Goal: Task Accomplishment & Management: Complete application form

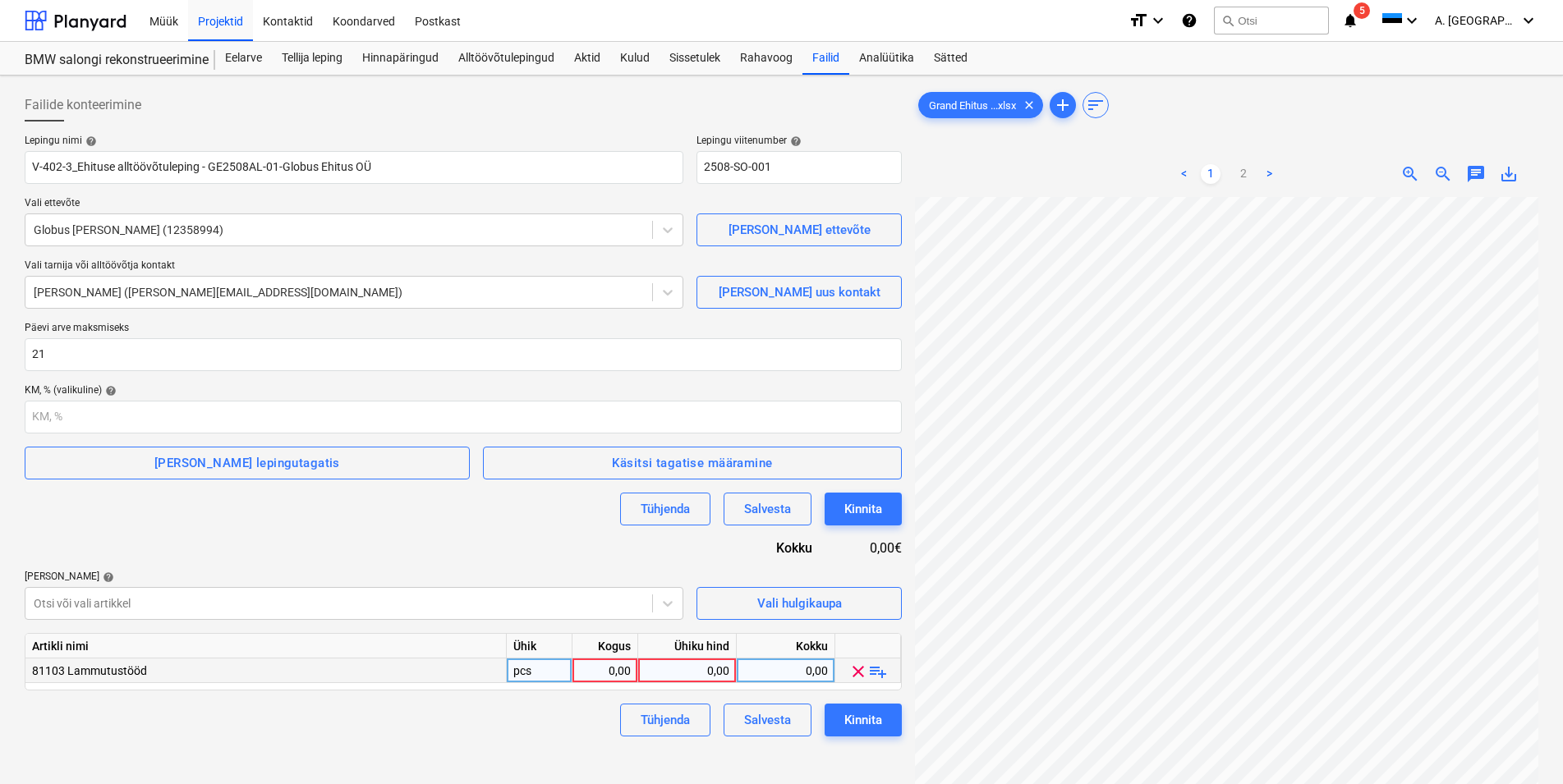
scroll to position [98, 0]
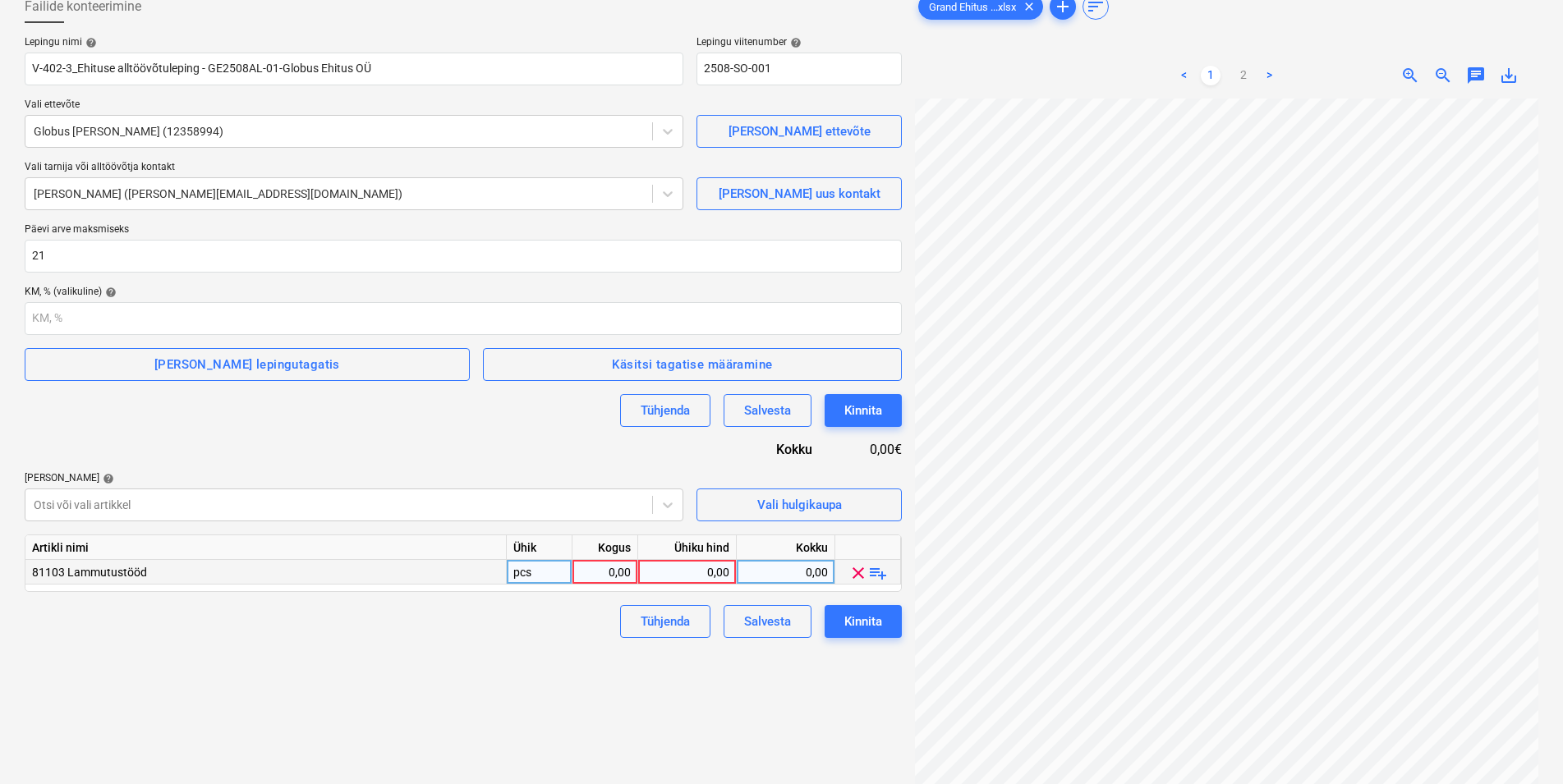
click at [883, 577] on span "playlist_add" at bounding box center [878, 573] width 19 height 19
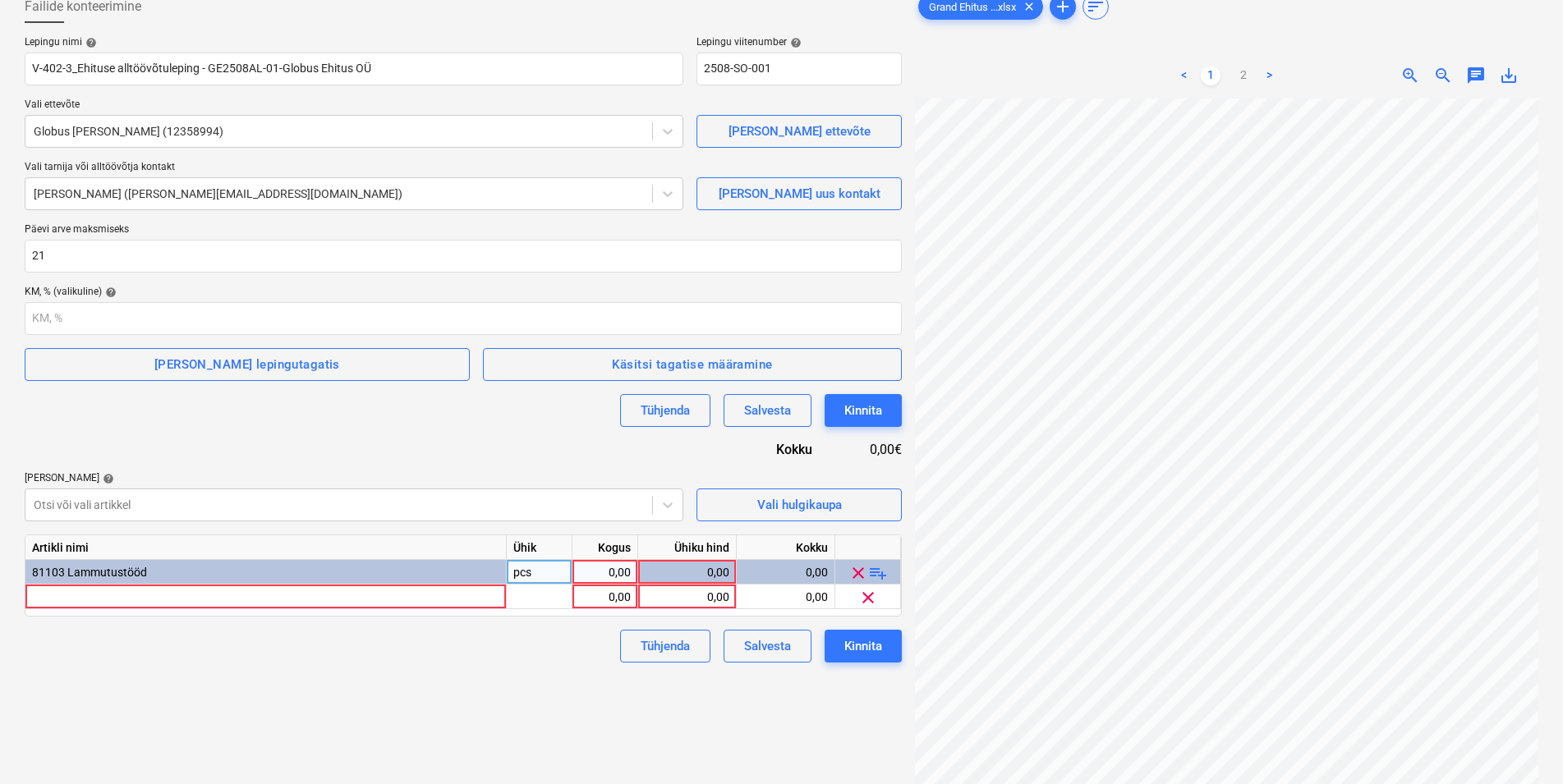
click at [881, 574] on span "playlist_add" at bounding box center [878, 573] width 19 height 19
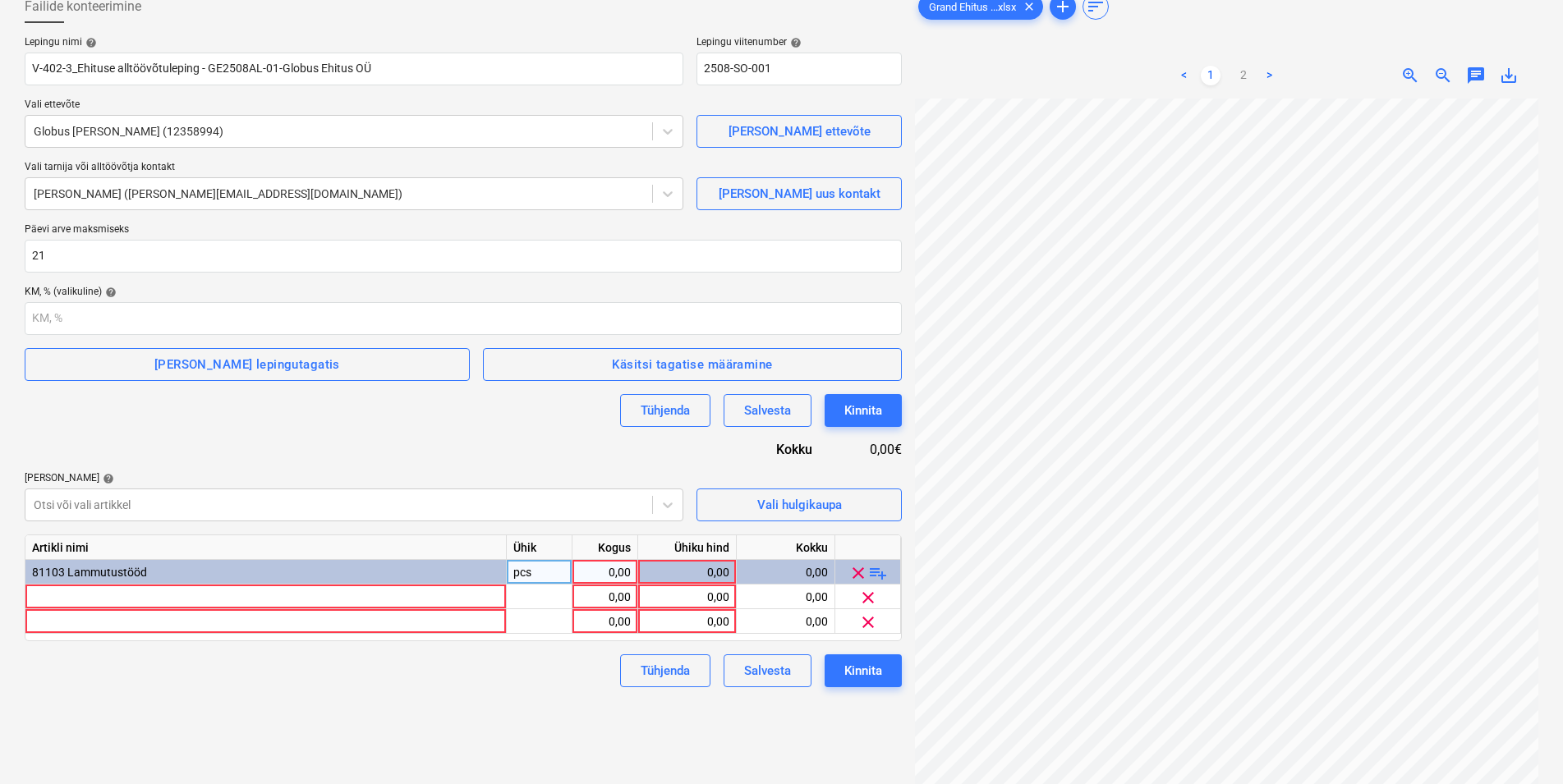
click at [882, 576] on span "playlist_add" at bounding box center [878, 573] width 19 height 19
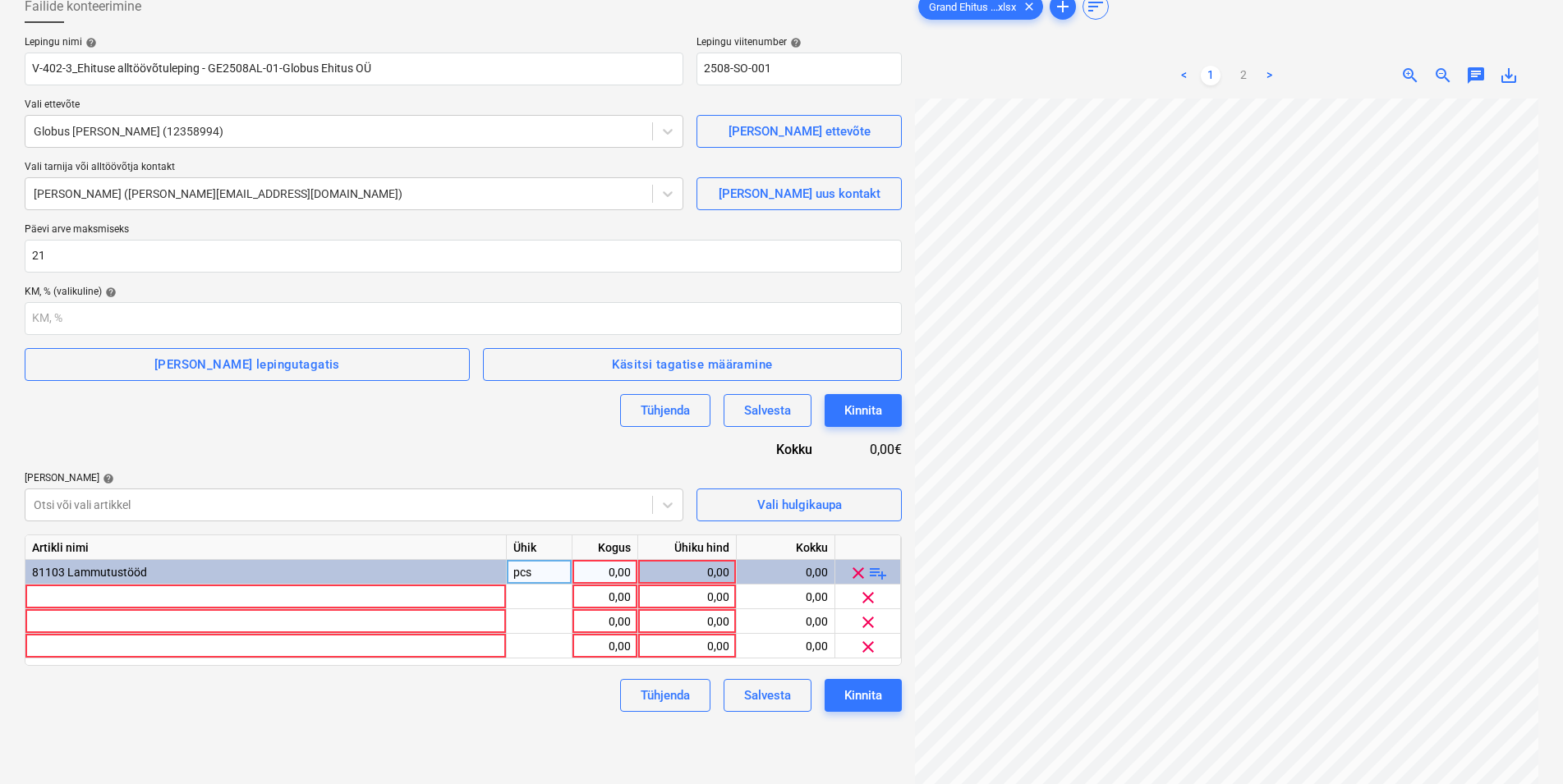
click at [882, 576] on span "playlist_add" at bounding box center [878, 573] width 19 height 19
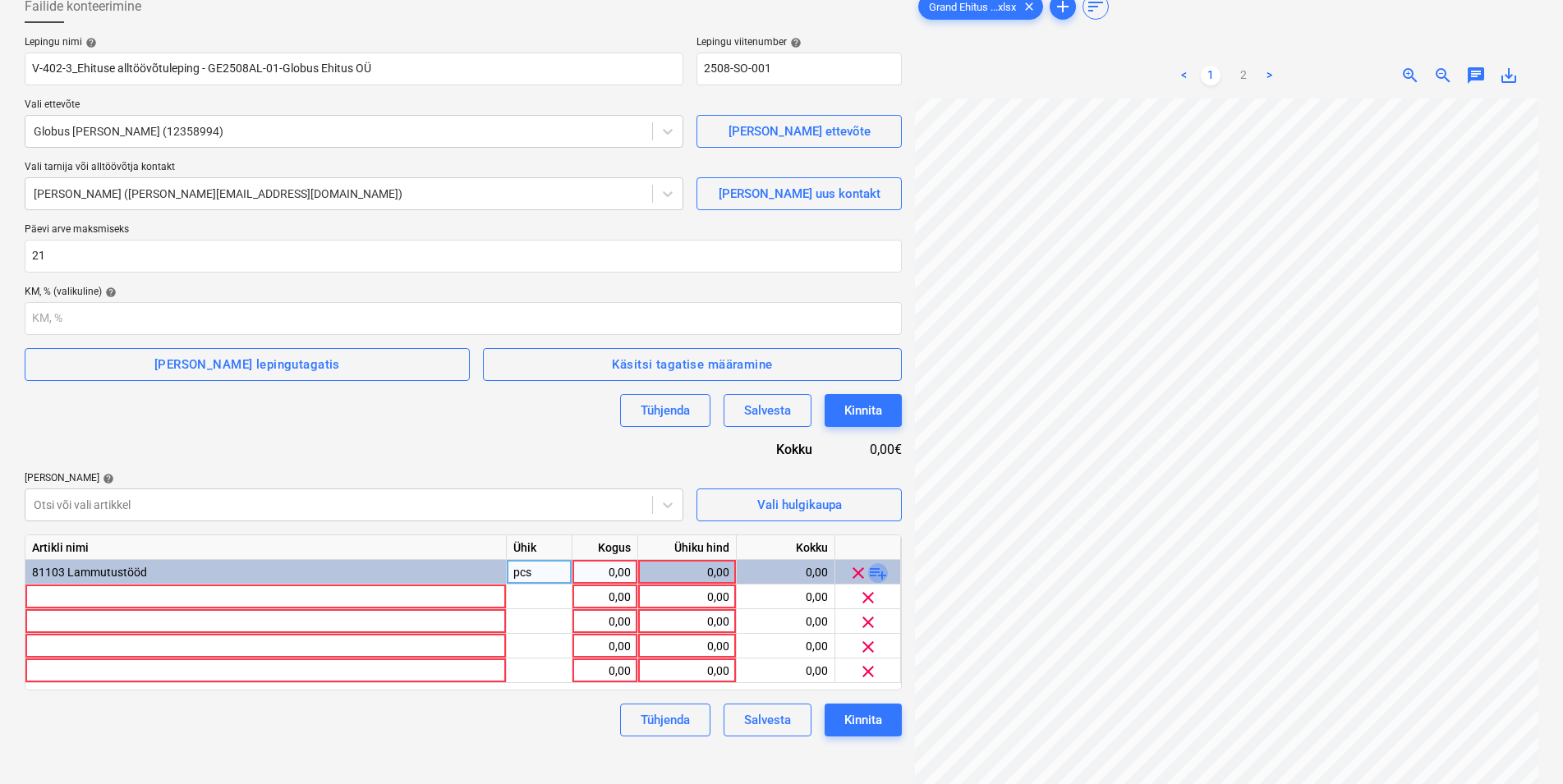
click at [882, 576] on span "playlist_add" at bounding box center [878, 573] width 19 height 19
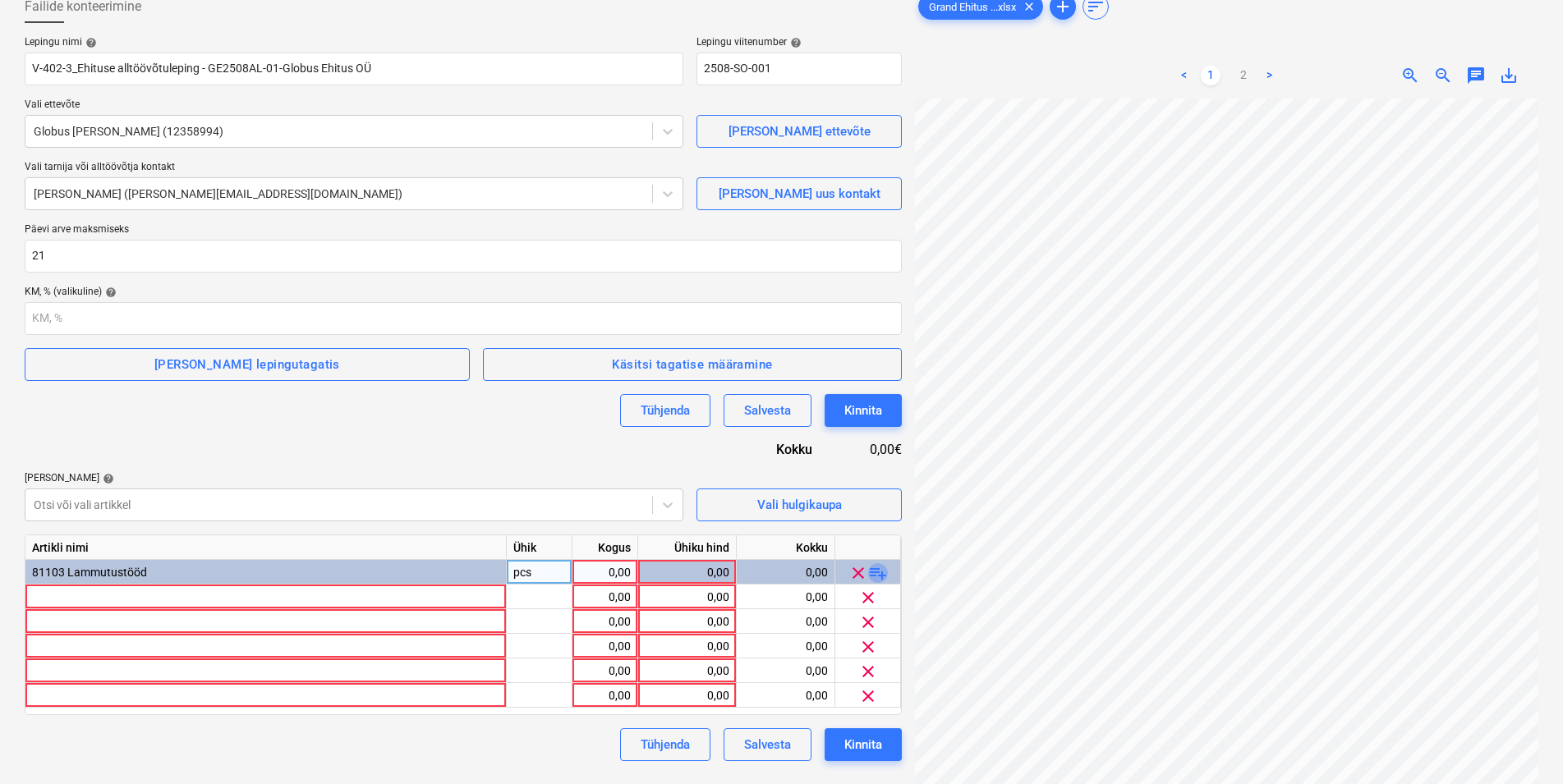
click at [882, 576] on span "playlist_add" at bounding box center [878, 573] width 19 height 19
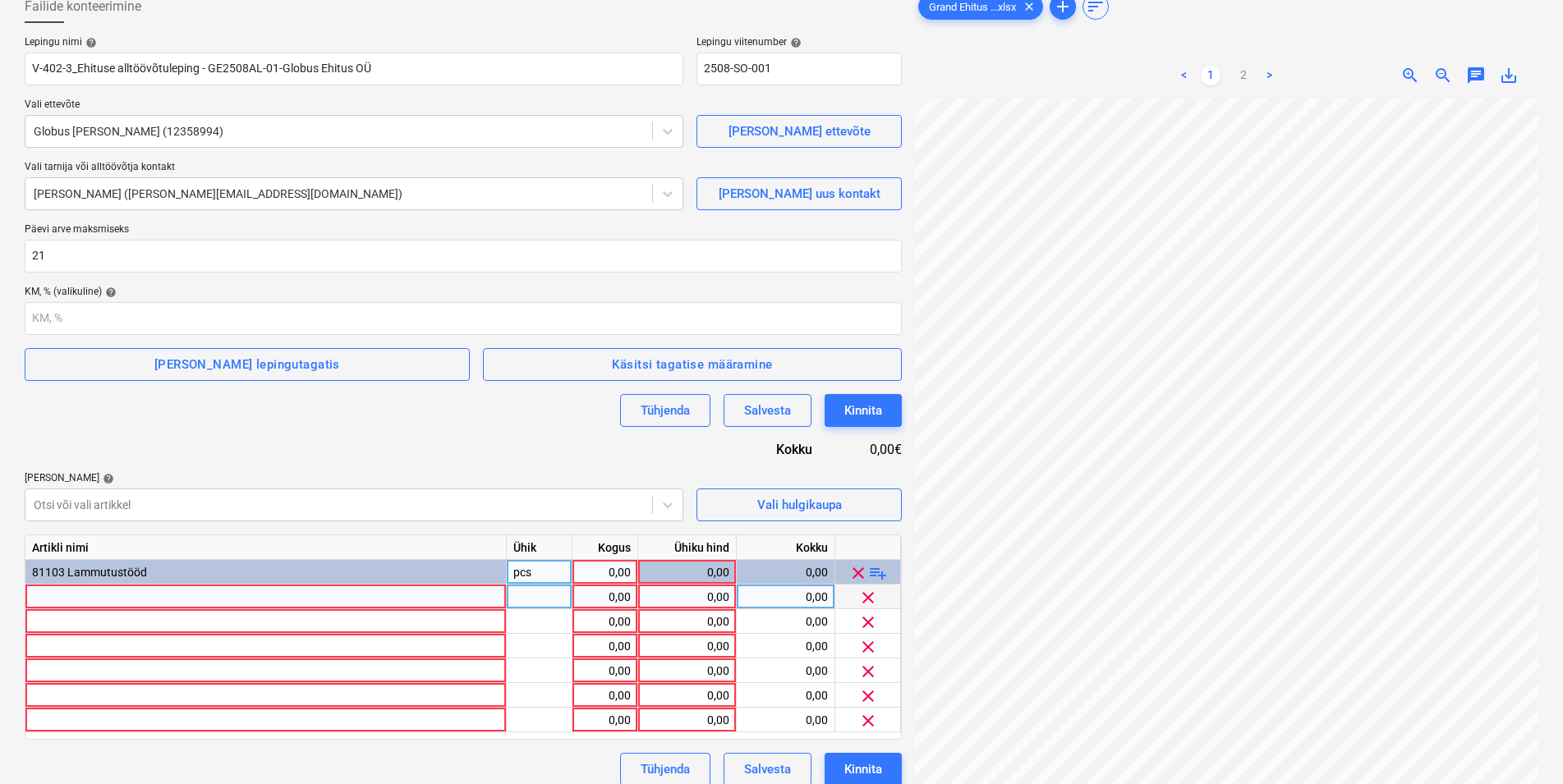
click at [98, 594] on div at bounding box center [266, 597] width 481 height 25
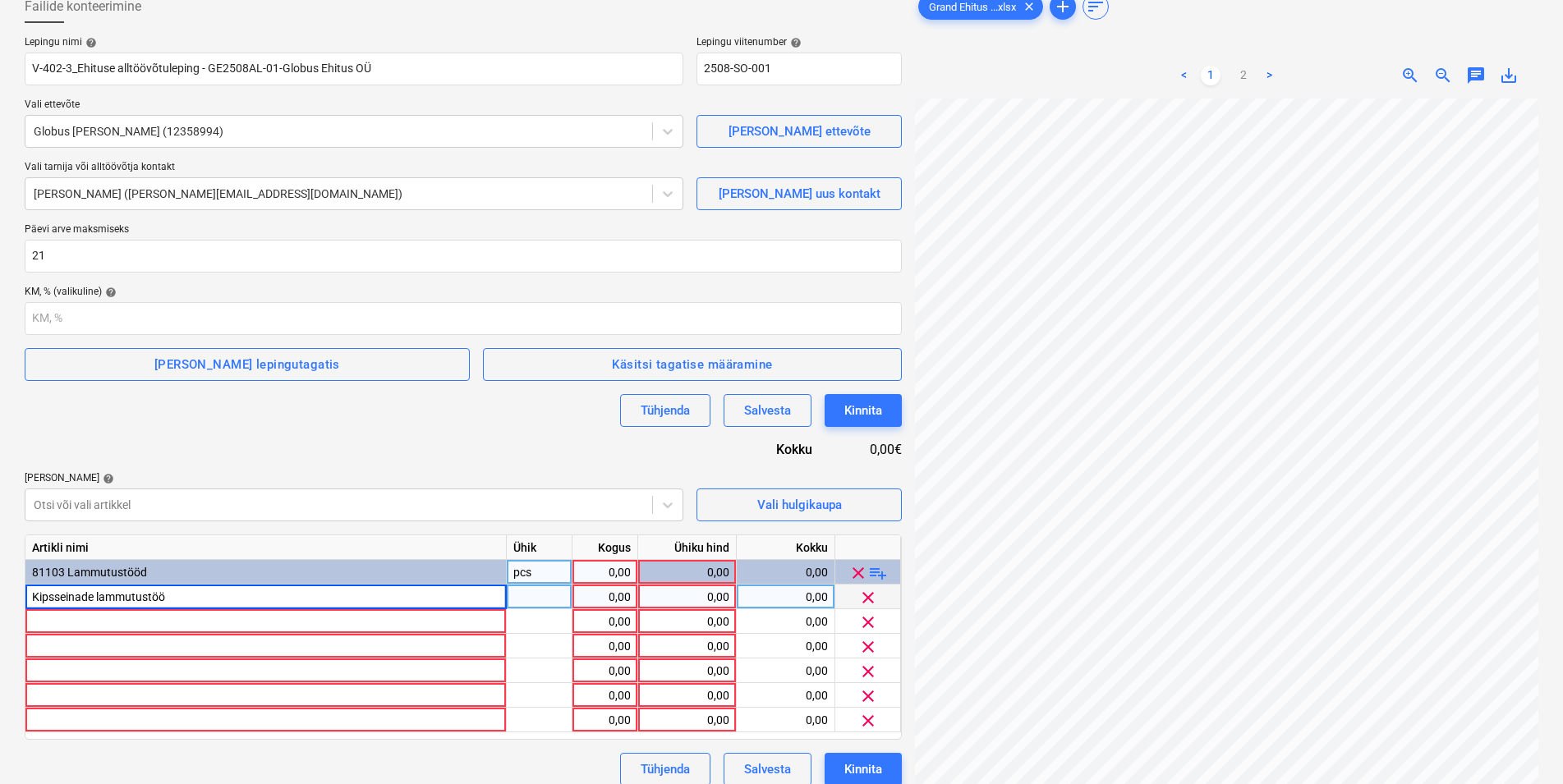
type input "Kipsseinade lammutustööd"
click at [548, 596] on div "tk" at bounding box center [540, 597] width 65 height 25
type input "m"
click at [94, 624] on div at bounding box center [266, 622] width 481 height 25
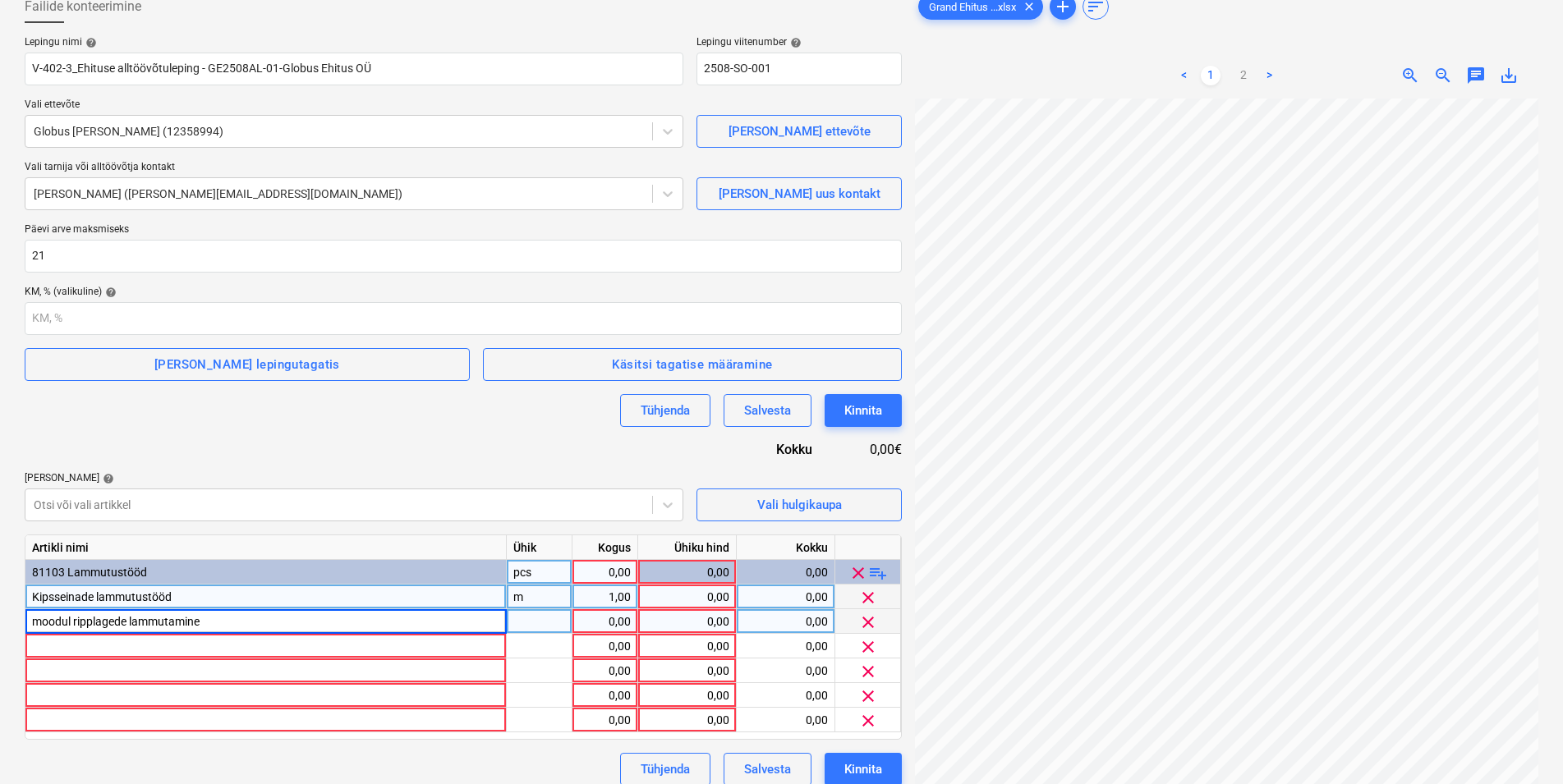
click at [40, 616] on input "moodul ripplagede lammutamine" at bounding box center [266, 621] width 481 height 24
click at [73, 619] on input "Moodul ripplagede lammutamine" at bounding box center [266, 621] width 481 height 24
type input "Moodulripplagede lammutamine"
click at [531, 596] on div "m" at bounding box center [540, 597] width 65 height 25
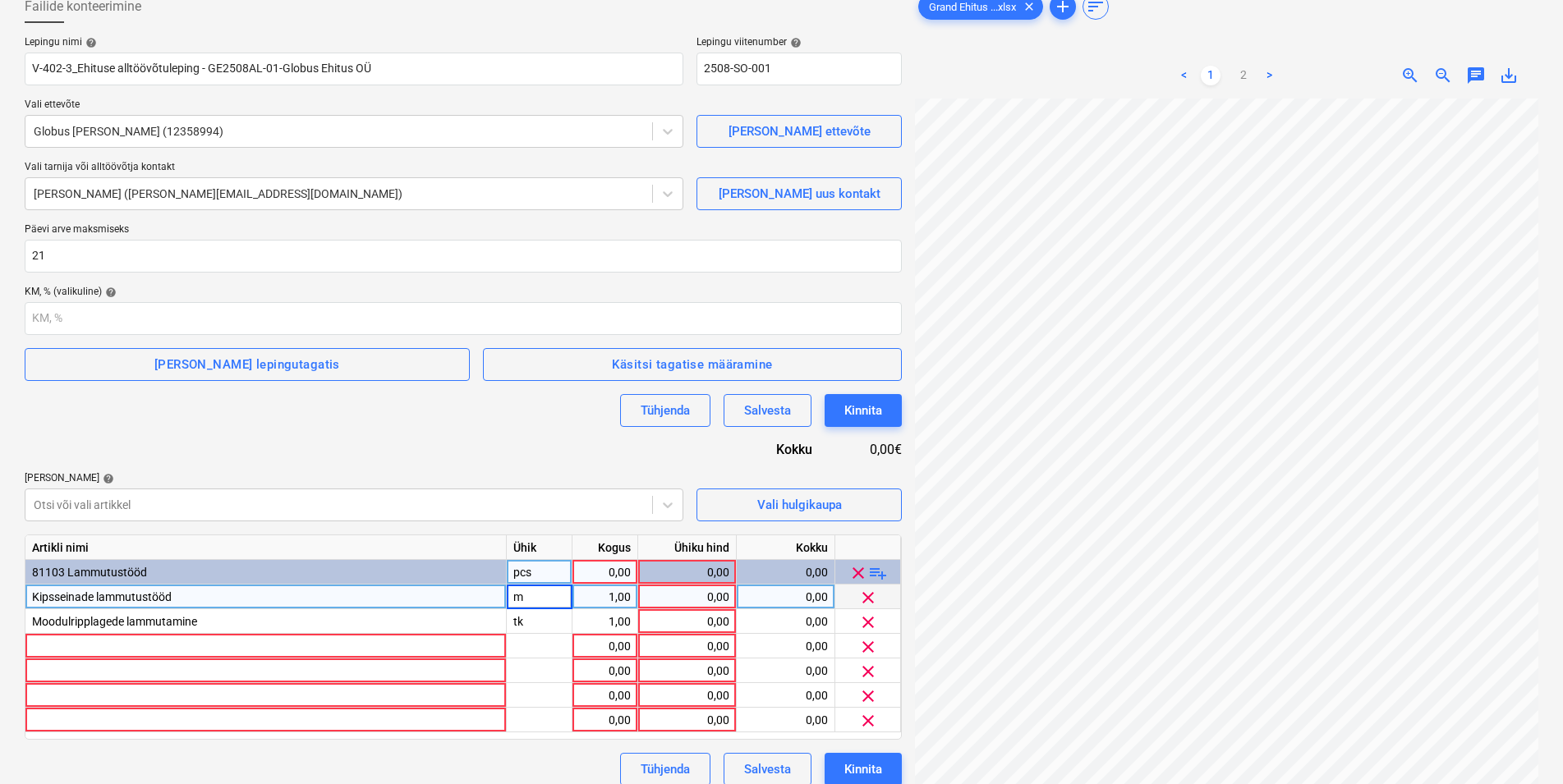
type input "m2"
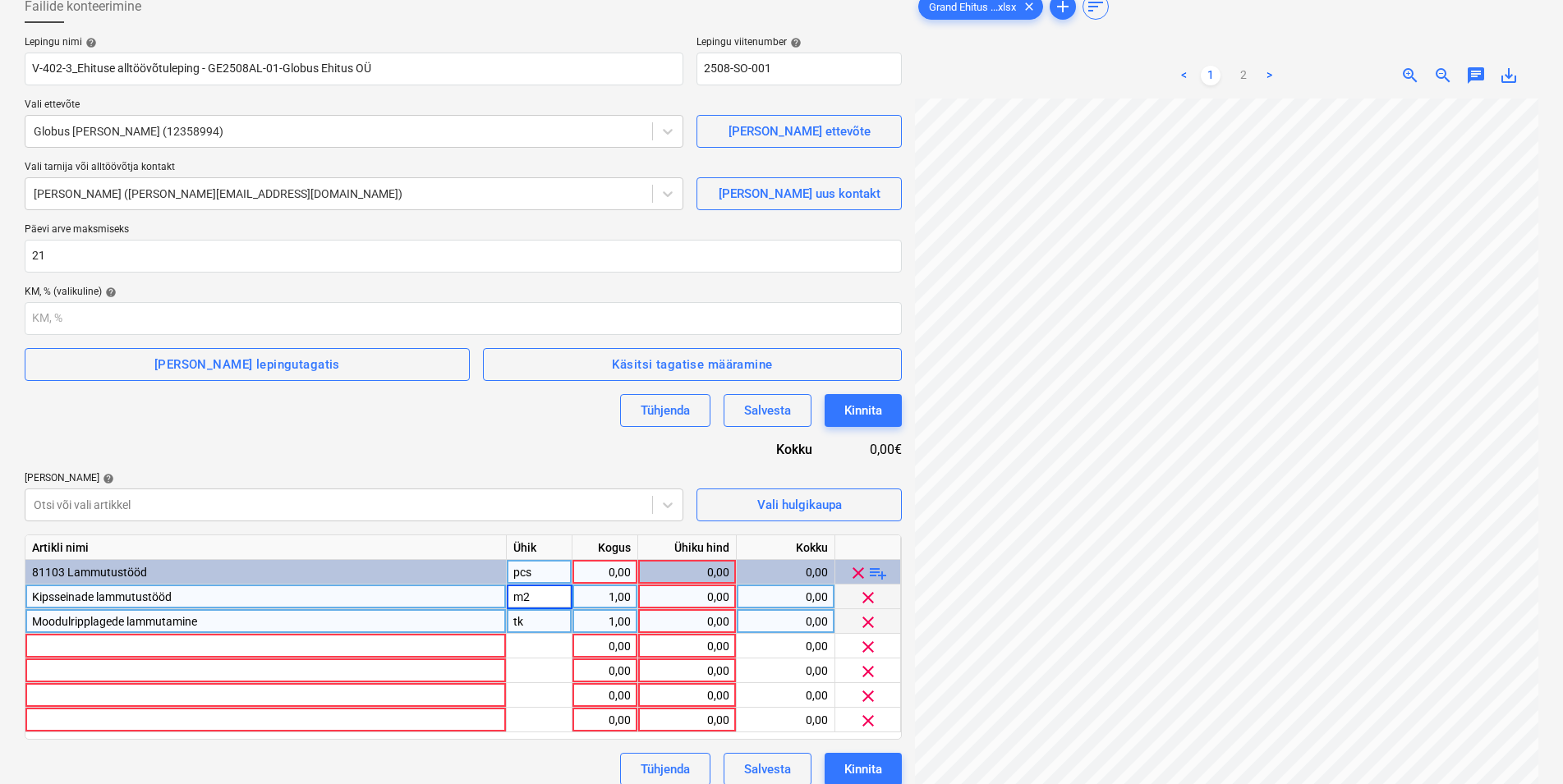
click at [532, 619] on div "tk" at bounding box center [540, 622] width 65 height 25
type input "m2"
click at [446, 645] on div at bounding box center [266, 647] width 481 height 25
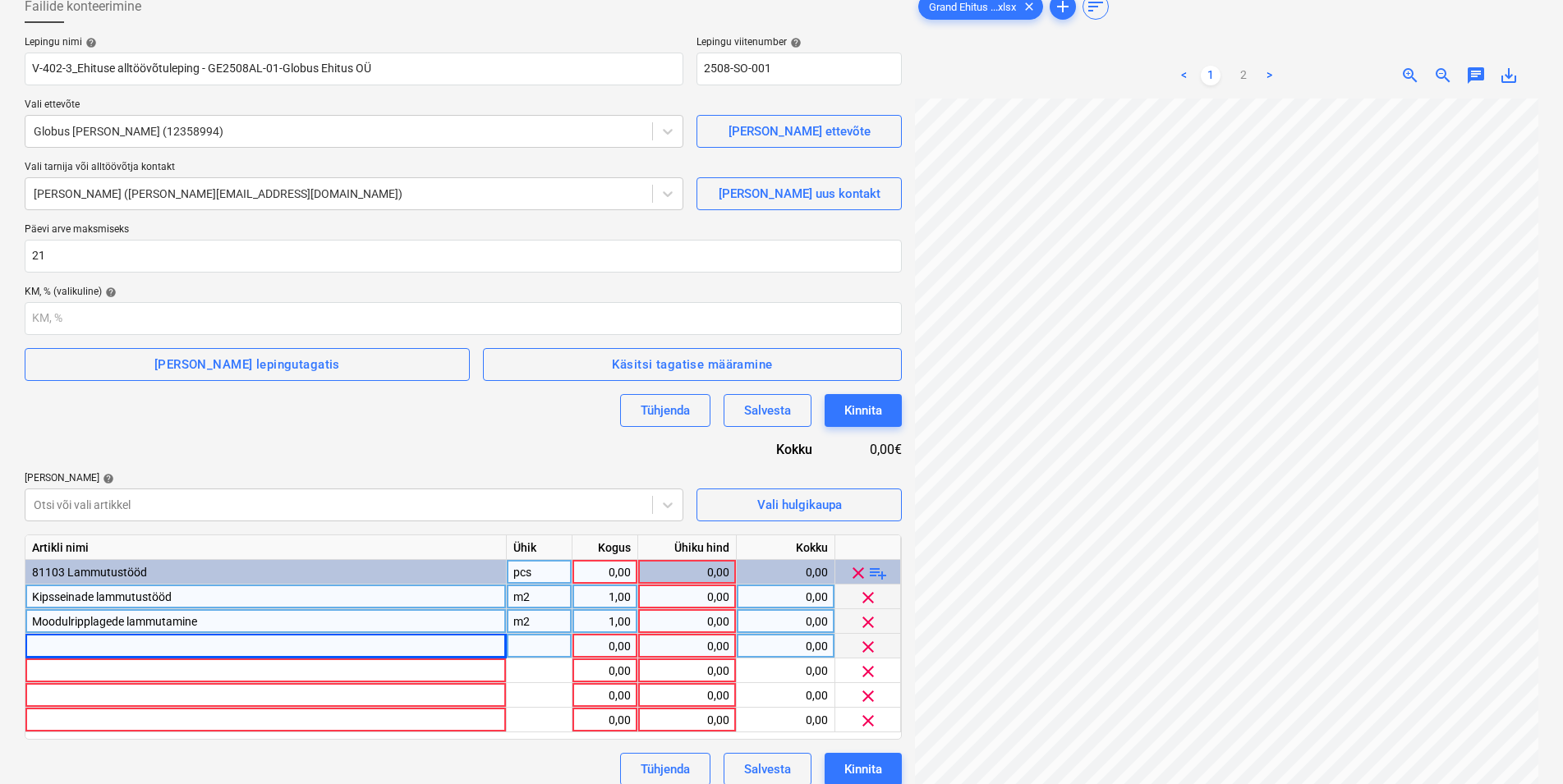
click at [539, 574] on div "pcs" at bounding box center [540, 573] width 65 height 25
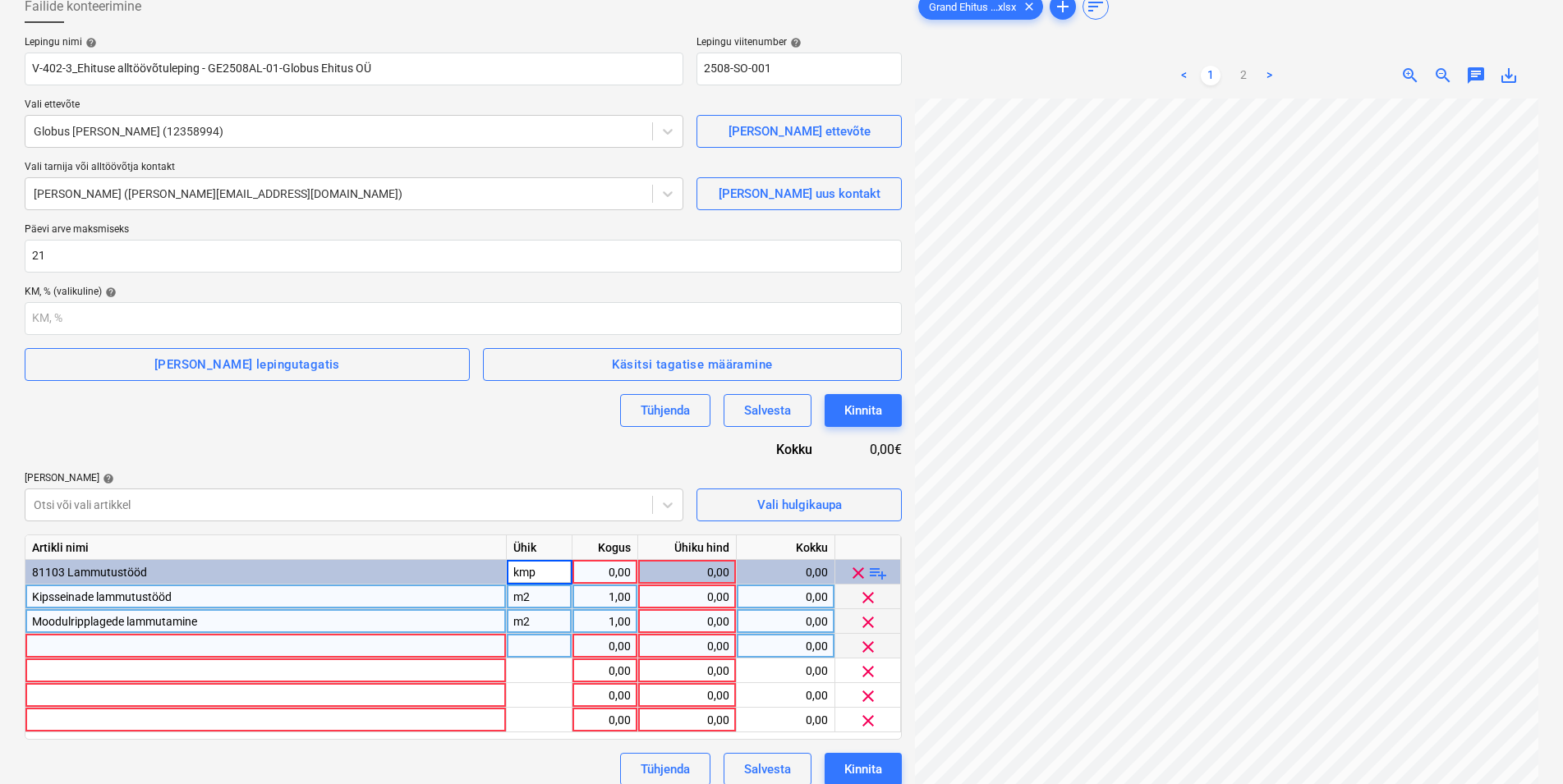
type input "kmpl"
click at [371, 425] on div "Tühjenda Salvesta Kinnita" at bounding box center [463, 411] width 877 height 33
click at [622, 573] on div "0,00" at bounding box center [604, 573] width 51 height 25
click at [706, 570] on div "0,00" at bounding box center [688, 573] width 85 height 25
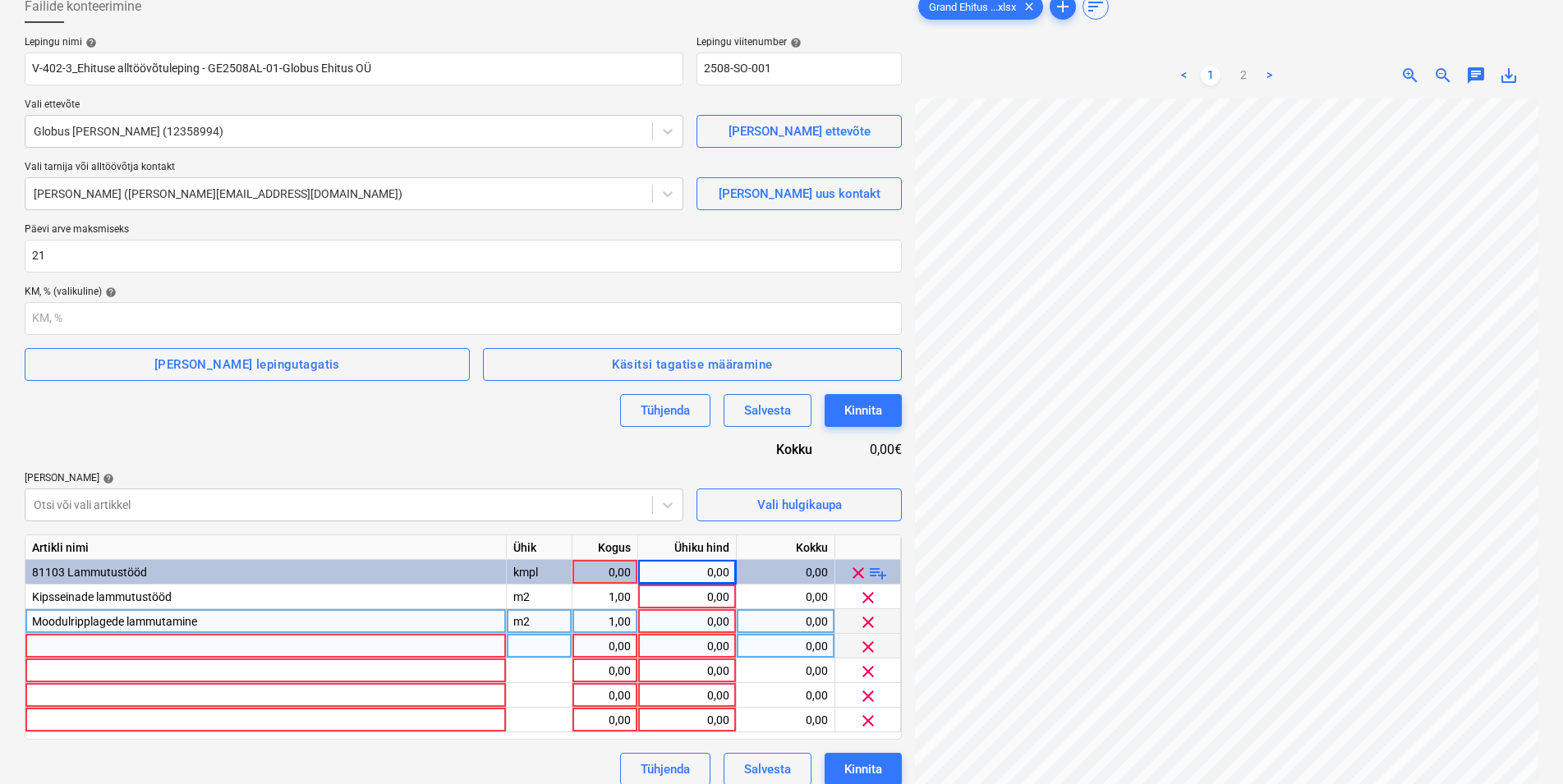
click at [52, 646] on div at bounding box center [266, 647] width 481 height 25
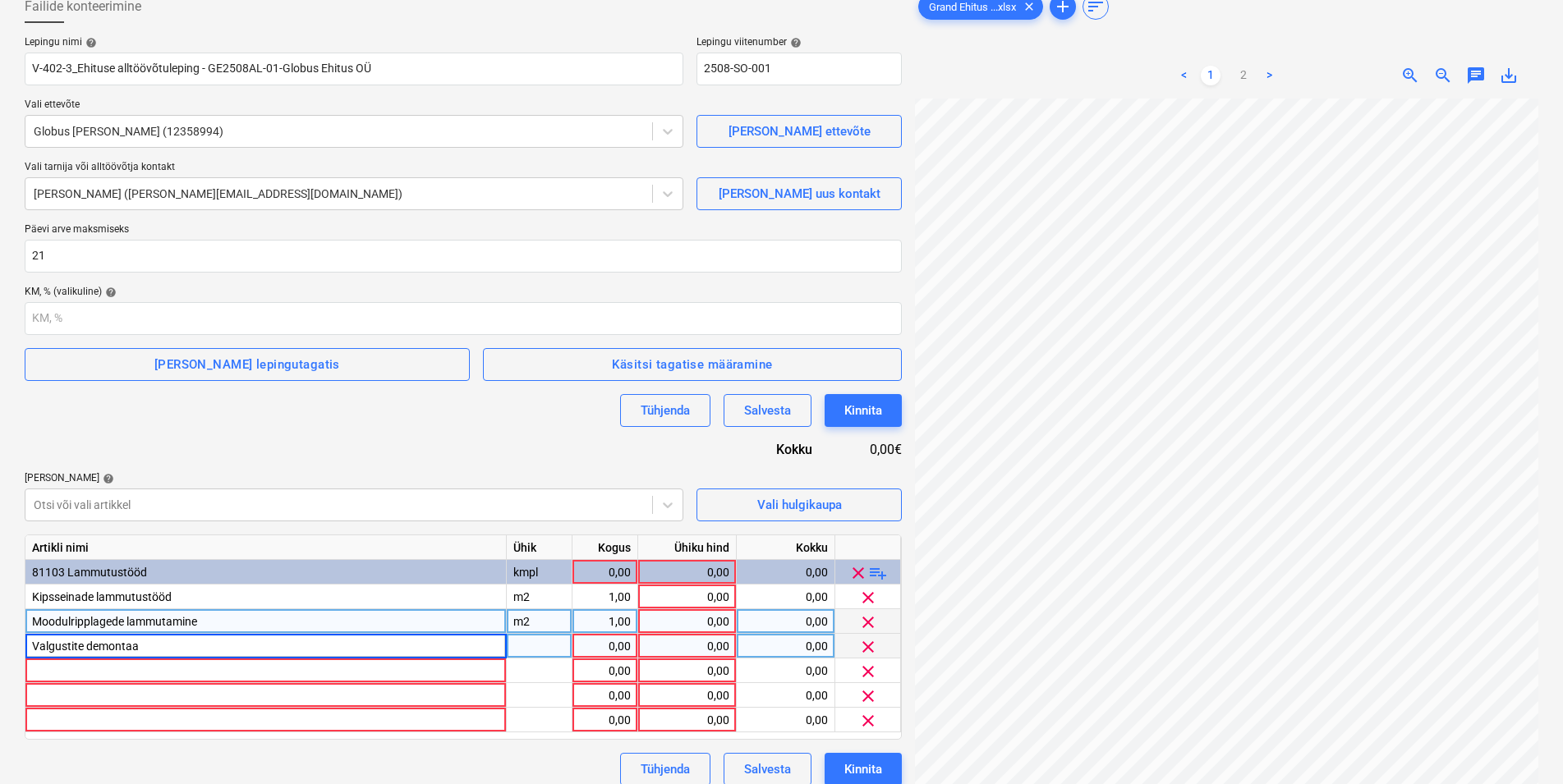
type input "Valgustite demontaaž"
drag, startPoint x: 529, startPoint y: 642, endPoint x: 505, endPoint y: 642, distance: 24.0
click at [0, 0] on div "Valgustite demontaaž tk 1,00 0,00 0,00 clear" at bounding box center [0, 0] width 0 height 0
type input "m2"
click at [529, 645] on div "tk" at bounding box center [540, 647] width 65 height 25
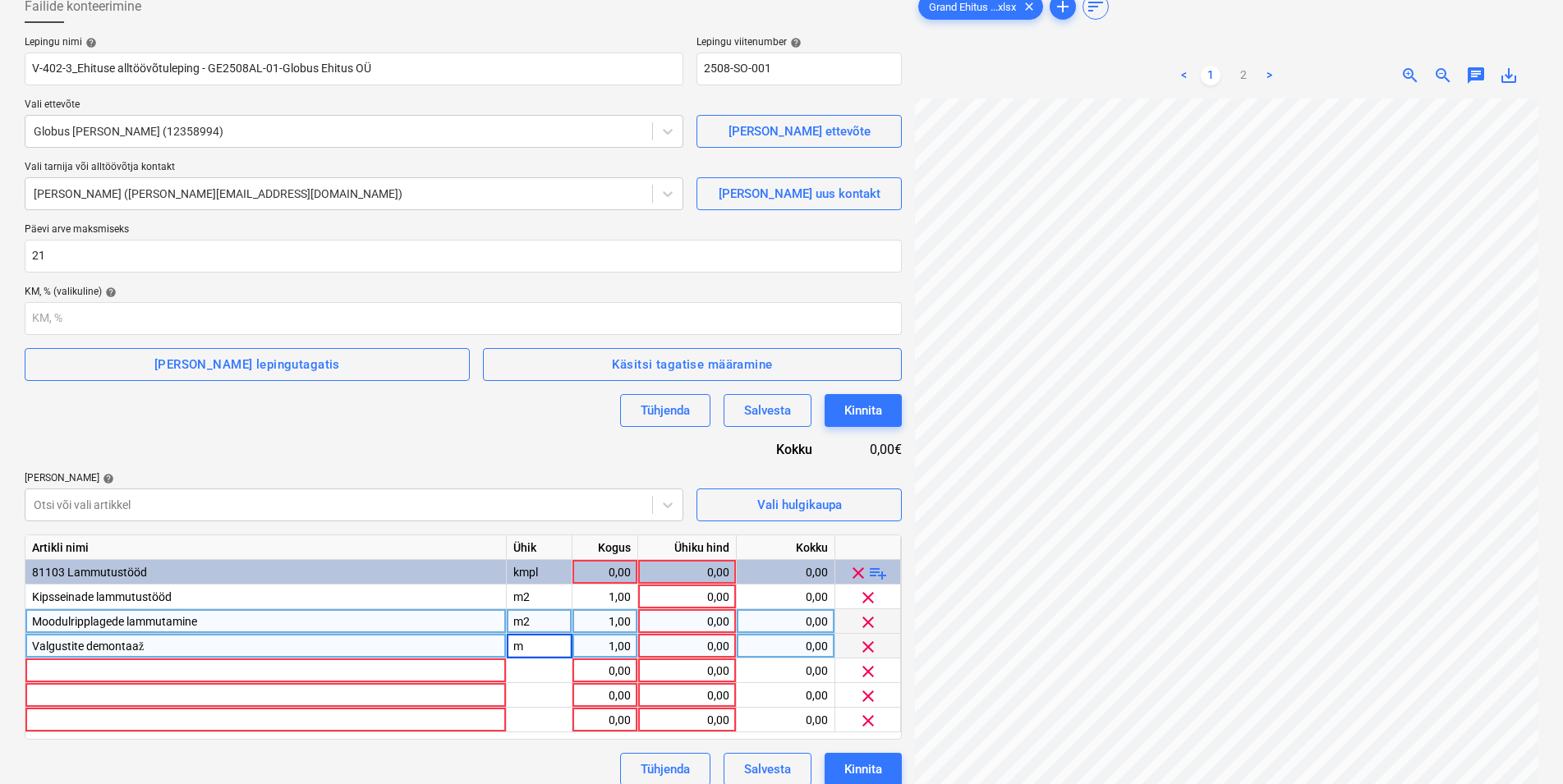
type input "m2"
click at [617, 644] on div "1,00" at bounding box center [604, 647] width 51 height 25
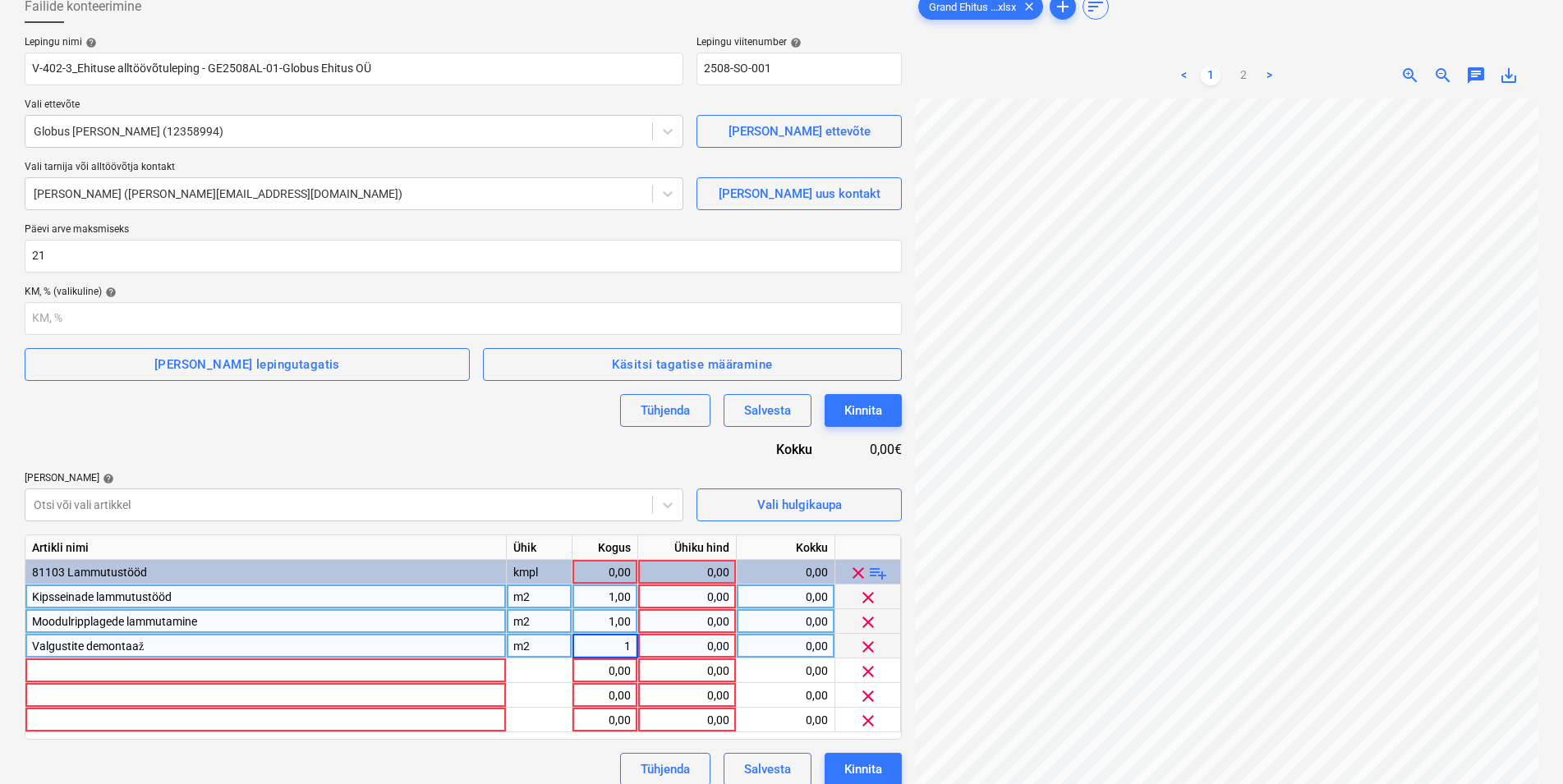
click at [624, 596] on div "1,00" at bounding box center [604, 597] width 51 height 25
type input "55"
click at [625, 624] on div "1,00" at bounding box center [604, 622] width 51 height 25
type input "202"
drag, startPoint x: 604, startPoint y: 643, endPoint x: 636, endPoint y: 649, distance: 32.6
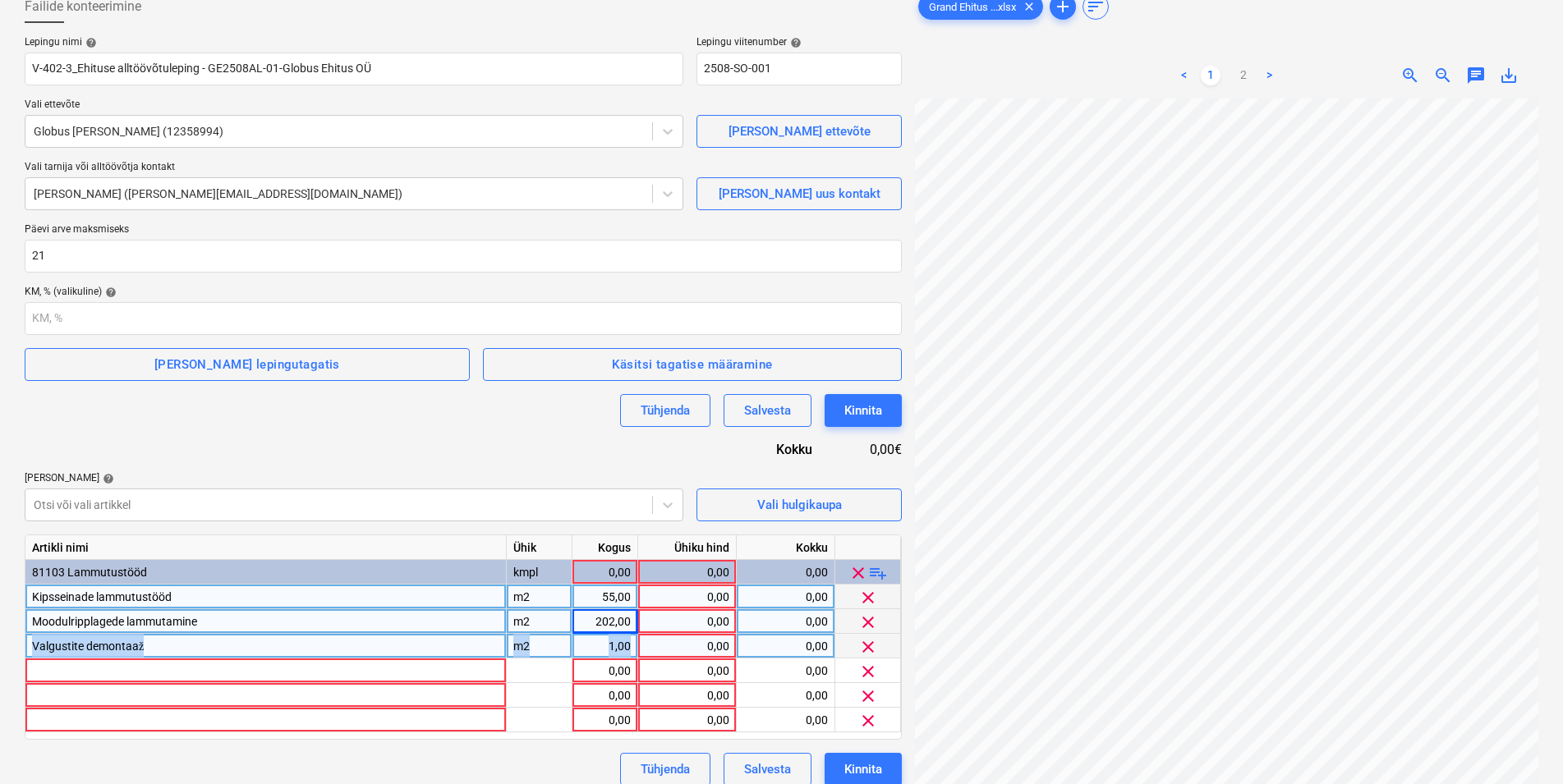
click at [636, 649] on div "1,00" at bounding box center [605, 647] width 65 height 25
click at [628, 649] on input "1" at bounding box center [604, 646] width 65 height 24
drag, startPoint x: 635, startPoint y: 647, endPoint x: 624, endPoint y: 645, distance: 11.2
click at [624, 645] on input "1" at bounding box center [604, 646] width 65 height 24
type input "950"
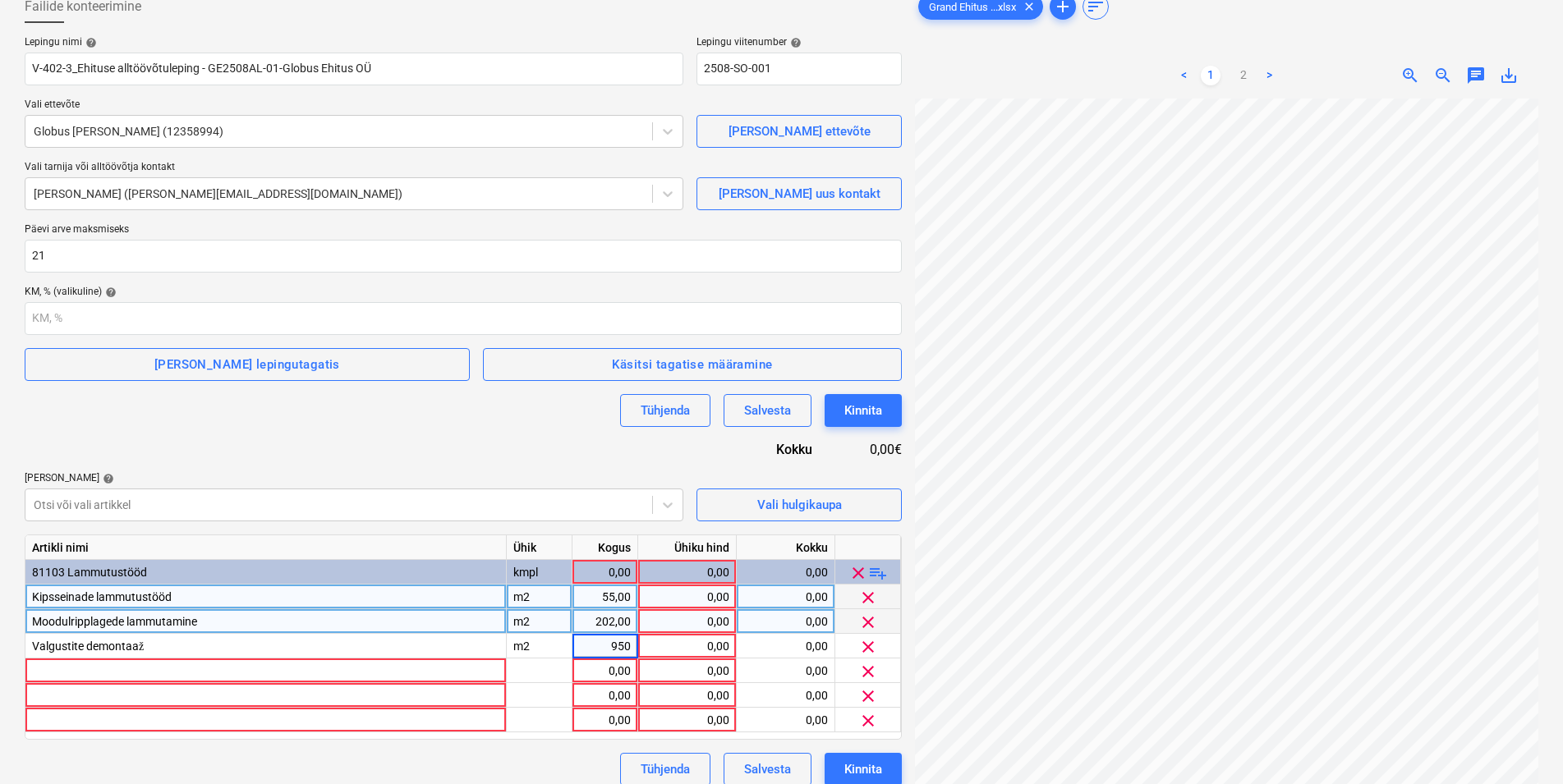
click at [689, 596] on div "0,00" at bounding box center [688, 597] width 85 height 25
type input "18"
click at [697, 618] on div "0,00" at bounding box center [688, 622] width 85 height 25
type input "4"
click at [601, 573] on div "0,00" at bounding box center [604, 573] width 51 height 25
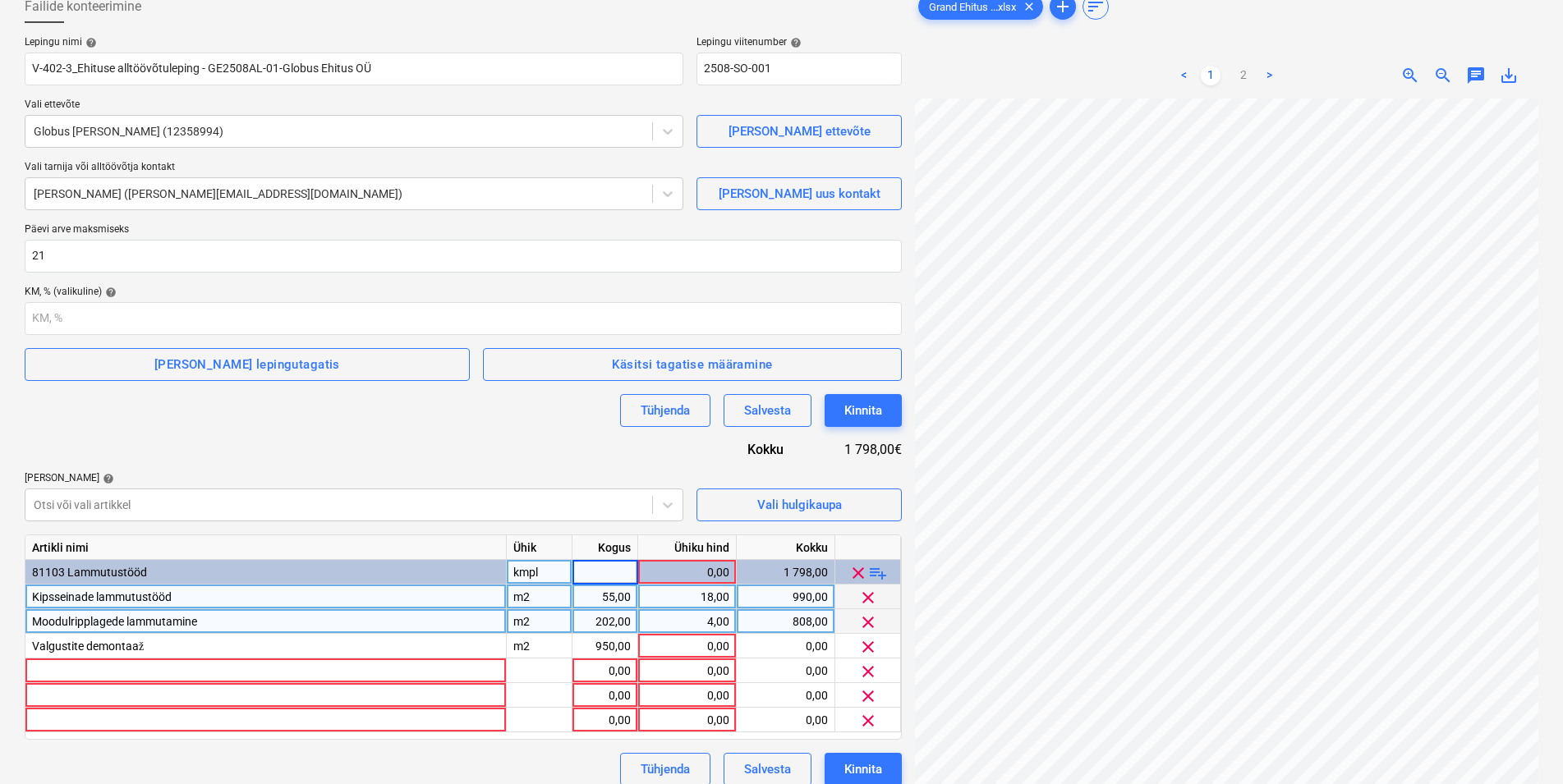
type input "1"
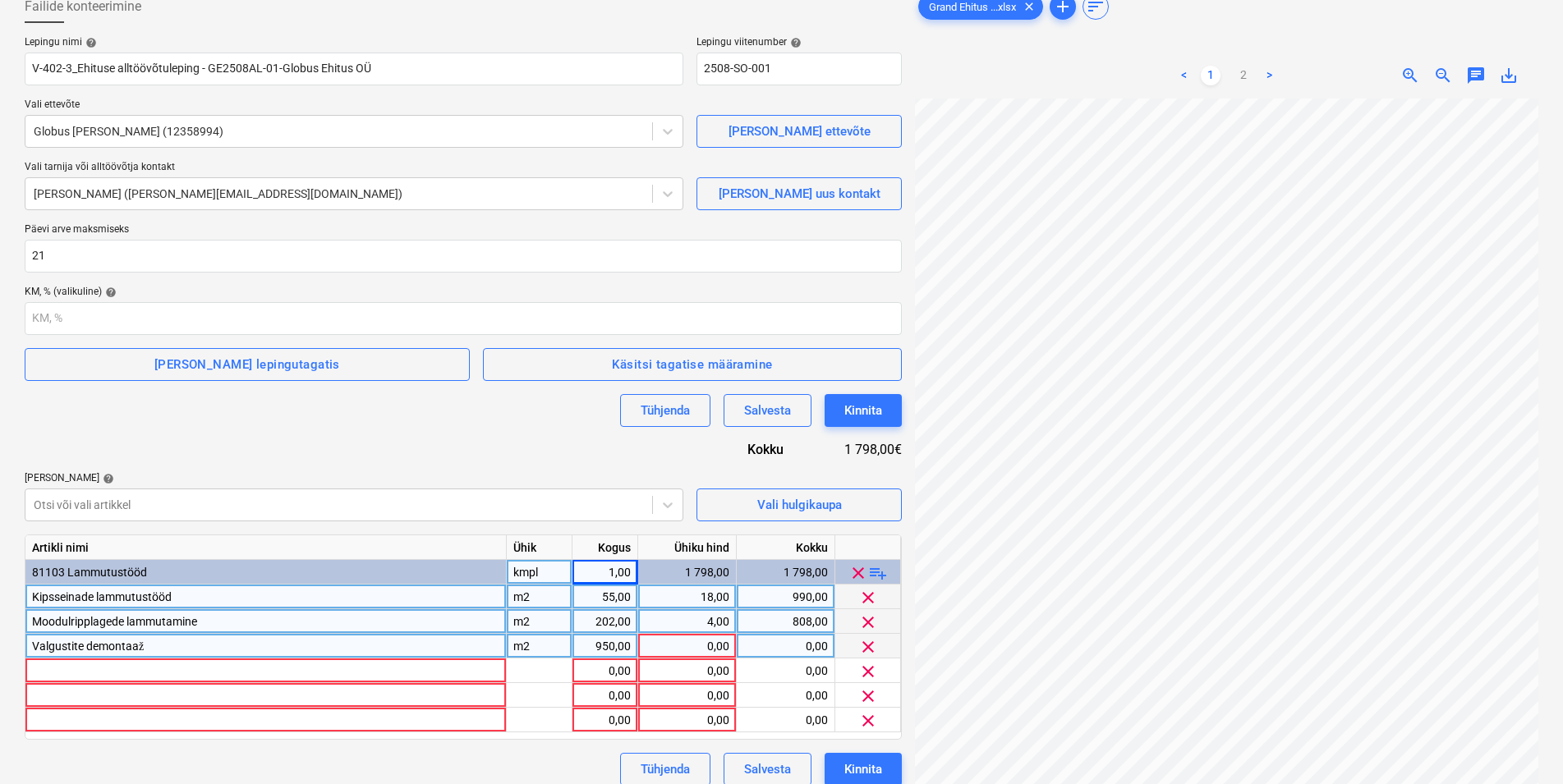
click at [699, 646] on div "0,00" at bounding box center [688, 647] width 85 height 25
type input "3"
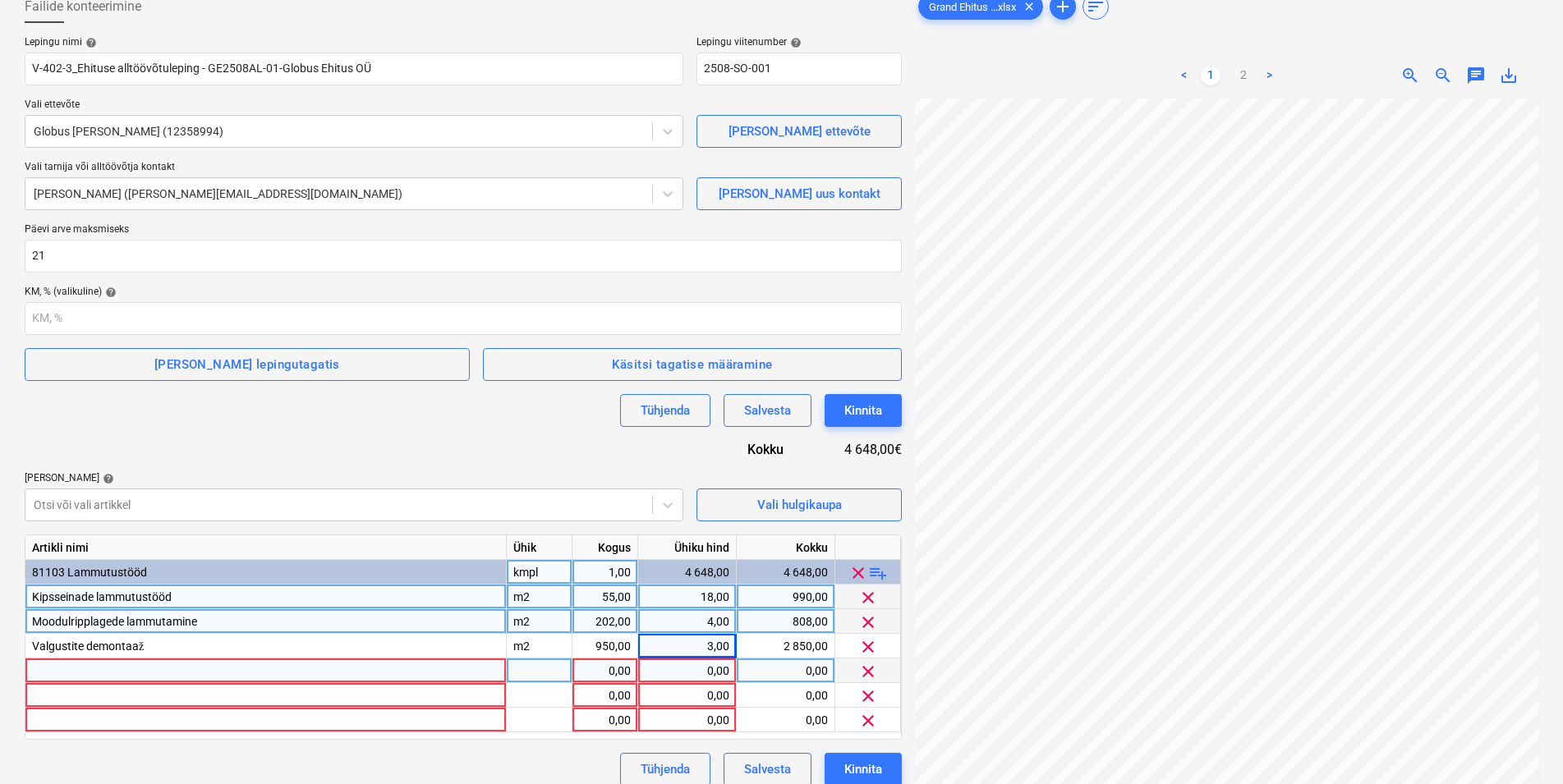
click at [298, 670] on div at bounding box center [266, 671] width 481 height 25
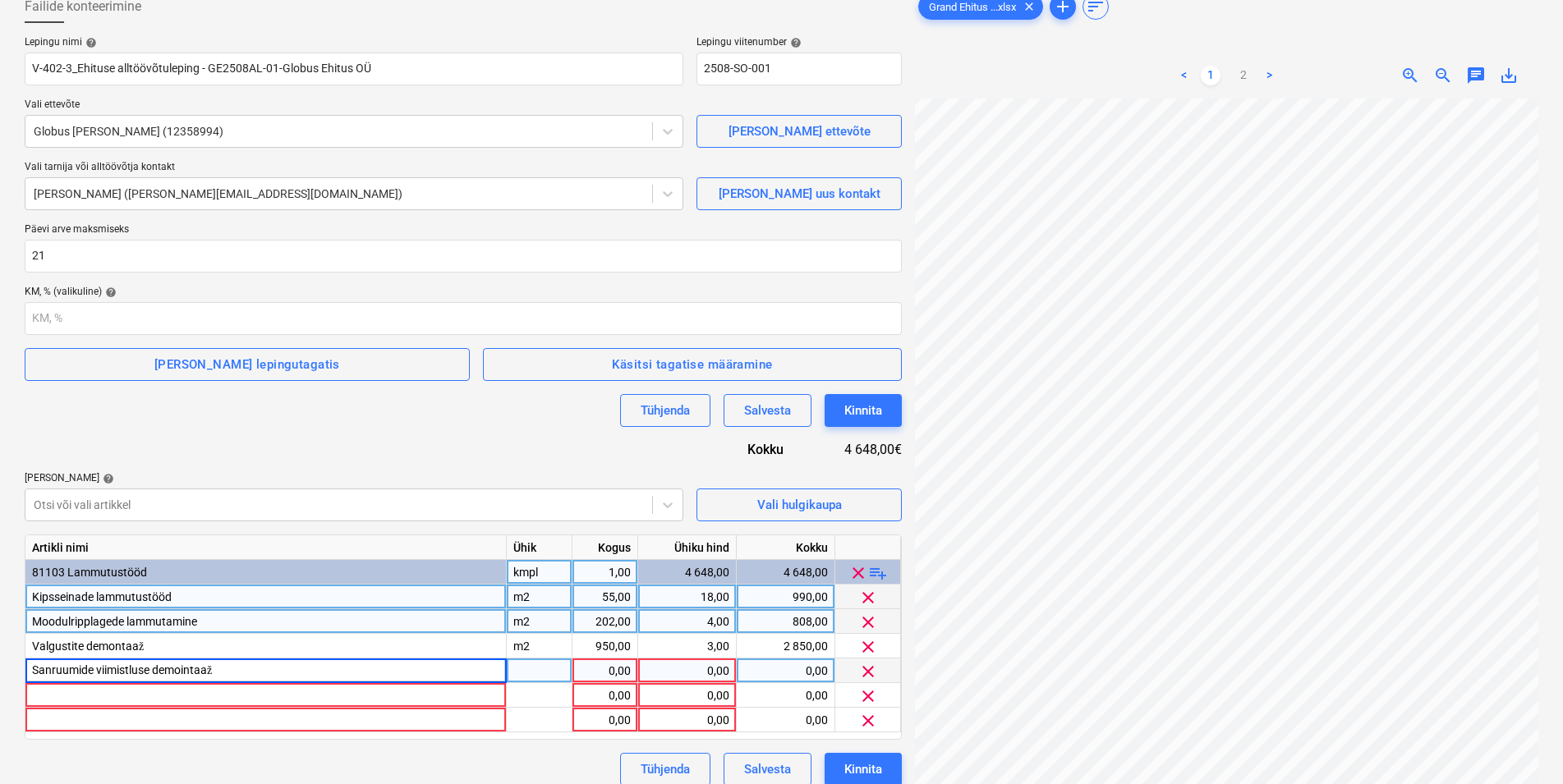
click at [187, 667] on input "Sanruumide viimistluse demointaaž" at bounding box center [266, 670] width 481 height 24
type input "Sanruumide viimistluse demontaaž"
click at [549, 669] on div at bounding box center [540, 671] width 65 height 25
type input "m2"
click at [594, 669] on div "1,00" at bounding box center [604, 671] width 51 height 25
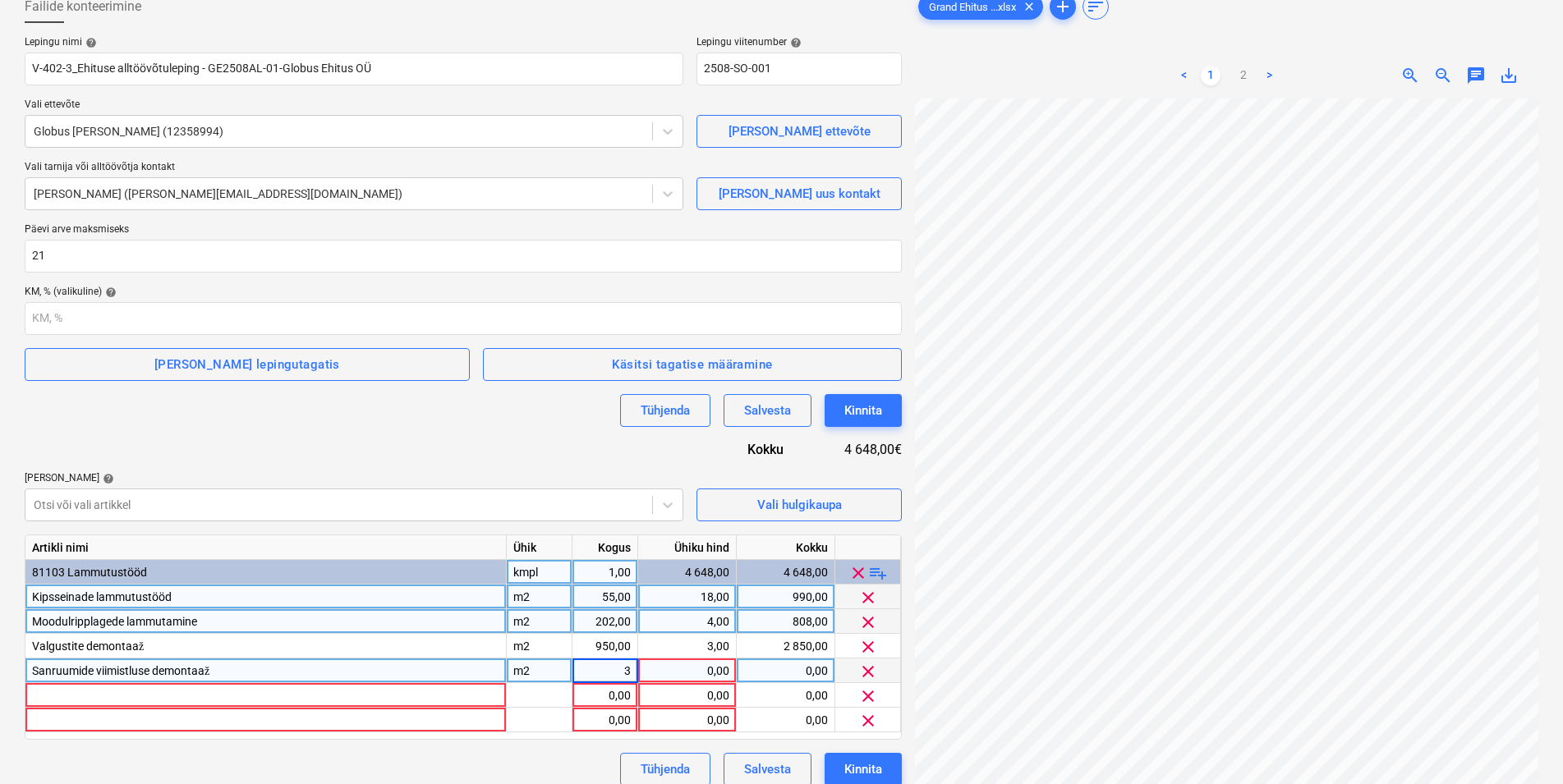
type input "30"
click at [681, 667] on div "0,00" at bounding box center [688, 671] width 85 height 25
type input "20"
click at [412, 695] on div at bounding box center [266, 696] width 481 height 25
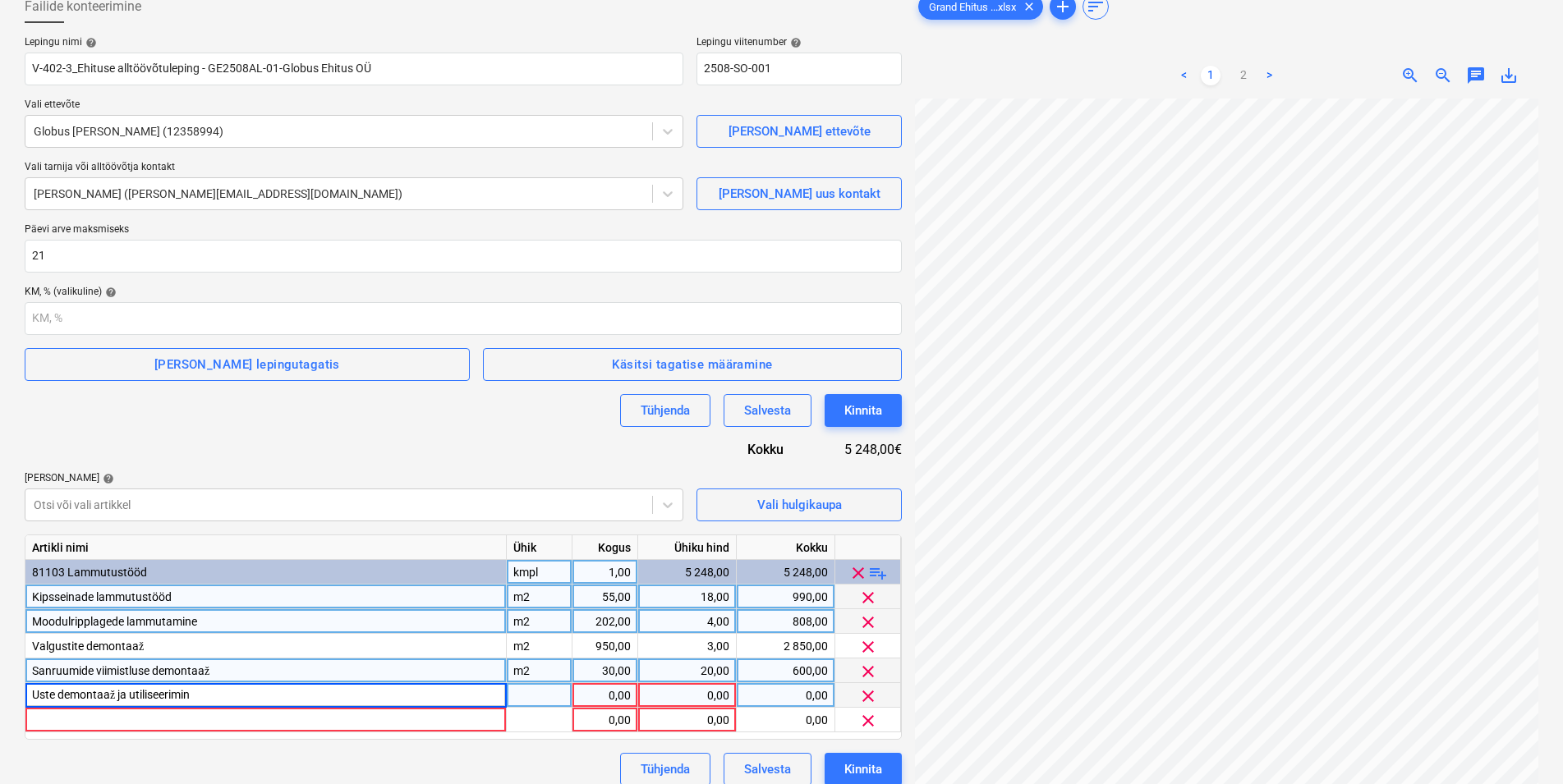
type input "Uste demontaaž ja utiliseerimine"
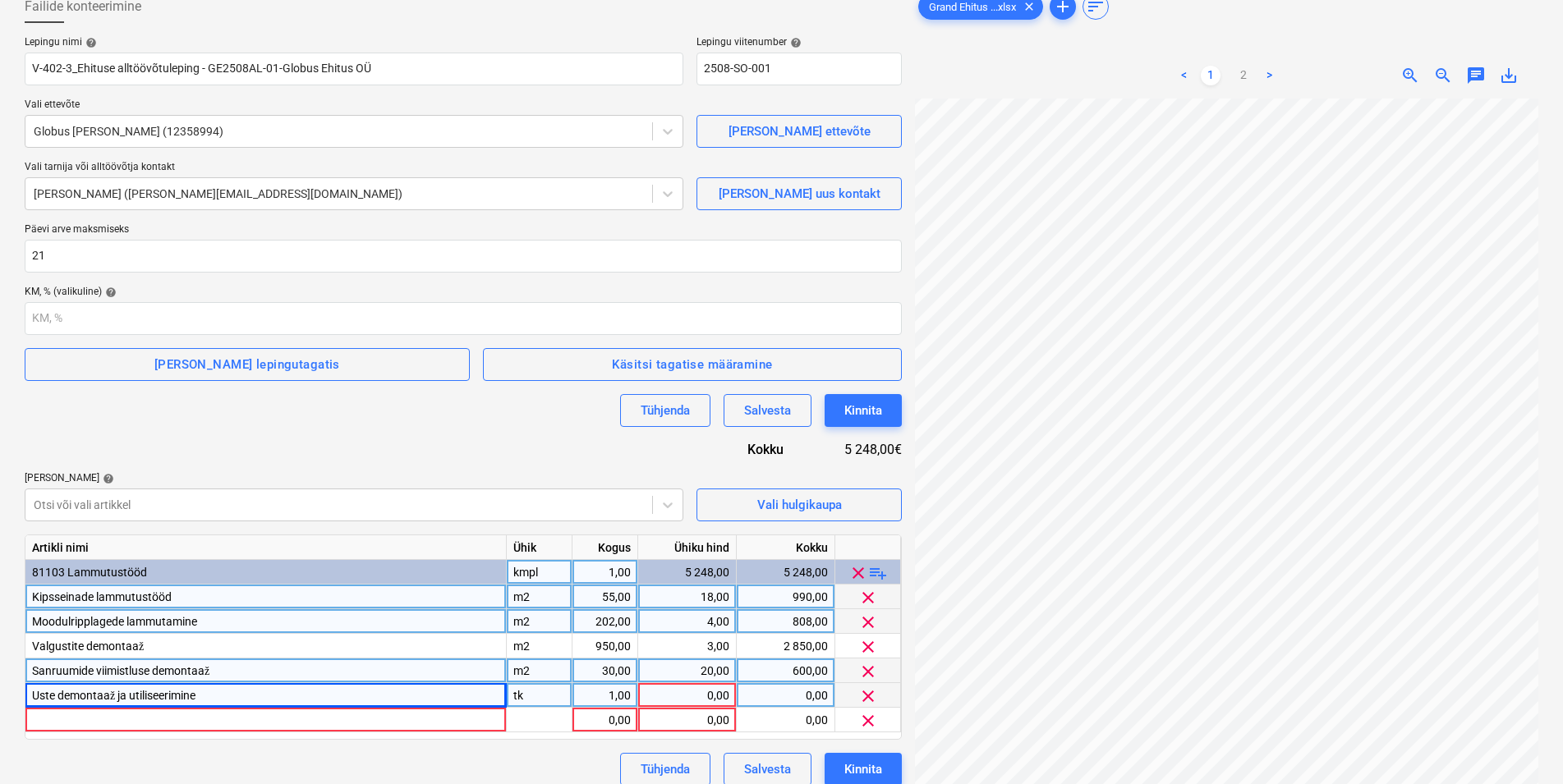
click at [235, 668] on div "Sanruumide viimistluse demontaaž" at bounding box center [266, 671] width 481 height 25
click at [235, 668] on input "Sanruumide viimistluse demontaaž" at bounding box center [266, 670] width 481 height 24
type input "Sanruumide viimistluse demontaaž ja utiliseerimine"
click at [601, 696] on div "1,00" at bounding box center [604, 696] width 51 height 25
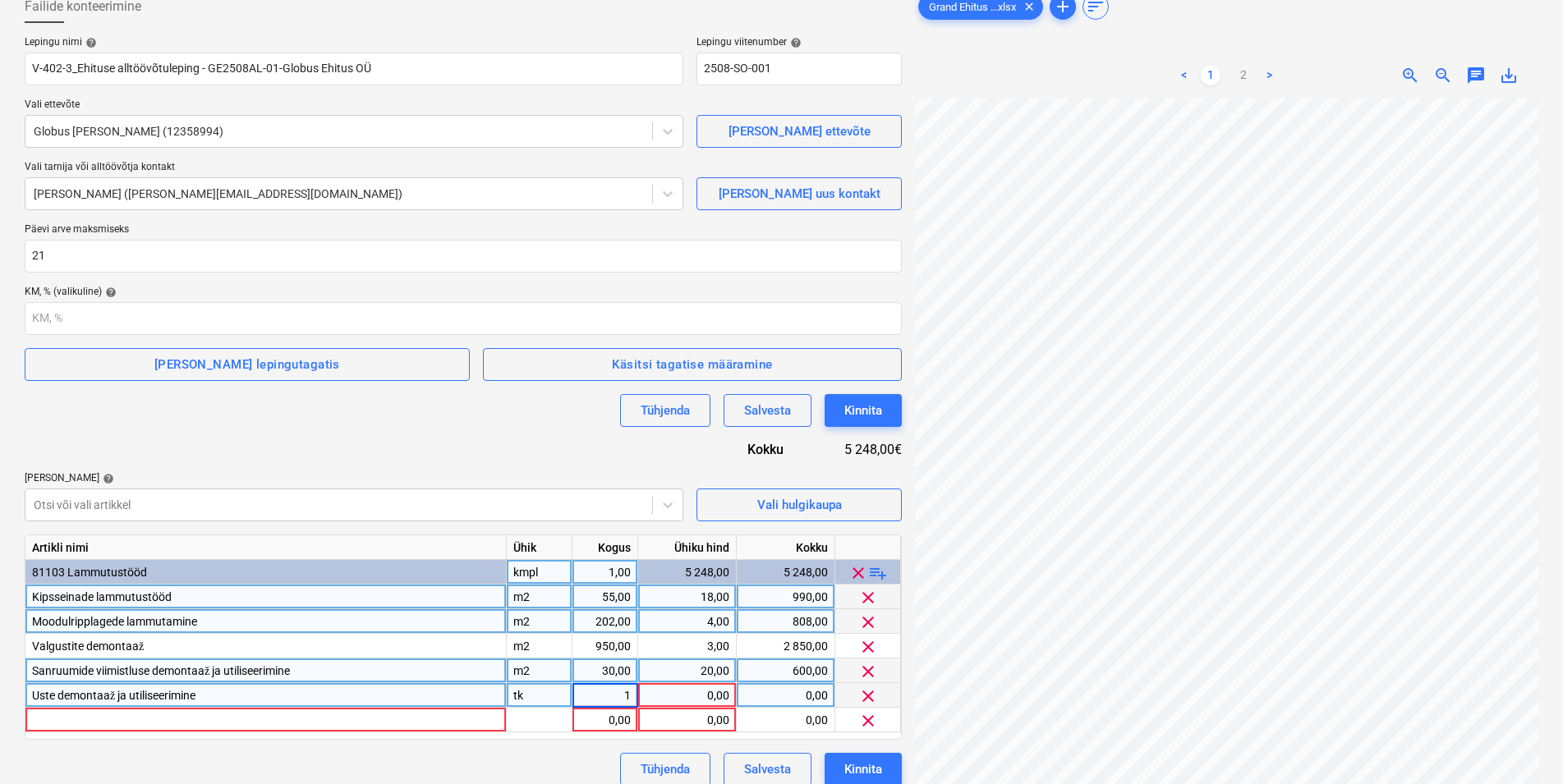
type input "5"
click at [682, 690] on div "0,00" at bounding box center [688, 696] width 85 height 25
type input "18"
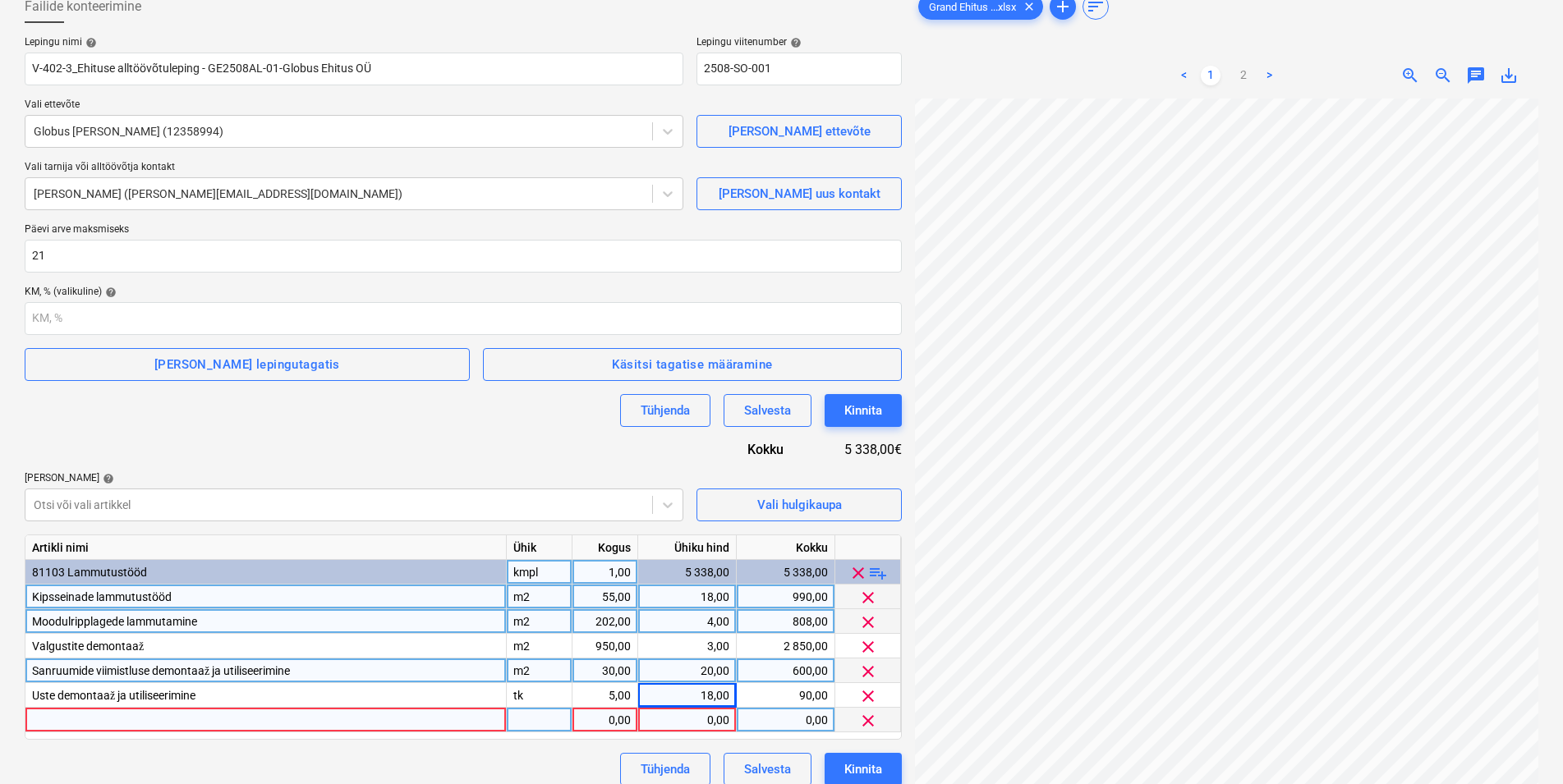
click at [259, 718] on div at bounding box center [266, 720] width 481 height 25
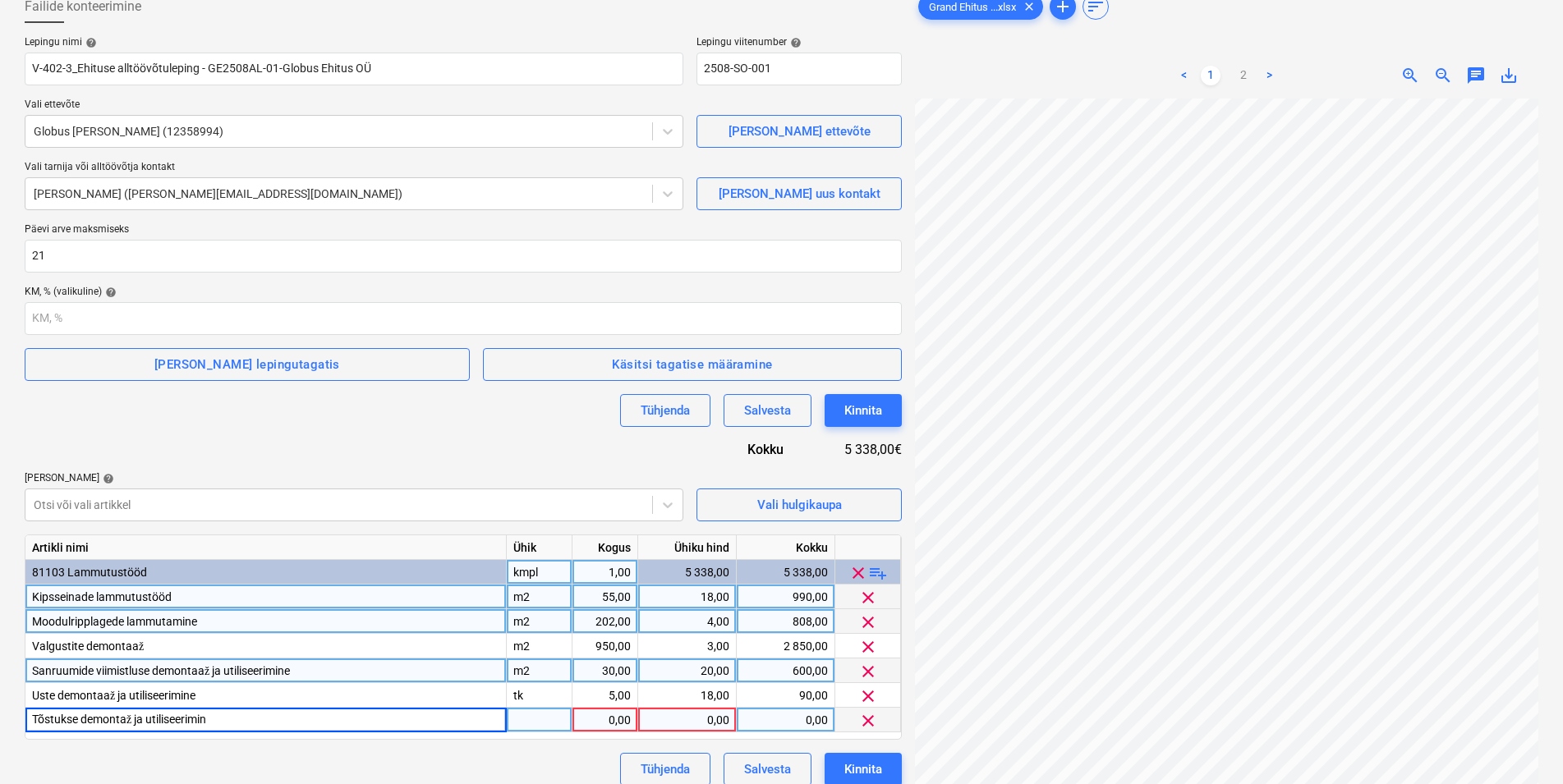
type input "Tõstukse demontaž ja utiliseerimine"
click at [549, 717] on div "tk" at bounding box center [540, 720] width 65 height 25
click at [688, 719] on div "0,00" at bounding box center [688, 720] width 85 height 25
type input "400"
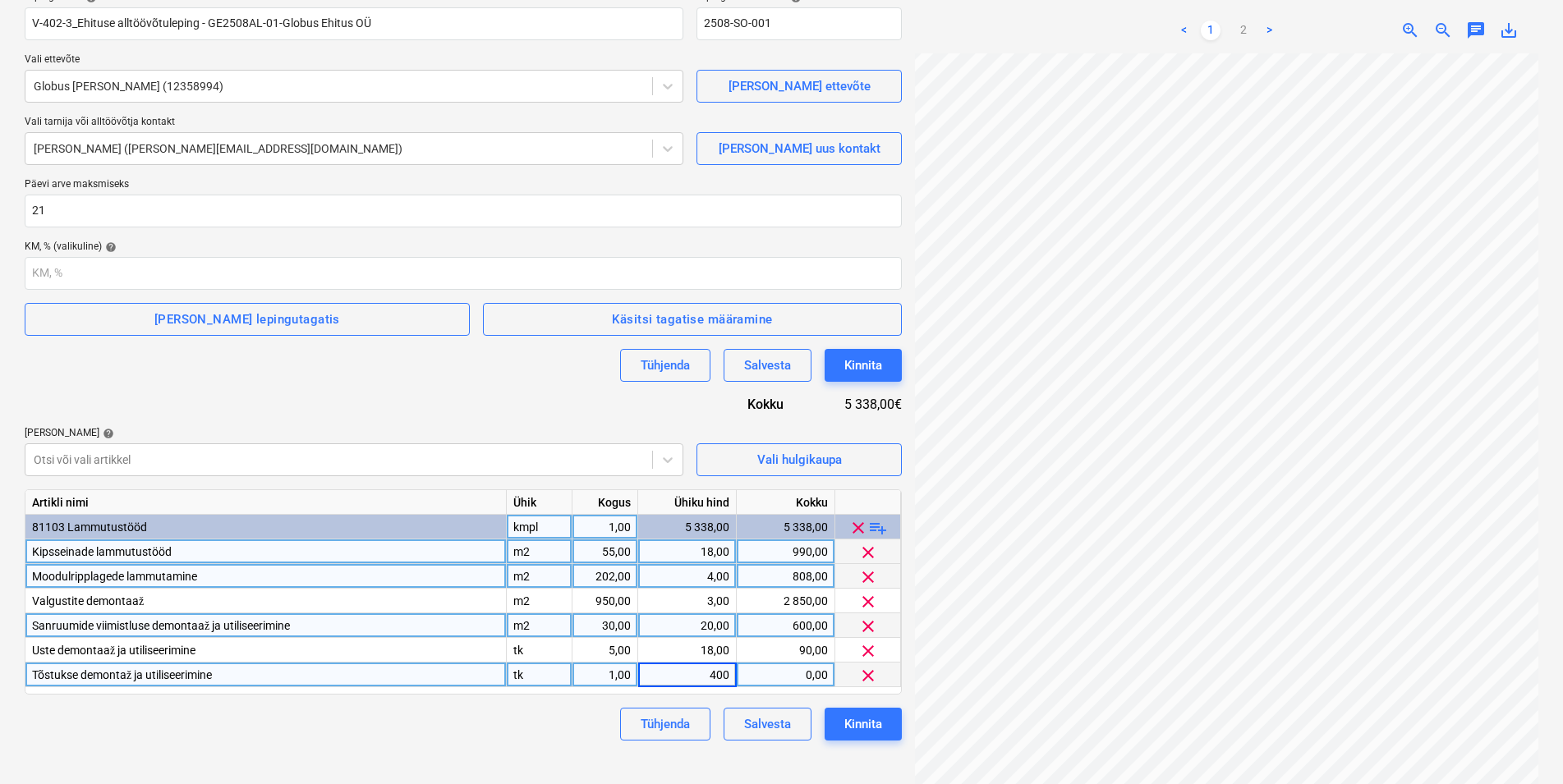
scroll to position [165, 0]
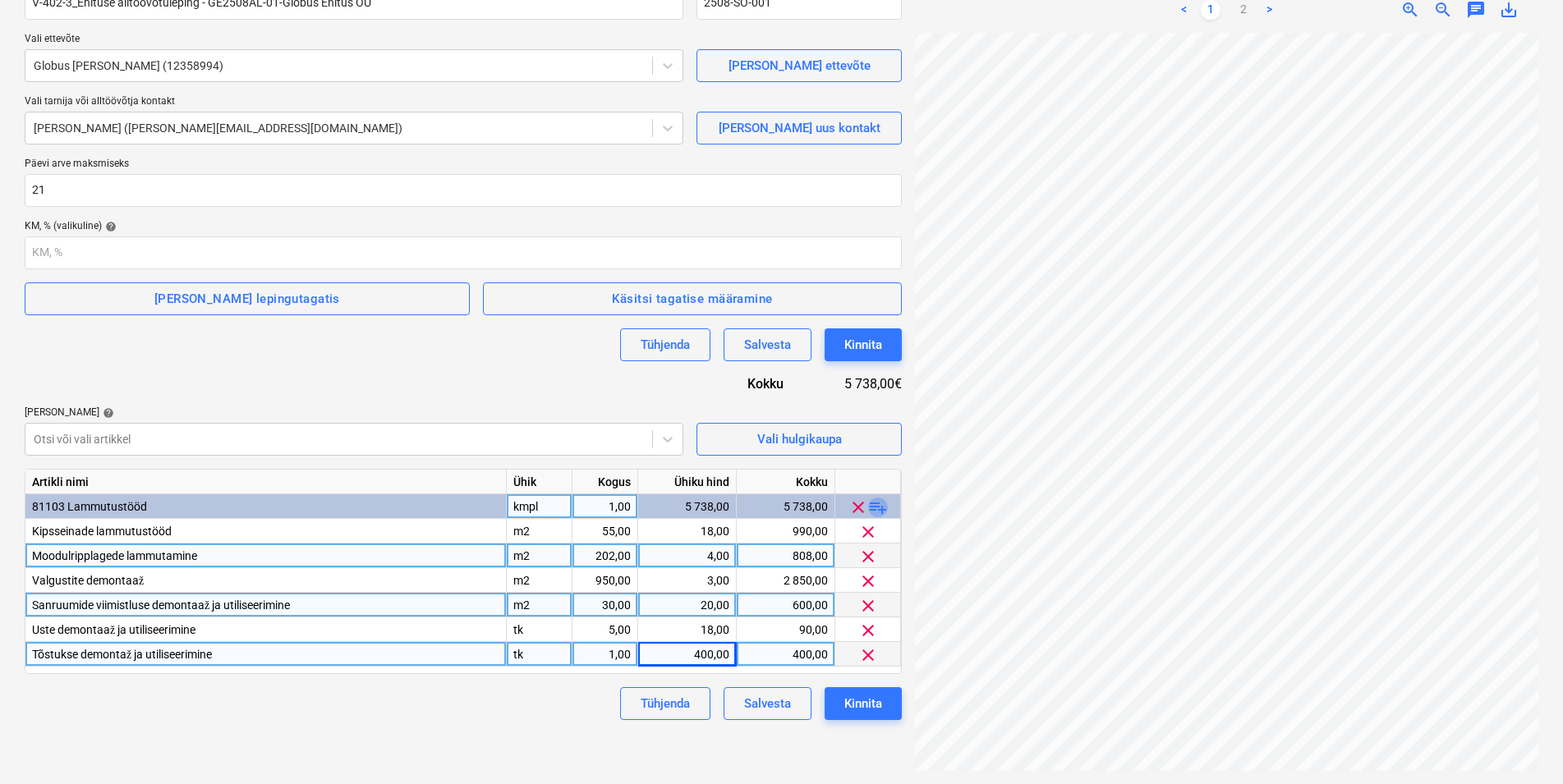
click at [884, 508] on span "playlist_add" at bounding box center [878, 508] width 19 height 19
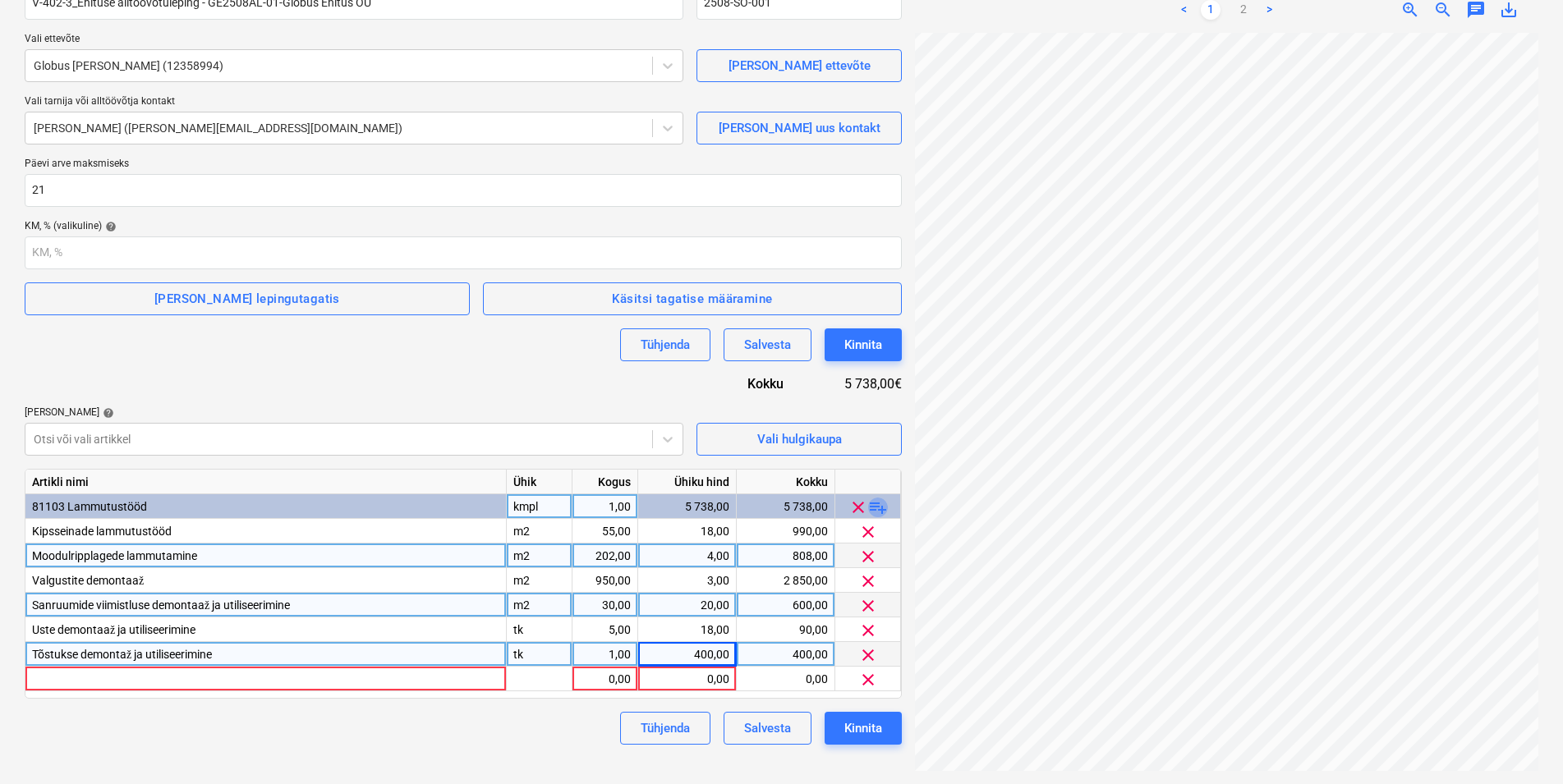
click at [884, 508] on span "playlist_add" at bounding box center [878, 508] width 19 height 19
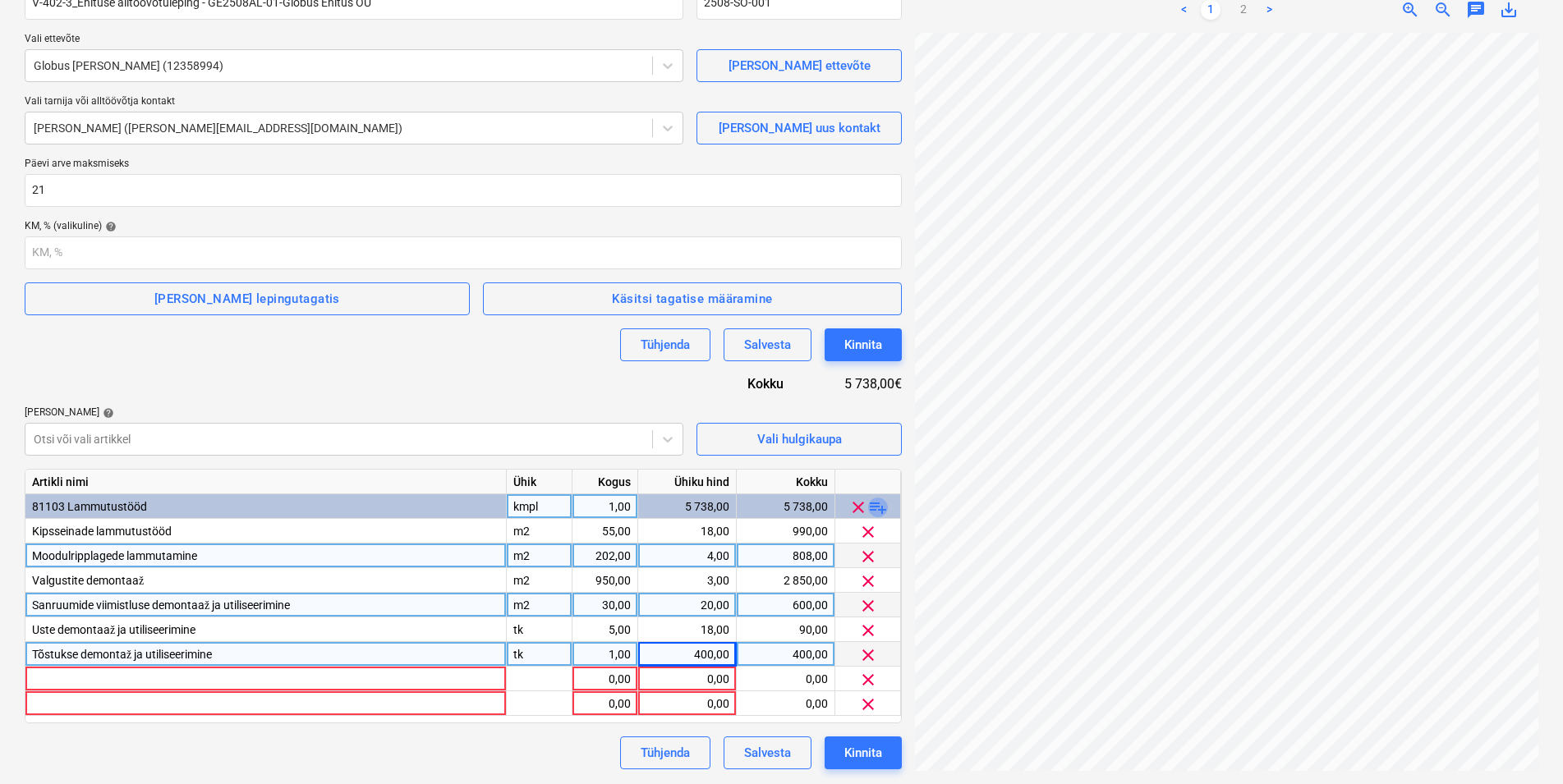
click at [884, 508] on span "playlist_add" at bounding box center [878, 508] width 19 height 19
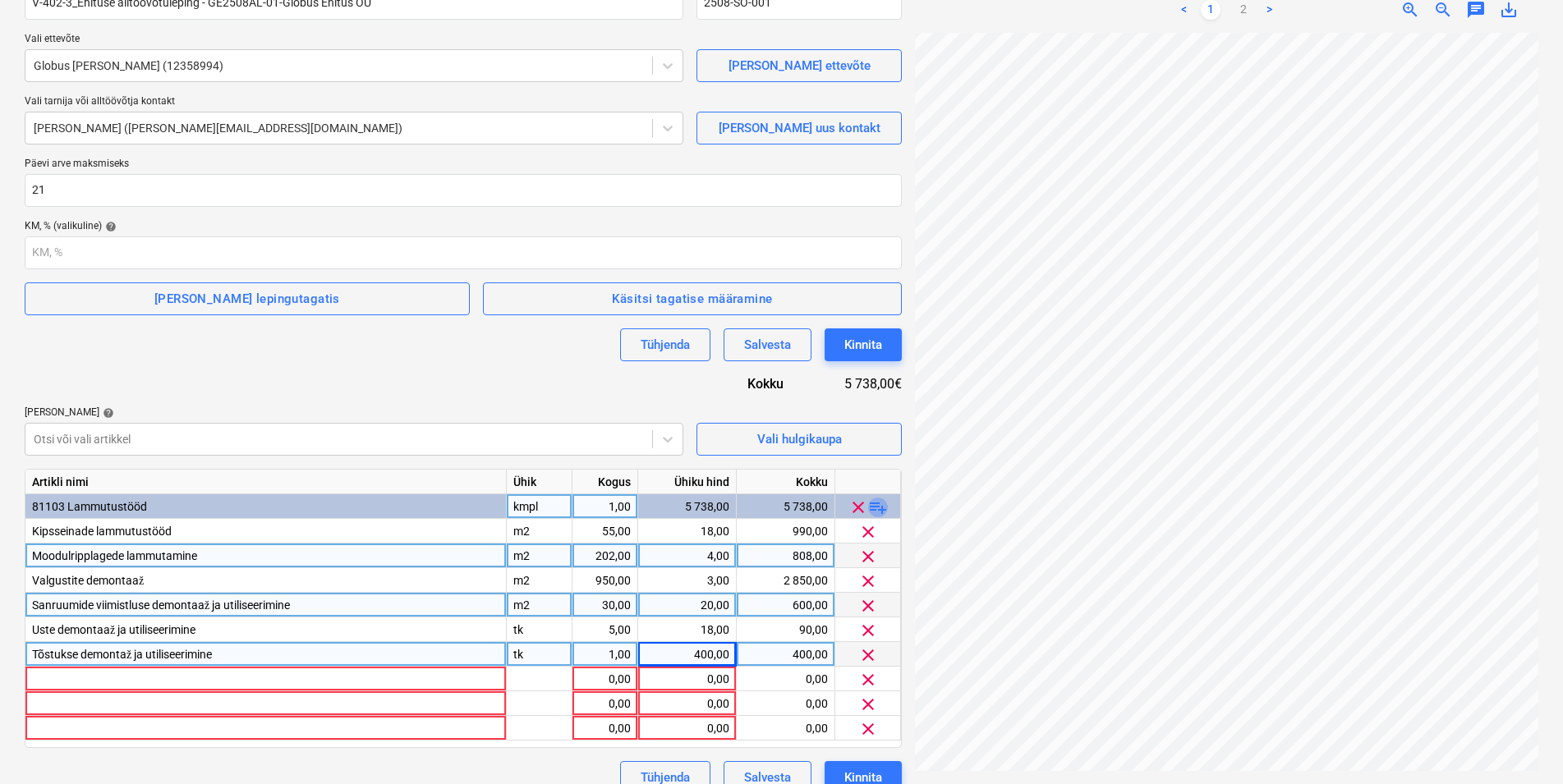
click at [884, 508] on span "playlist_add" at bounding box center [878, 508] width 19 height 19
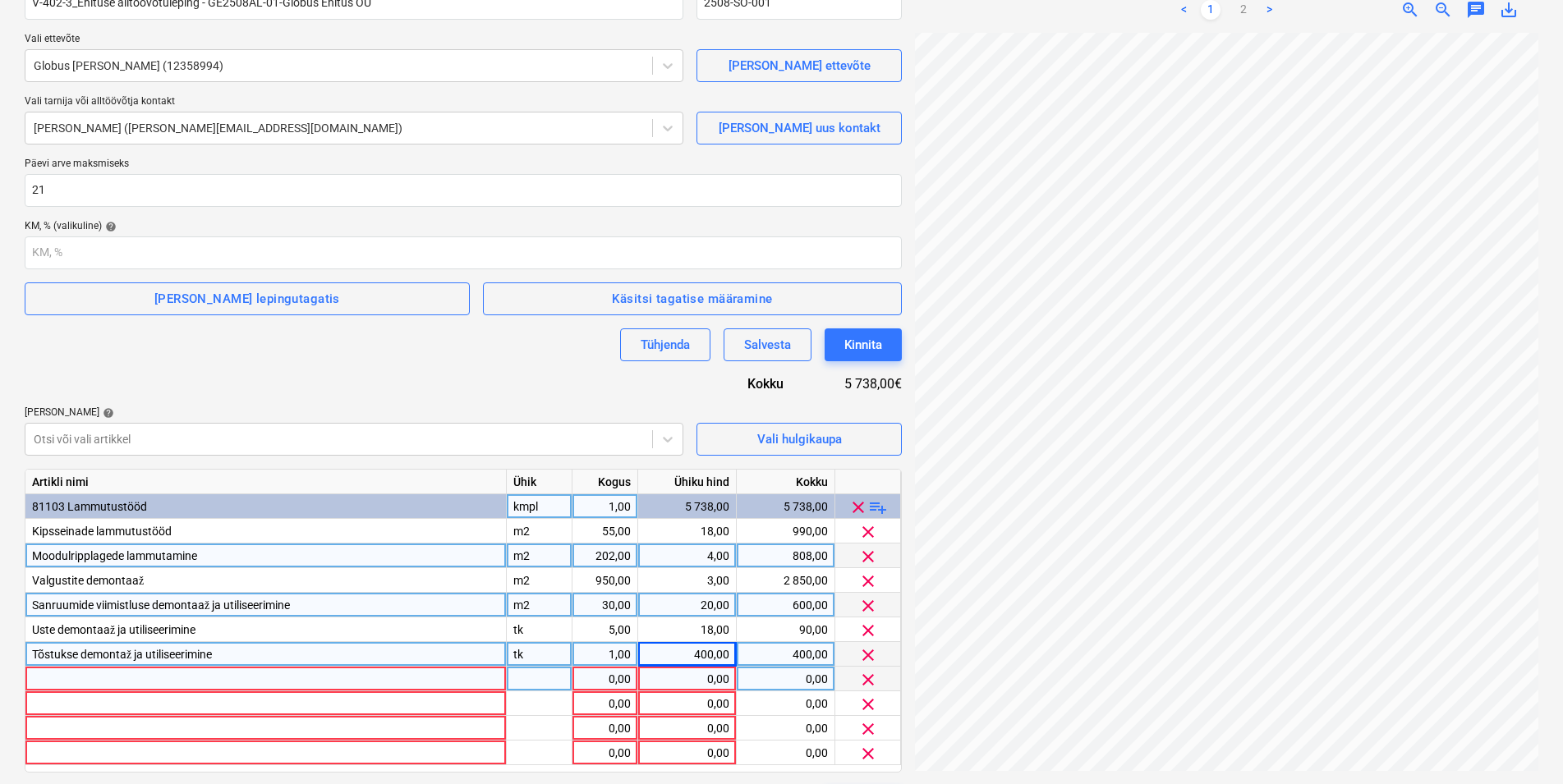
click at [89, 674] on div at bounding box center [266, 680] width 481 height 25
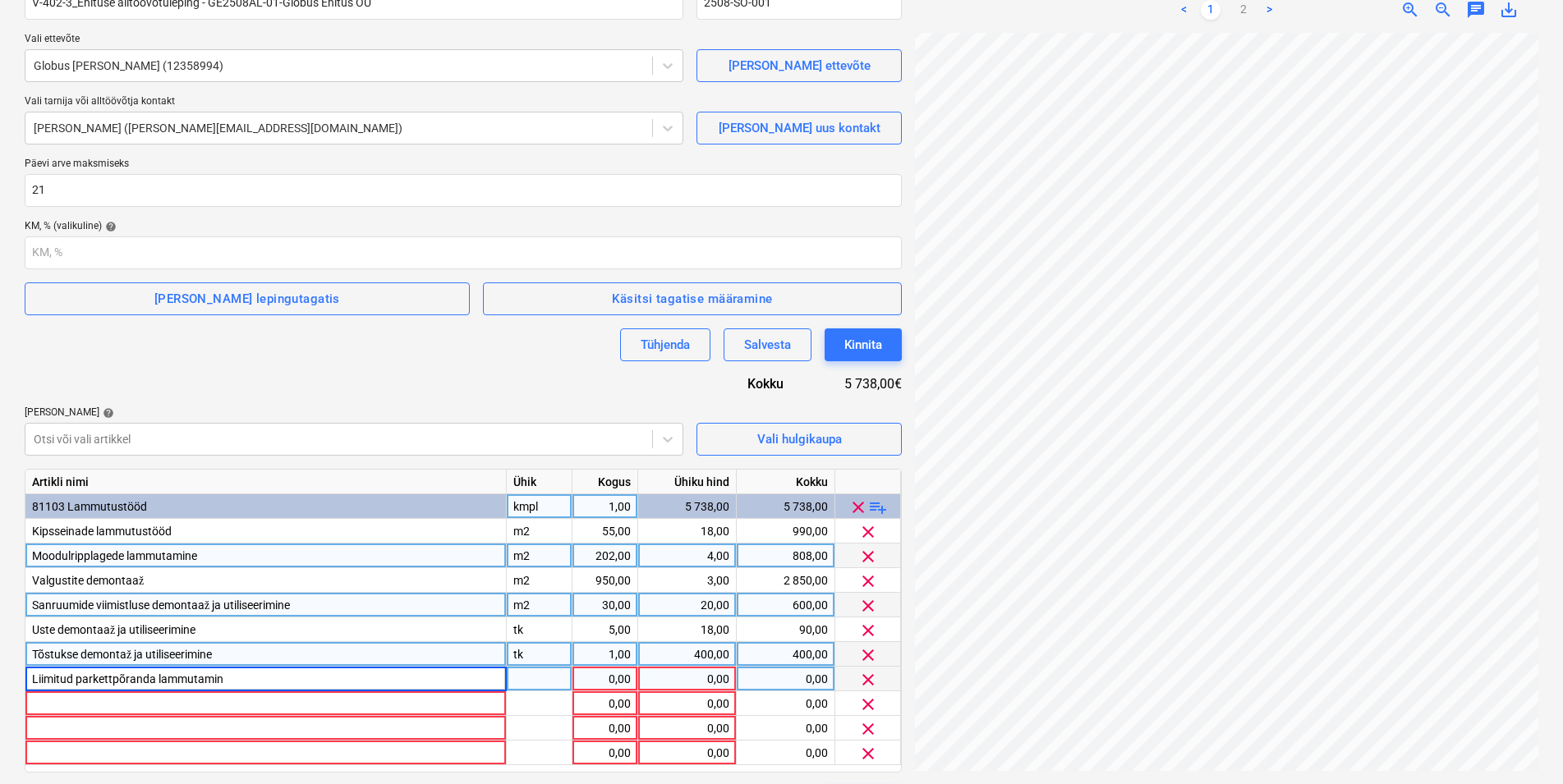
type input "Liimitud parkettpõranda lammutamine"
click at [551, 680] on div "tk" at bounding box center [540, 680] width 65 height 25
type input "m2"
click at [605, 676] on div "1,00" at bounding box center [604, 680] width 51 height 25
type input "28"
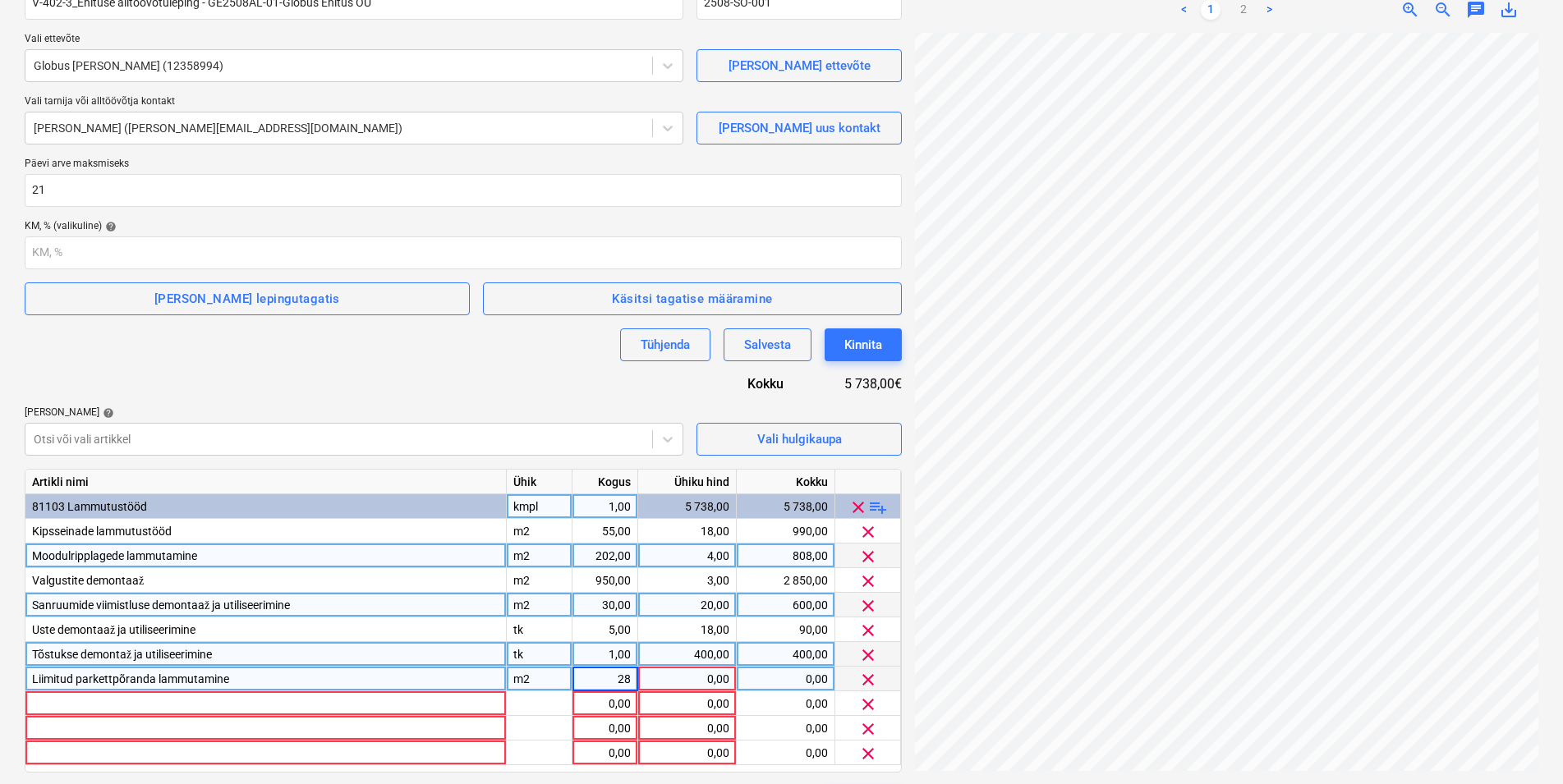
click at [663, 677] on div "0,00" at bounding box center [688, 680] width 85 height 25
type input "14"
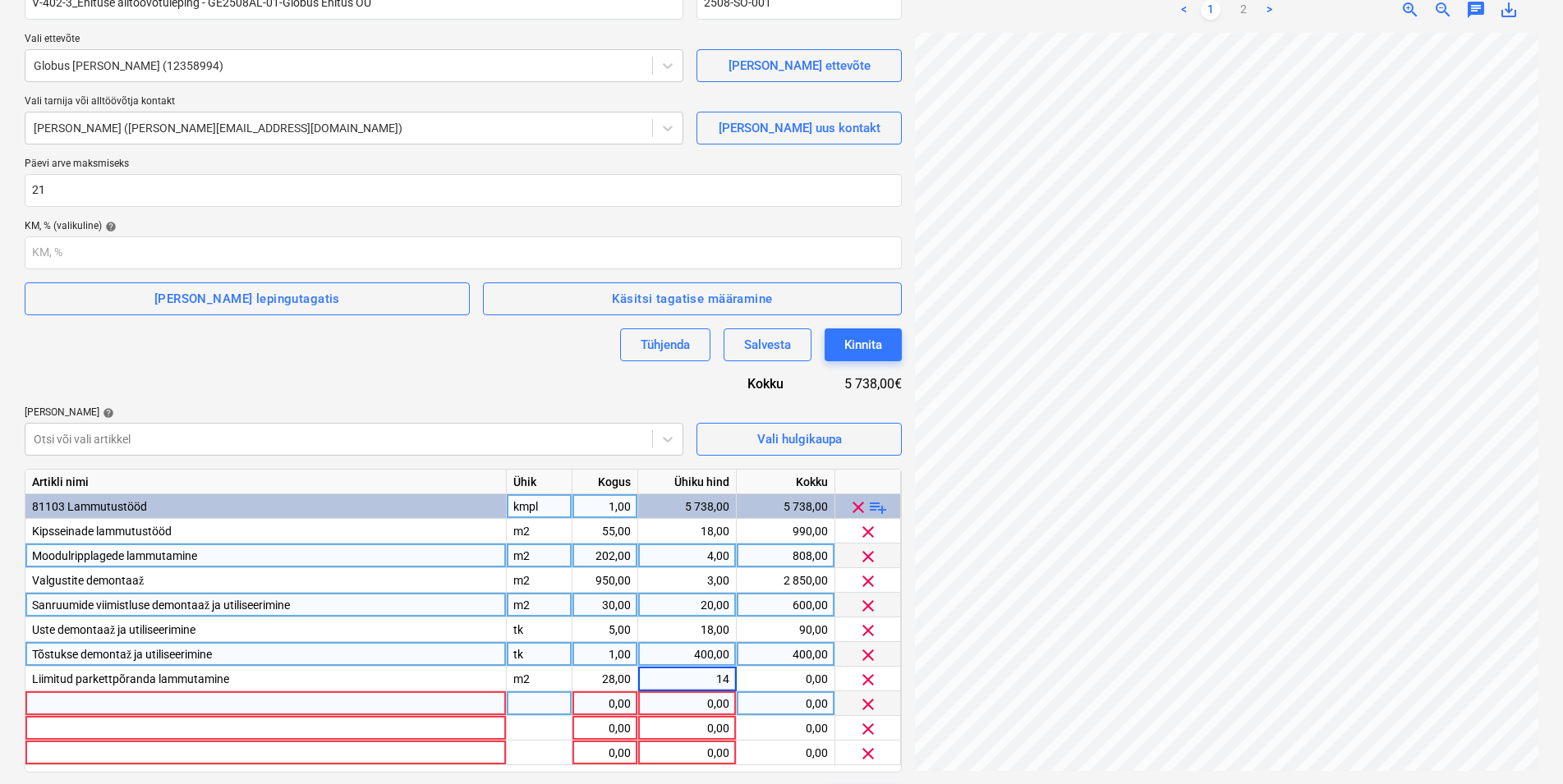
click at [408, 697] on div at bounding box center [266, 704] width 481 height 25
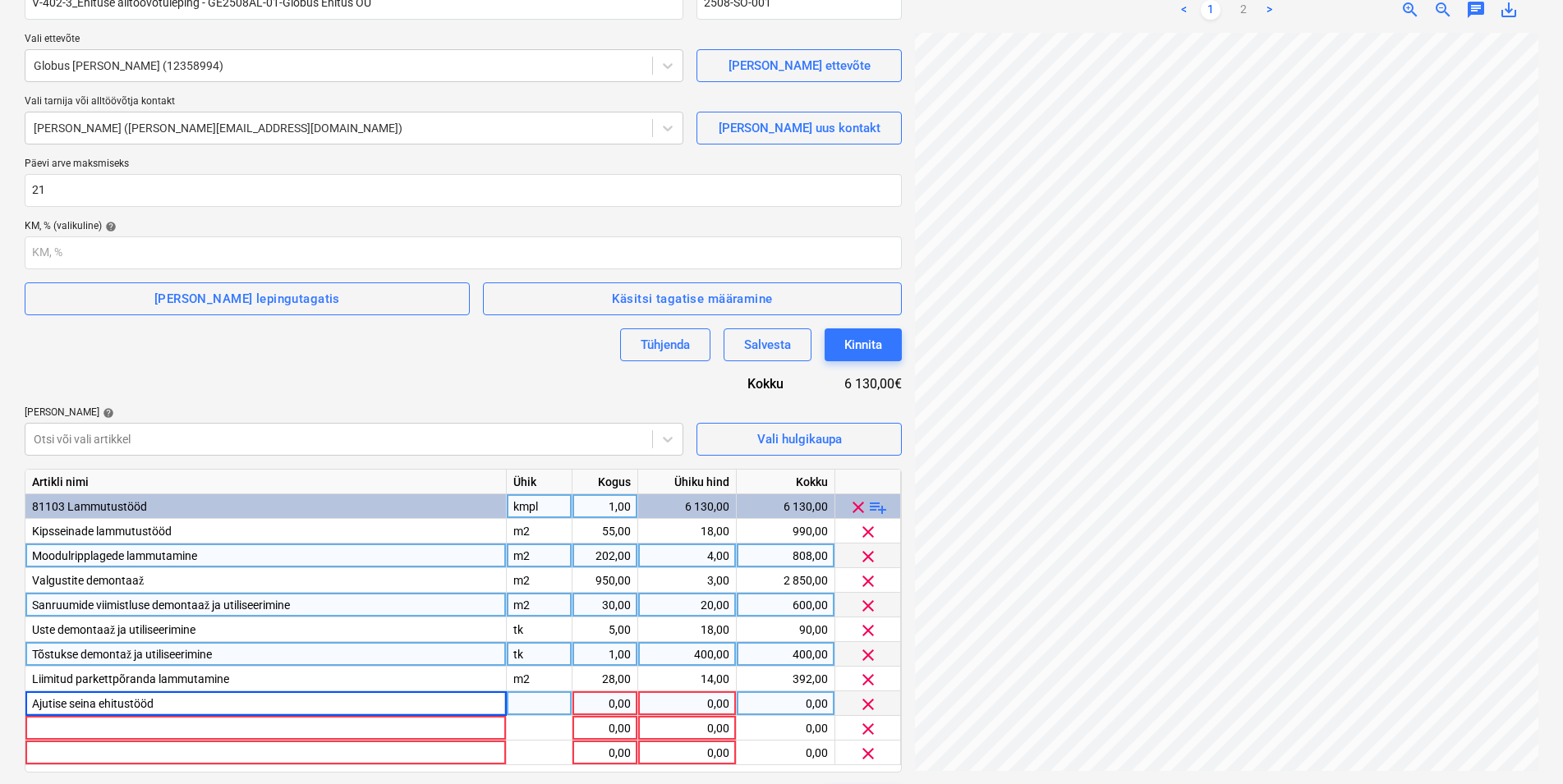
click at [68, 700] on input "Ajutise seina ehitustööd" at bounding box center [266, 703] width 481 height 24
type input "Ajutise puitkarkass ja OSB seina ehitustööd"
click at [537, 701] on div "tk" at bounding box center [540, 704] width 65 height 25
type input "m2"
click at [613, 703] on div "1,00" at bounding box center [604, 704] width 51 height 25
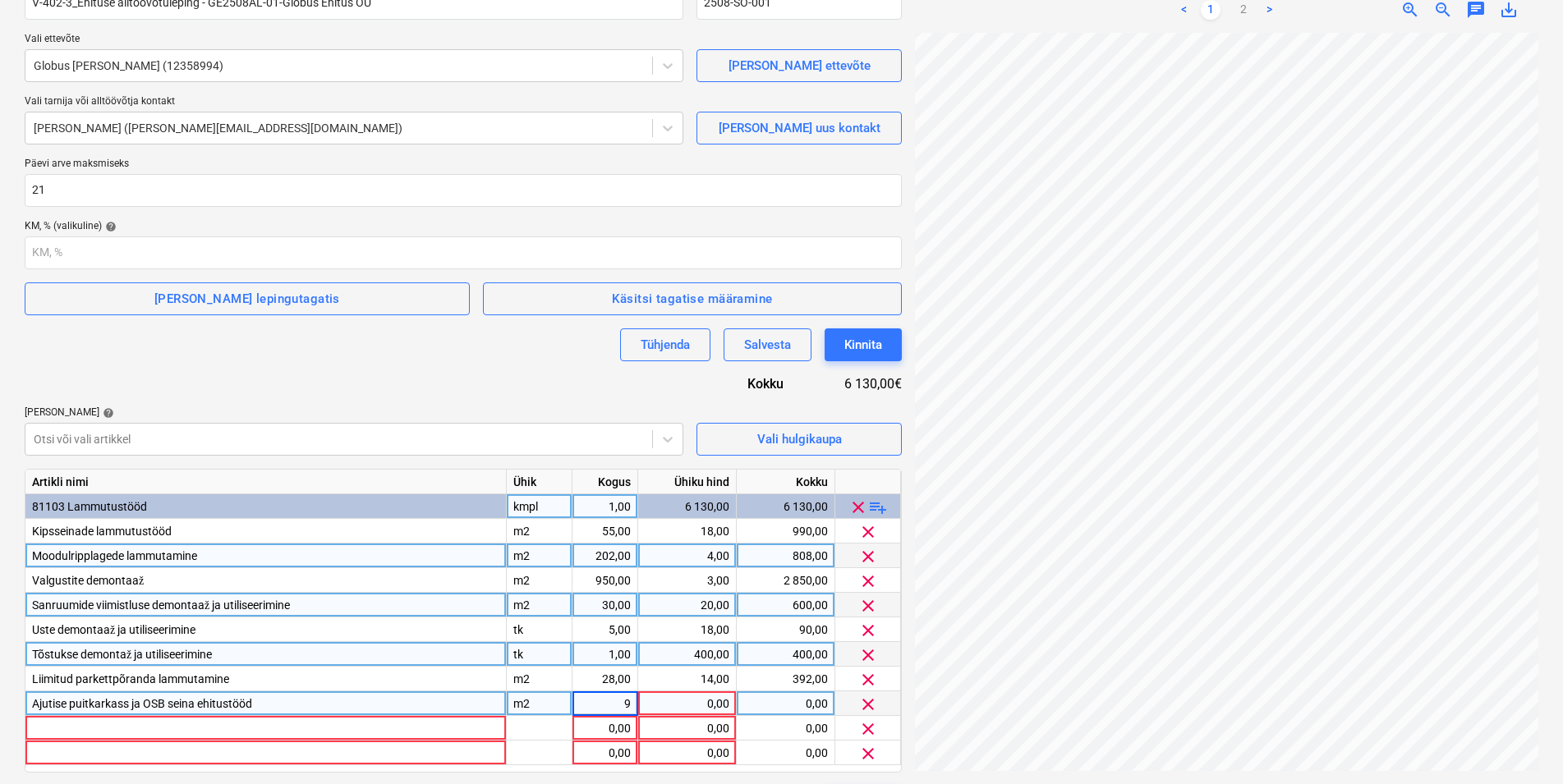
type input "97"
click at [714, 699] on div "0,00" at bounding box center [688, 704] width 85 height 25
type input "28"
click at [424, 725] on div at bounding box center [266, 728] width 481 height 25
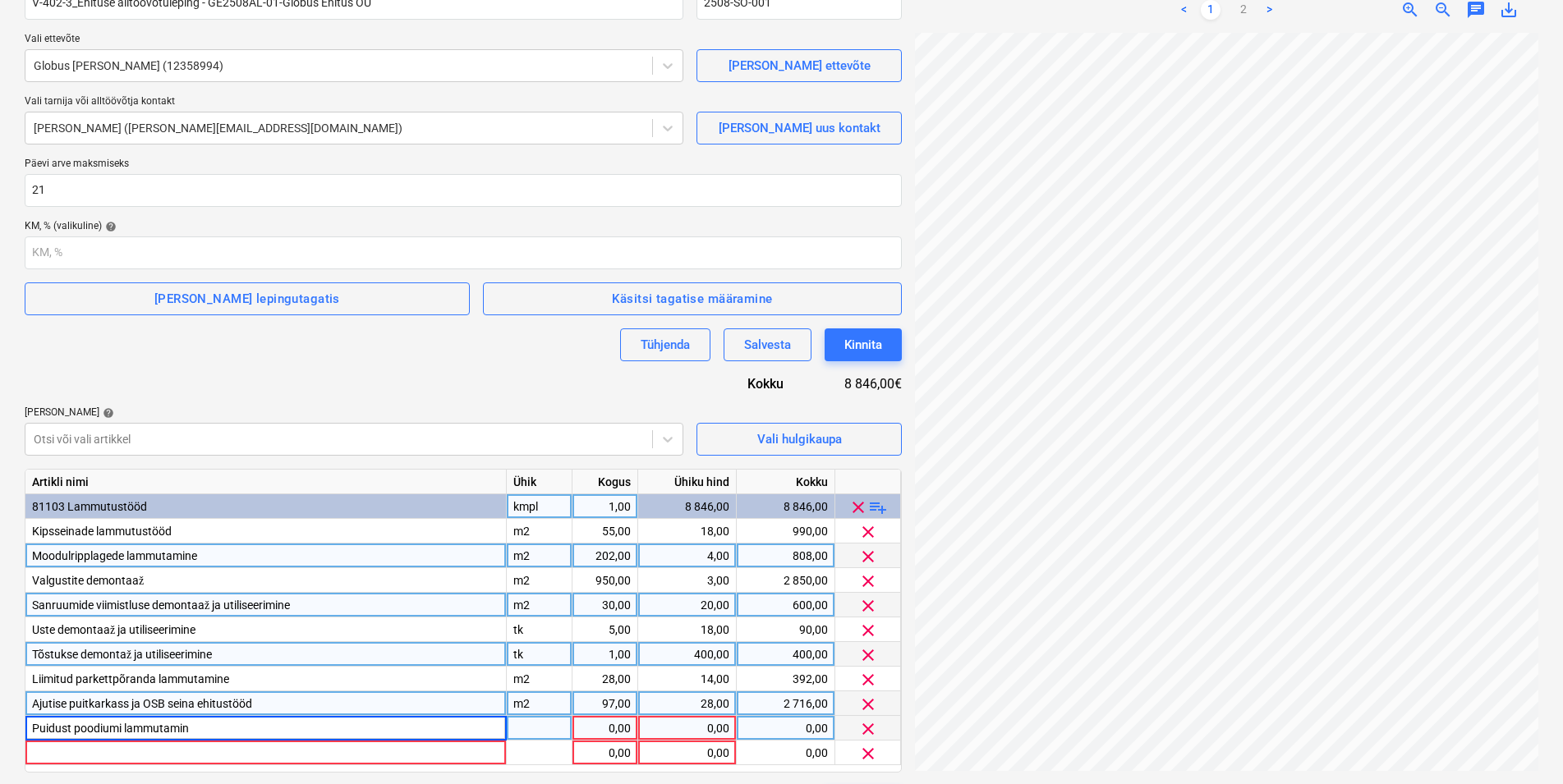
type input "Puidust poodiumi lammutamine"
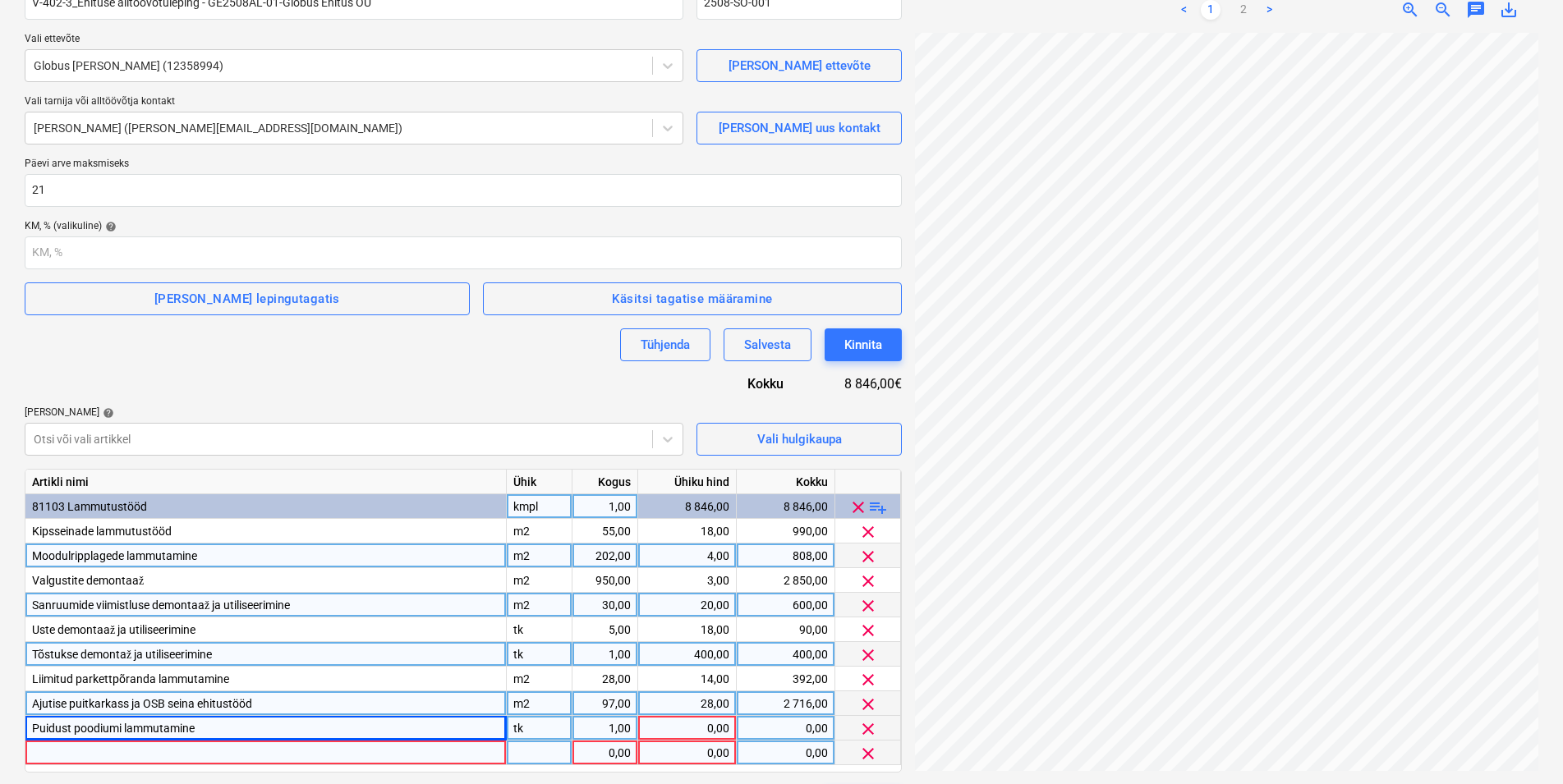
click at [205, 750] on div at bounding box center [266, 753] width 481 height 25
type input "Kiviseina lammutamine"
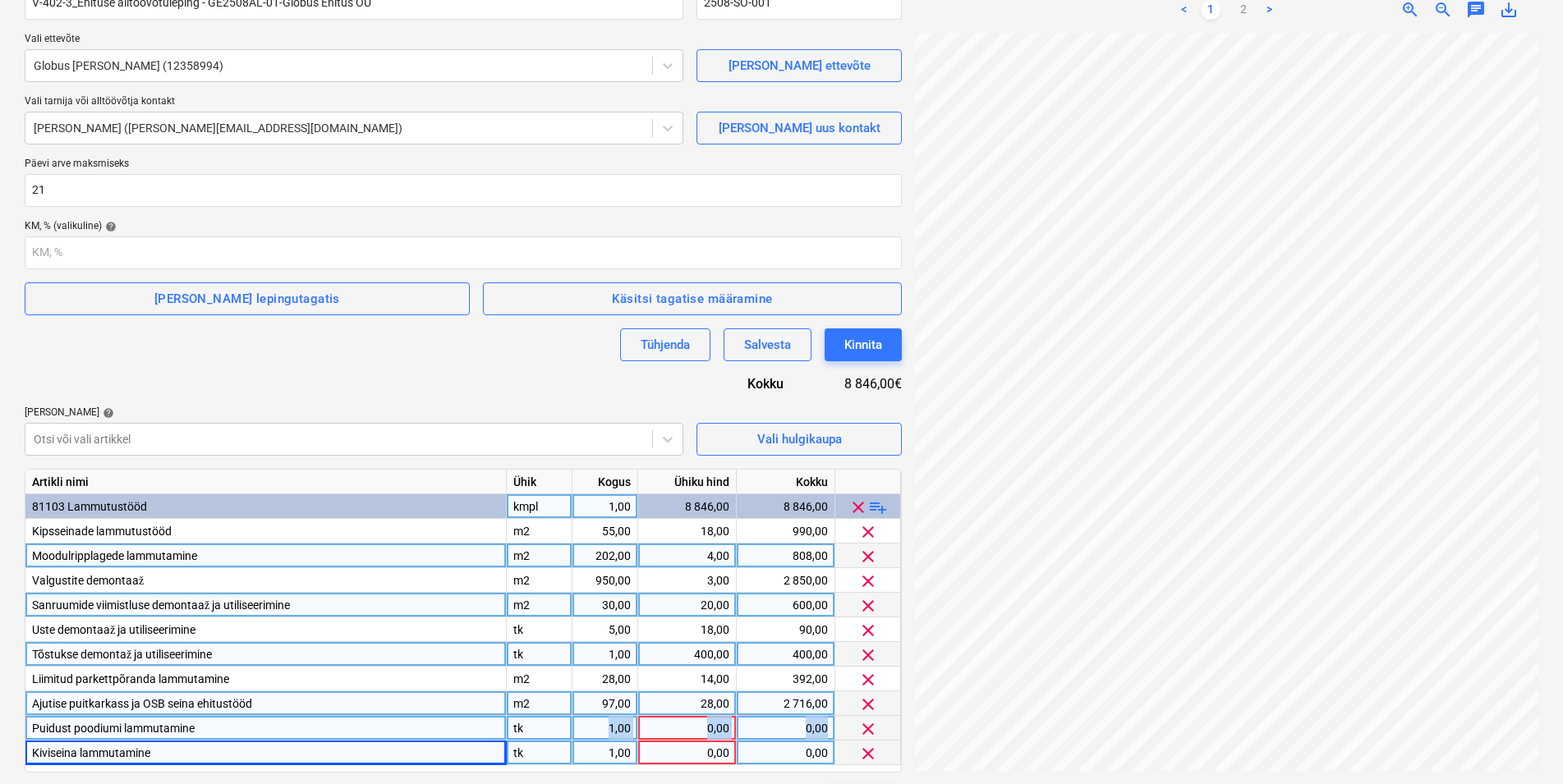
click at [522, 727] on div "tk" at bounding box center [540, 728] width 65 height 25
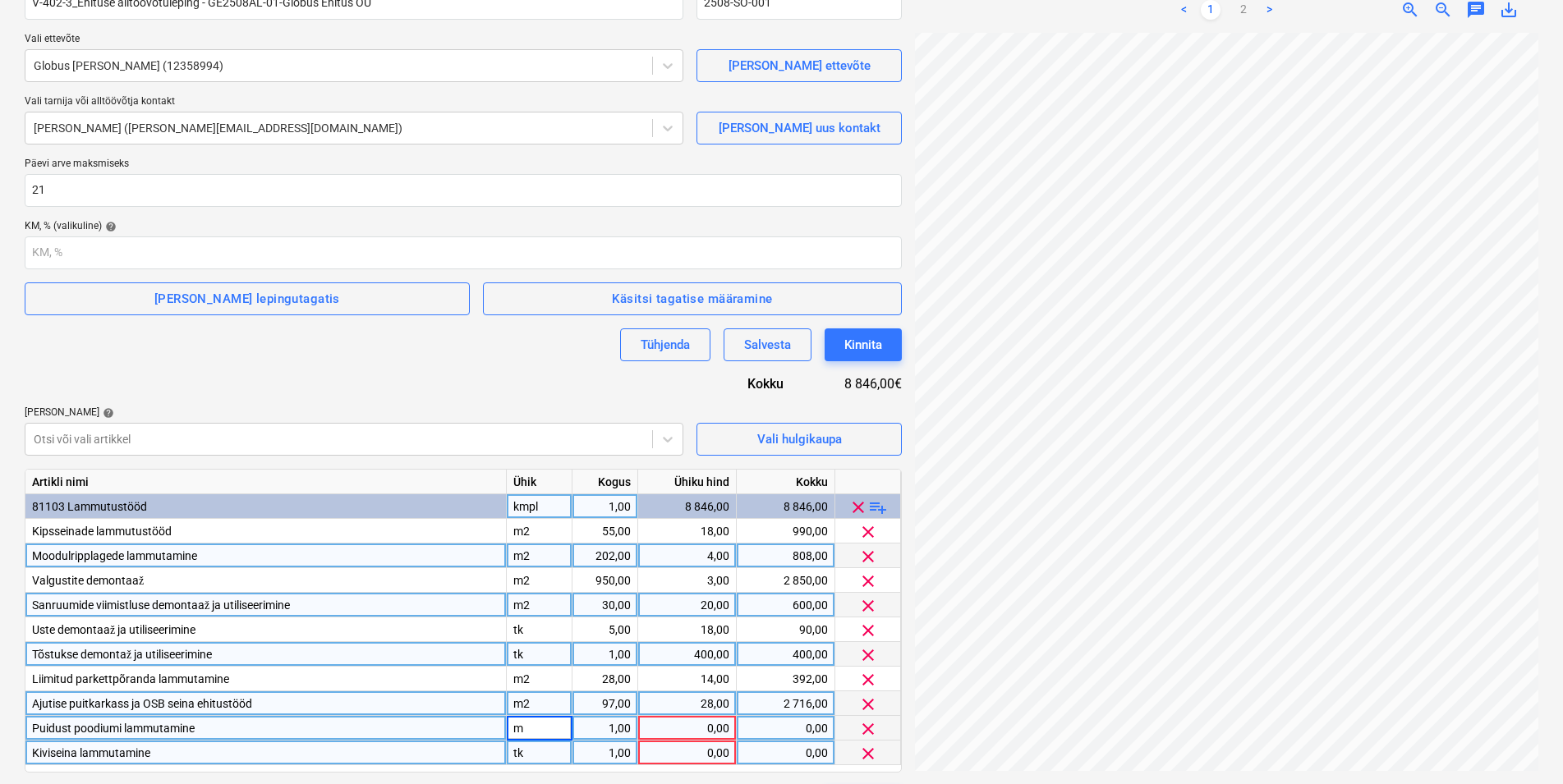
type input "m2"
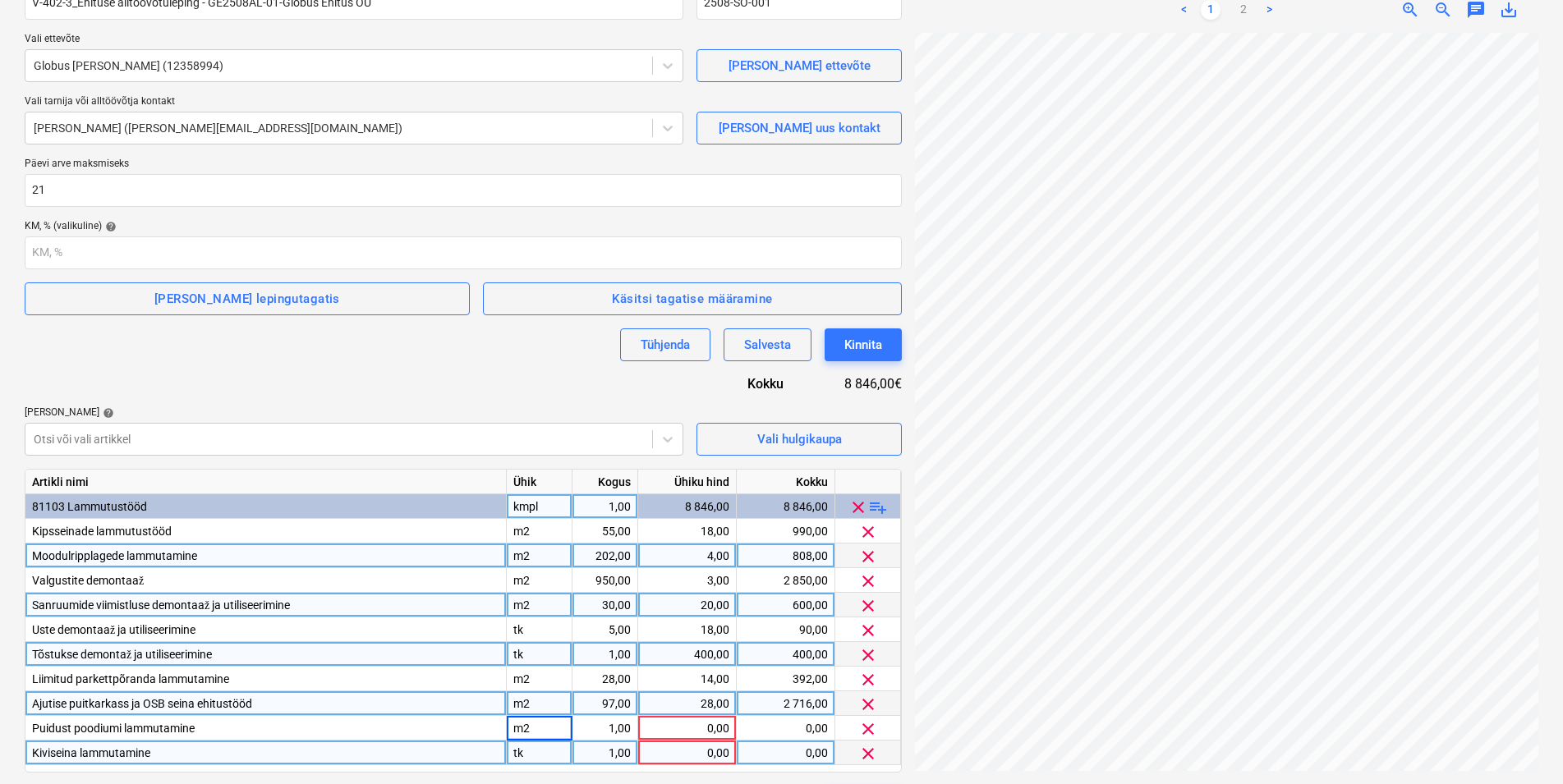
click at [530, 751] on div "tk" at bounding box center [540, 753] width 65 height 25
type input "m"
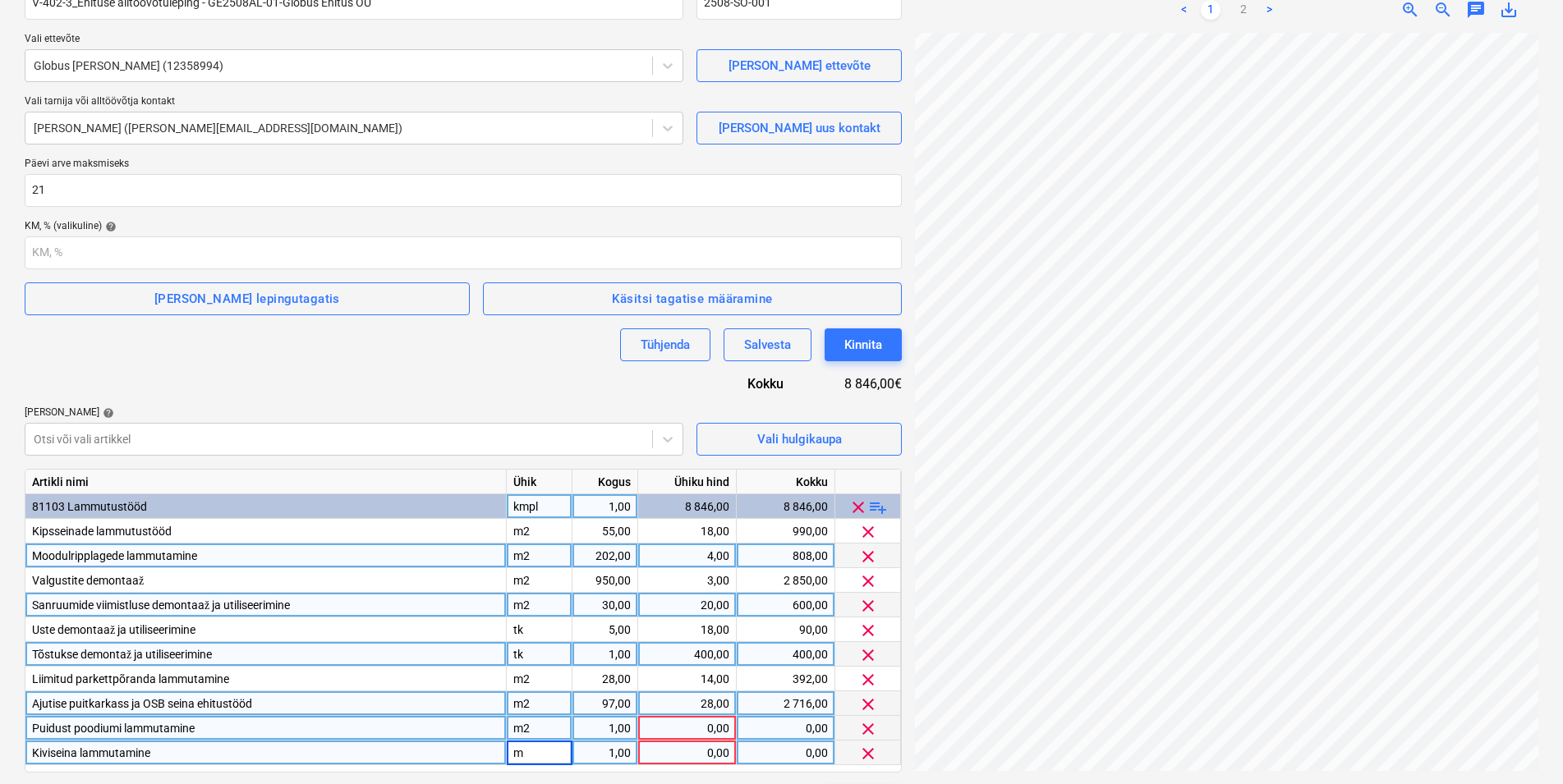
click at [612, 728] on div "1,00" at bounding box center [604, 728] width 51 height 25
type input "8"
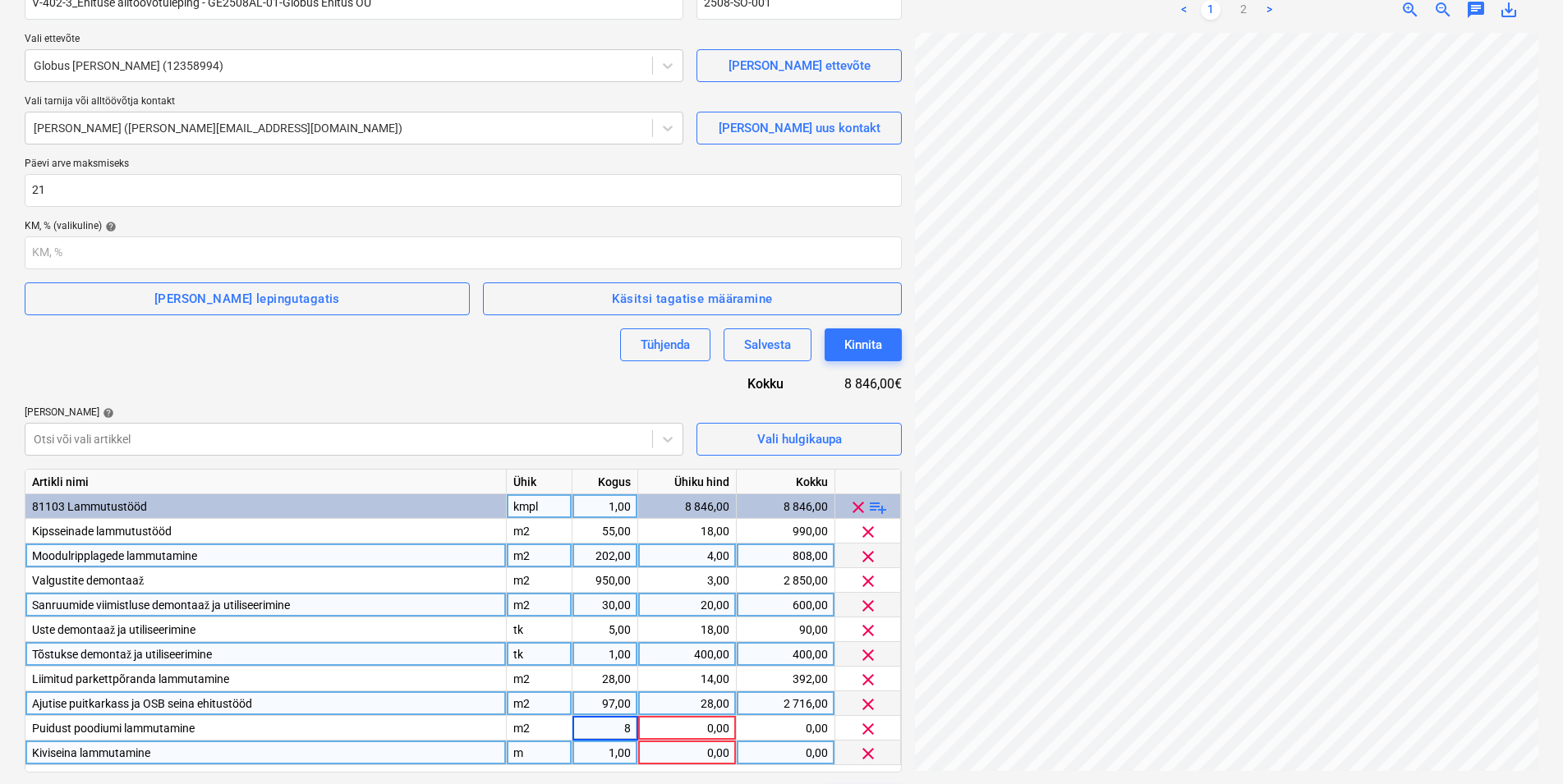
click at [612, 749] on div "1,00" at bounding box center [604, 753] width 51 height 25
type input "7"
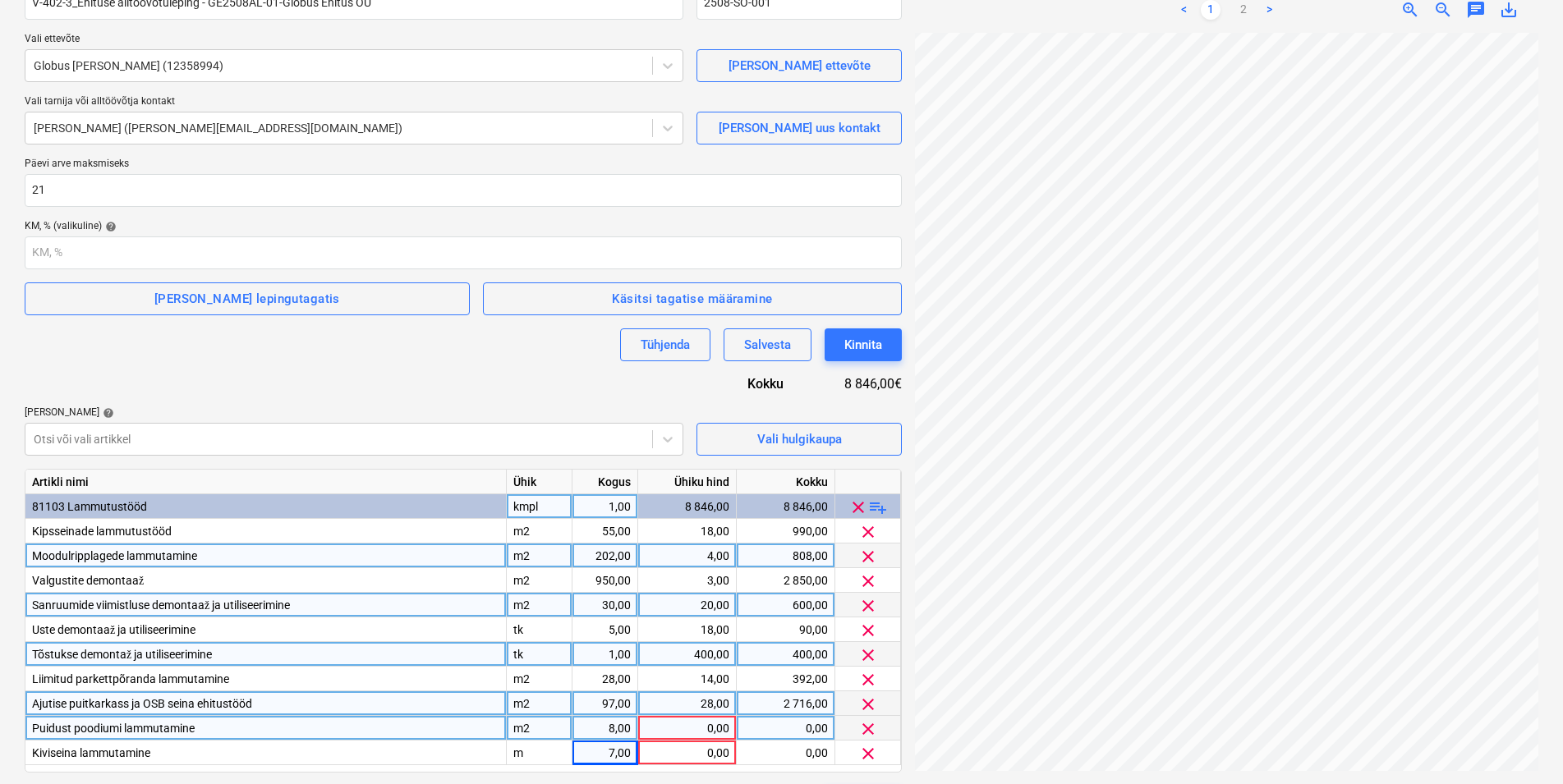
click at [704, 724] on div "0,00" at bounding box center [688, 728] width 85 height 25
type input "18"
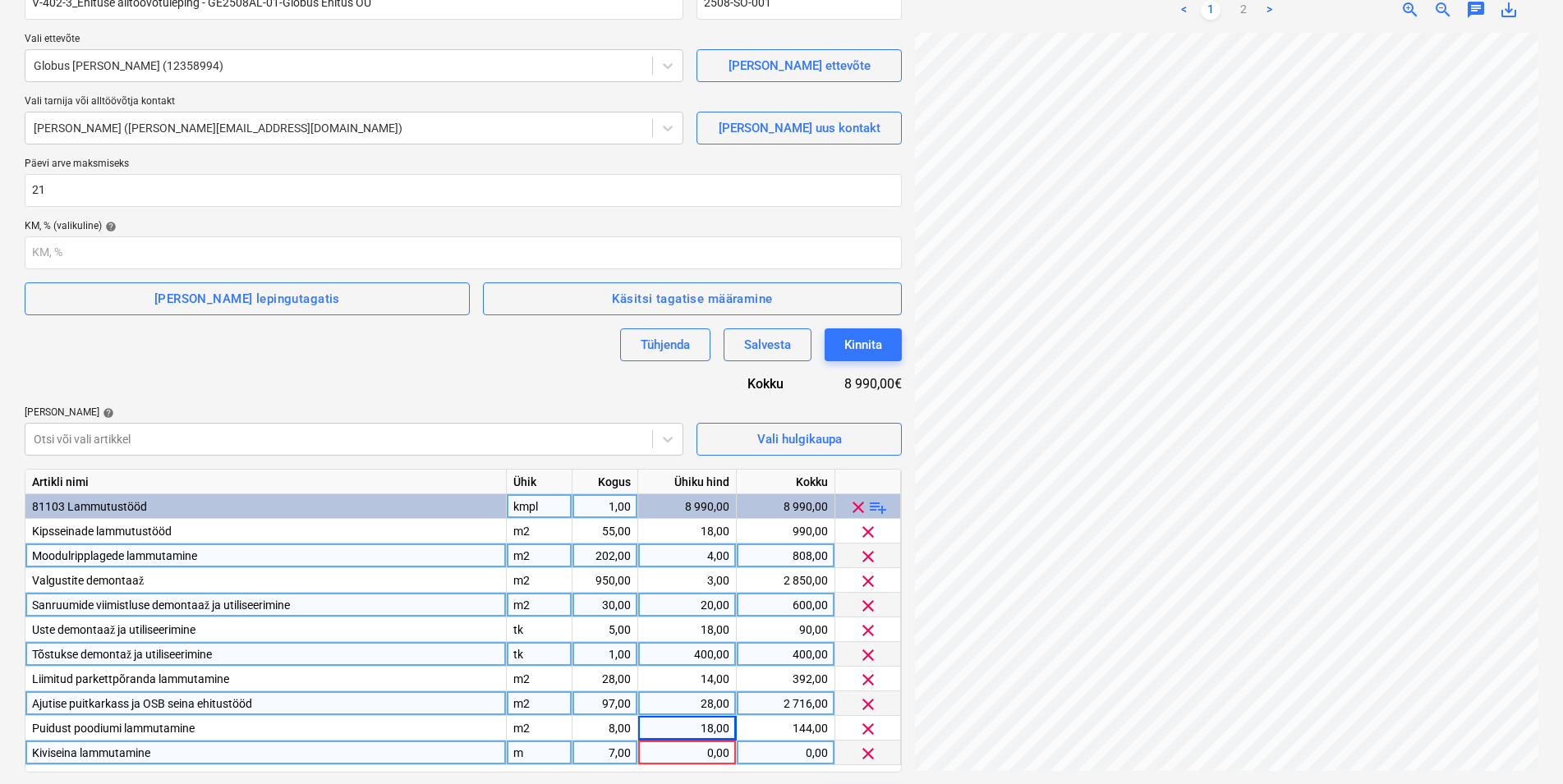
click at [698, 746] on div "0,00" at bounding box center [688, 753] width 85 height 25
type input "28"
click at [573, 361] on div "Lepingu nimi help V-402-3_Ehituse alltöövõtuleping - GE2508AL-01-Globus Ehitus …" at bounding box center [463, 395] width 877 height 849
click at [1244, 4] on link "2" at bounding box center [1243, 10] width 19 height 19
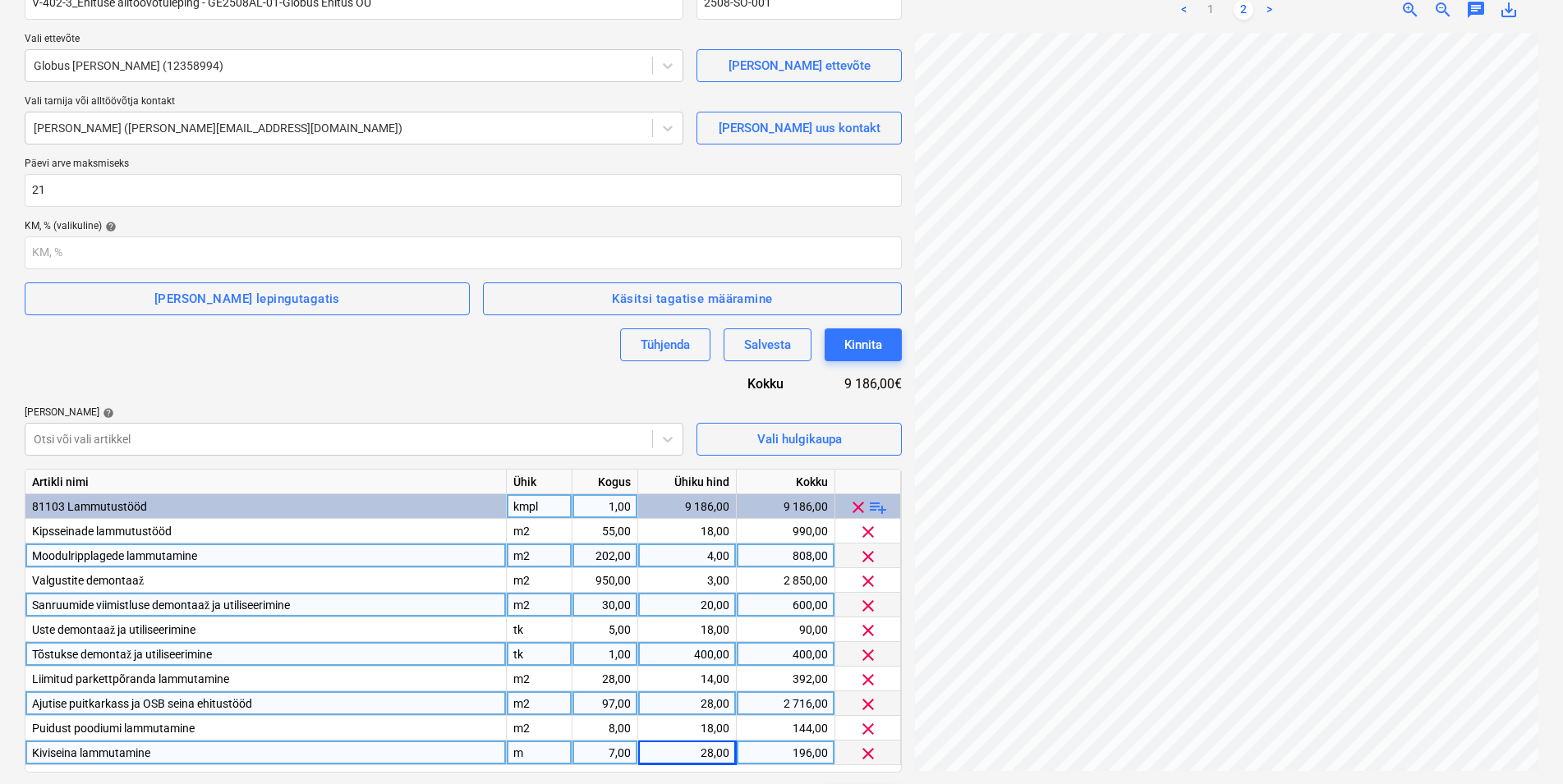
scroll to position [0, 0]
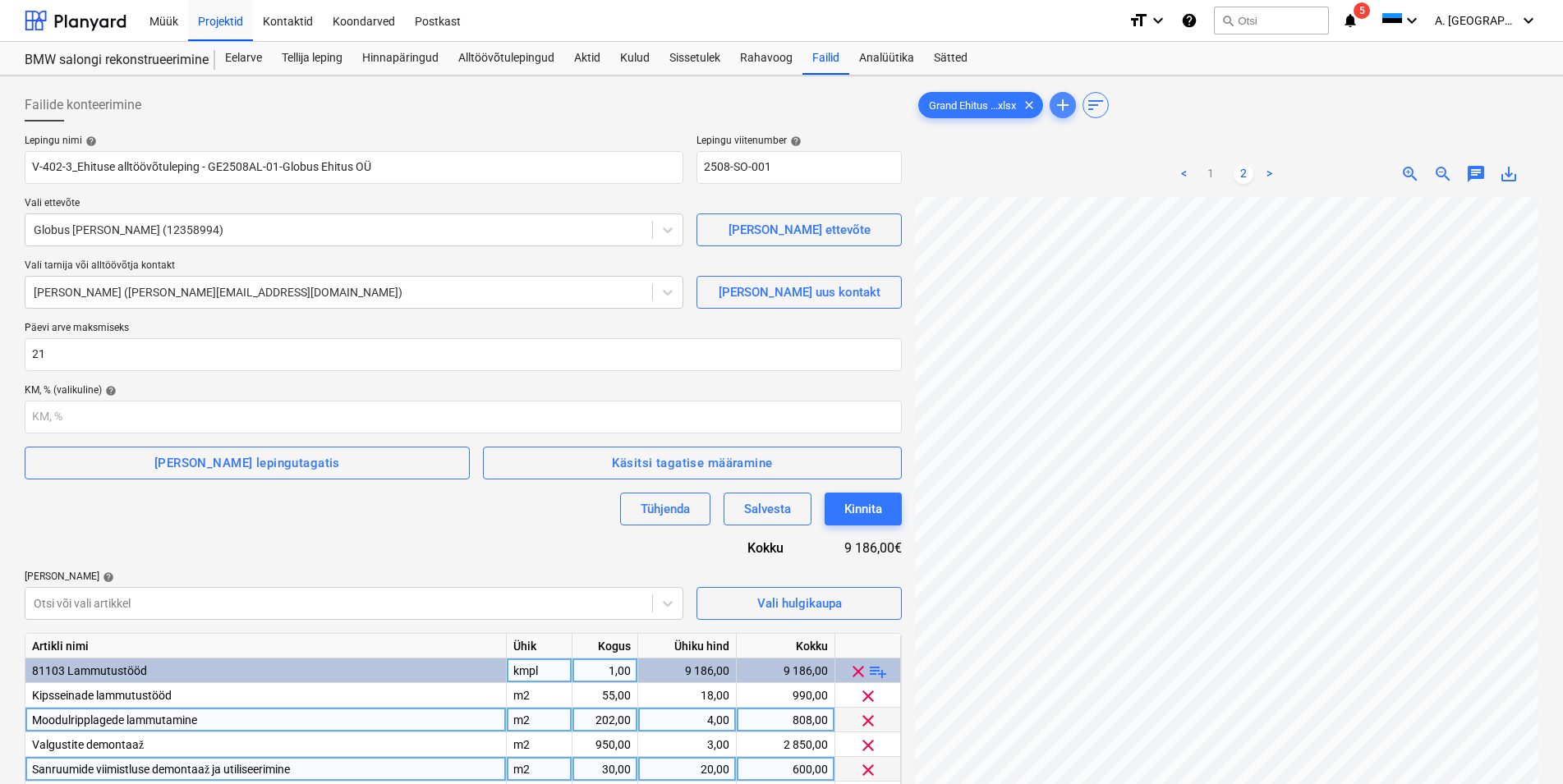
click at [1070, 103] on span "add" at bounding box center [1063, 105] width 19 height 19
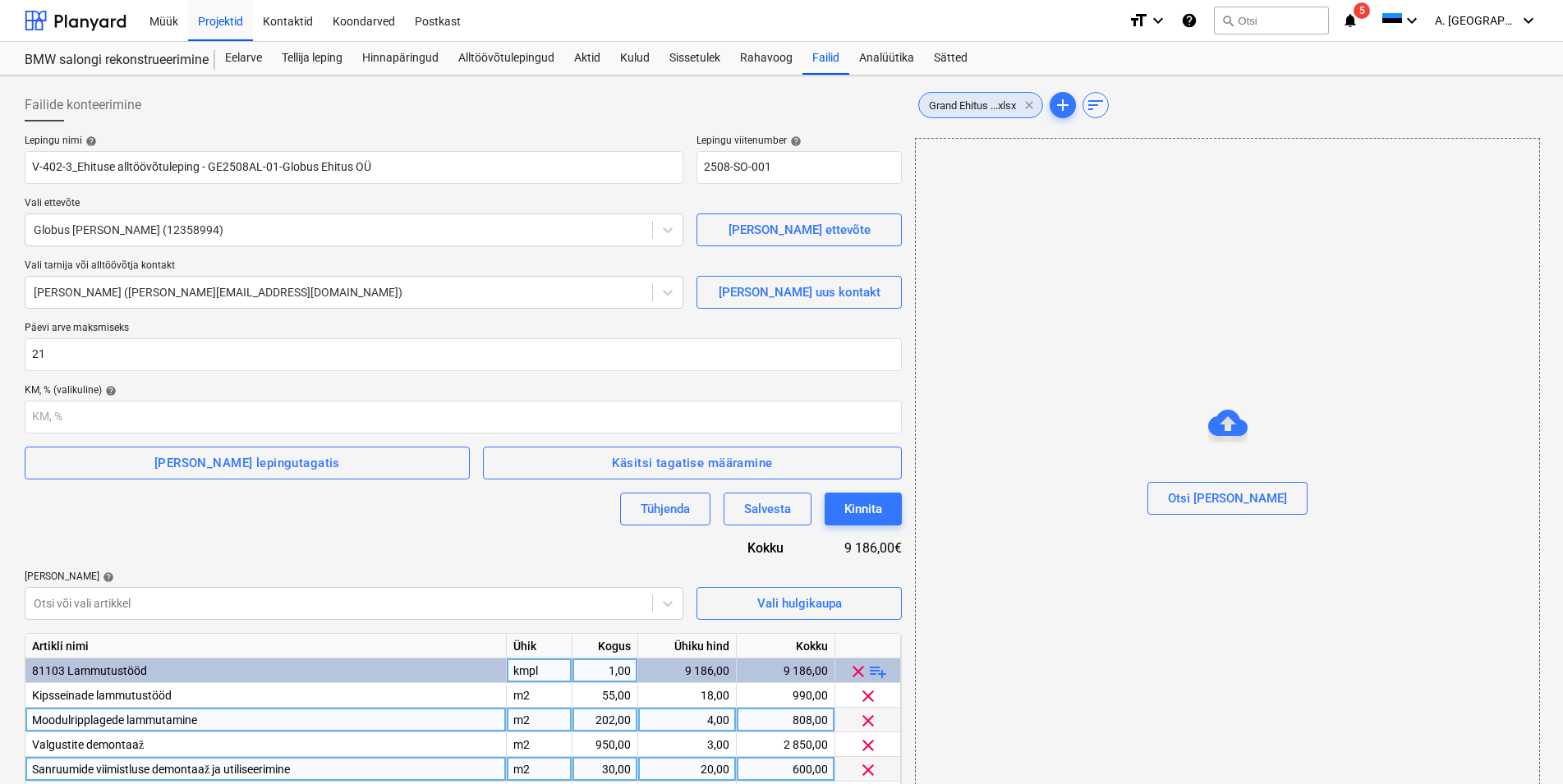
click at [1033, 102] on span "clear" at bounding box center [1029, 105] width 19 height 19
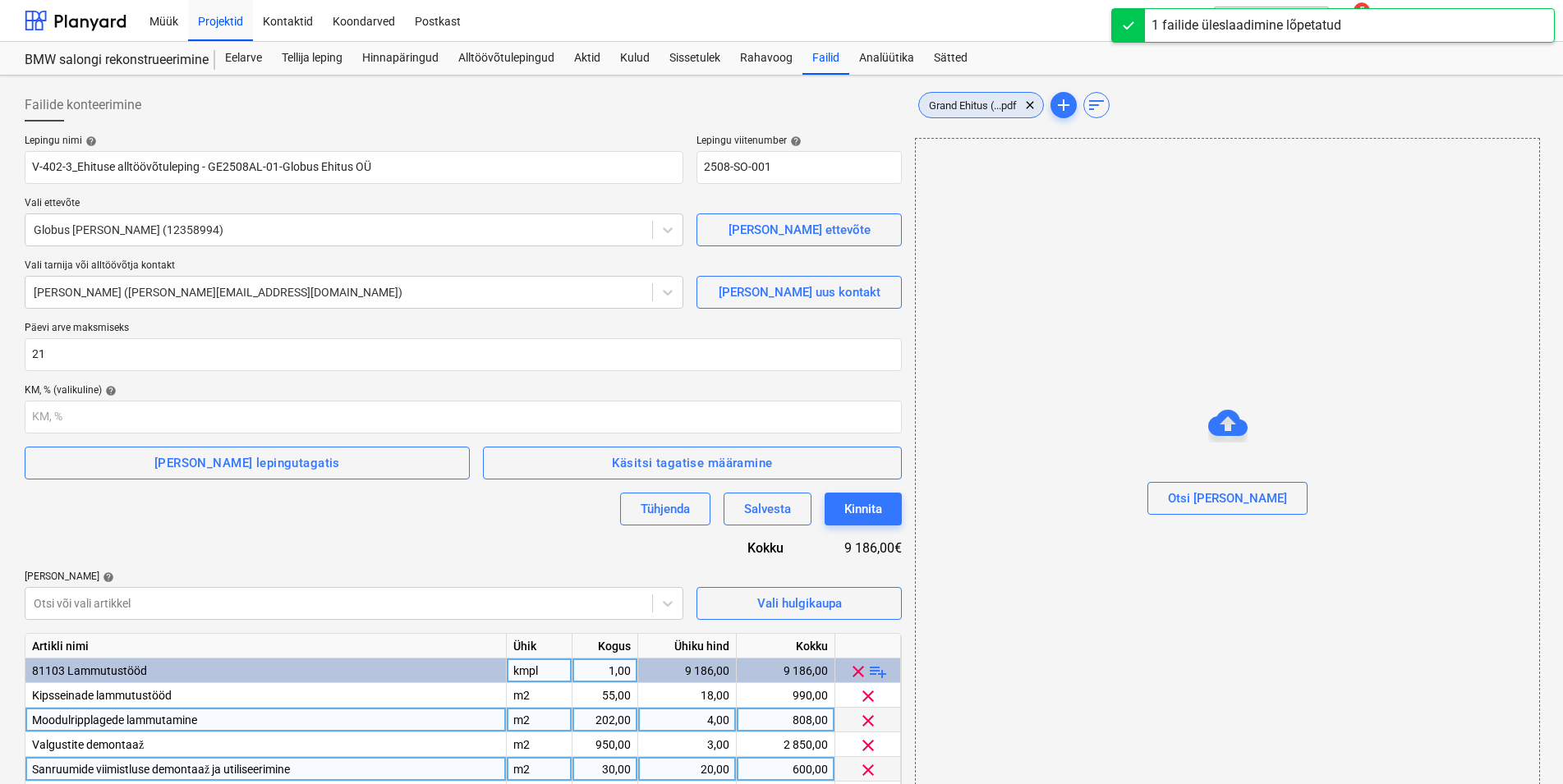
click at [980, 102] on span "Grand Ehitus (...pdf" at bounding box center [974, 105] width 108 height 12
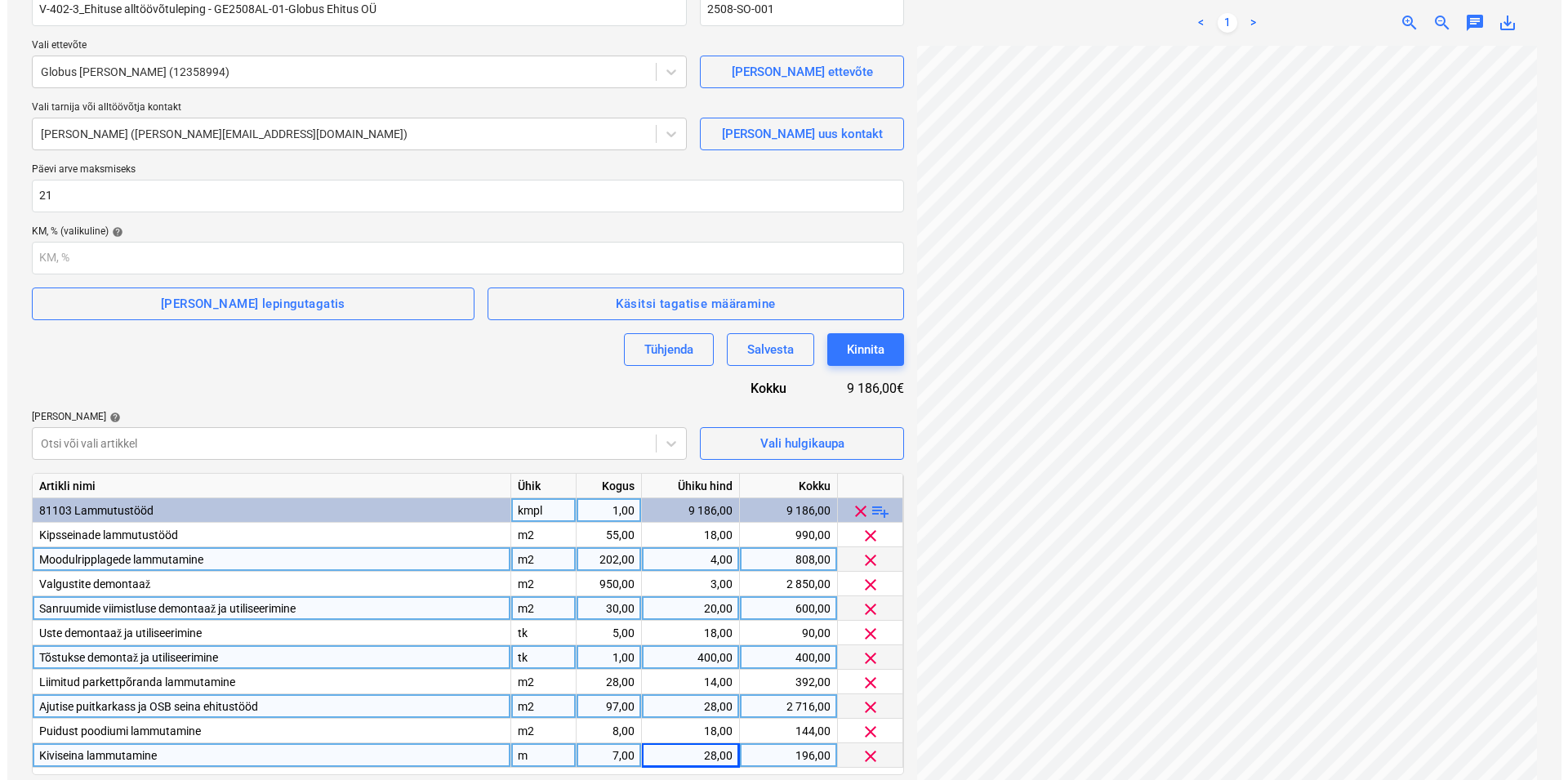
scroll to position [210, 0]
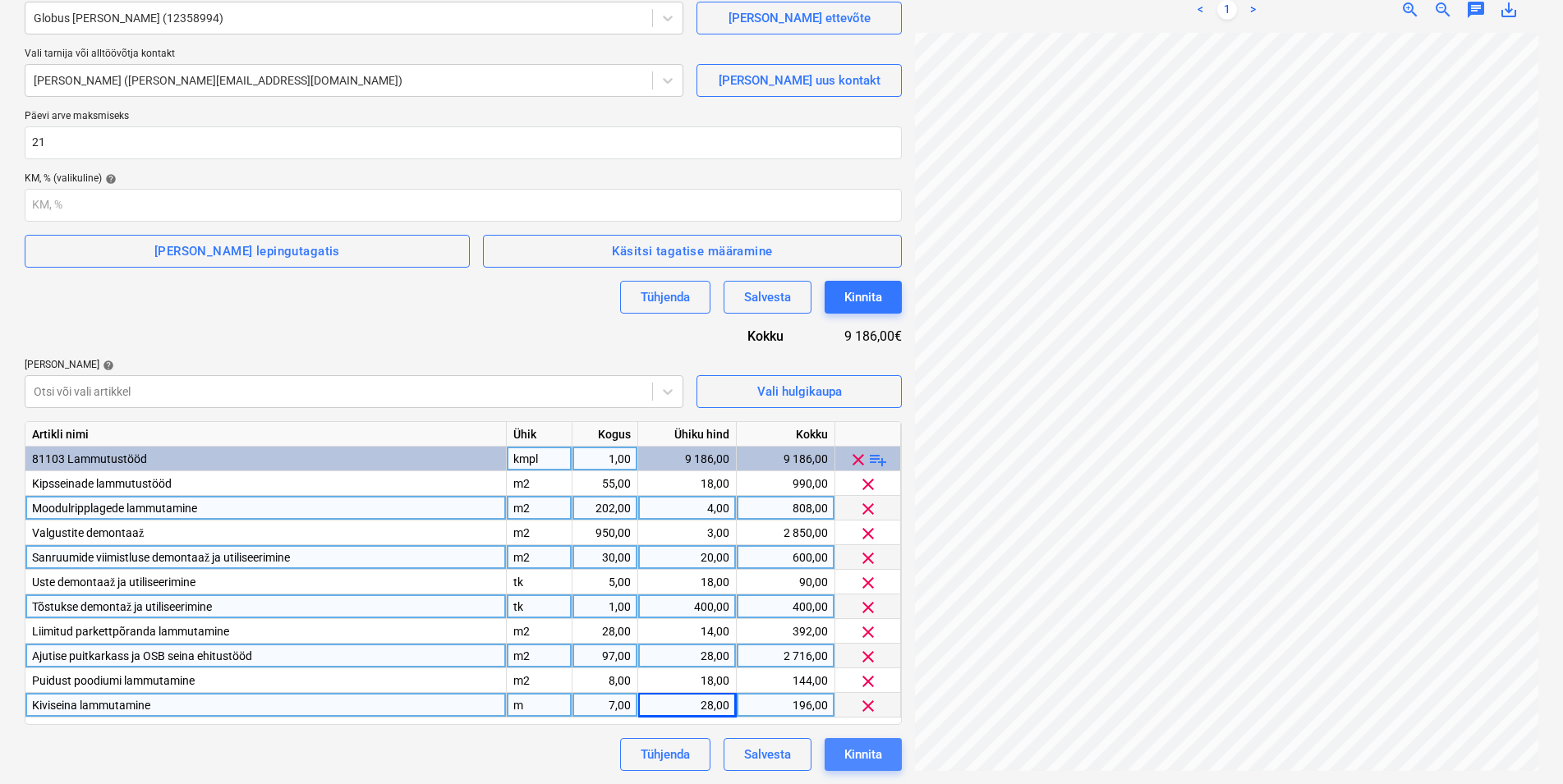
click at [862, 752] on div "Kinnita" at bounding box center [863, 755] width 38 height 21
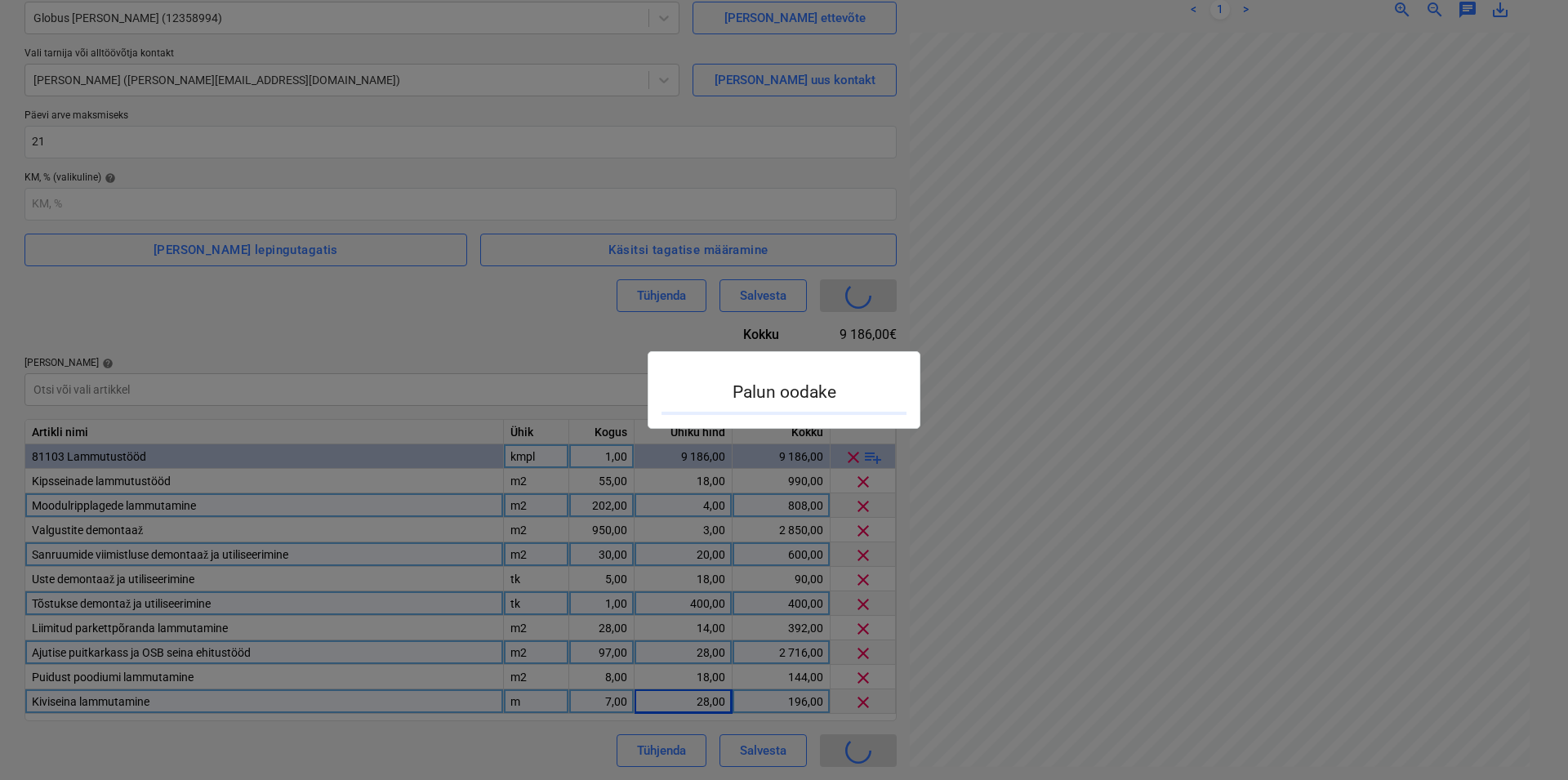
type input "2508-SO-001"
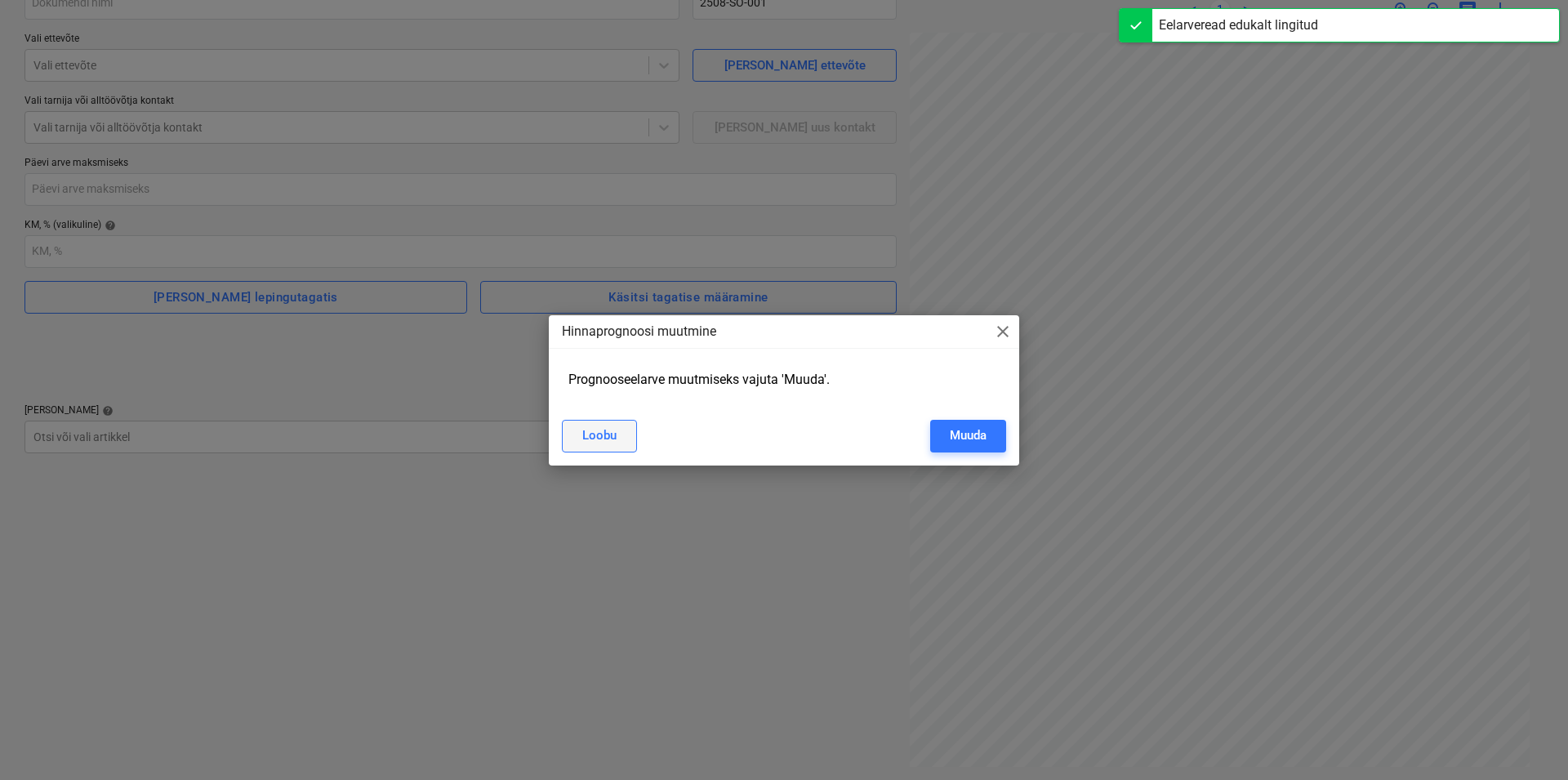
click at [612, 440] on div "Loobu" at bounding box center [599, 436] width 34 height 21
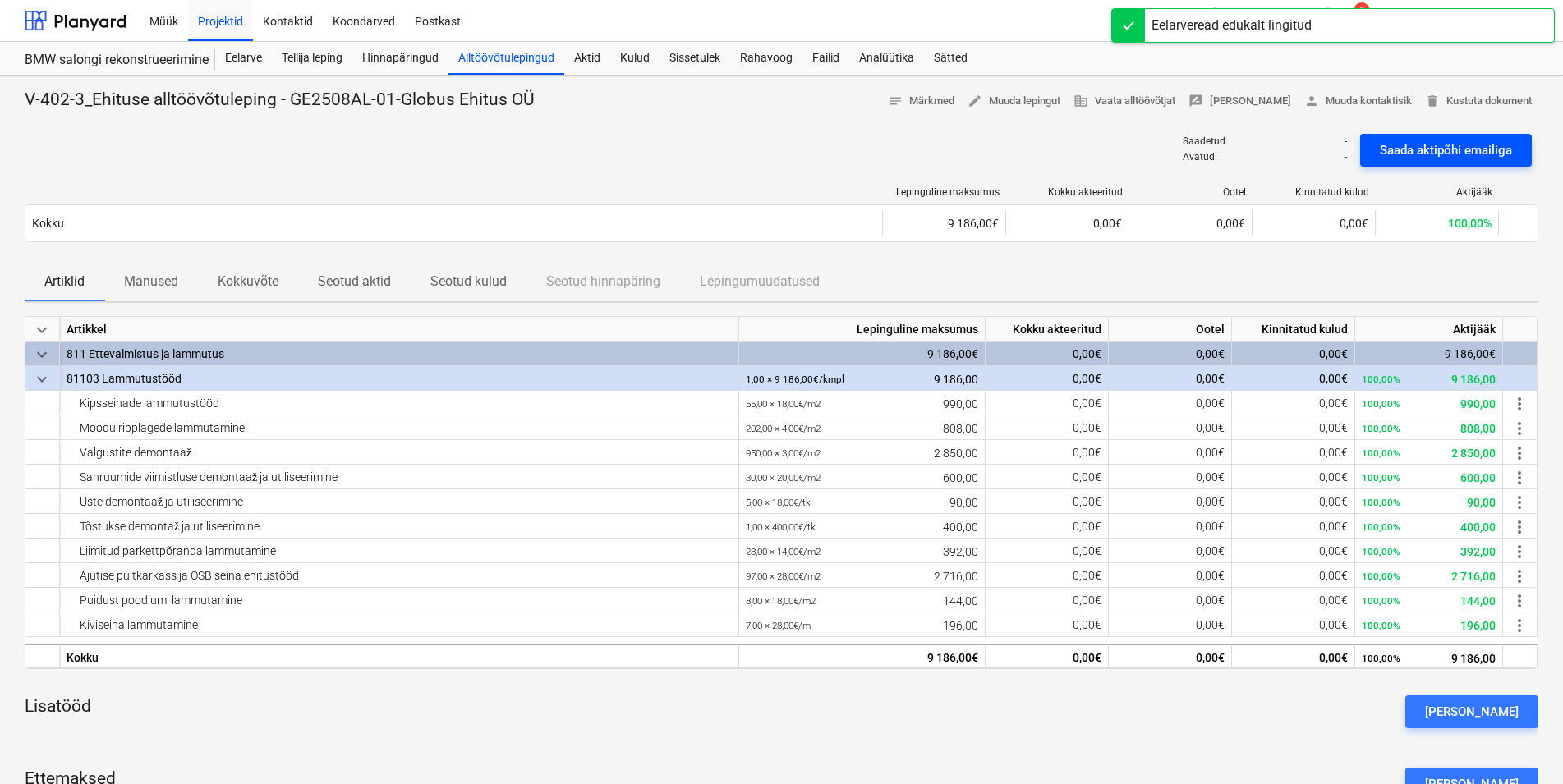
click at [1389, 143] on div "Saada aktipõhi emailiga" at bounding box center [1445, 150] width 132 height 21
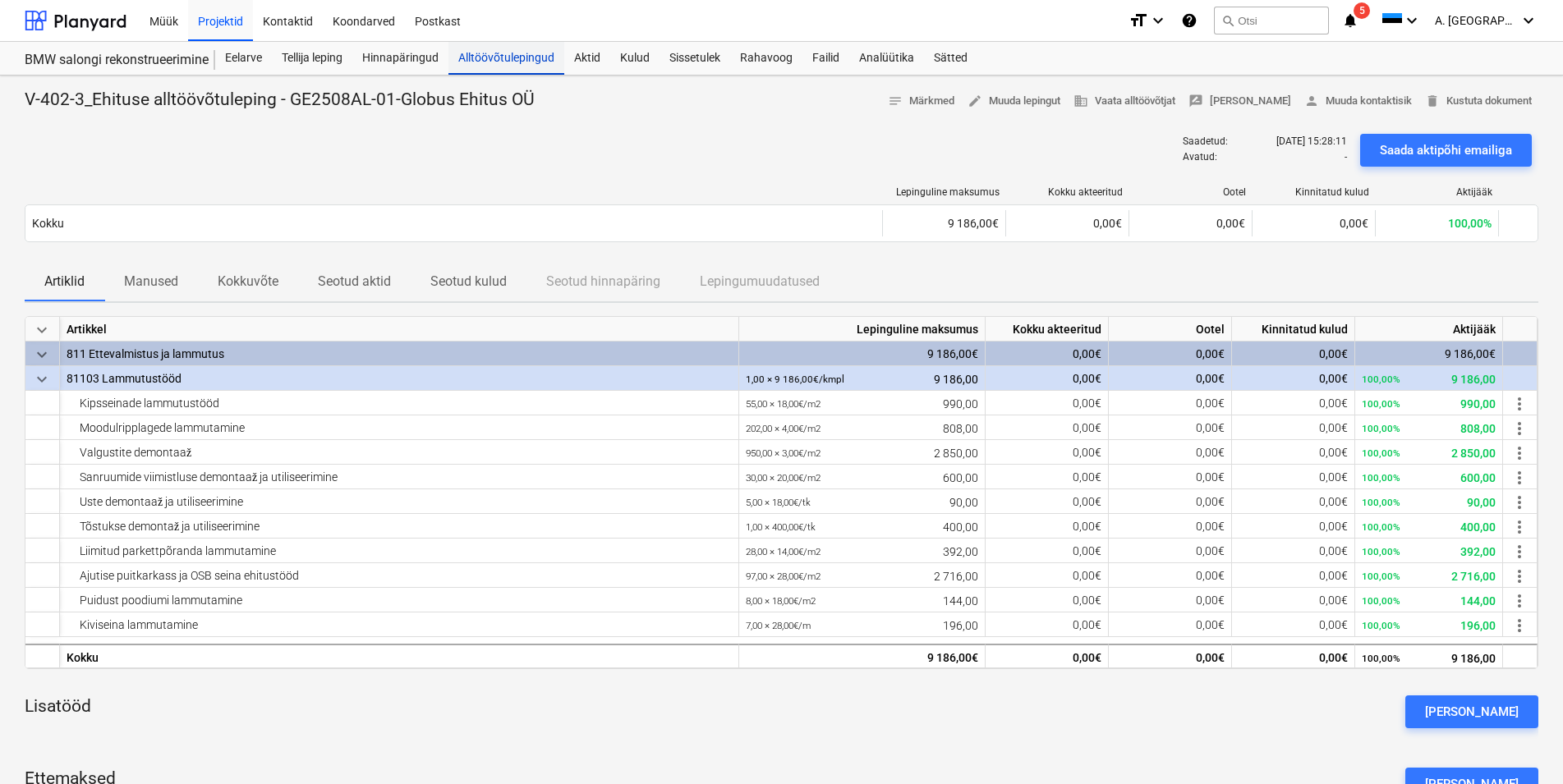
click at [476, 52] on div "Alltöövõtulepingud" at bounding box center [506, 58] width 116 height 33
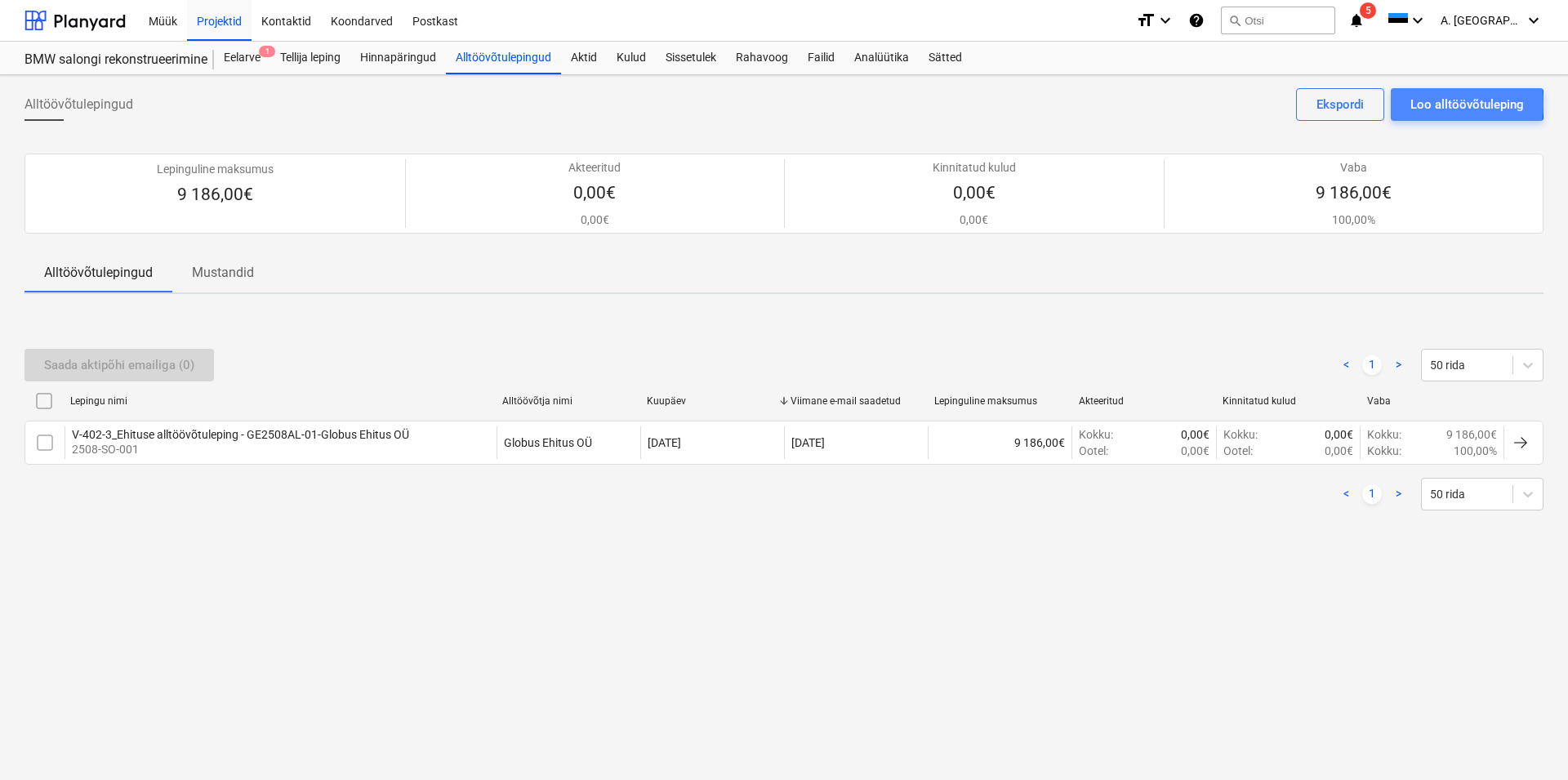
click at [1433, 104] on div "Loo alltöövõtuleping" at bounding box center [1467, 105] width 114 height 21
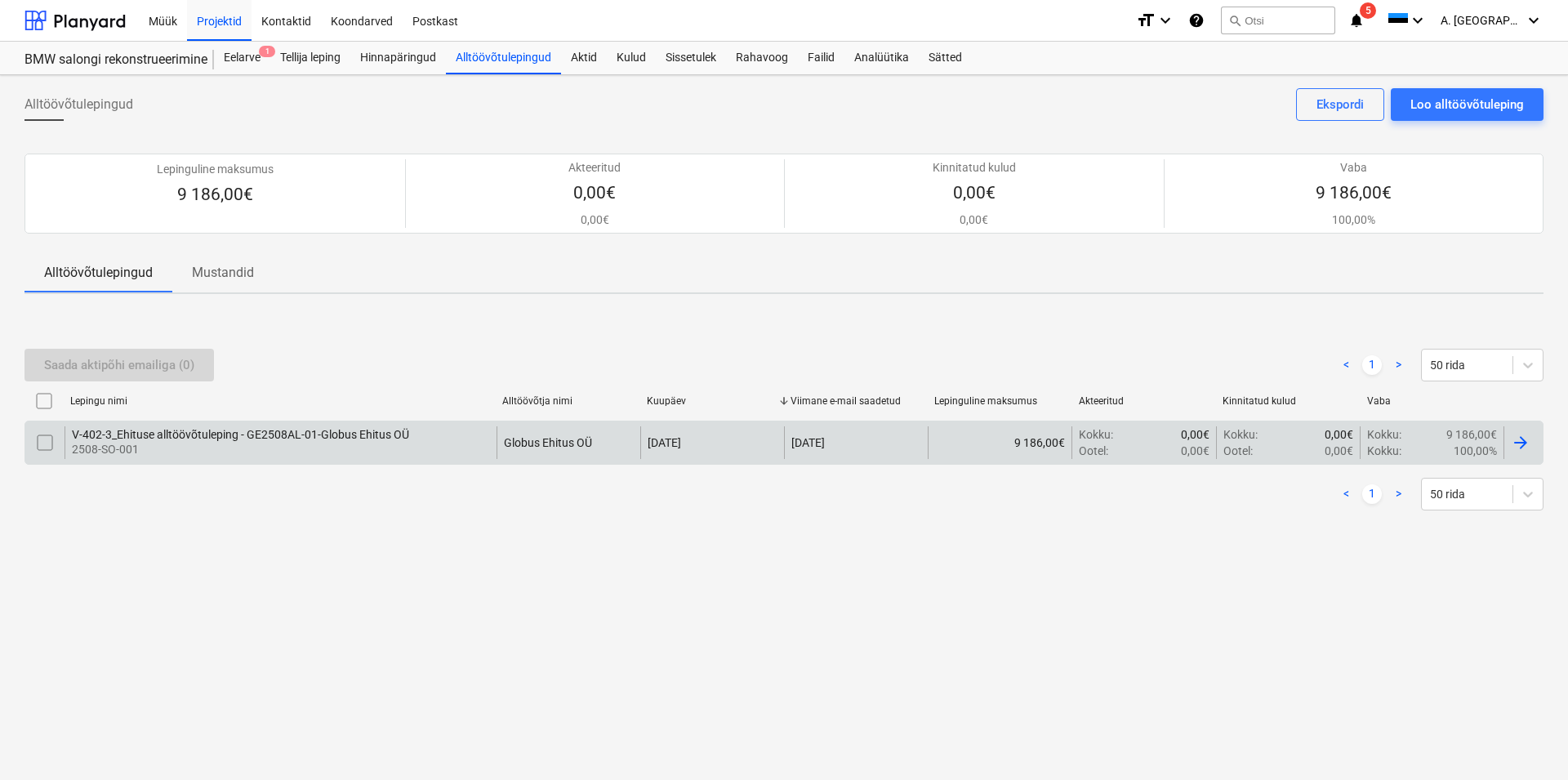
click at [74, 434] on div "V-402-3_Ehituse alltöövõtuleping - GE2508AL-01-Globus Ehitus OÜ" at bounding box center [240, 434] width 337 height 13
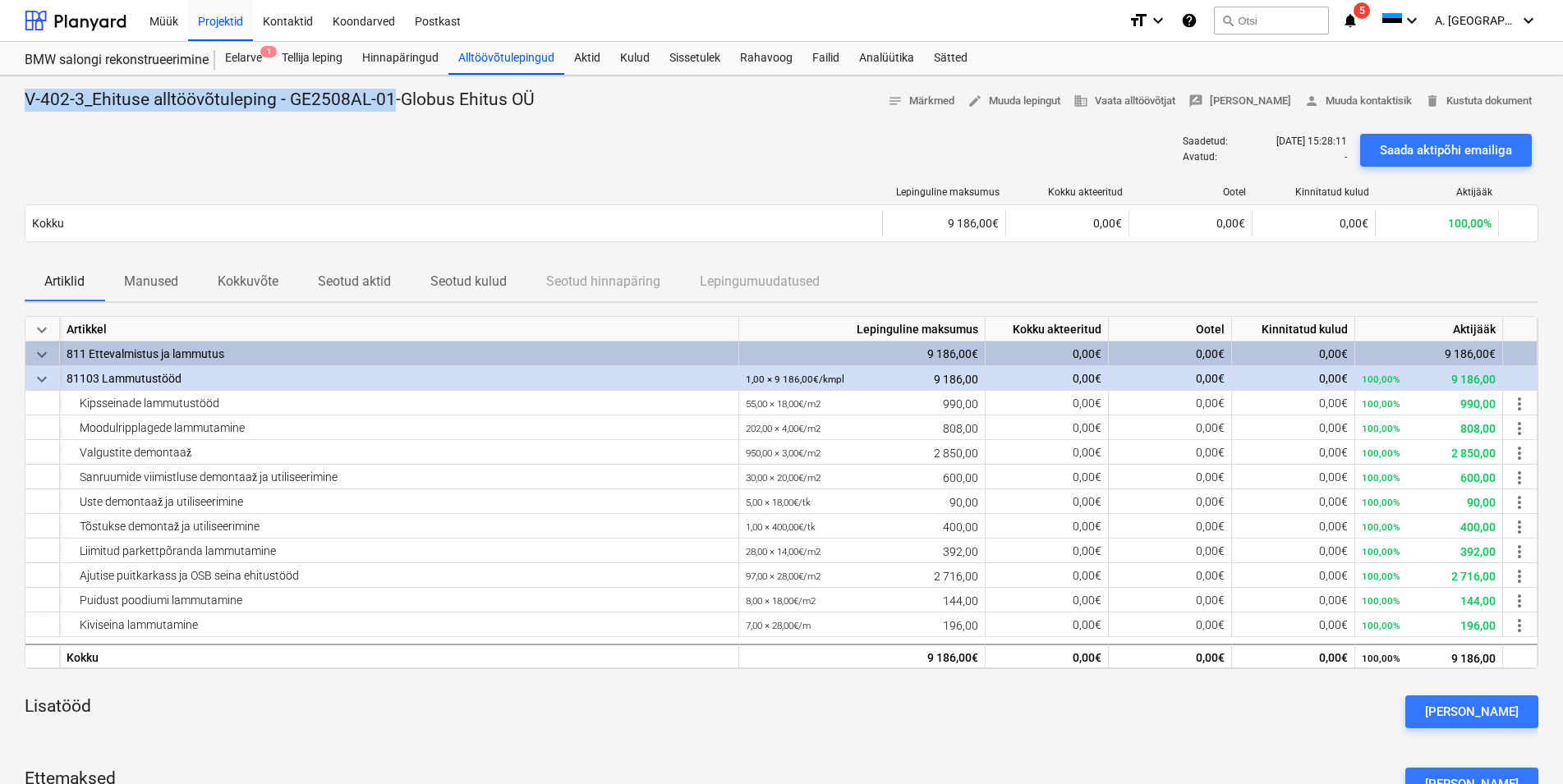
drag, startPoint x: 390, startPoint y: 97, endPoint x: 5, endPoint y: 85, distance: 385.2
click at [5, 85] on div "V-402-3_Ehituse alltöövõtuleping - GE2508AL-01-Globus Ehitus OÜ notes Märkmed e…" at bounding box center [782, 568] width 1563 height 986
copy p "V-402-3_Ehituse alltöövõtuleping - GE2508AL-01"
click at [512, 58] on div "Alltöövõtulepingud" at bounding box center [506, 58] width 116 height 33
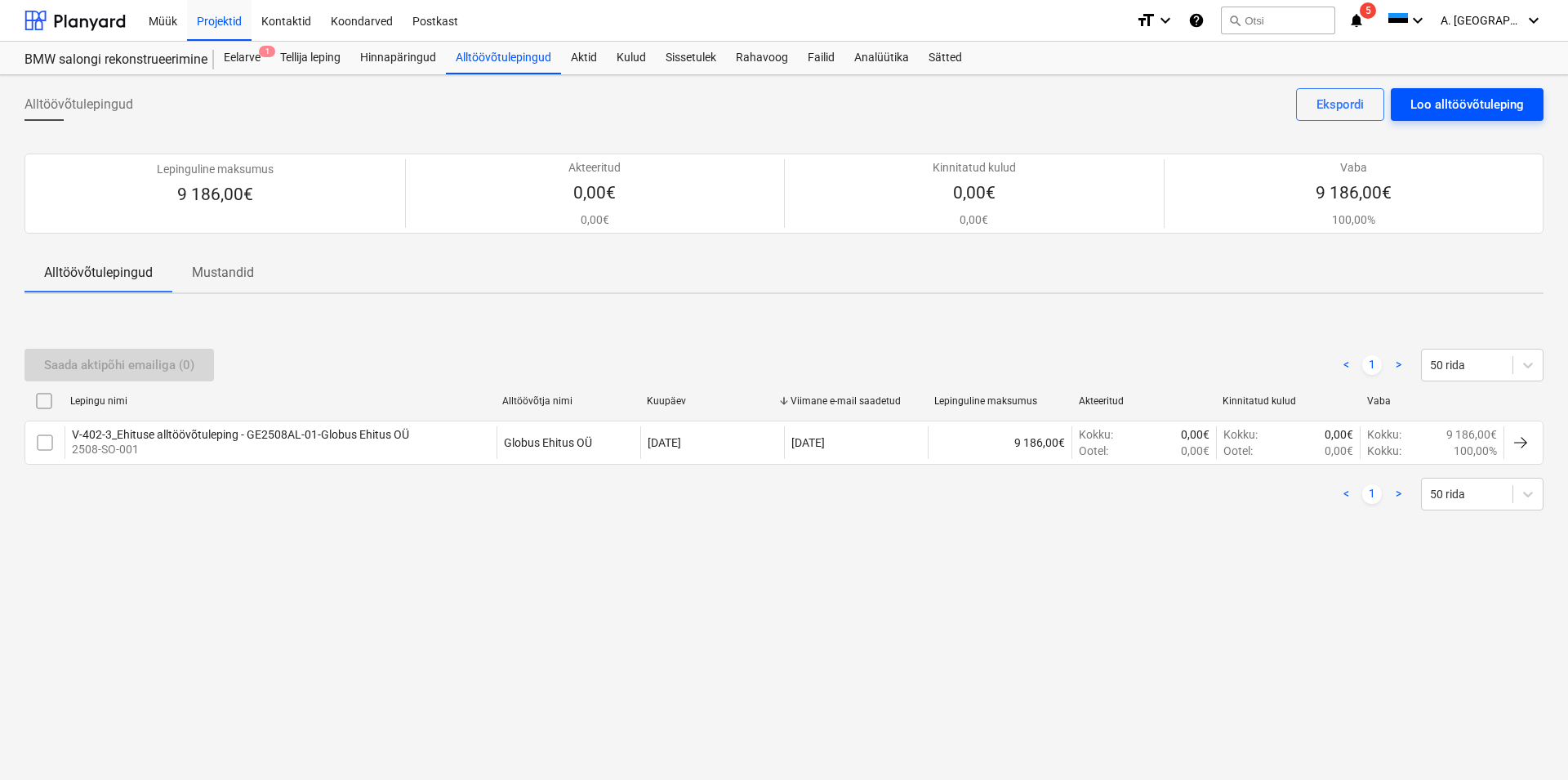
click at [1426, 107] on div "Loo alltöövõtuleping" at bounding box center [1467, 105] width 114 height 21
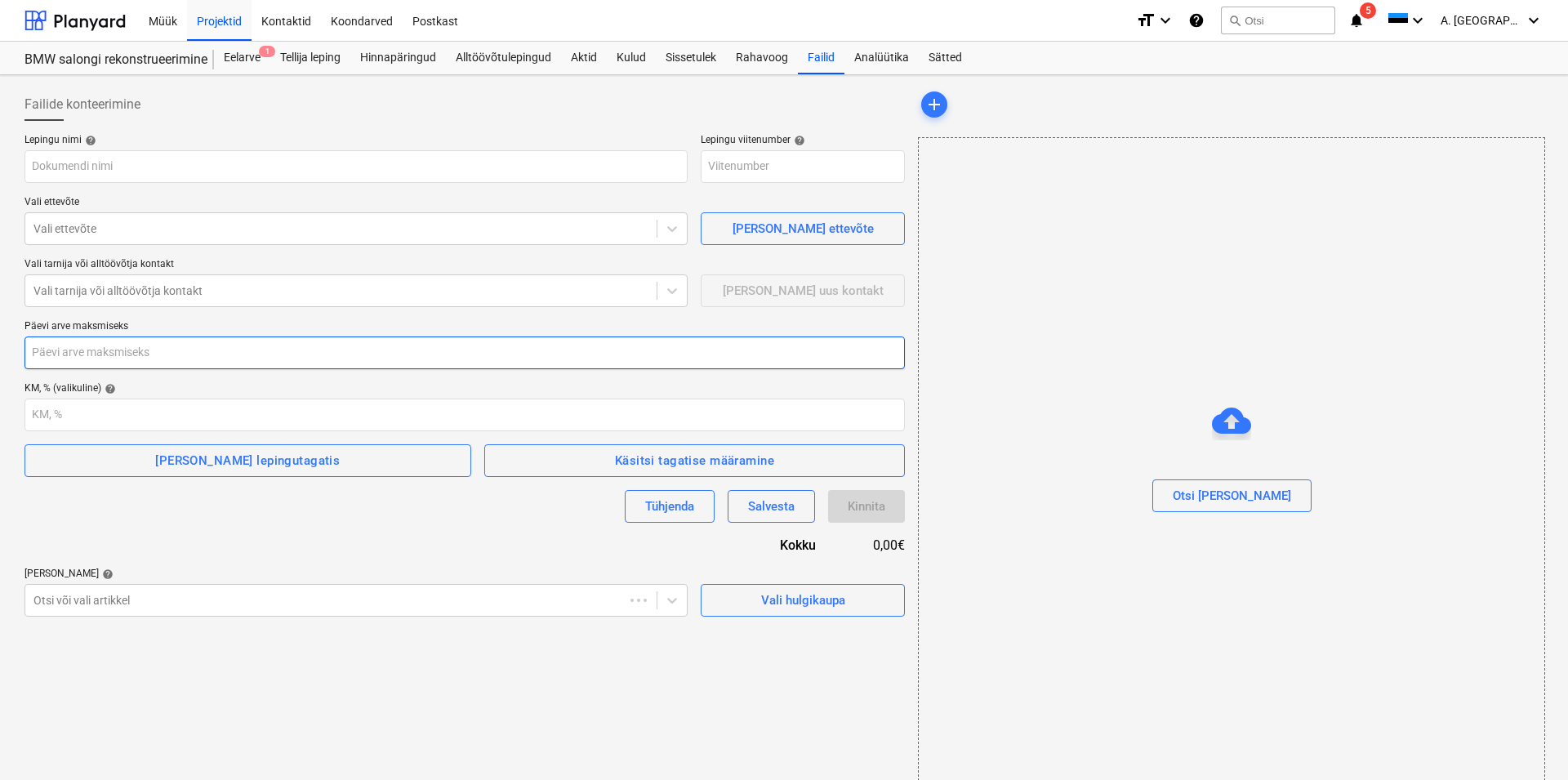
type input "2508-SO-002"
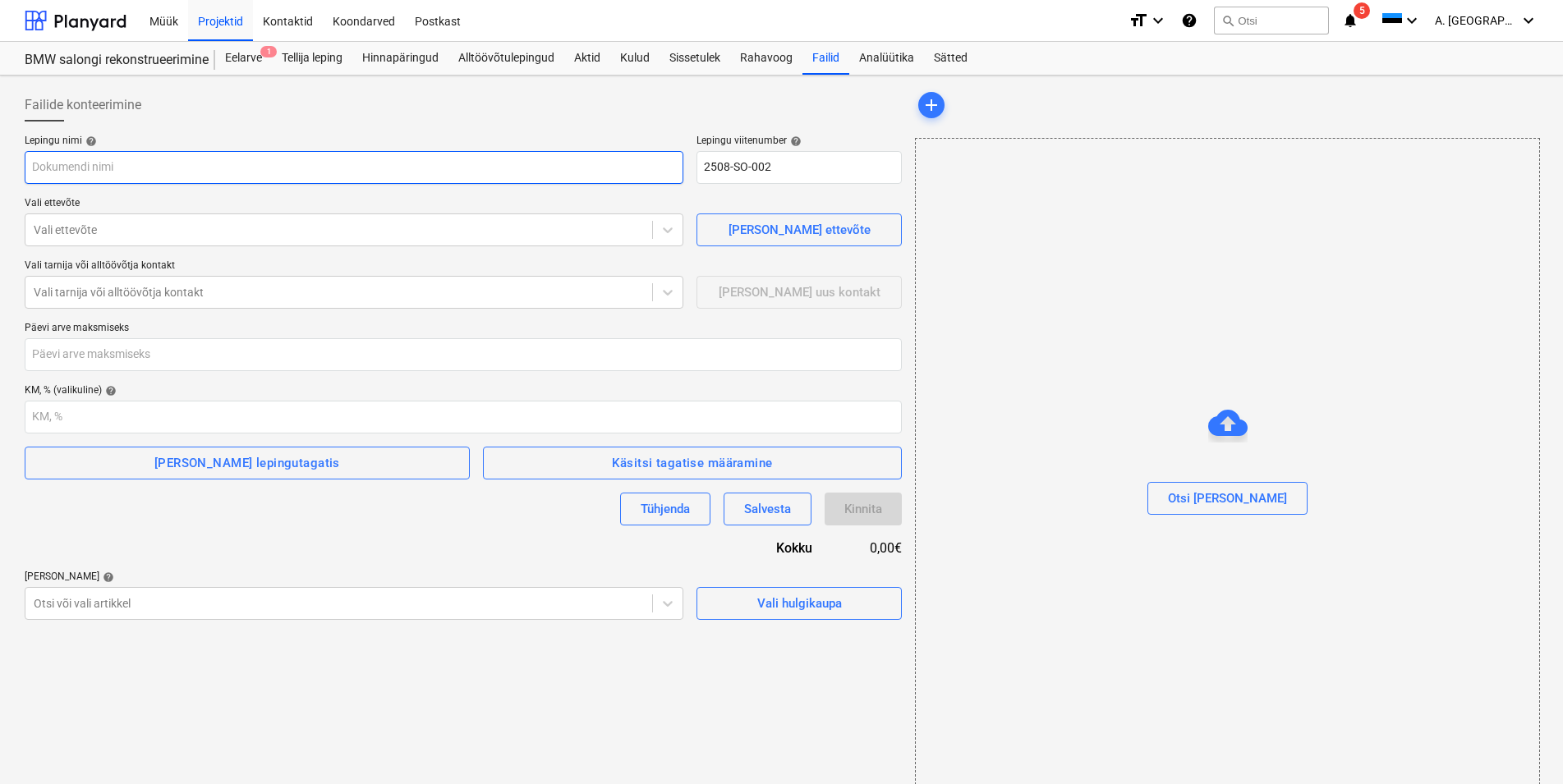
click at [117, 165] on input "text" at bounding box center [354, 167] width 658 height 33
paste input "V-402-3_Ehituse alltöövõtuleping - GE2508AL-01"
type input "V-402-3_Ehituse alltöövõtuleping - GE2508AL-02"
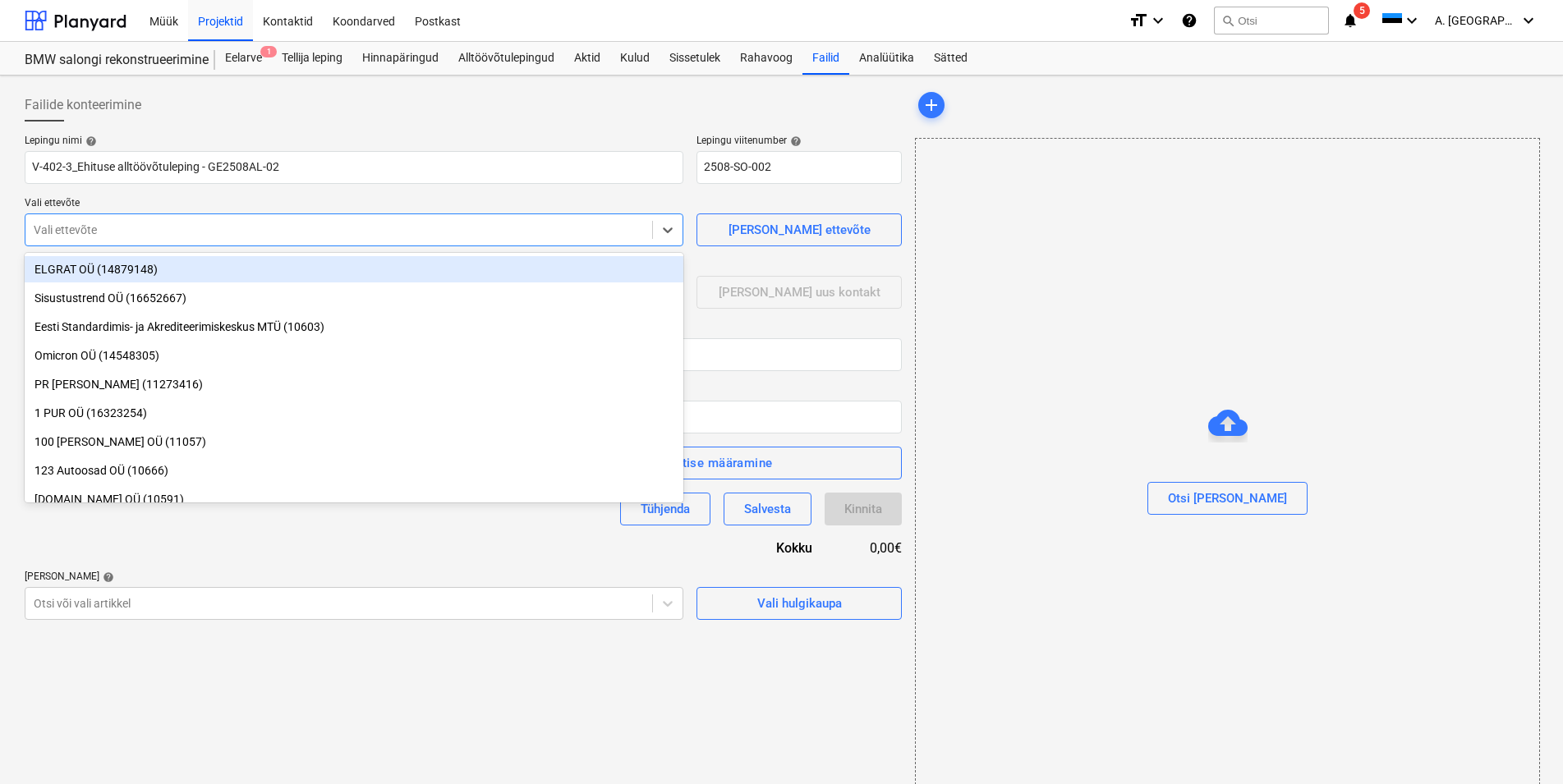
click at [86, 232] on div at bounding box center [339, 230] width 611 height 17
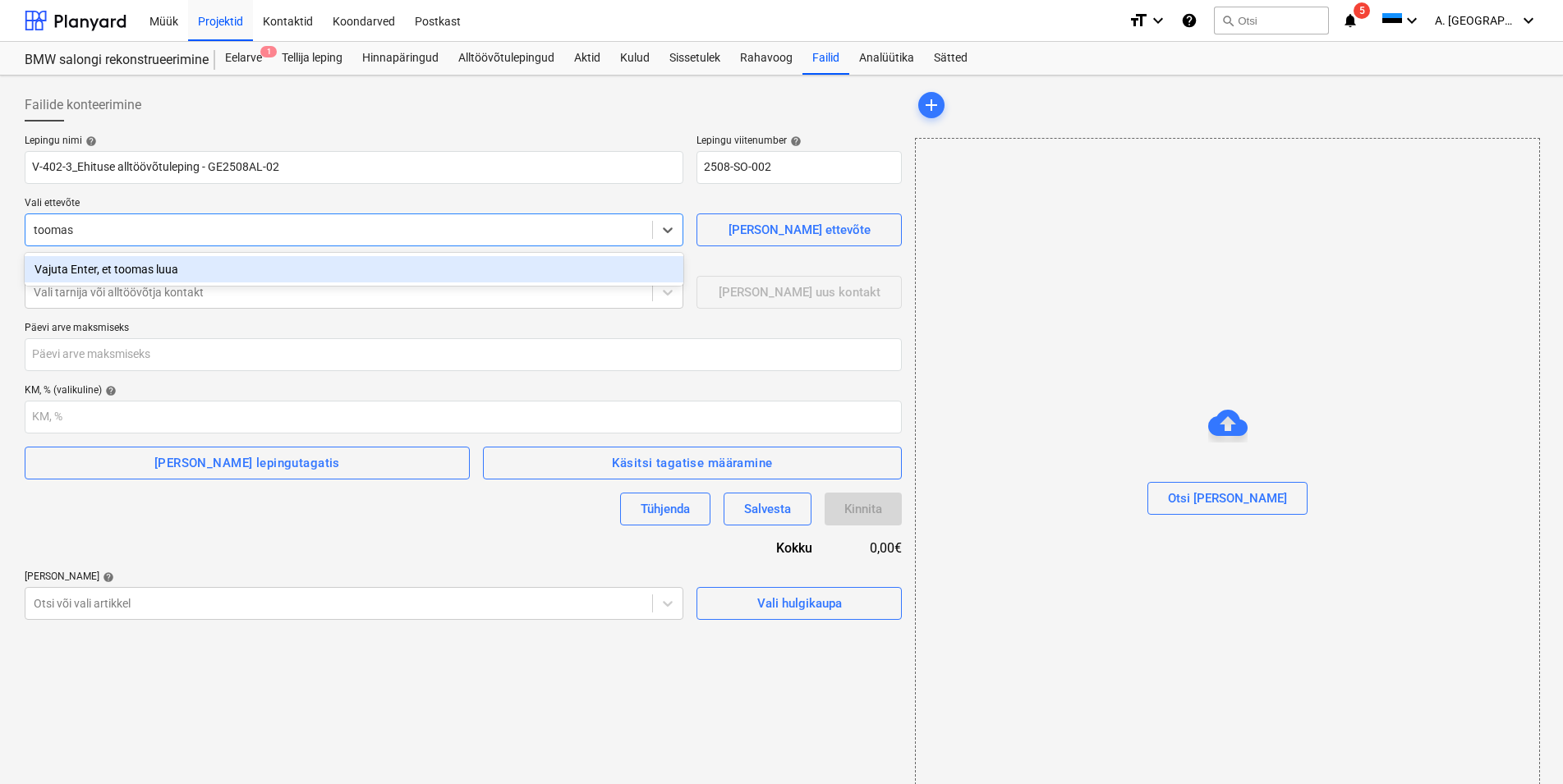
type input "toomas"
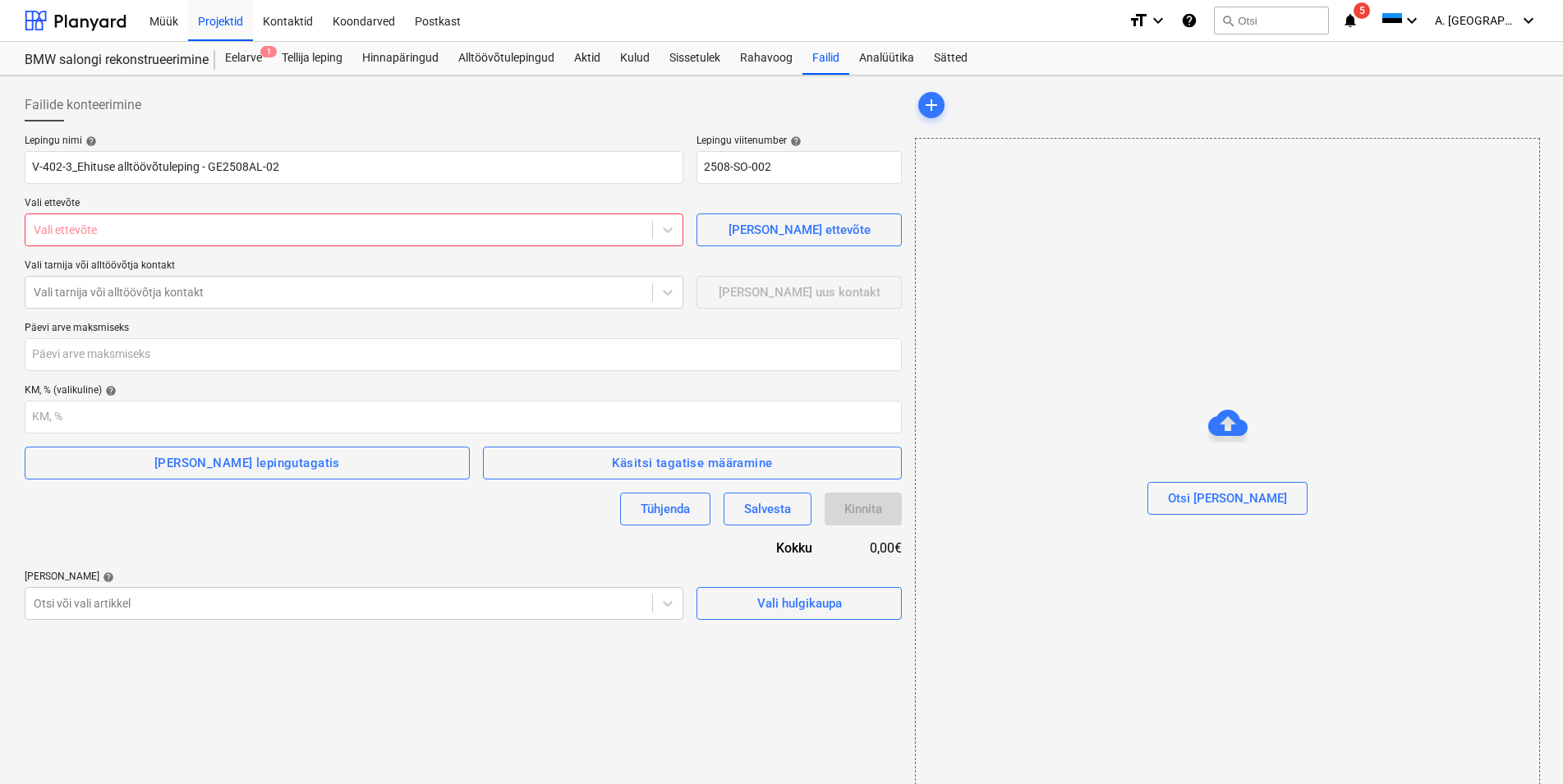
click at [106, 227] on div at bounding box center [339, 230] width 611 height 17
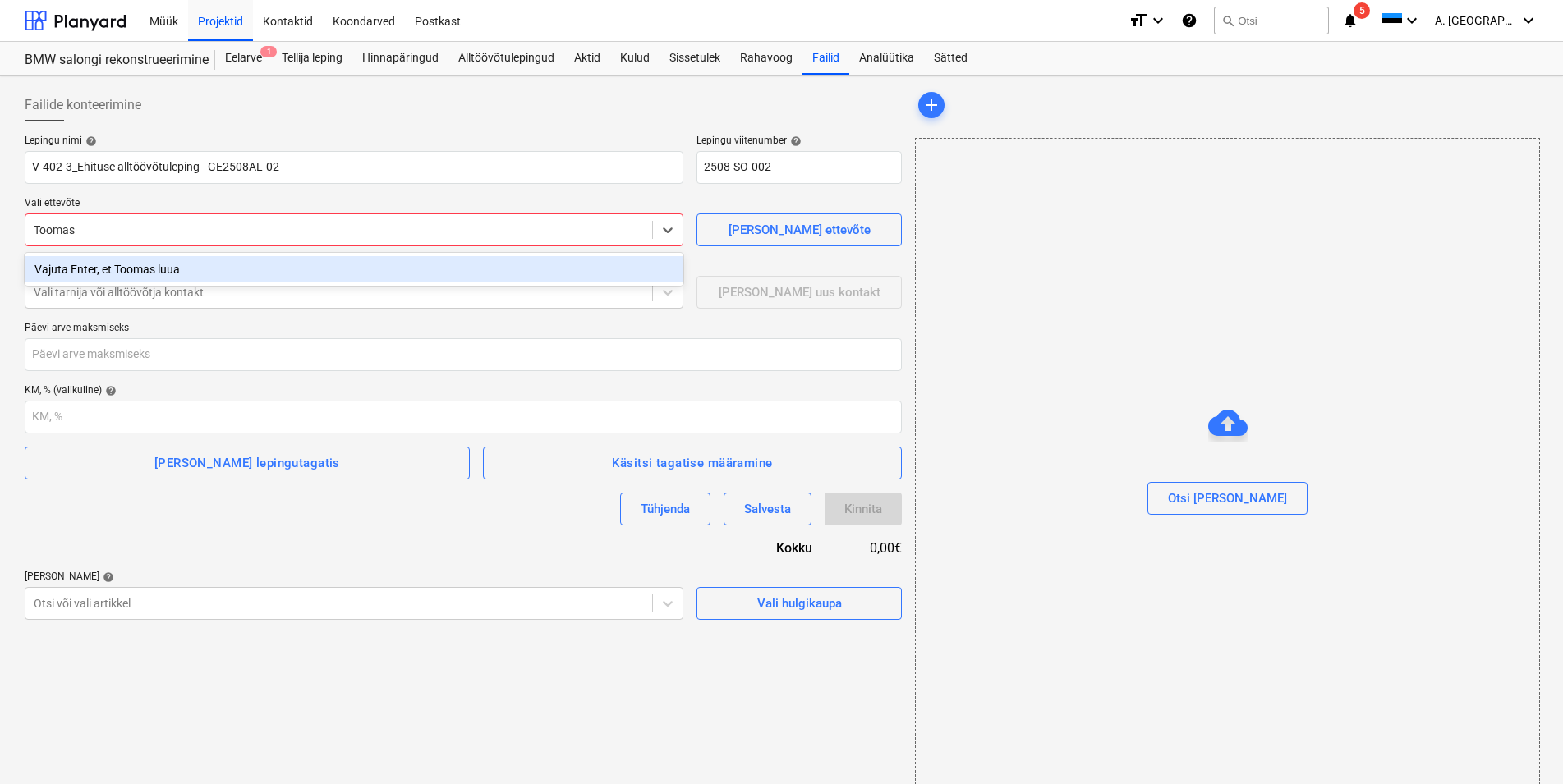
type input "Toomass"
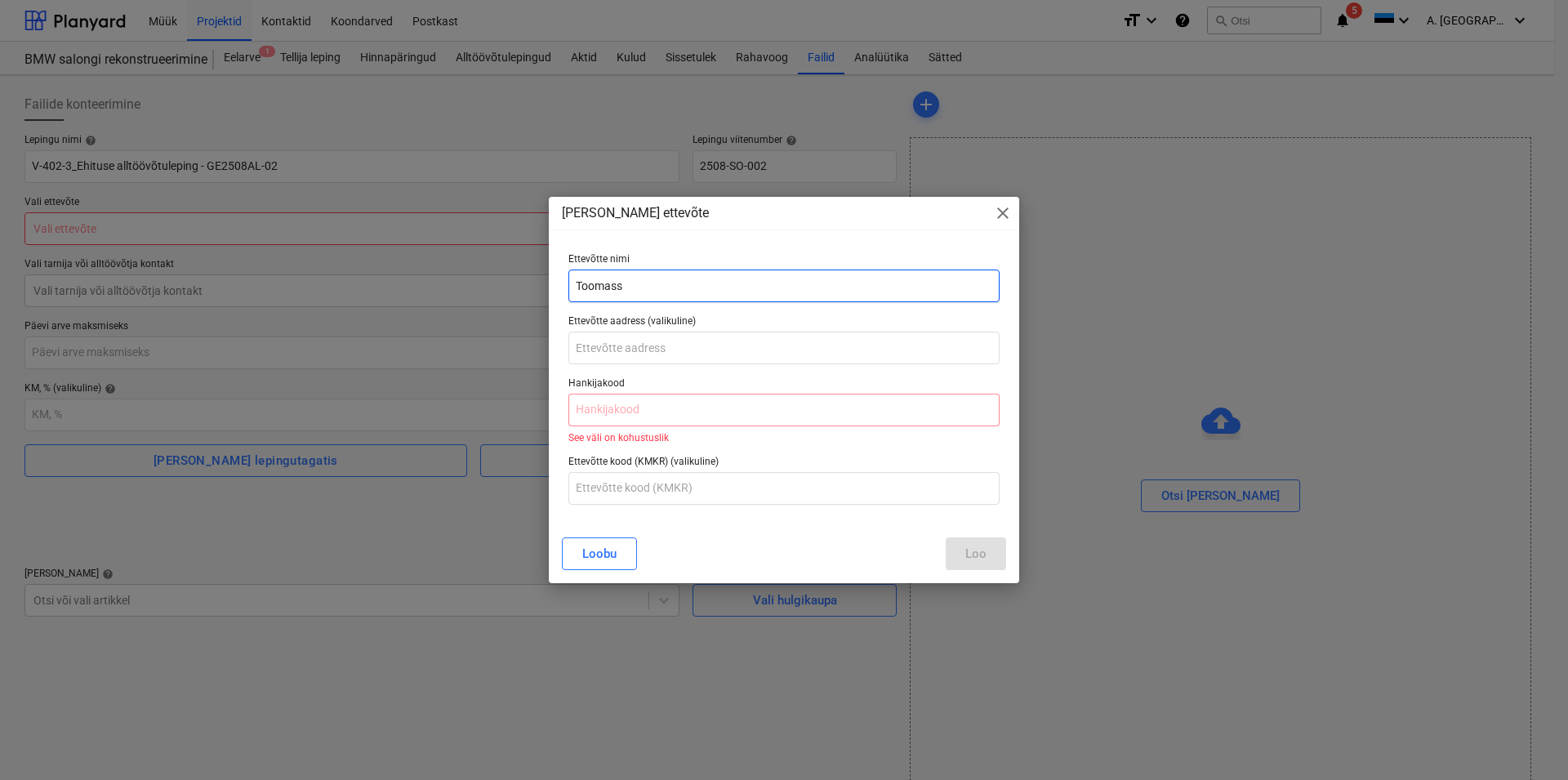
click at [631, 284] on input "Toomass" at bounding box center [784, 285] width 431 height 33
type input "Toomasson [PERSON_NAME] OÜ"
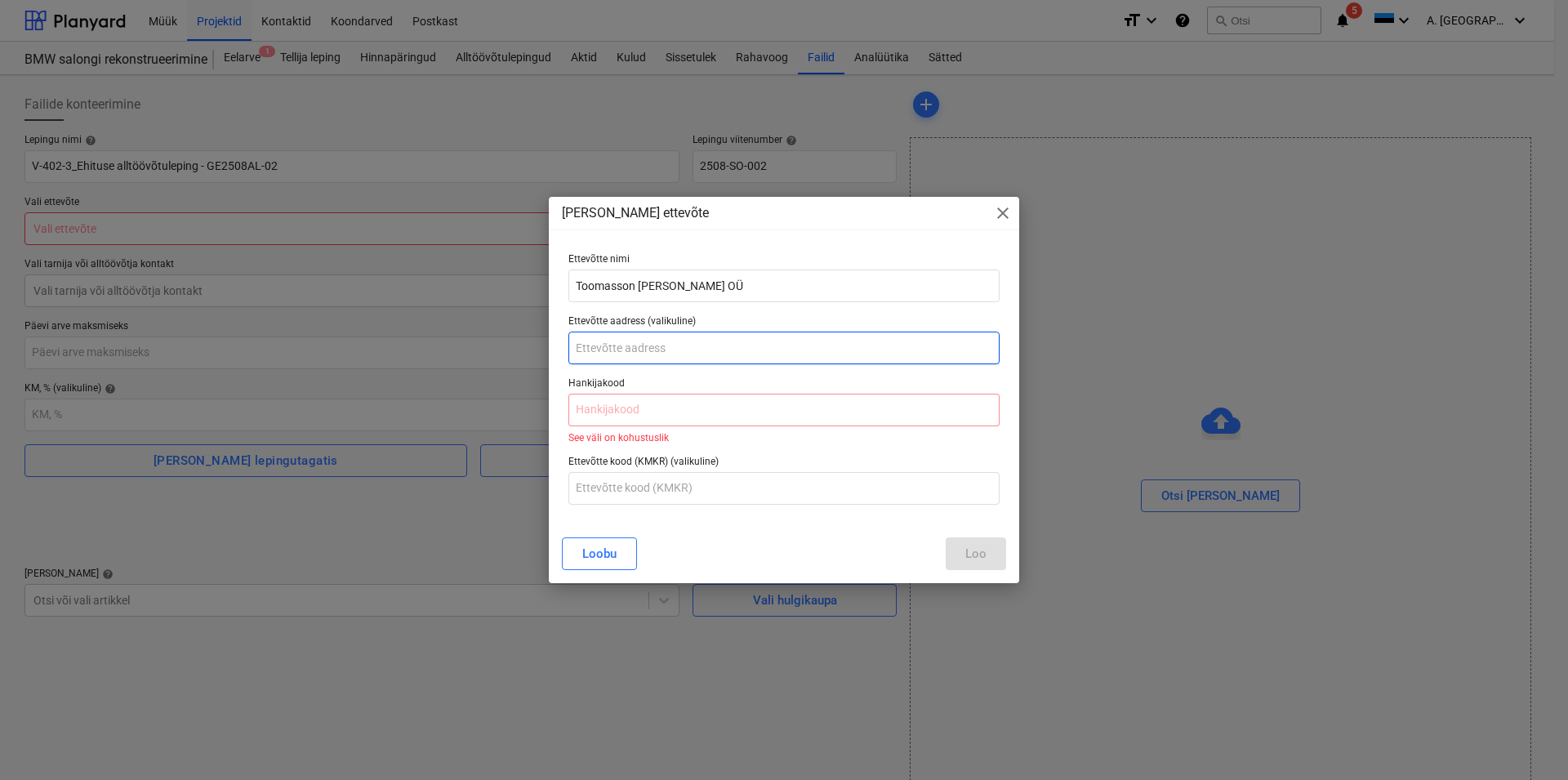
click at [646, 349] on input "text" at bounding box center [784, 348] width 431 height 33
paste input "Kitse tee 5-1 Uuesalu [PERSON_NAME][GEOGRAPHIC_DATA]"
click at [771, 350] on input "Kitse tee 5-1 Uuesalu [PERSON_NAME][GEOGRAPHIC_DATA]" at bounding box center [784, 348] width 431 height 33
paste input "75331 [GEOGRAPHIC_DATA]"
type input "Kitse tee 5-1 Uuesalu [PERSON_NAME][GEOGRAPHIC_DATA] 75331 [GEOGRAPHIC_DATA]"
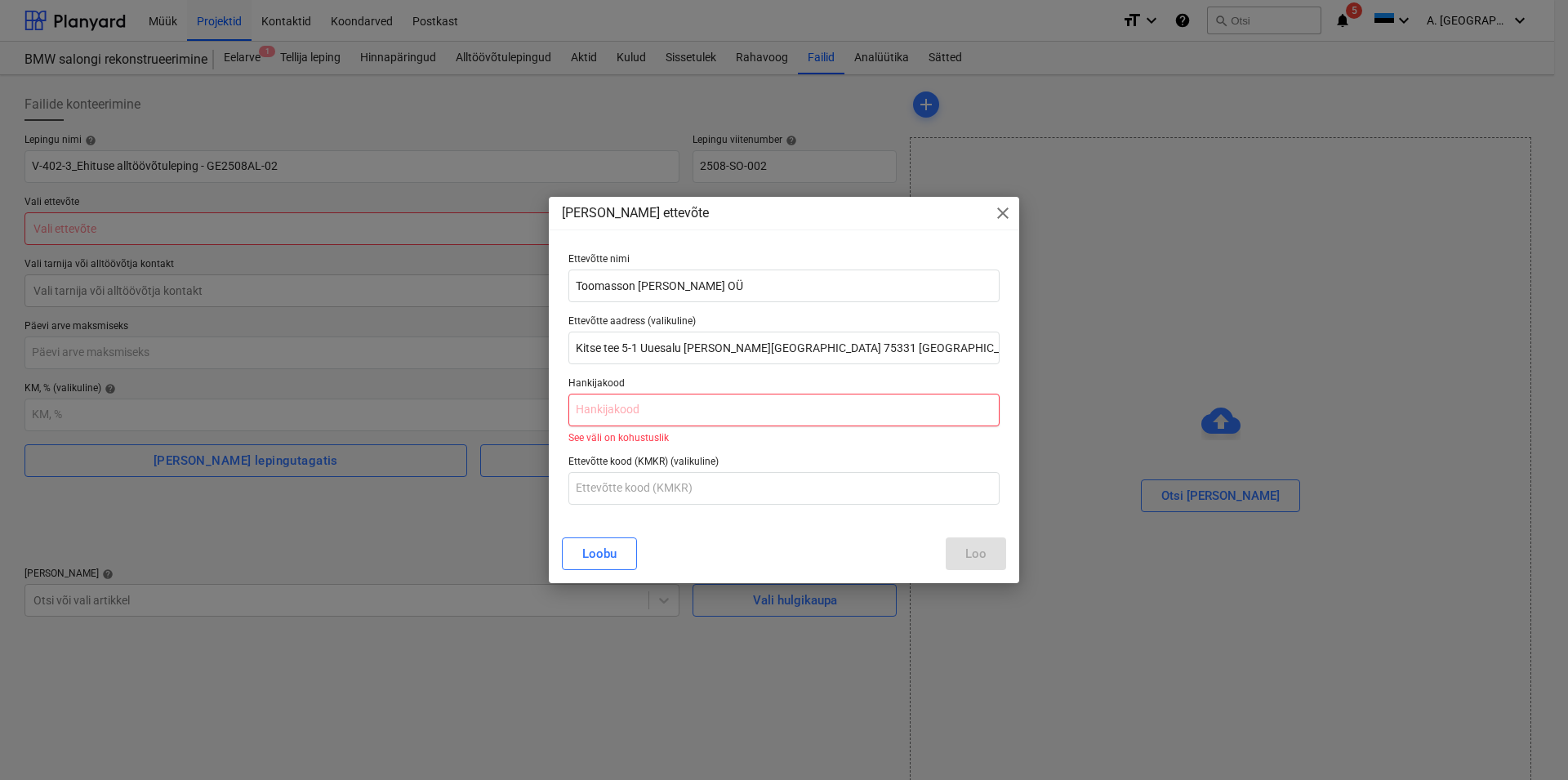
click at [611, 406] on input "text" at bounding box center [784, 409] width 431 height 33
paste input "11194183"
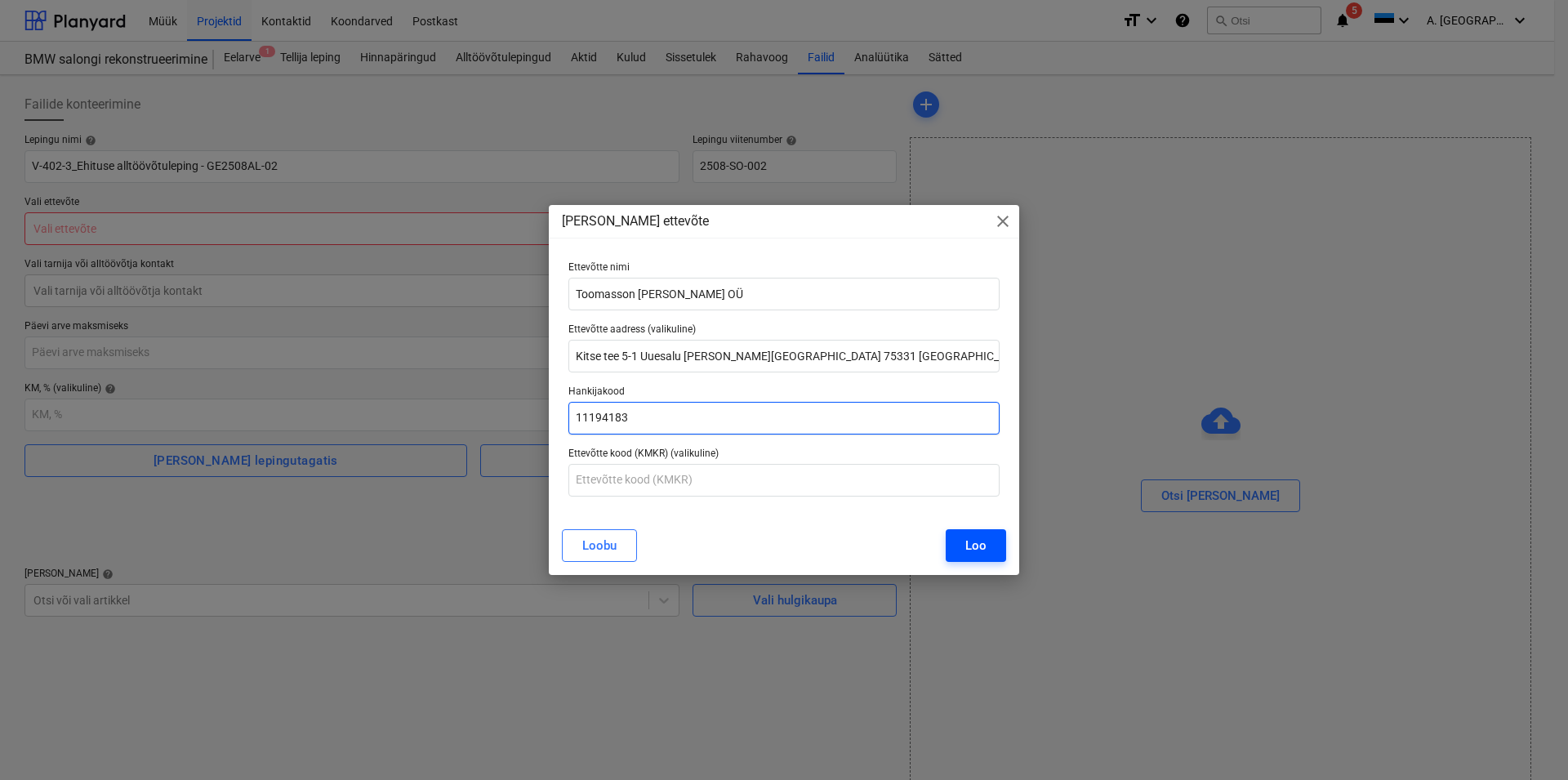
type input "11194183"
click at [971, 545] on div "Loo" at bounding box center [976, 546] width 21 height 21
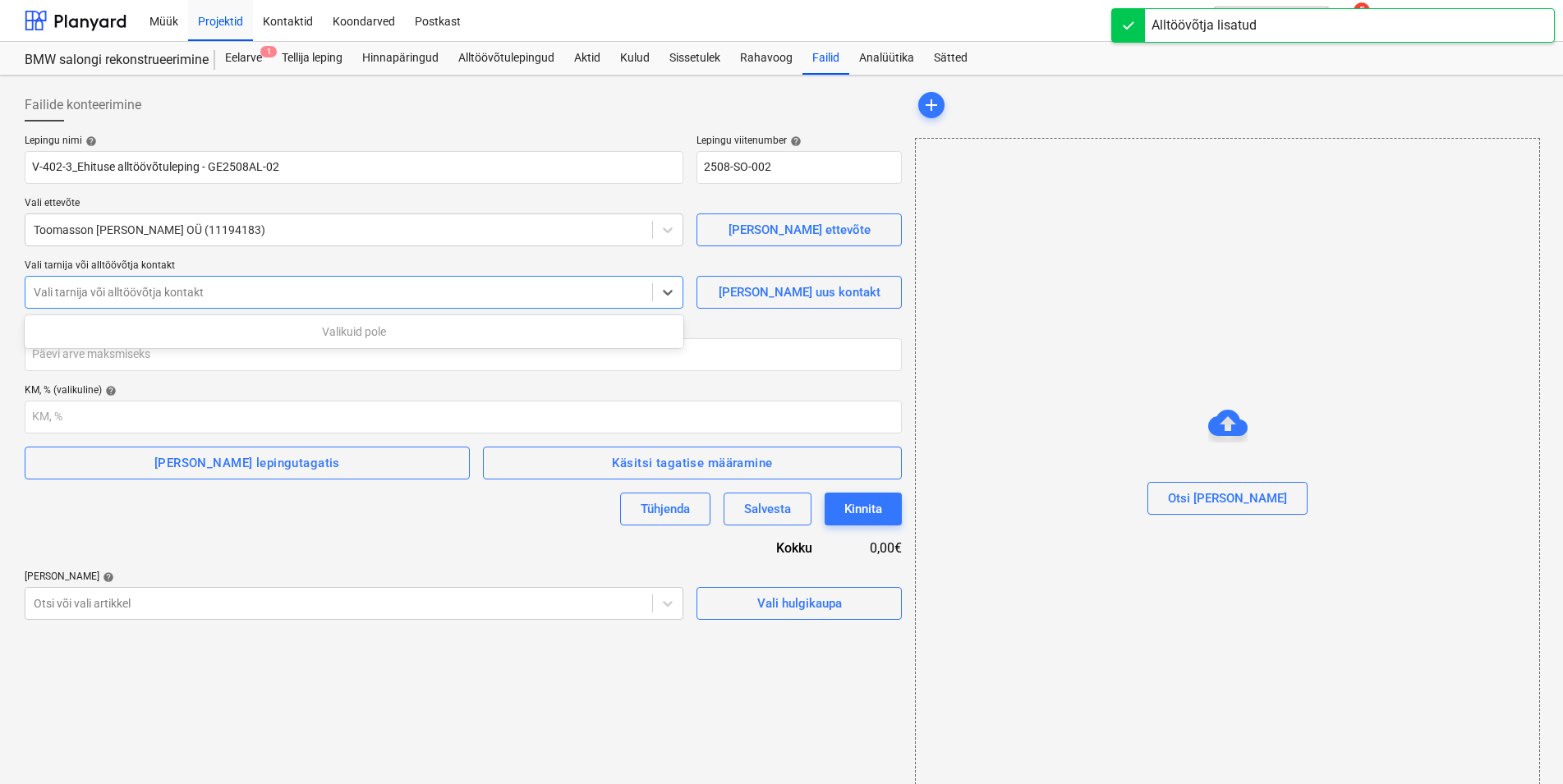
click at [489, 296] on div at bounding box center [339, 292] width 611 height 17
click at [666, 292] on icon at bounding box center [668, 293] width 10 height 5
click at [754, 288] on span "[PERSON_NAME] uus kontakt" at bounding box center [799, 292] width 165 height 21
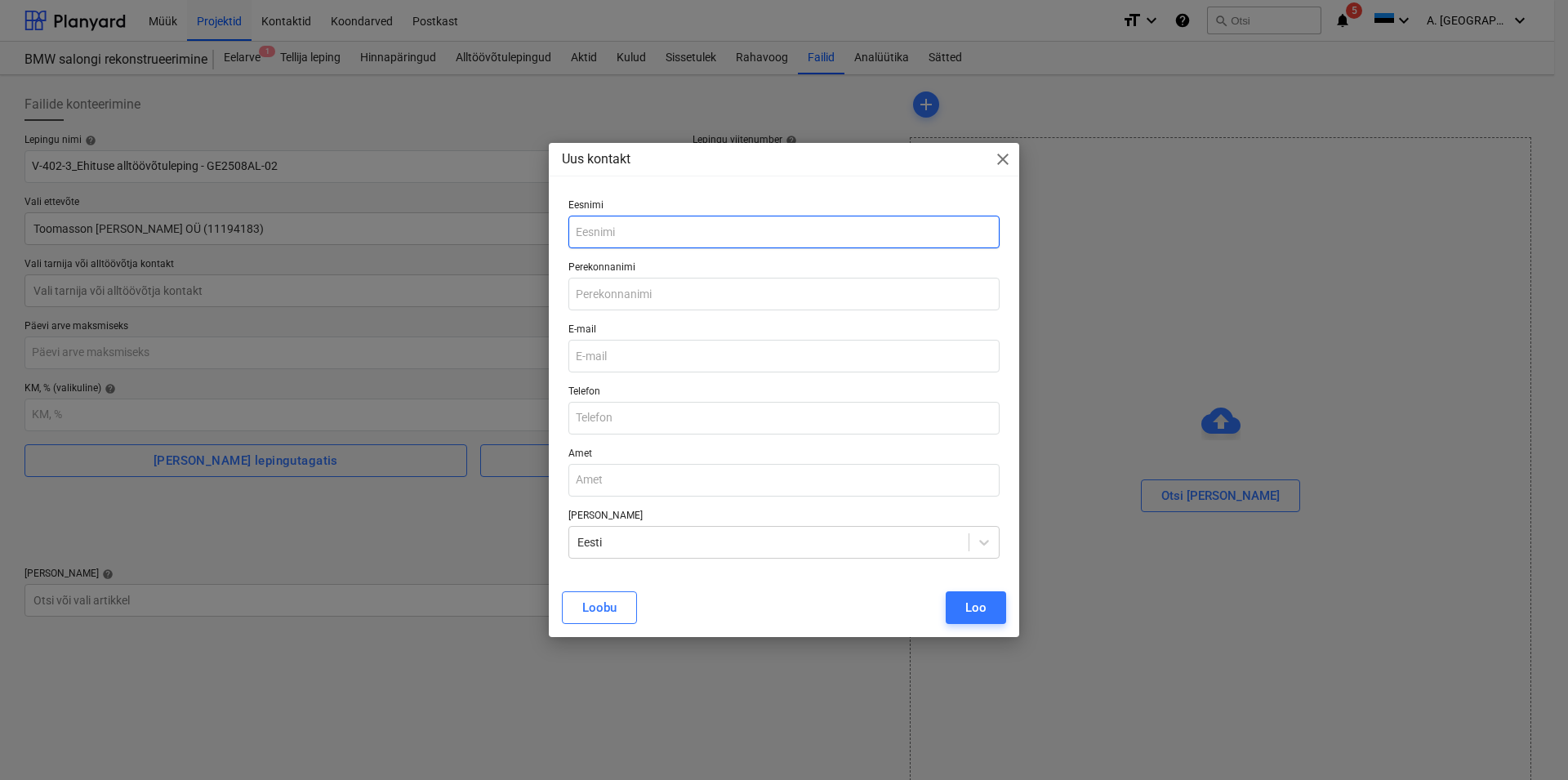
click at [579, 230] on input "text" at bounding box center [784, 232] width 431 height 33
type input "Toomas"
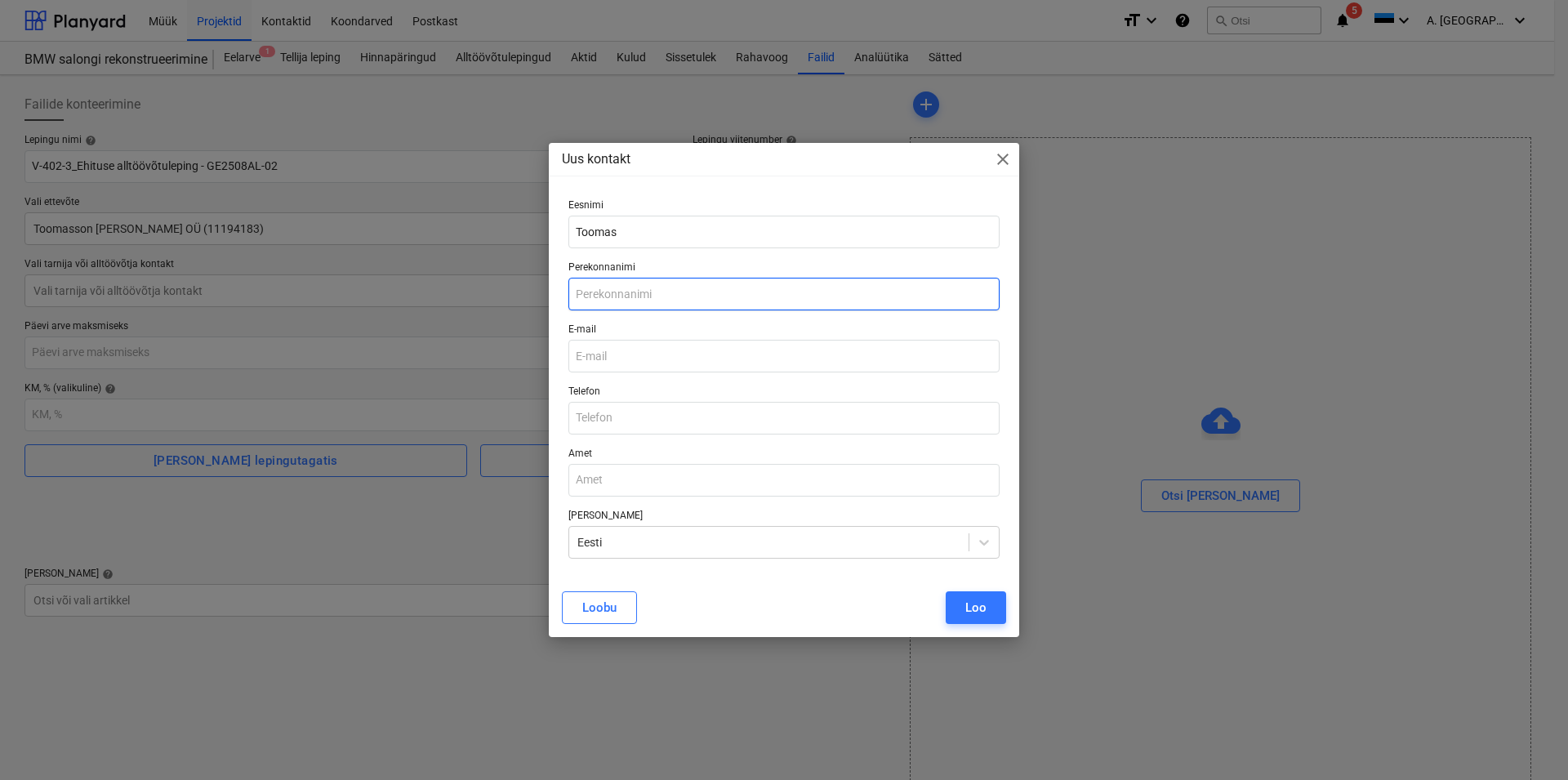
click at [597, 283] on input "text" at bounding box center [784, 294] width 431 height 33
type input "Helemets"
click at [626, 416] on input "text" at bounding box center [784, 418] width 431 height 33
paste input "[PHONE_NUMBER]"
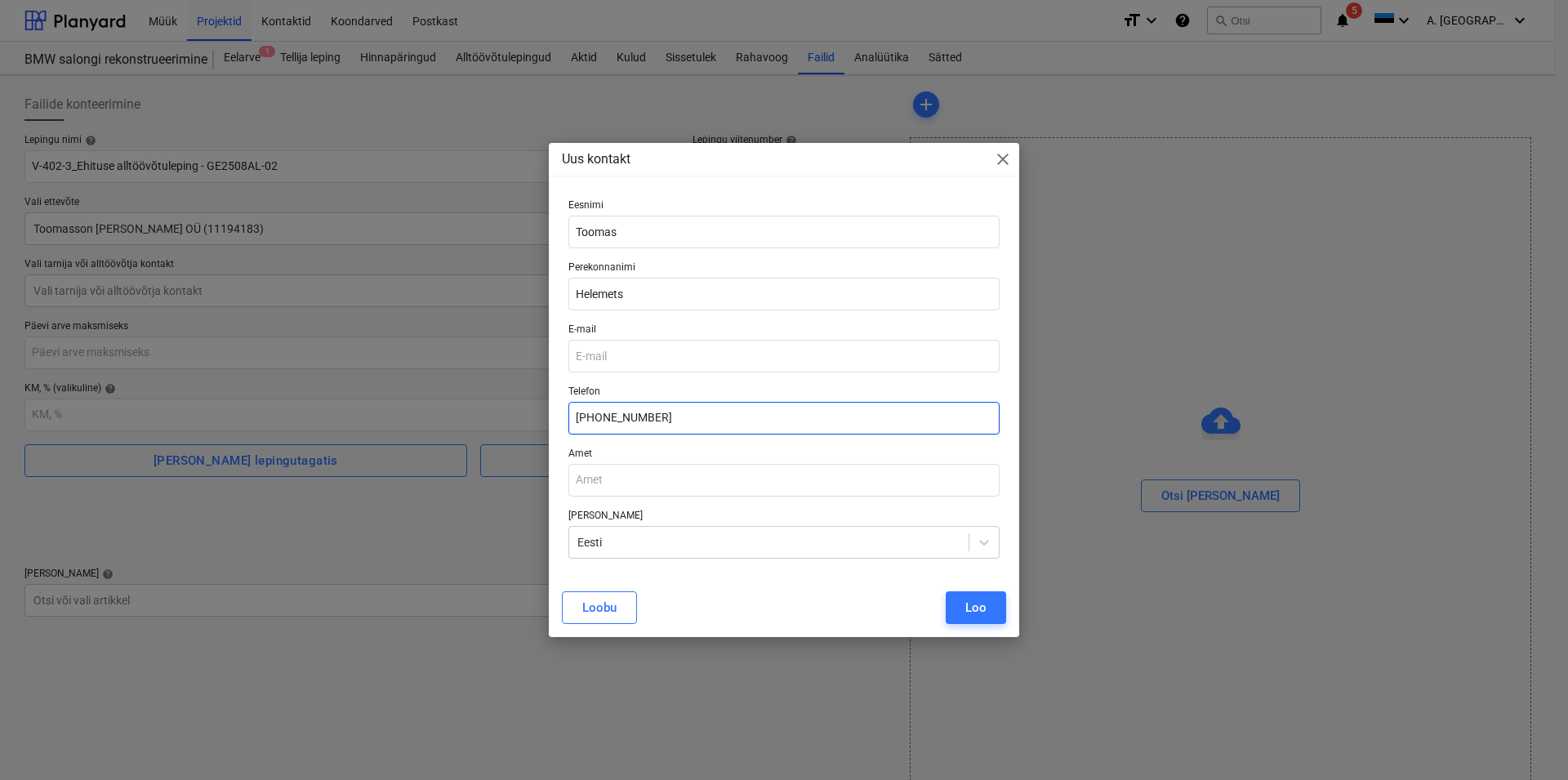
type input "[PHONE_NUMBER]"
click at [626, 357] on input "email" at bounding box center [784, 356] width 431 height 33
paste input "[EMAIL_ADDRESS][DOMAIN_NAME]"
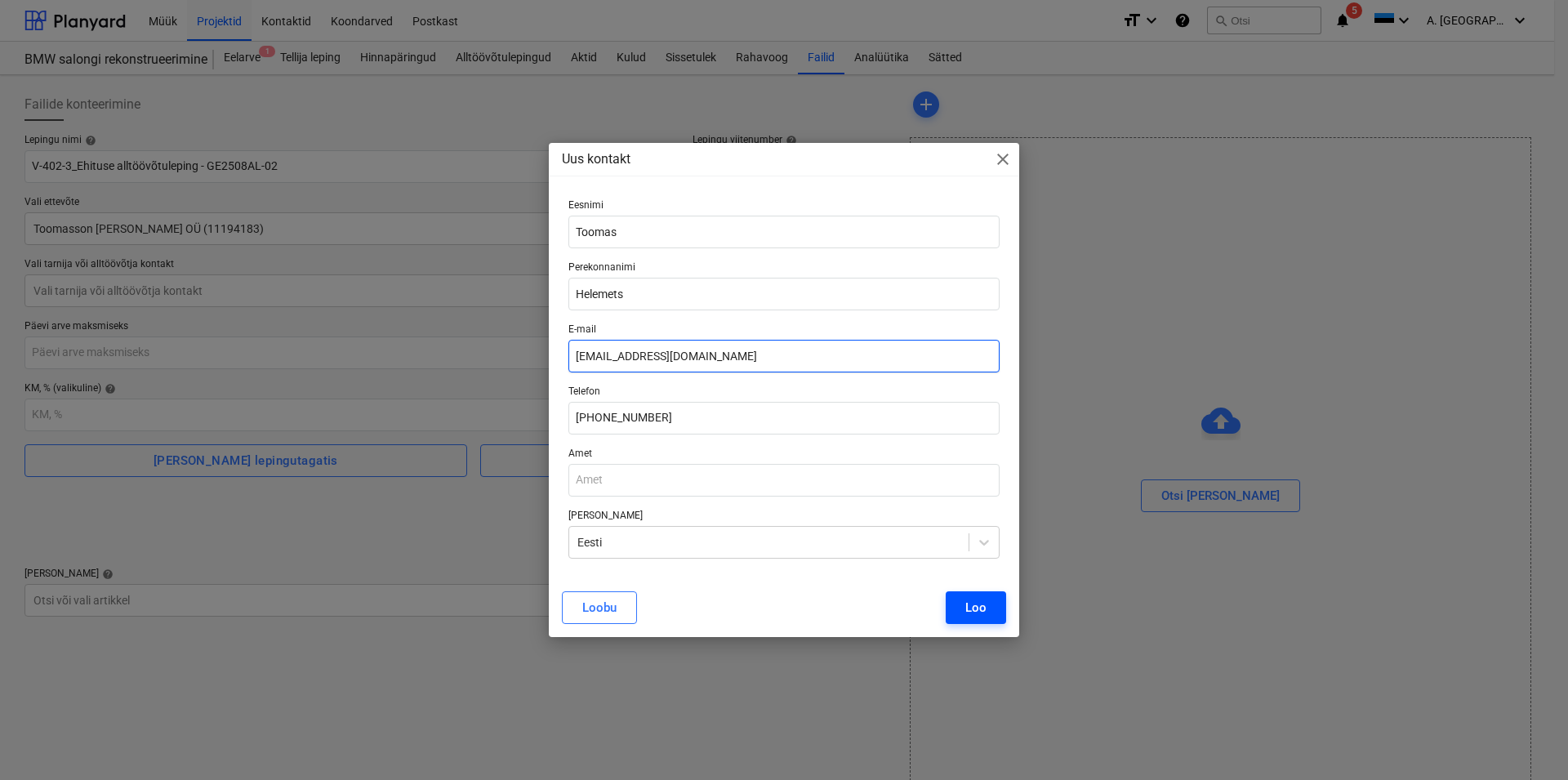
type input "[EMAIL_ADDRESS][DOMAIN_NAME]"
click at [982, 607] on div "Loo" at bounding box center [976, 608] width 21 height 21
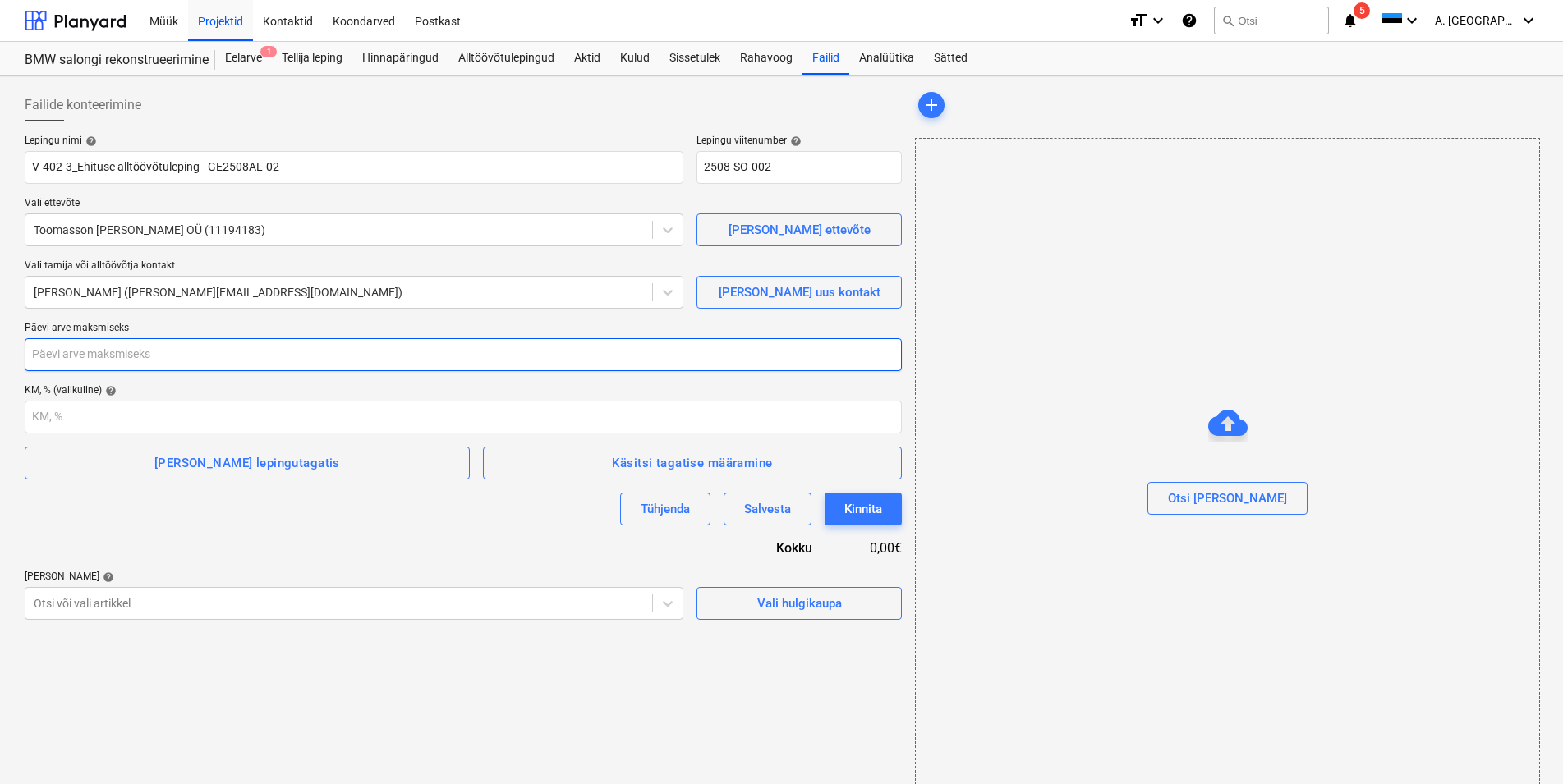
click at [87, 350] on input "number" at bounding box center [463, 354] width 877 height 33
type input "21"
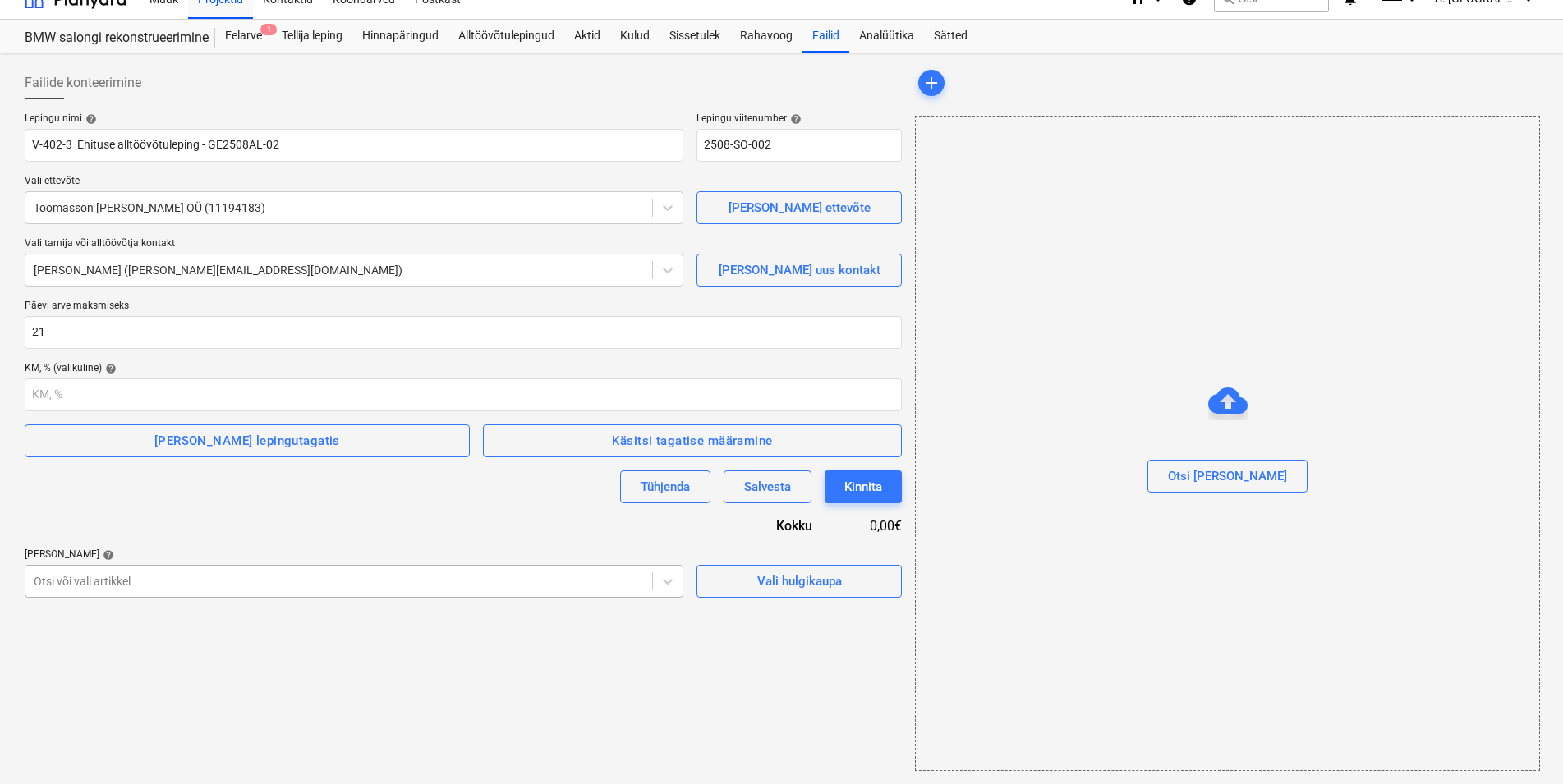
click at [308, 595] on div "Otsi või vali artikkel" at bounding box center [354, 581] width 658 height 33
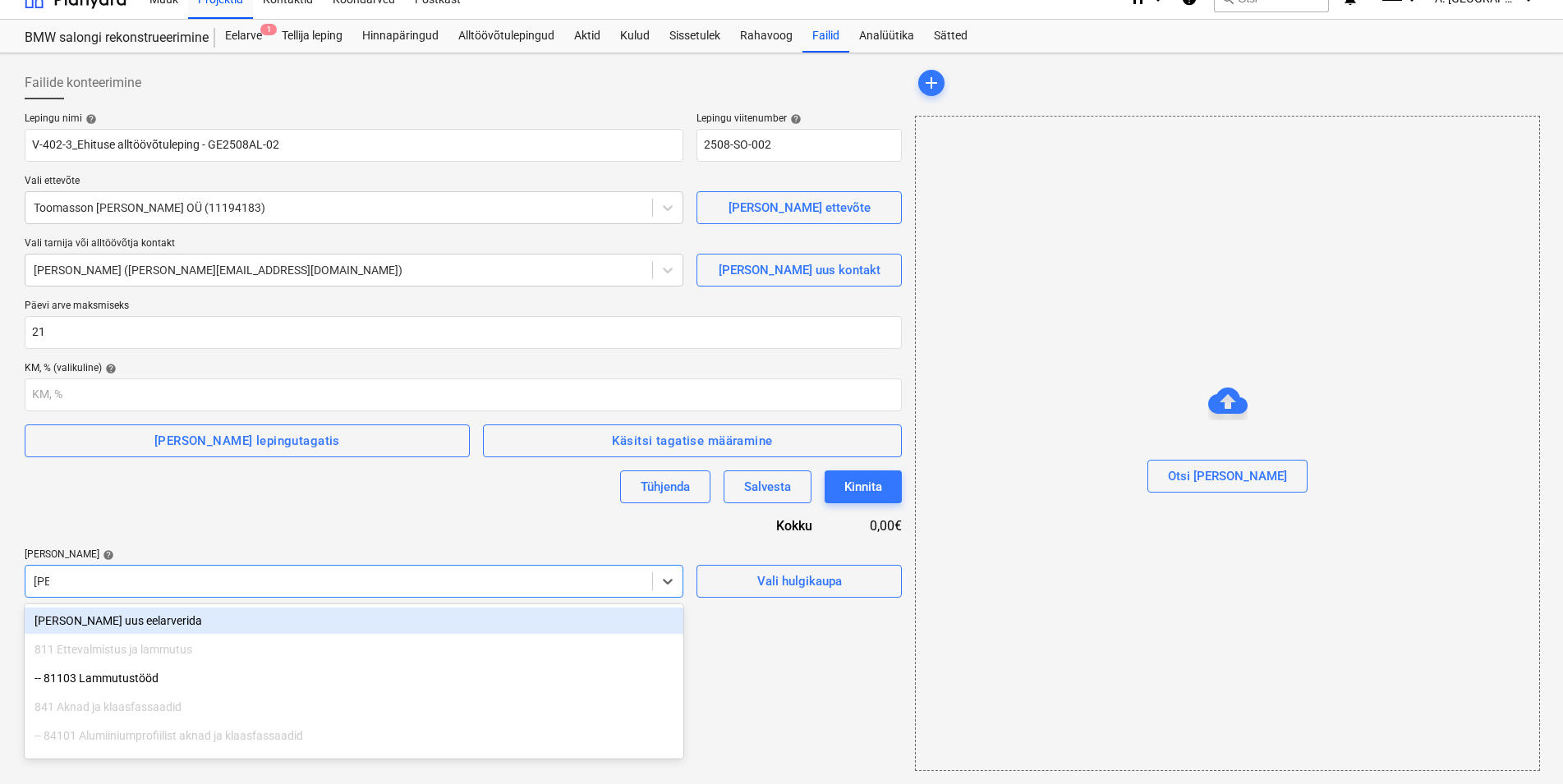
type input "[PERSON_NAME]"
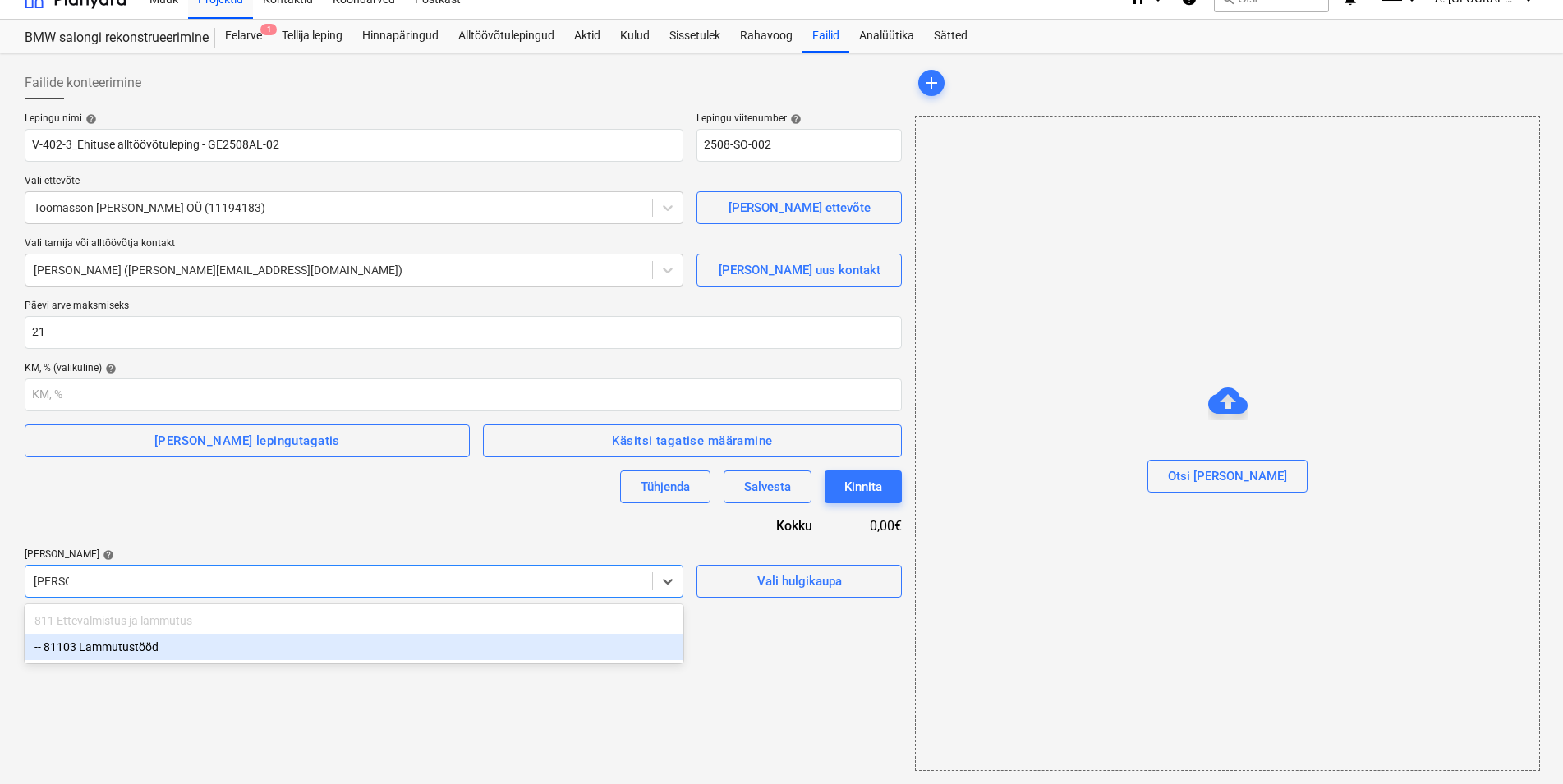
click at [120, 648] on div "-- 81103 Lammutustööd" at bounding box center [354, 648] width 658 height 27
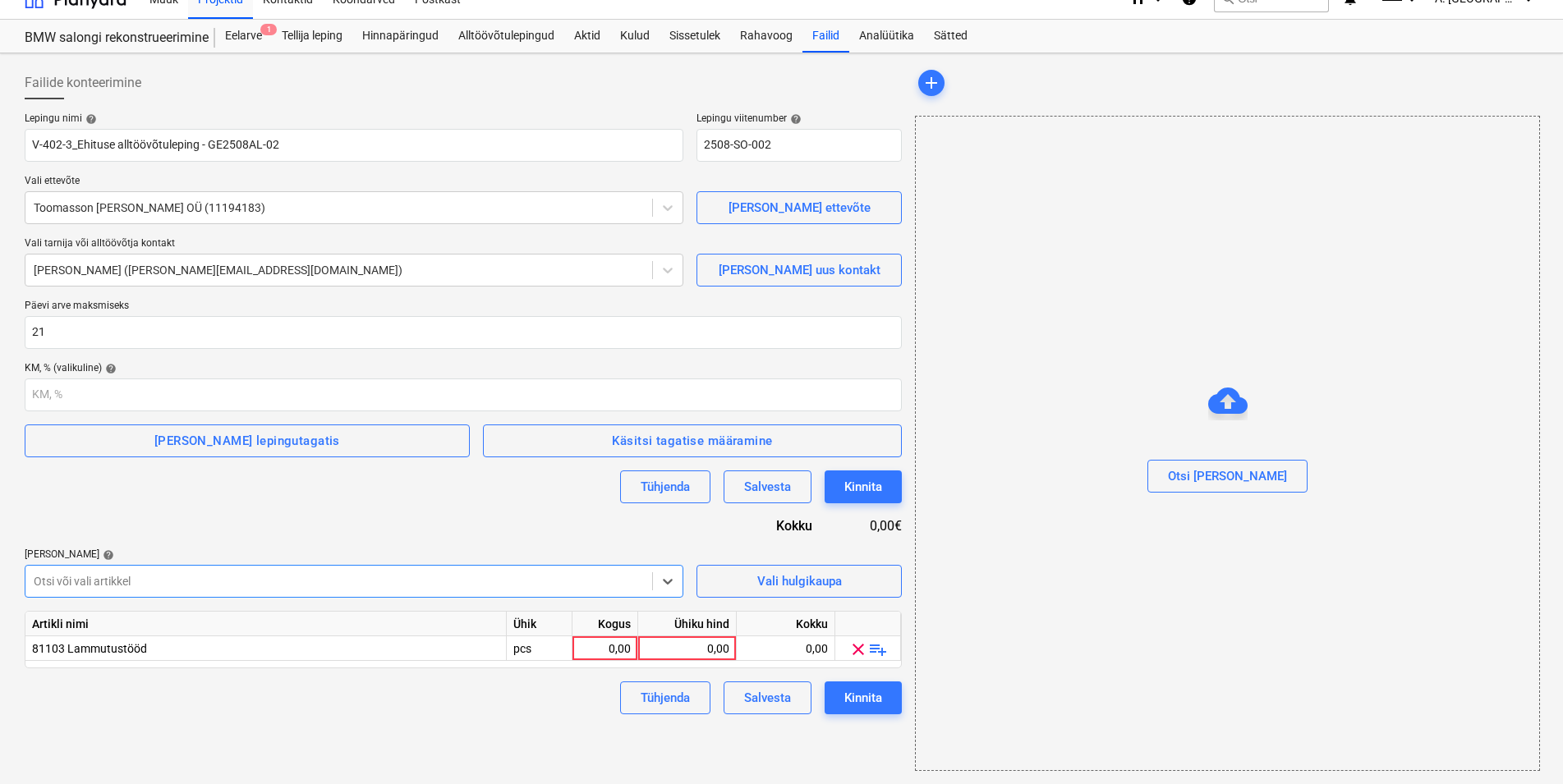
click at [386, 521] on div "Lepingu nimi help V-402-3_Ehituse alltöövõtuleping - GE2508AL-02 Lepingu viiten…" at bounding box center [463, 413] width 877 height 602
click at [885, 651] on span "playlist_add" at bounding box center [878, 649] width 19 height 19
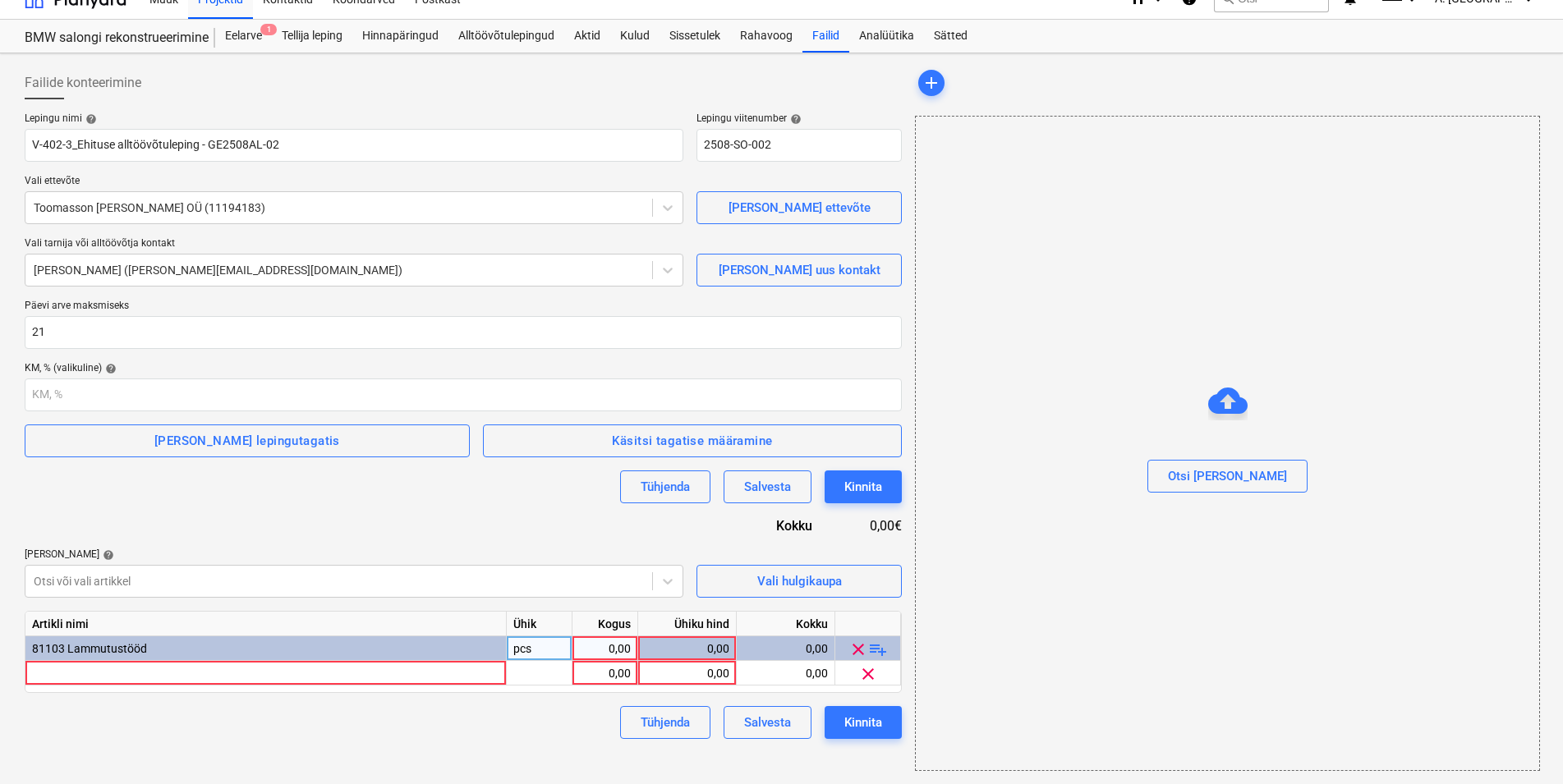
click at [884, 651] on span "playlist_add" at bounding box center [878, 649] width 19 height 19
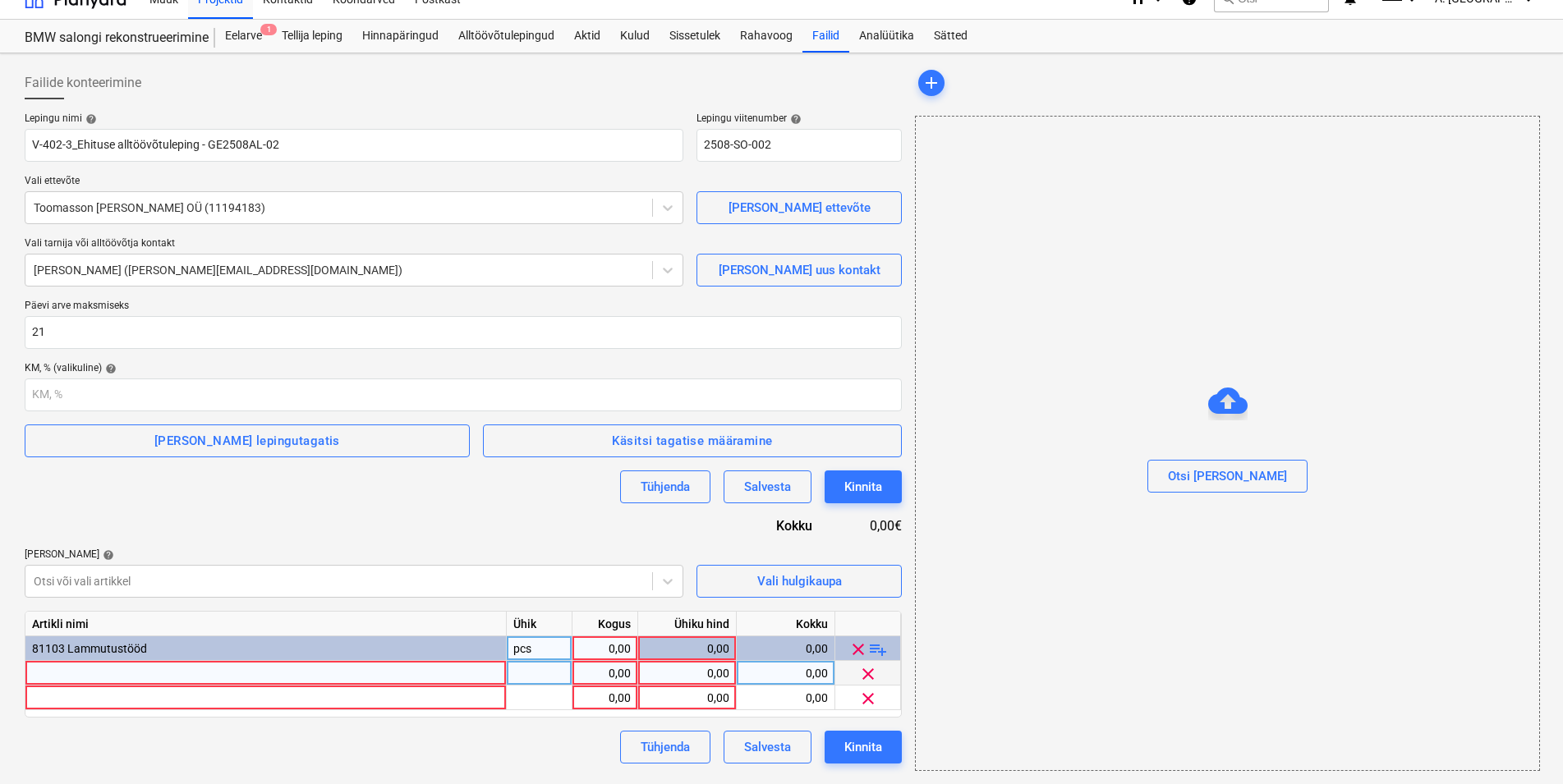
click at [73, 671] on div at bounding box center [266, 673] width 481 height 25
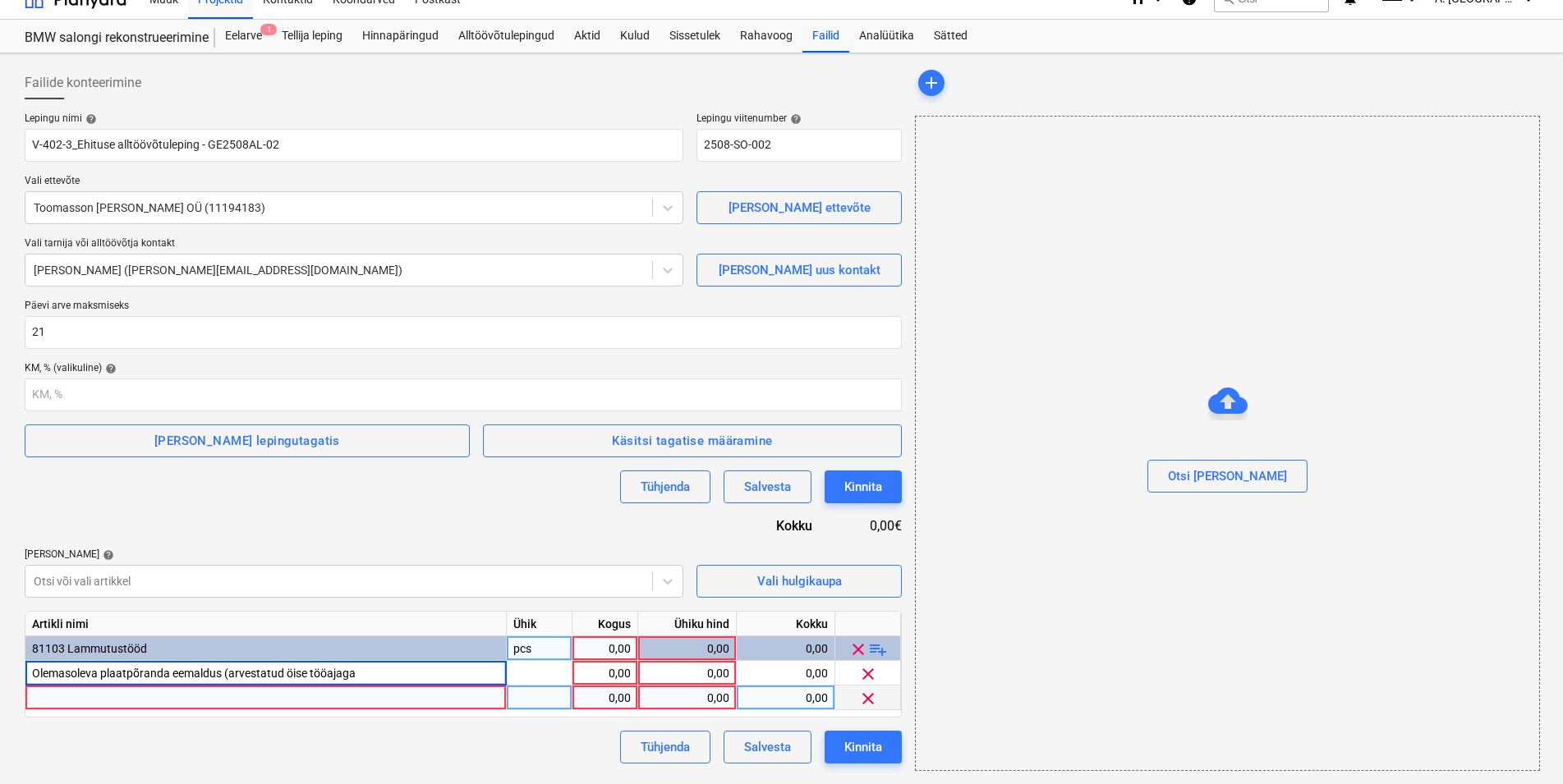
type input "Olemasoleva plaatpõranda eemaldus (arvestatud öise tööajaga)"
click at [51, 693] on div at bounding box center [266, 698] width 481 height 25
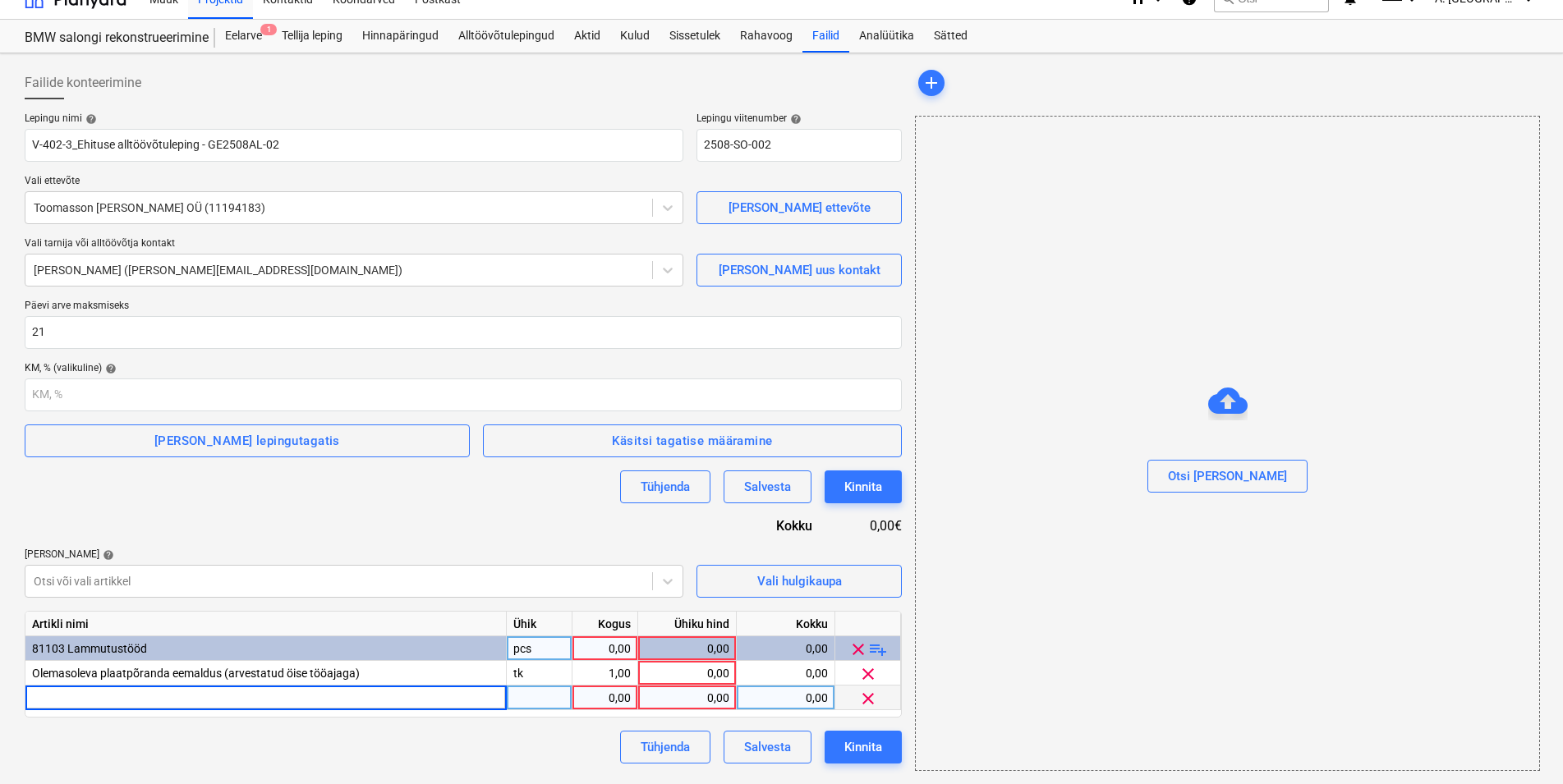
type input "Plaatimissegude eemaldus teemantlihvimise [PERSON_NAME]"
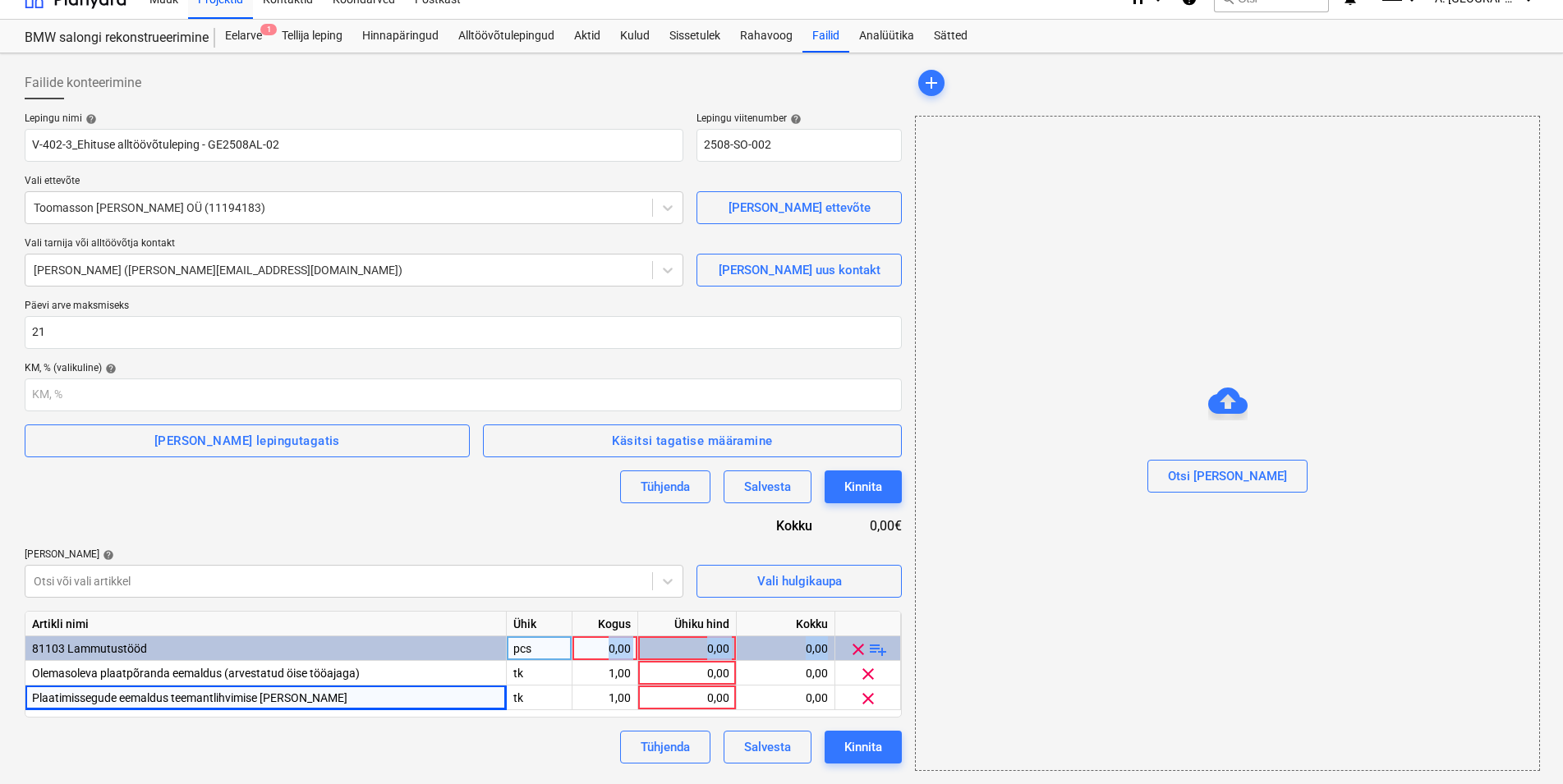
click at [543, 644] on div "pcs" at bounding box center [540, 649] width 65 height 25
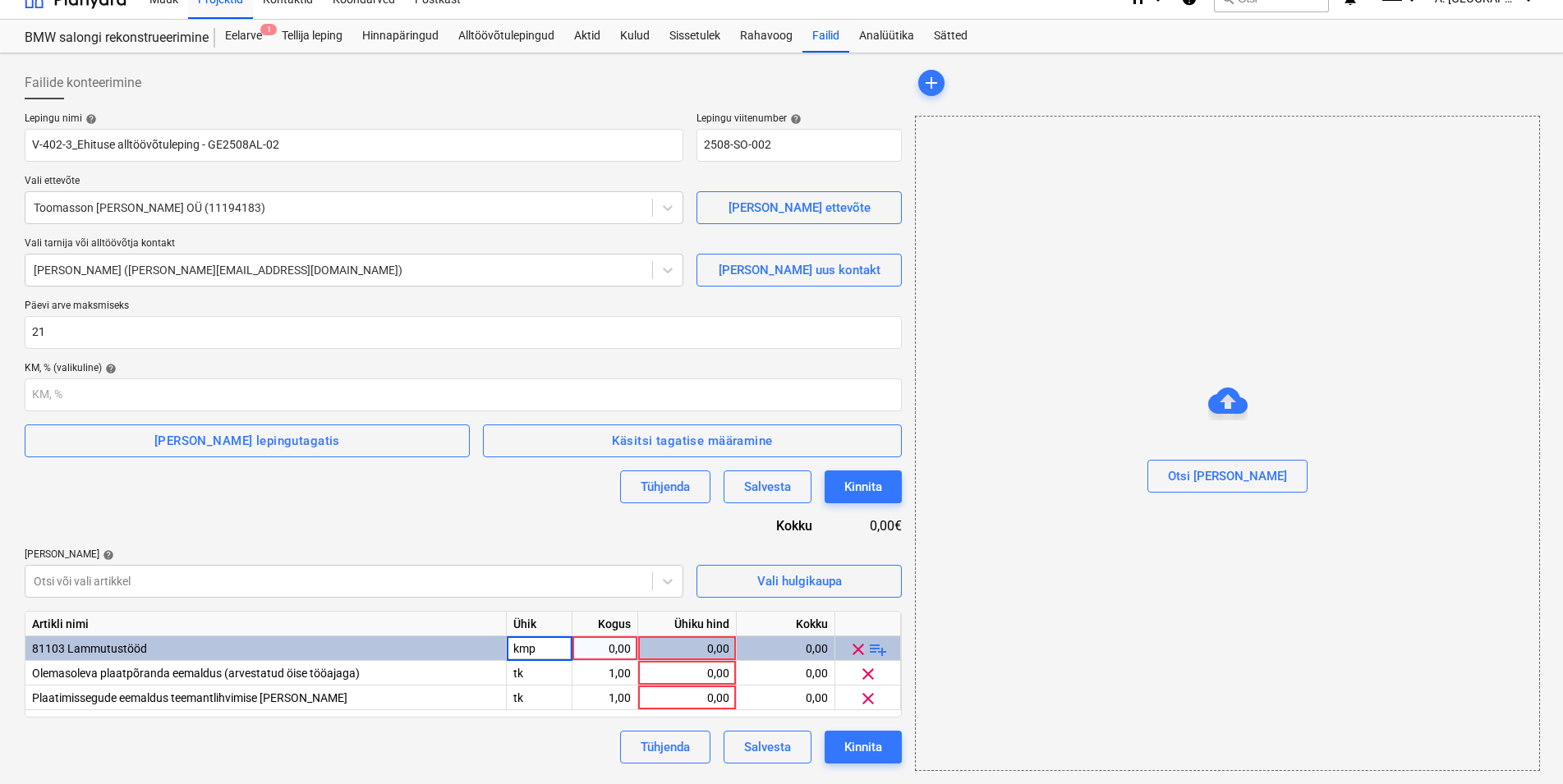
type input "kmpl"
click at [596, 647] on div "0,00" at bounding box center [604, 649] width 51 height 25
type input "1"
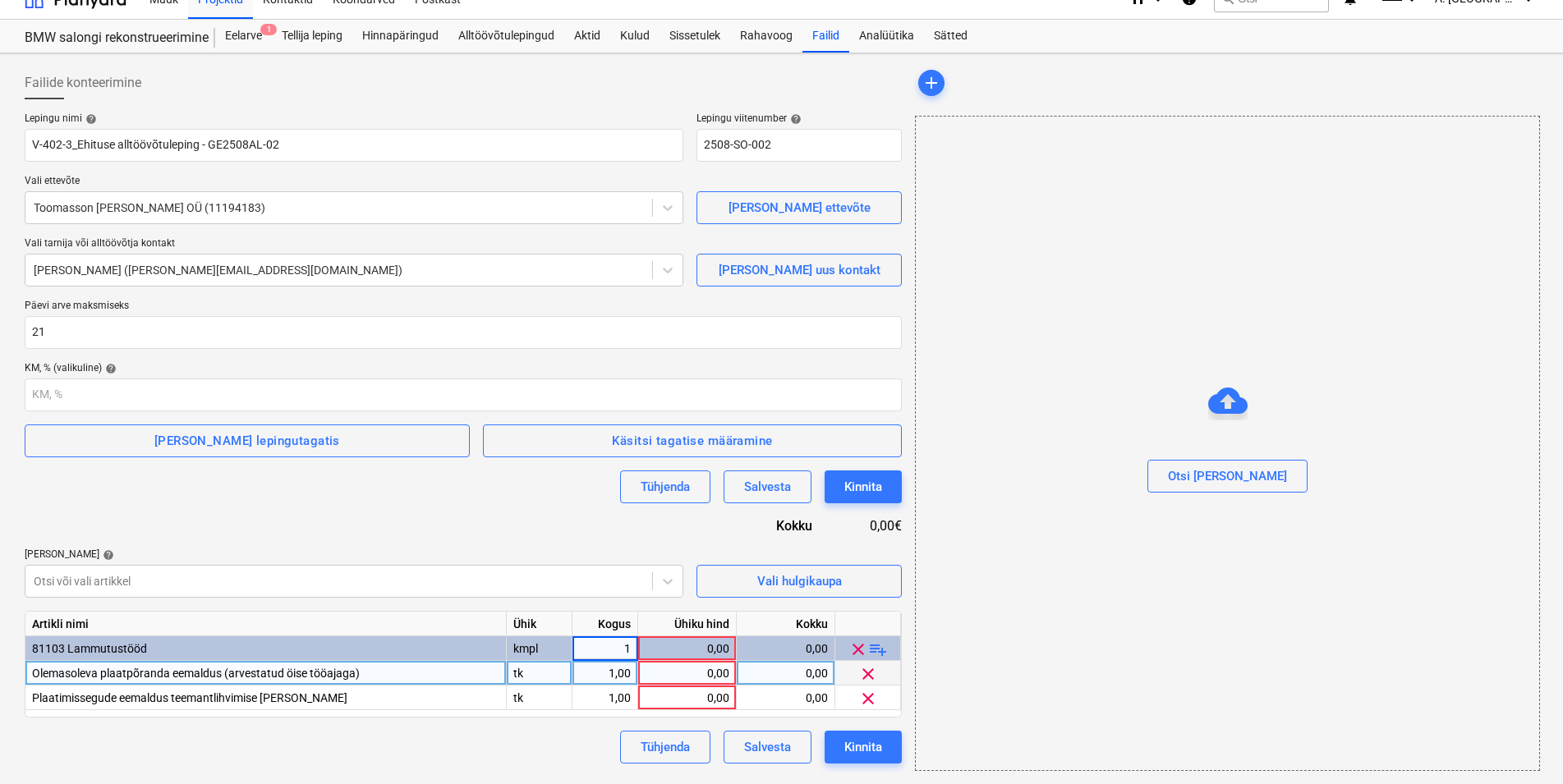
click at [533, 673] on div "tk" at bounding box center [540, 673] width 65 height 25
type input "960"
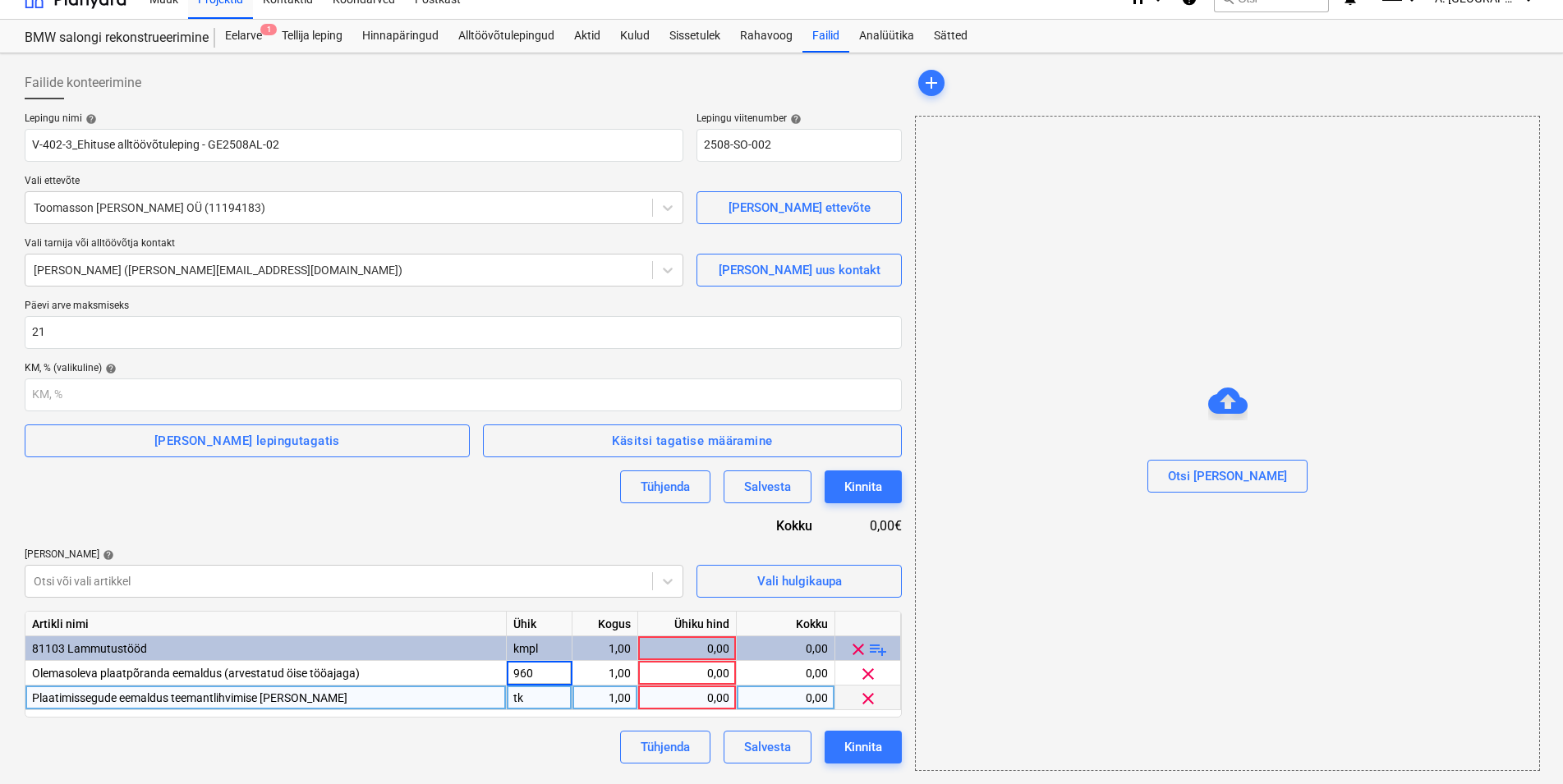
click at [541, 696] on div "tk" at bounding box center [540, 698] width 65 height 25
type input "960"
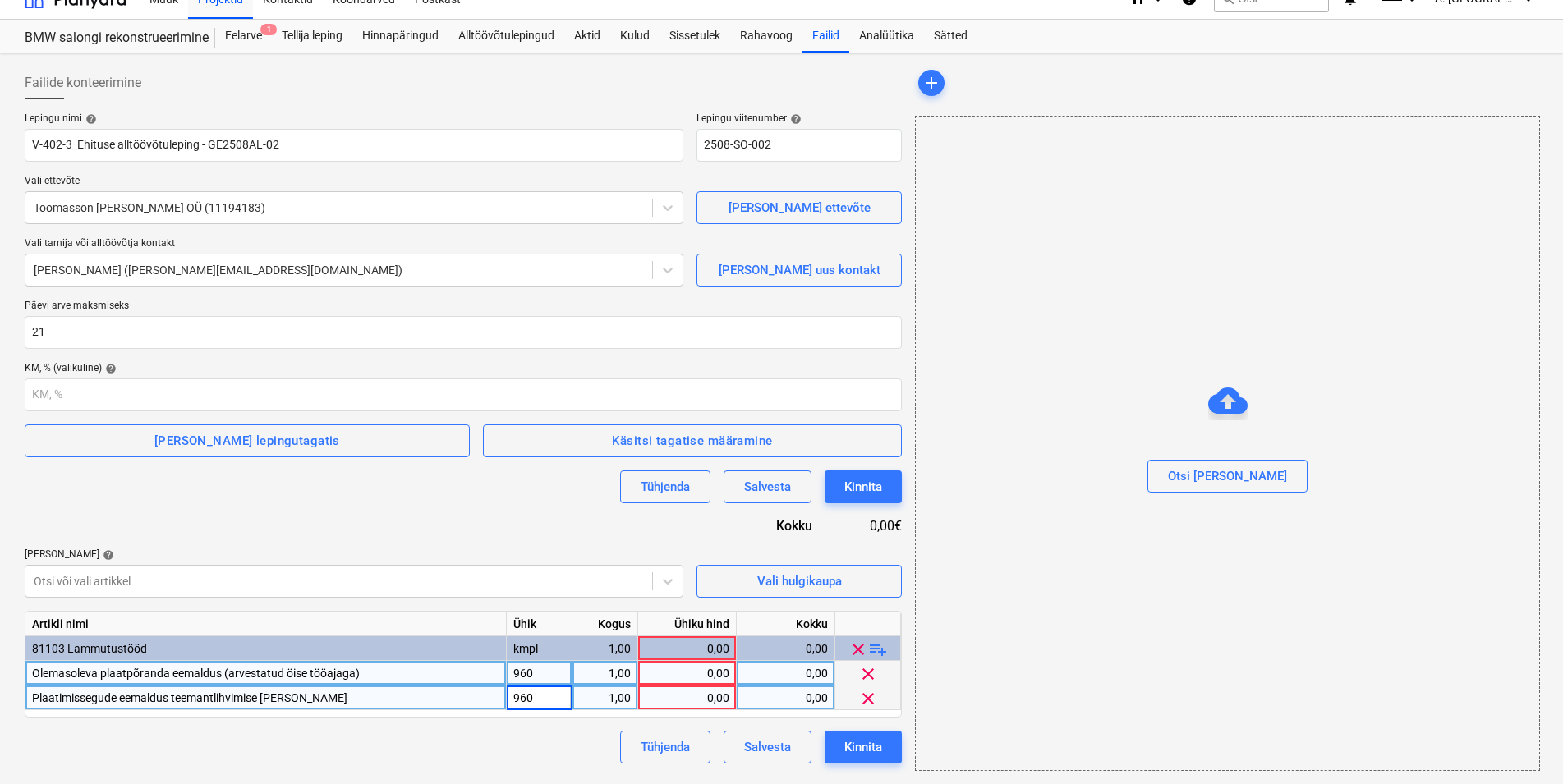
click at [615, 674] on div "1,00" at bounding box center [604, 673] width 51 height 25
type input "6,5"
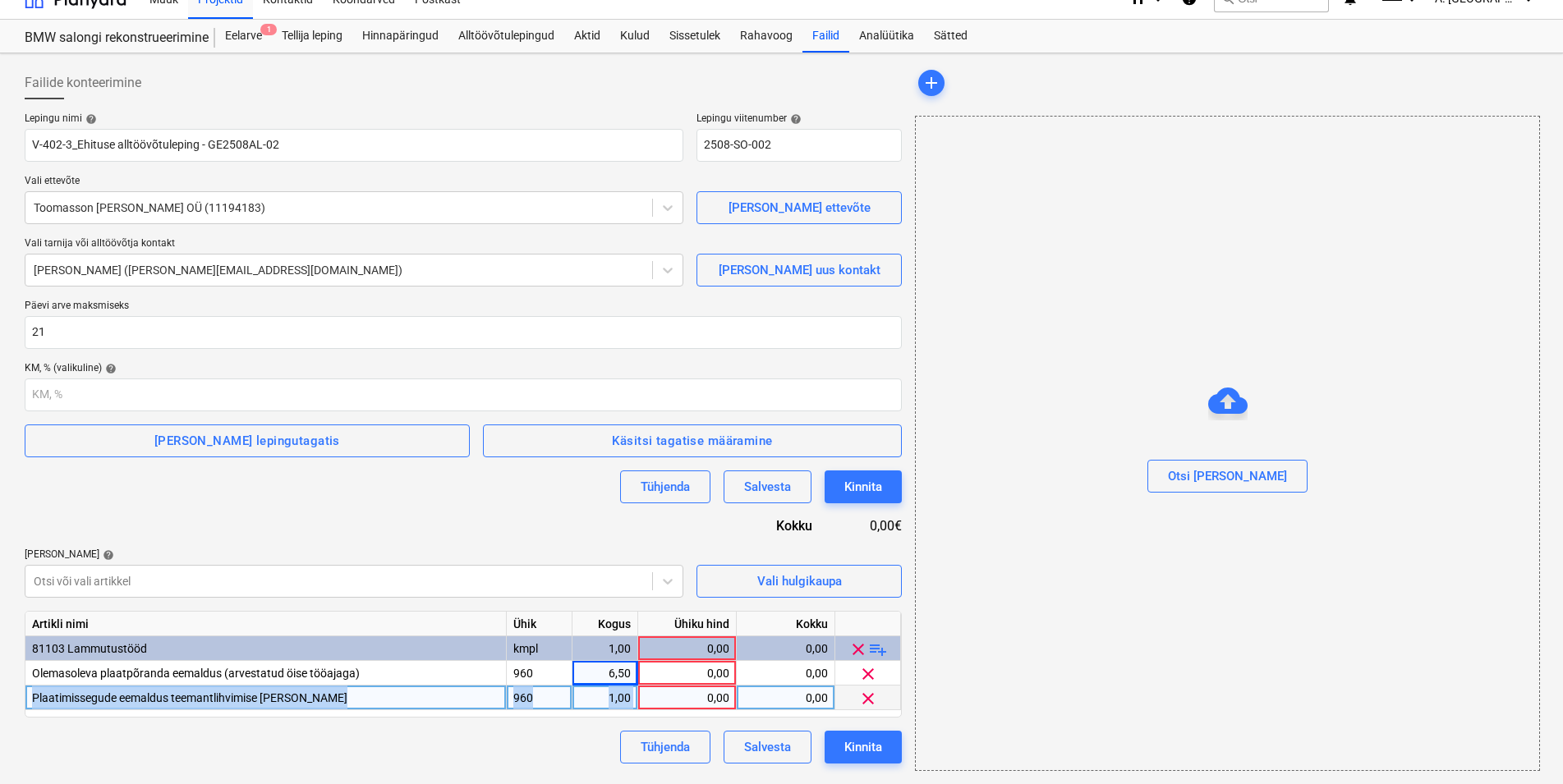
drag, startPoint x: 603, startPoint y: 694, endPoint x: 638, endPoint y: 697, distance: 35.1
click at [0, 0] on div "Plaatimissegude eemaldus teemantlihvimise [PERSON_NAME] 960 1,00 0,00 0,00 clear" at bounding box center [0, 0] width 0 height 0
click at [609, 698] on div "1,00" at bounding box center [604, 698] width 51 height 25
type input "6"
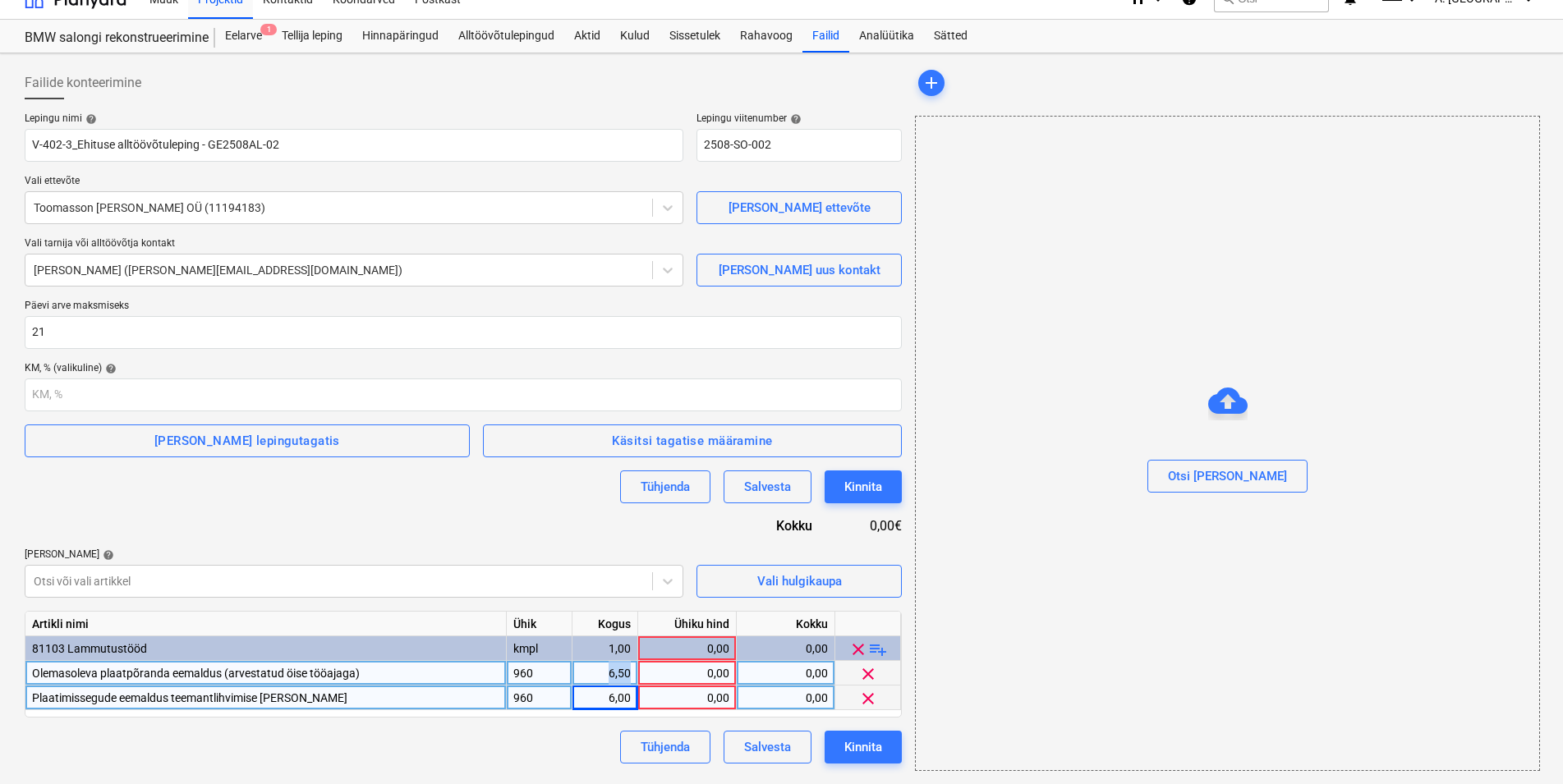
drag, startPoint x: 605, startPoint y: 671, endPoint x: 632, endPoint y: 670, distance: 27.0
click at [632, 670] on div "6,50" at bounding box center [605, 673] width 65 height 25
type input "960"
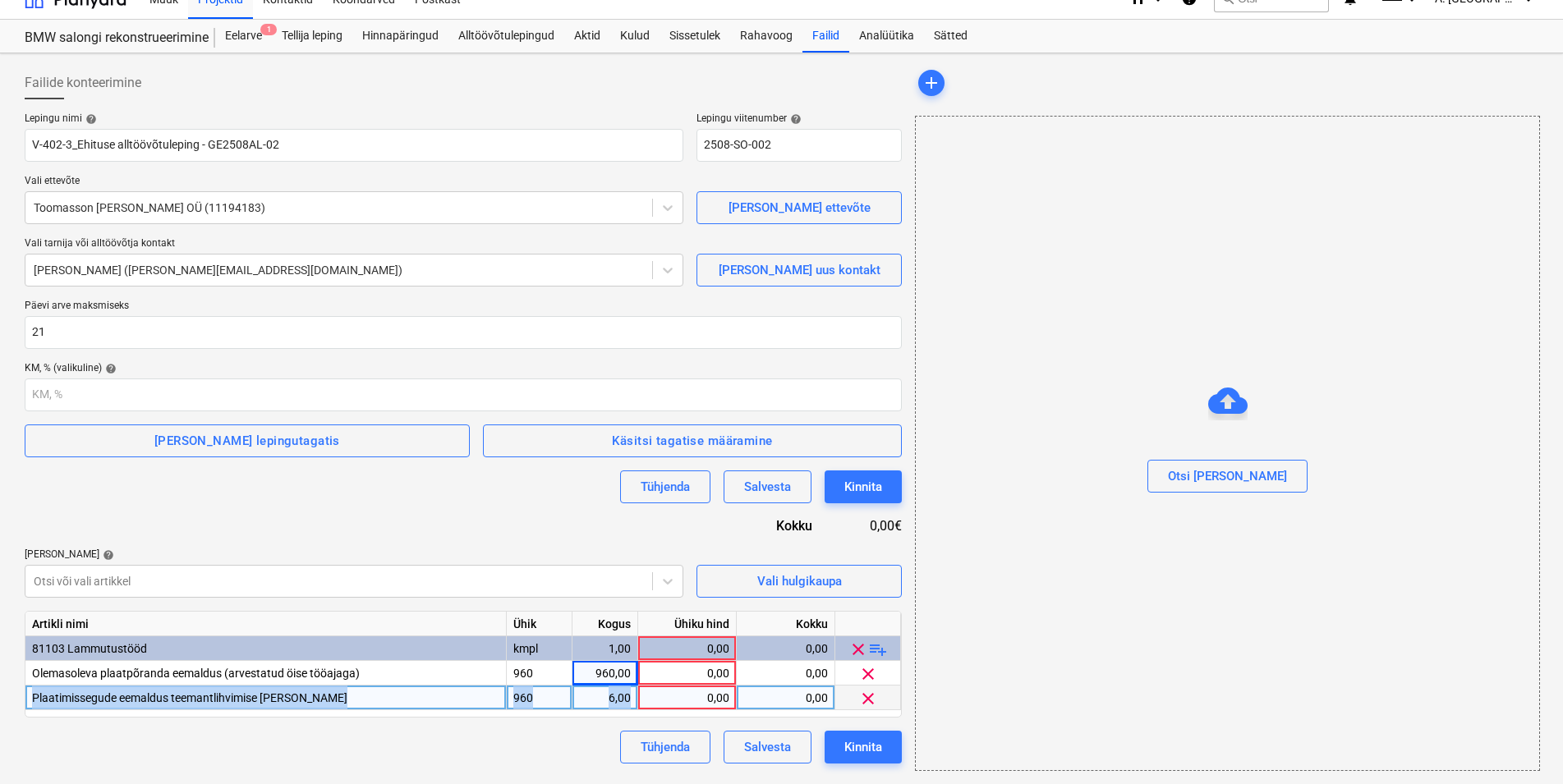
drag, startPoint x: 607, startPoint y: 696, endPoint x: 635, endPoint y: 694, distance: 28.1
click at [635, 694] on div "6,00" at bounding box center [605, 698] width 65 height 25
type input "960"
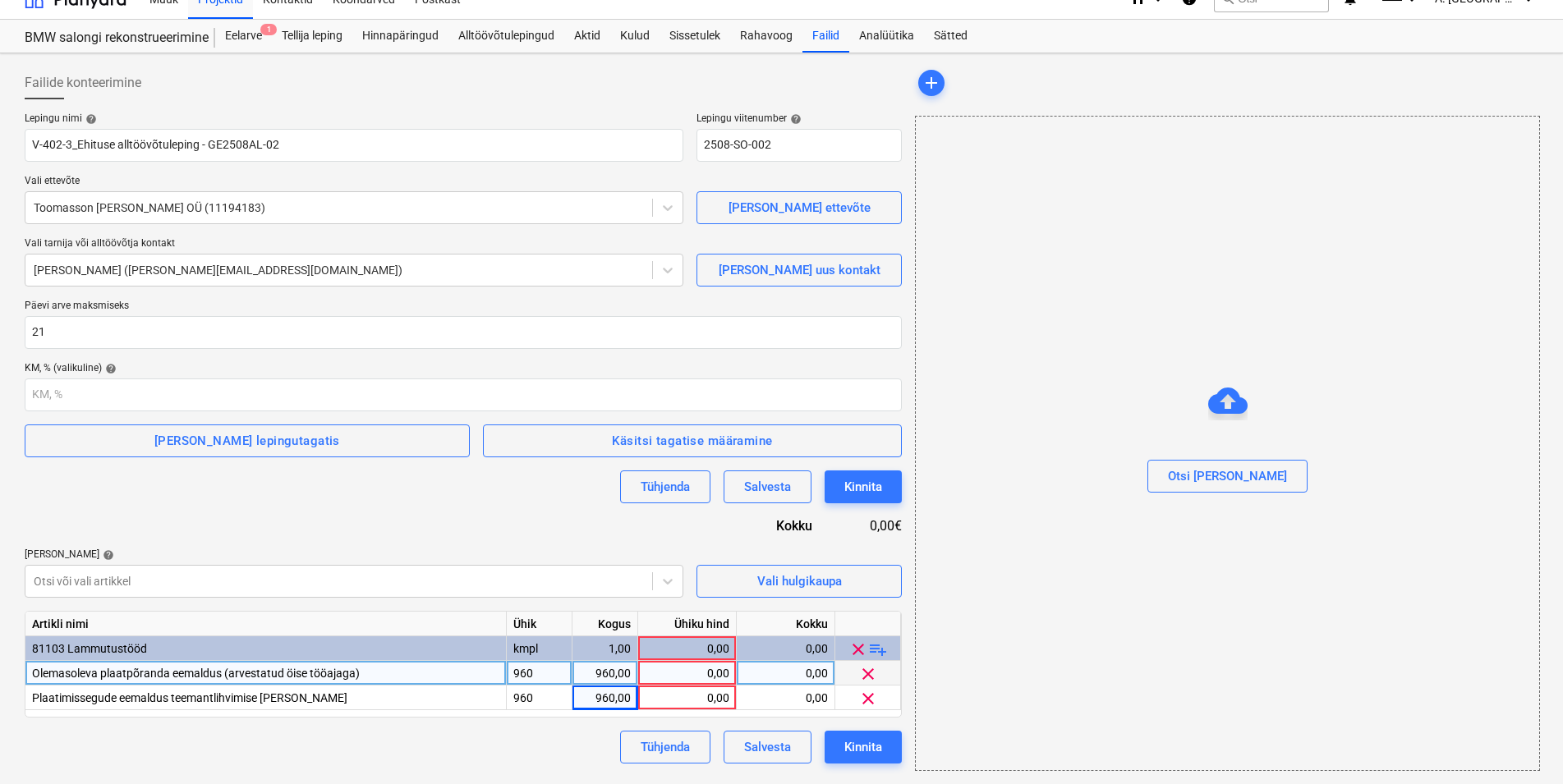
click at [701, 666] on div "0,00" at bounding box center [688, 673] width 85 height 25
type input "6,5"
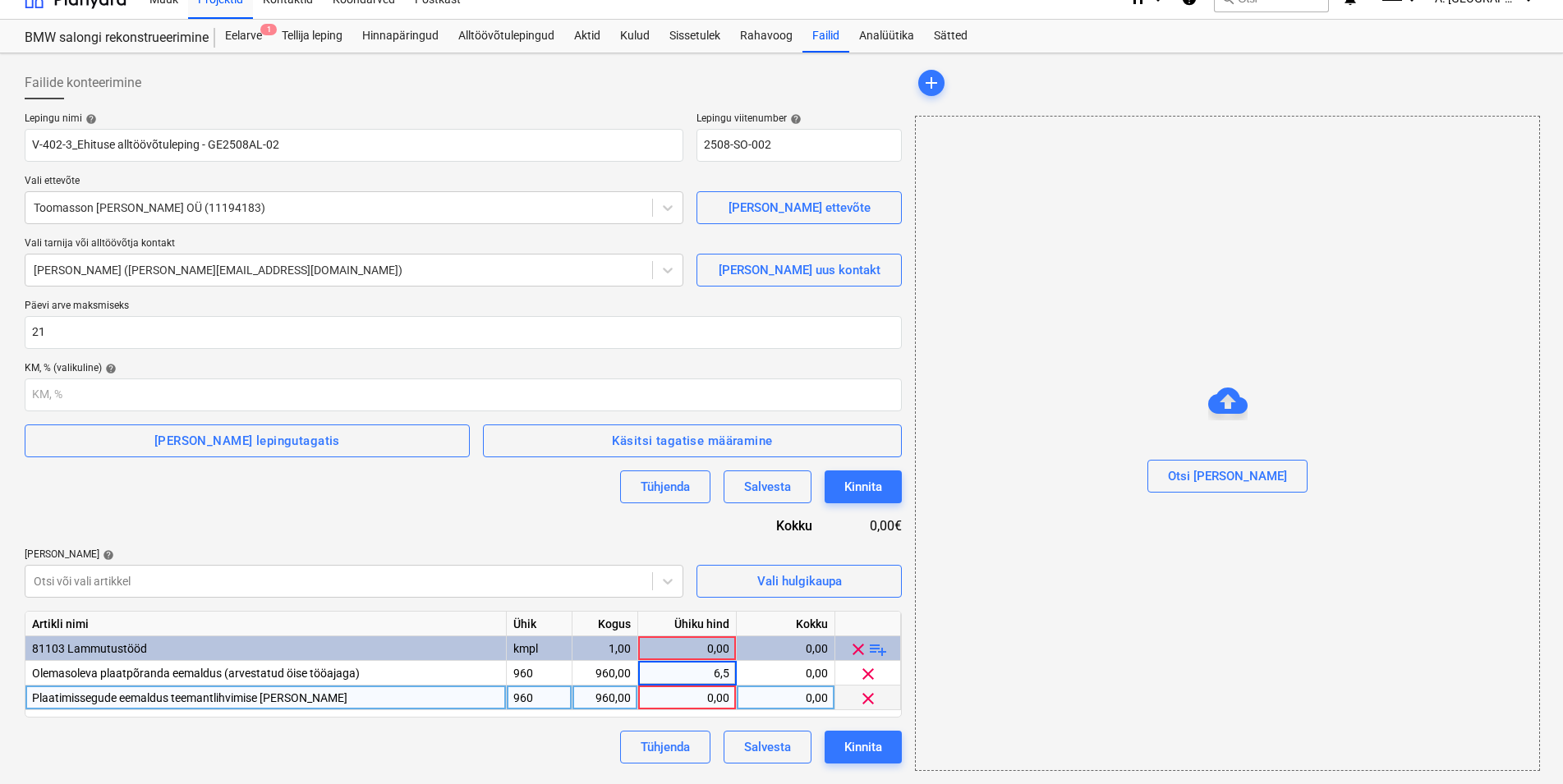
click at [710, 696] on div "0,00" at bounding box center [688, 698] width 85 height 25
type input "6"
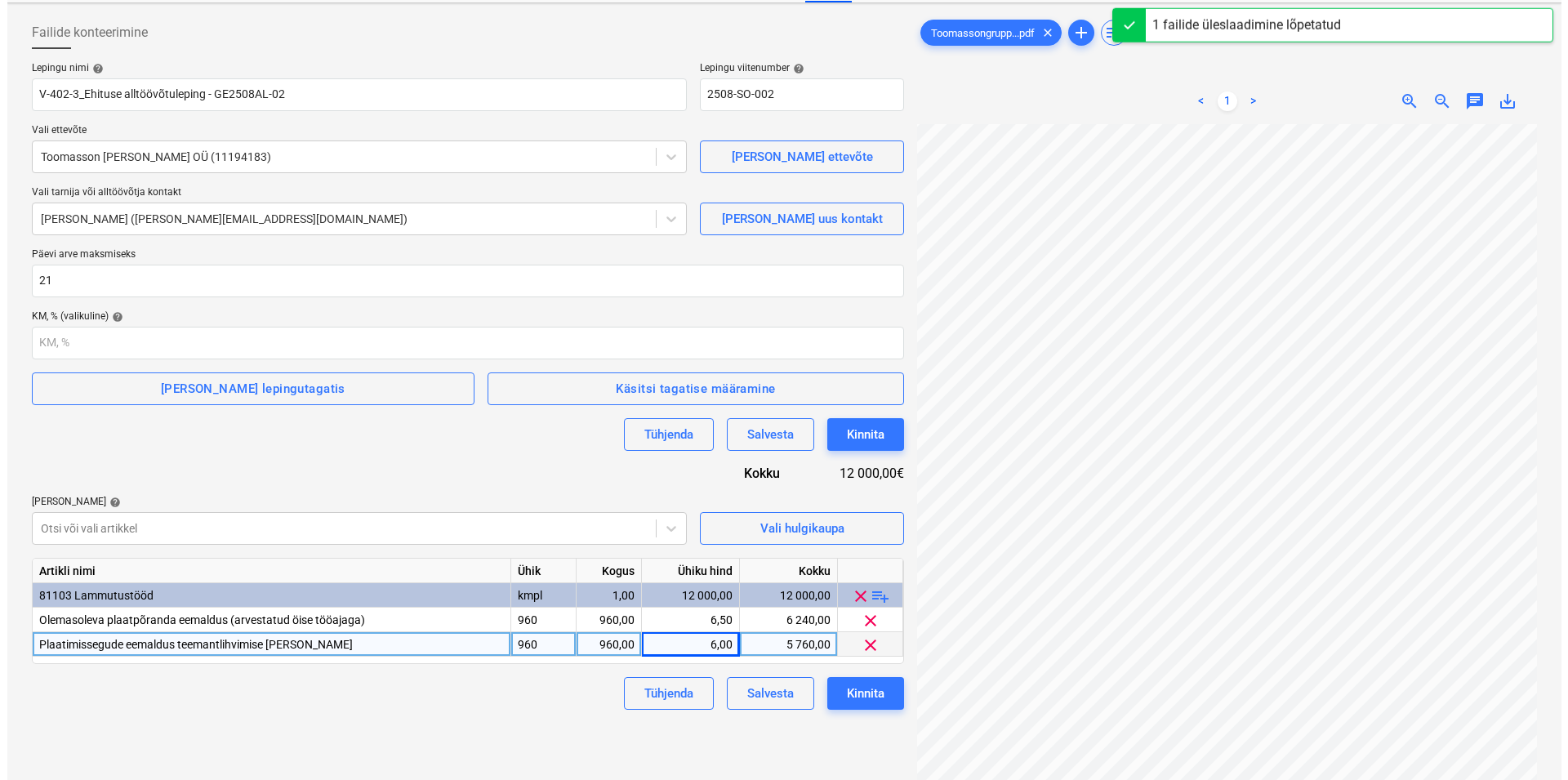
scroll to position [164, 0]
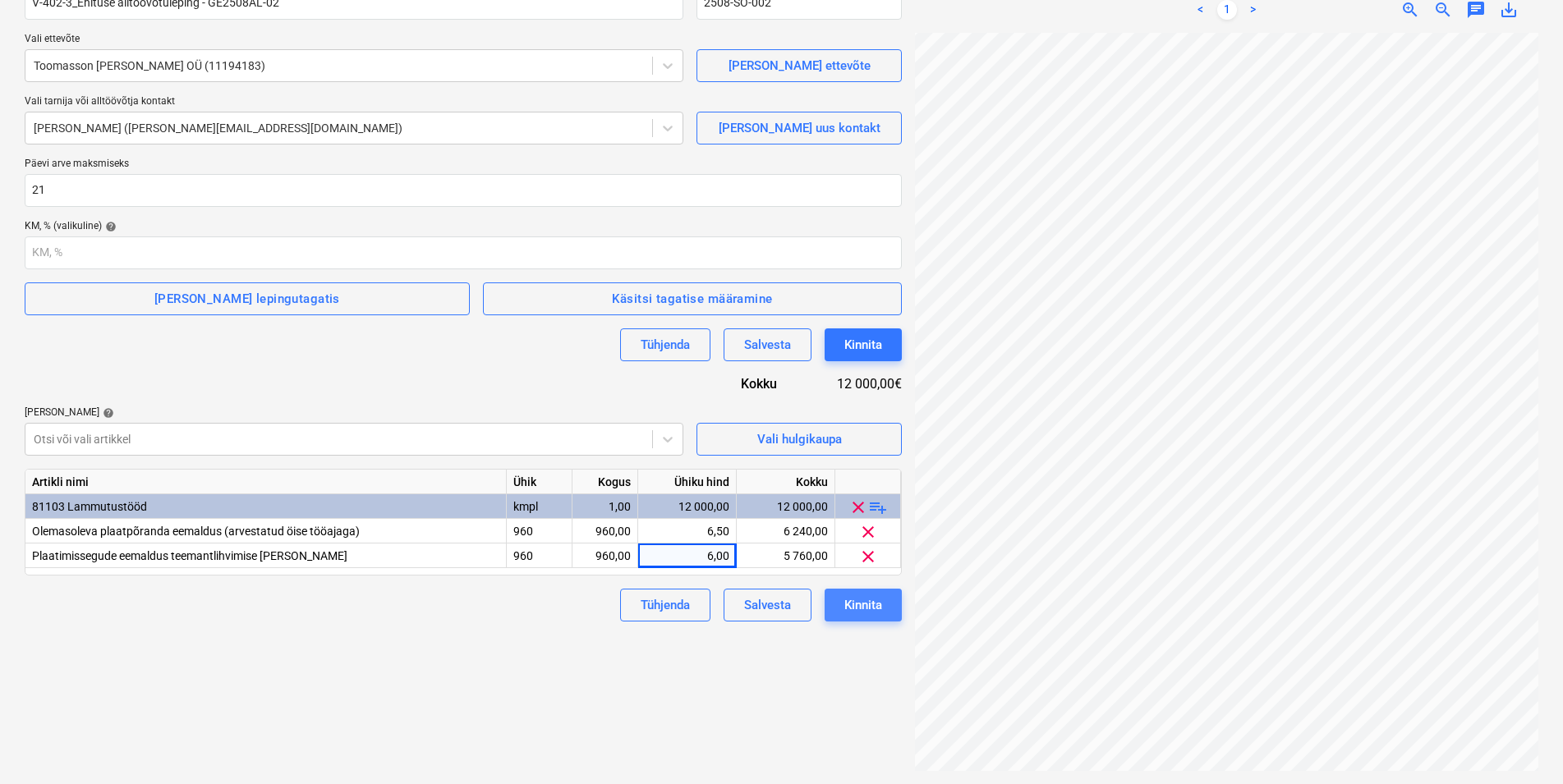
click at [869, 603] on div "Kinnita" at bounding box center [863, 605] width 38 height 21
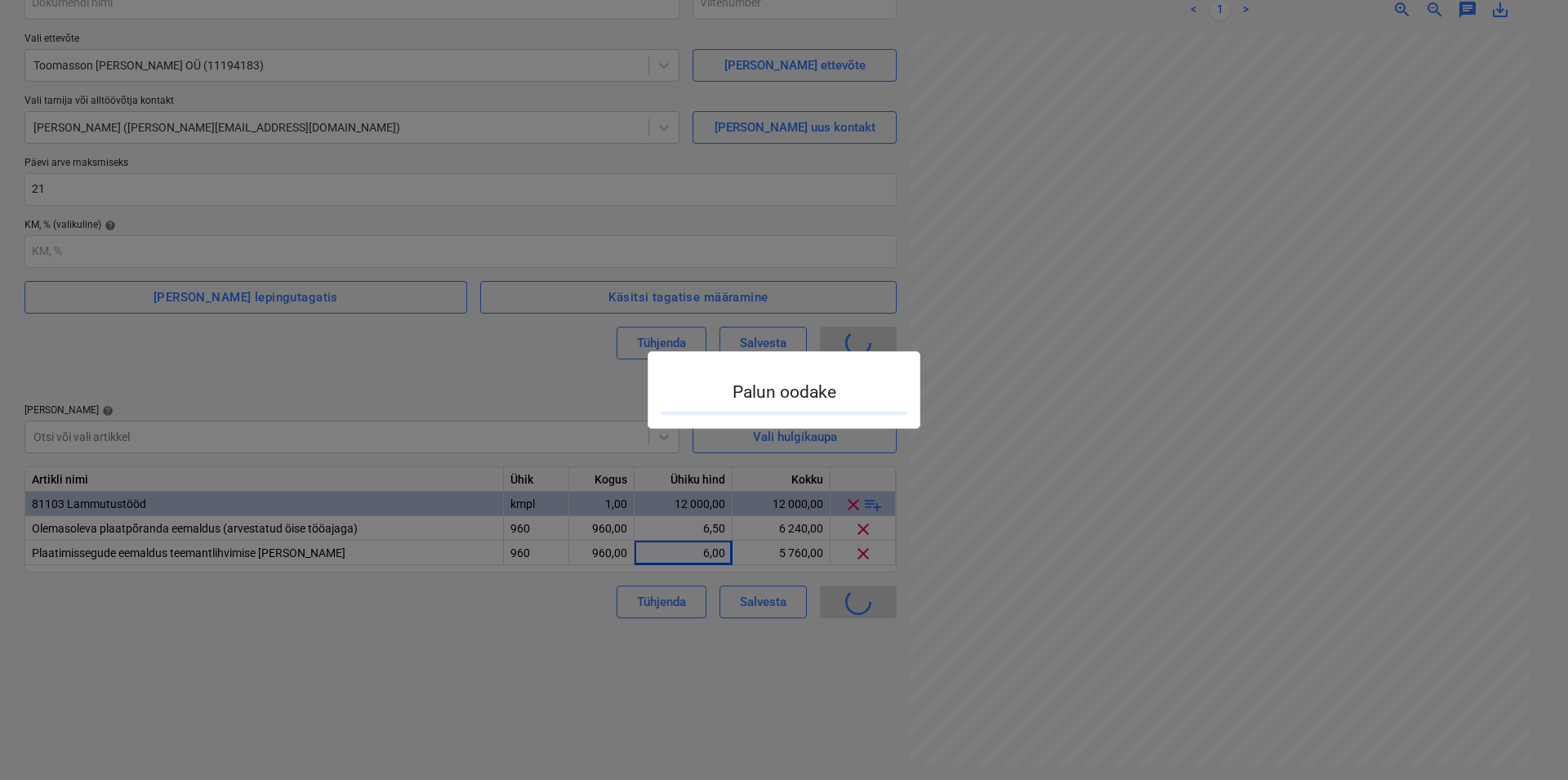
type input "2508-SO-003"
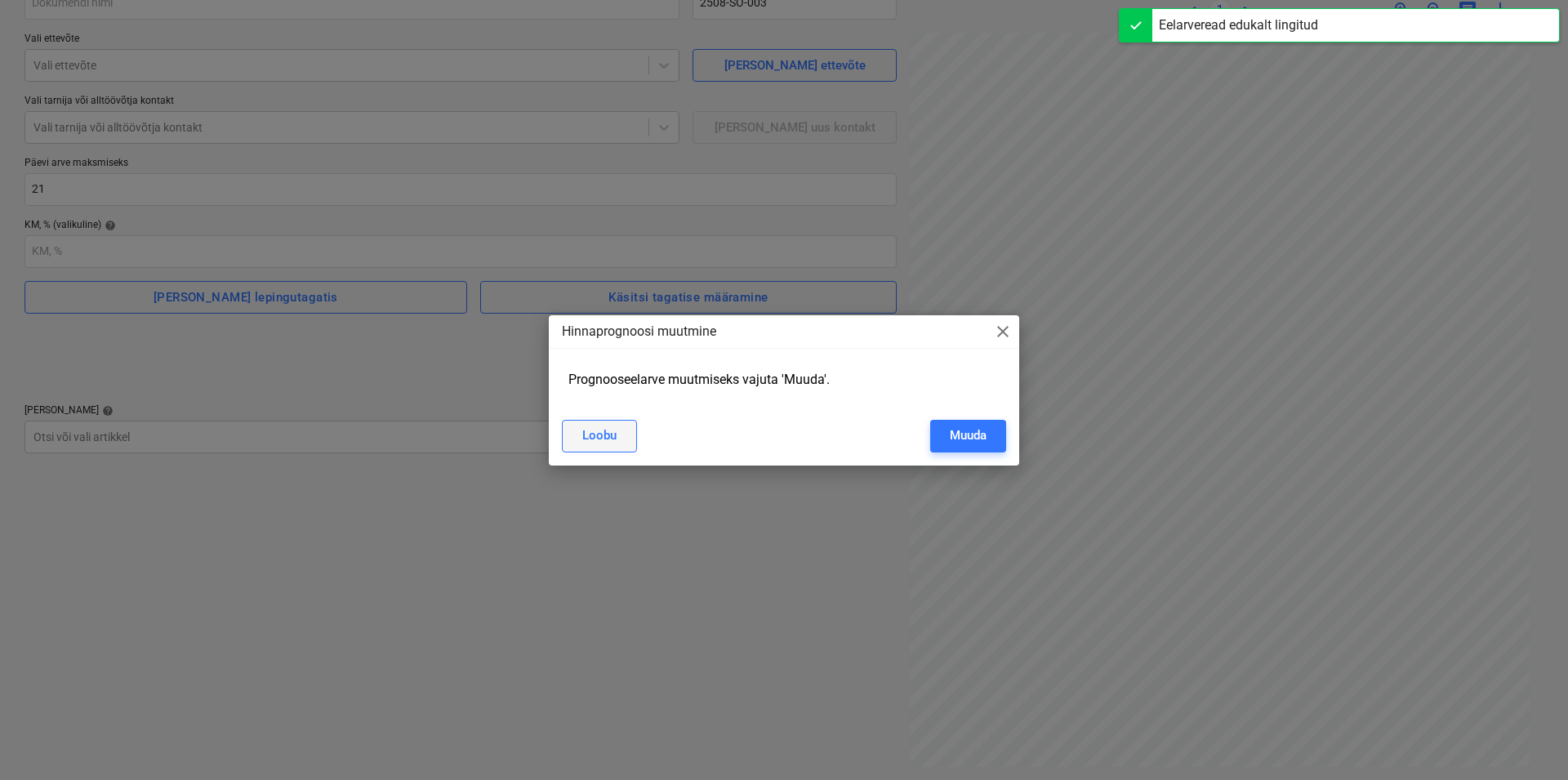
click at [609, 435] on div "Loobu" at bounding box center [599, 436] width 34 height 21
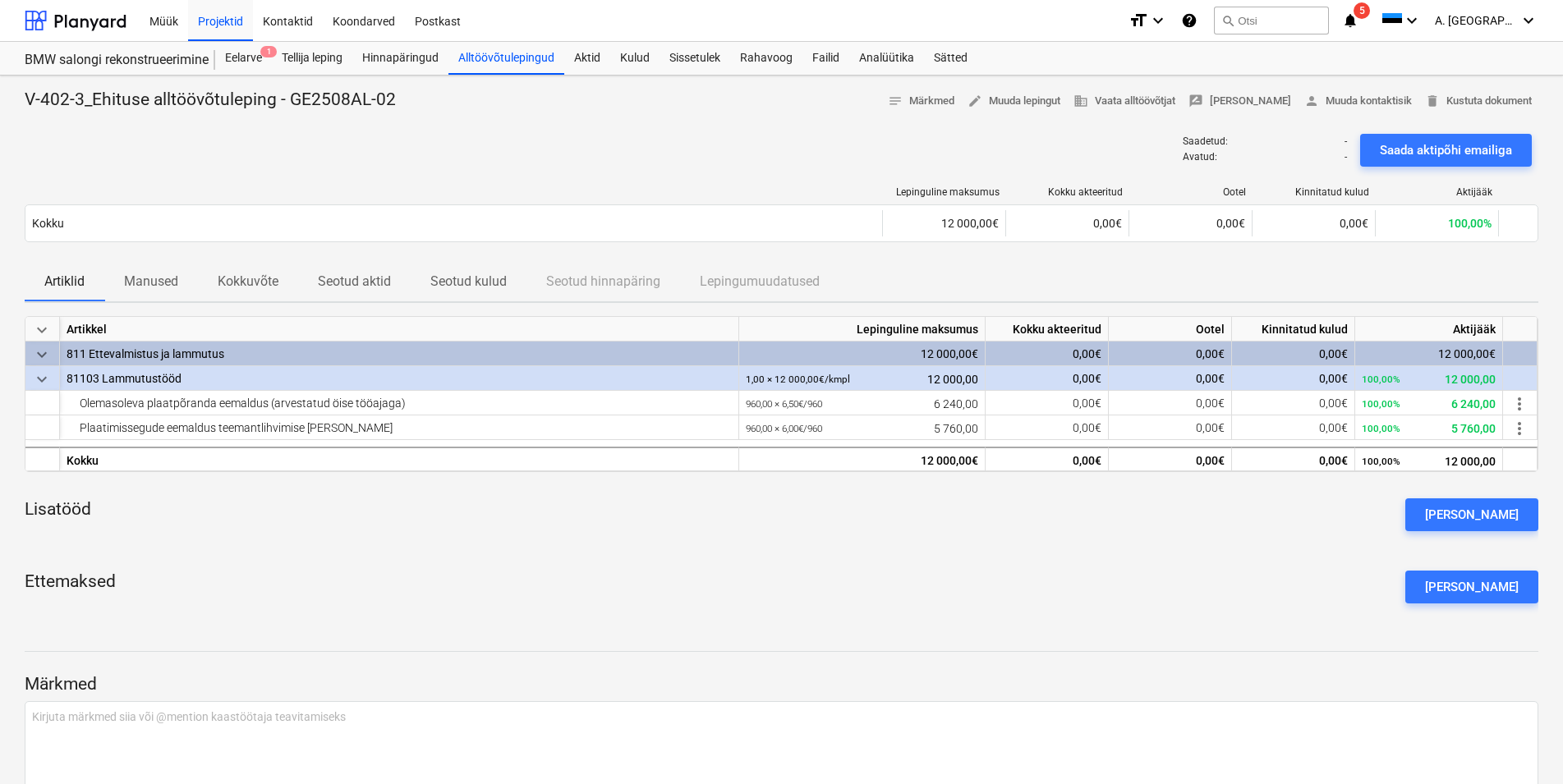
click at [597, 158] on div "Saadetud : - Avatud : - Saada aktipõhi emailiga" at bounding box center [782, 150] width 1514 height 46
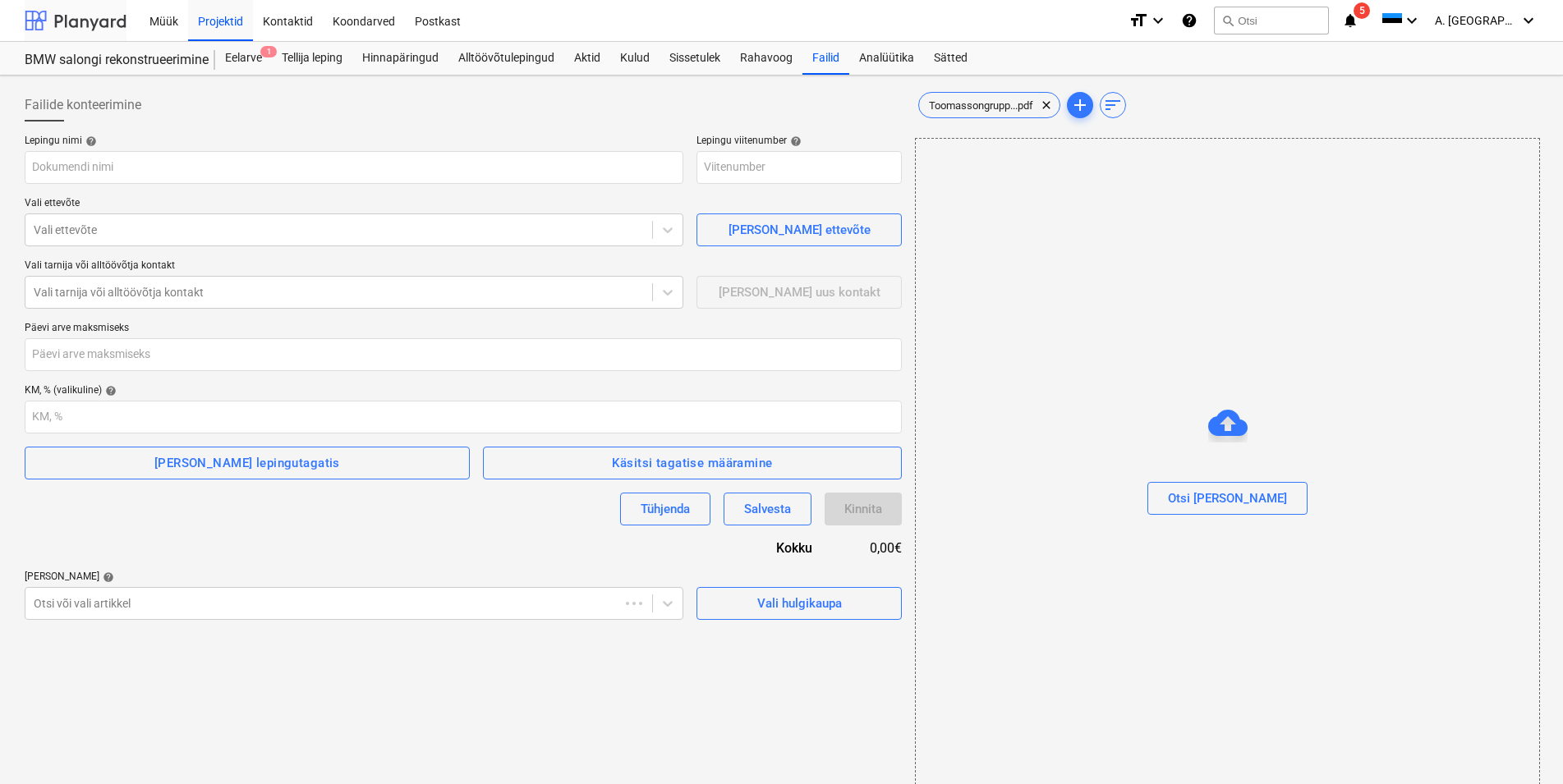
type input "Toomassongrupp, Haabersti inchcape, Plaatpõranda lammutus + lihvimine.pdf"
type input "2508-SO-003"
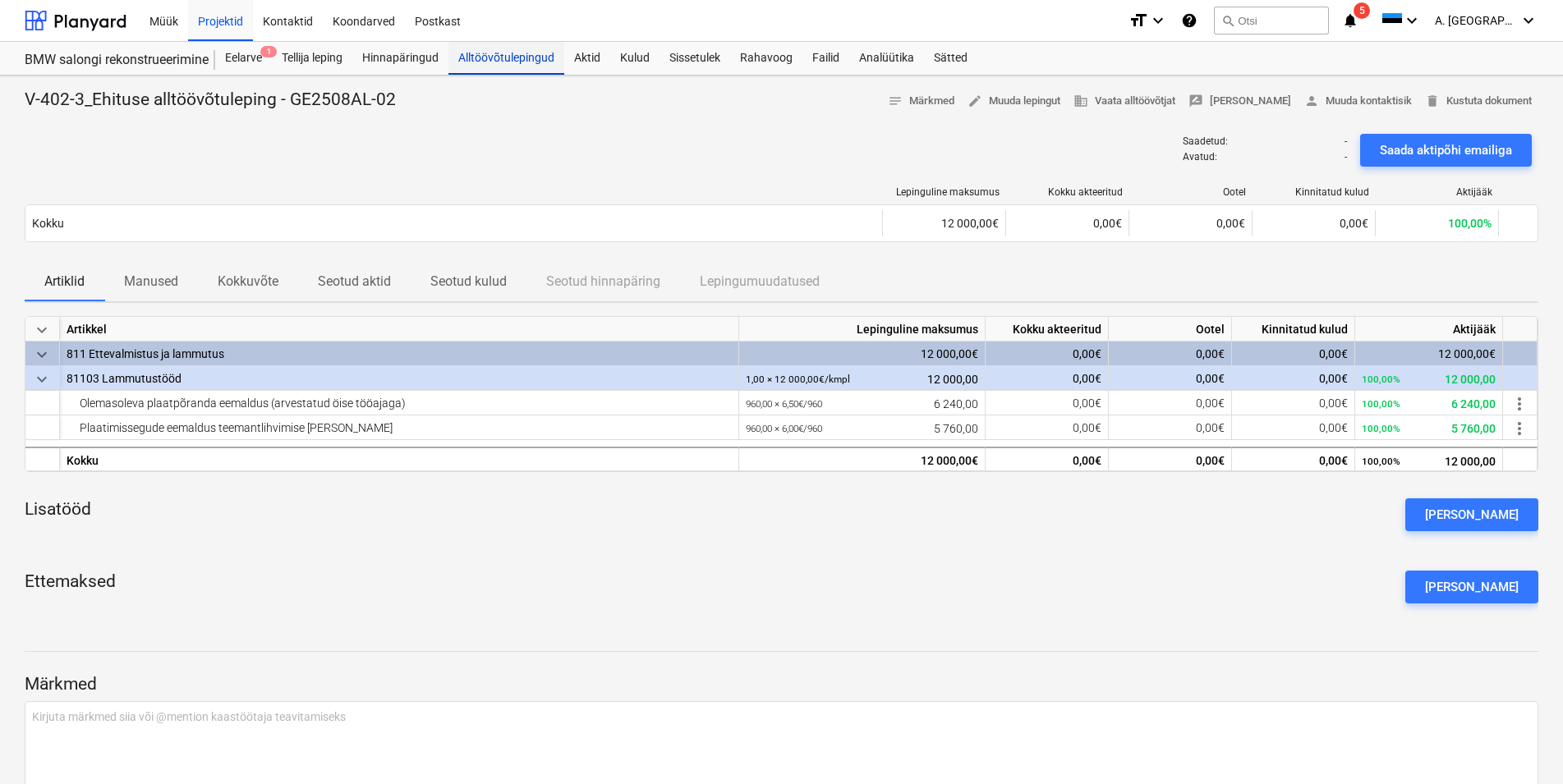
click at [497, 58] on div "Alltöövõtulepingud" at bounding box center [506, 58] width 116 height 33
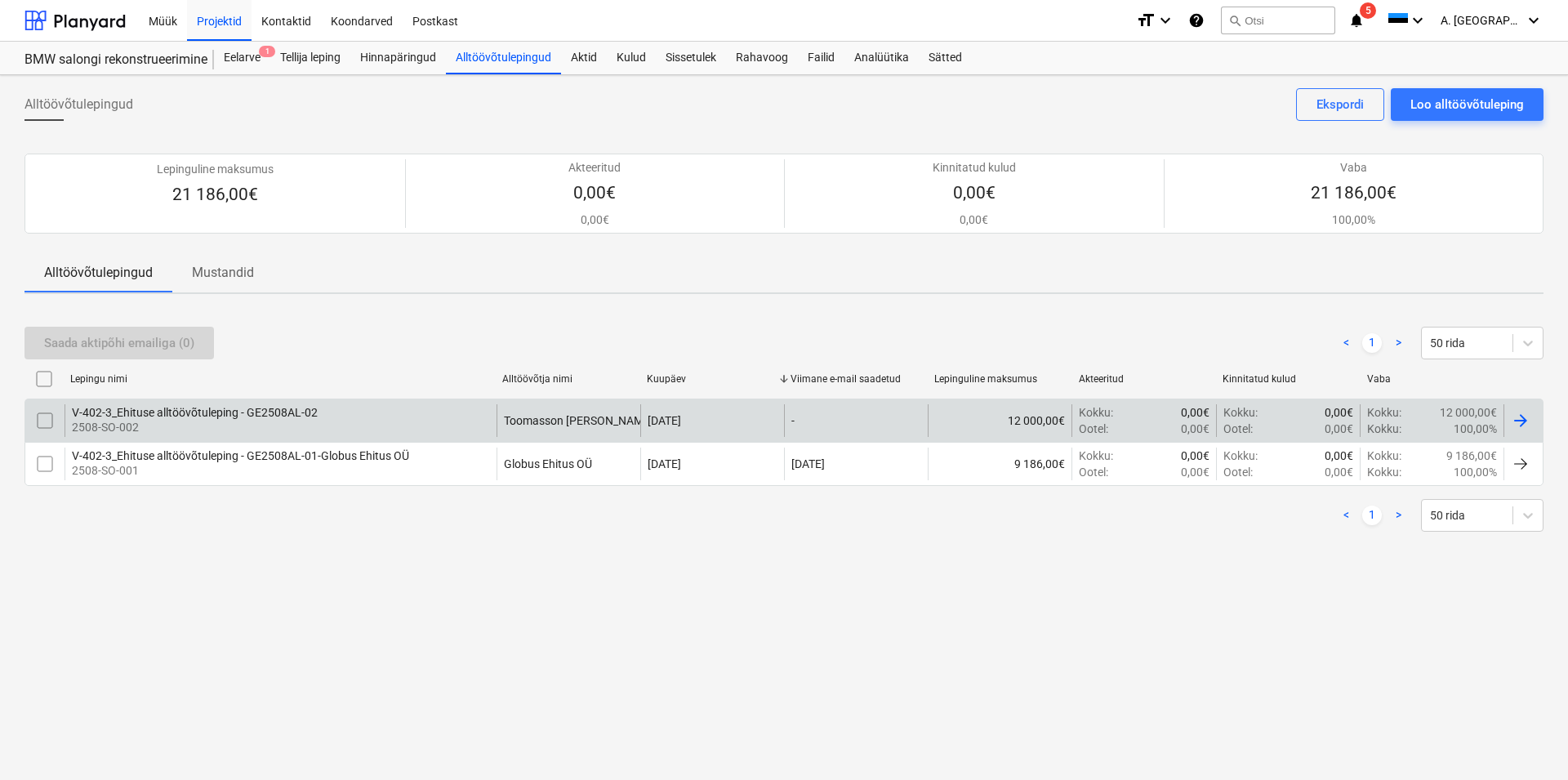
click at [177, 410] on div "V-402-3_Ehituse alltöövõtuleping - GE2508AL-02" at bounding box center [194, 412] width 245 height 13
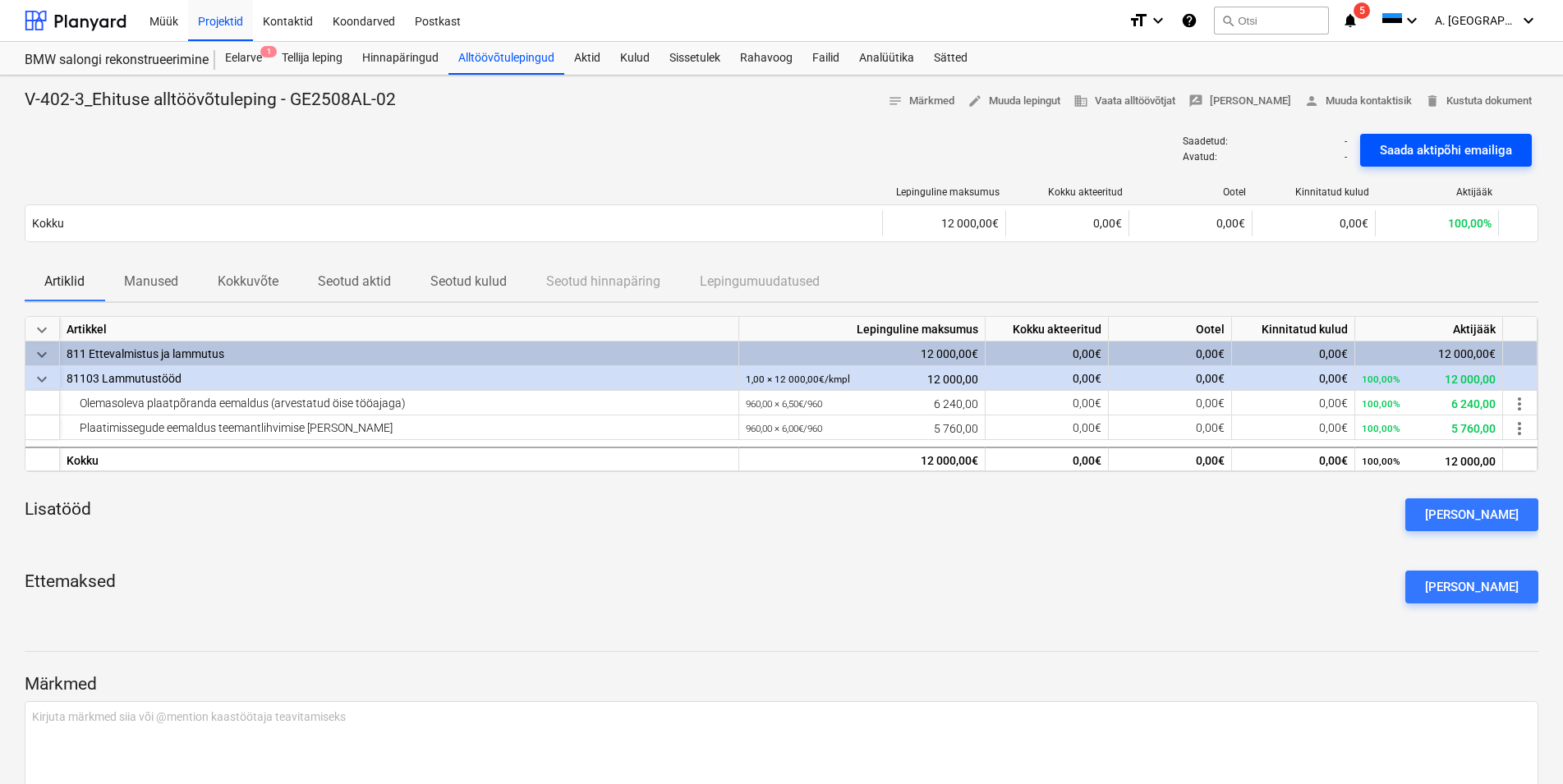
click at [1426, 147] on div "Saada aktipõhi emailiga" at bounding box center [1445, 150] width 132 height 21
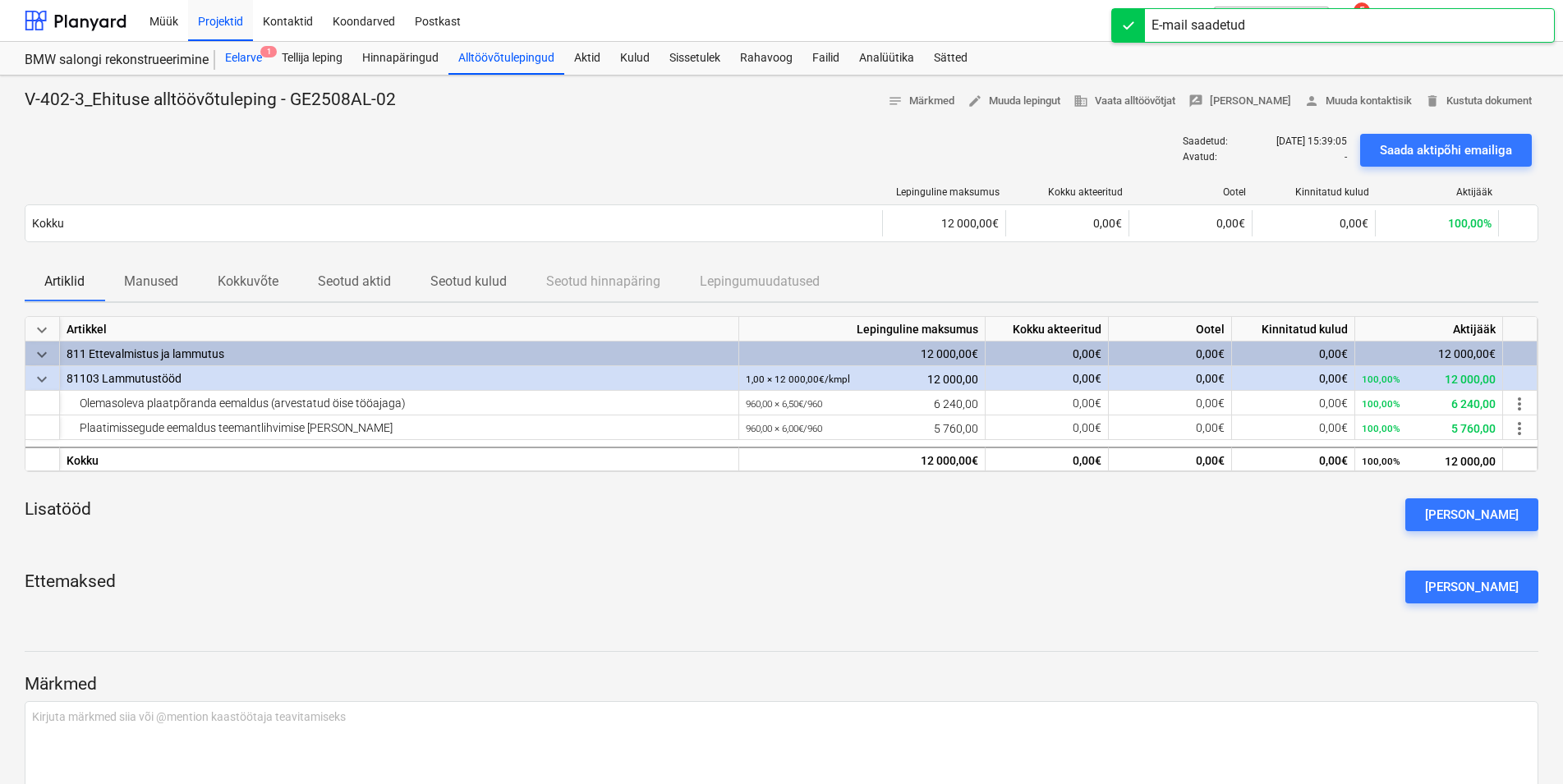
click at [255, 58] on div "Eelarve 1" at bounding box center [243, 58] width 57 height 33
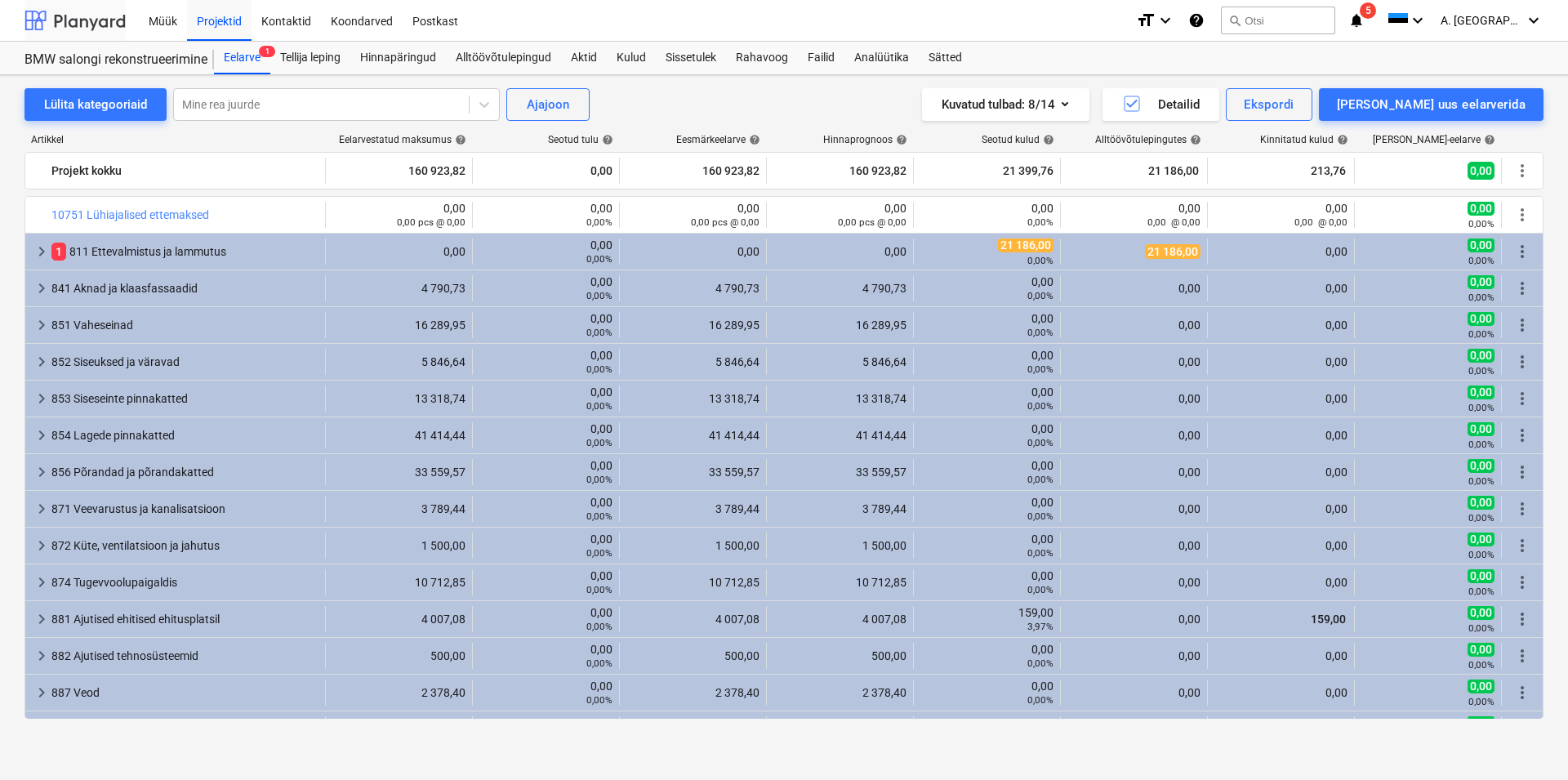
drag, startPoint x: 101, startPoint y: 15, endPoint x: 103, endPoint y: 35, distance: 20.1
click at [101, 16] on div at bounding box center [75, 20] width 101 height 40
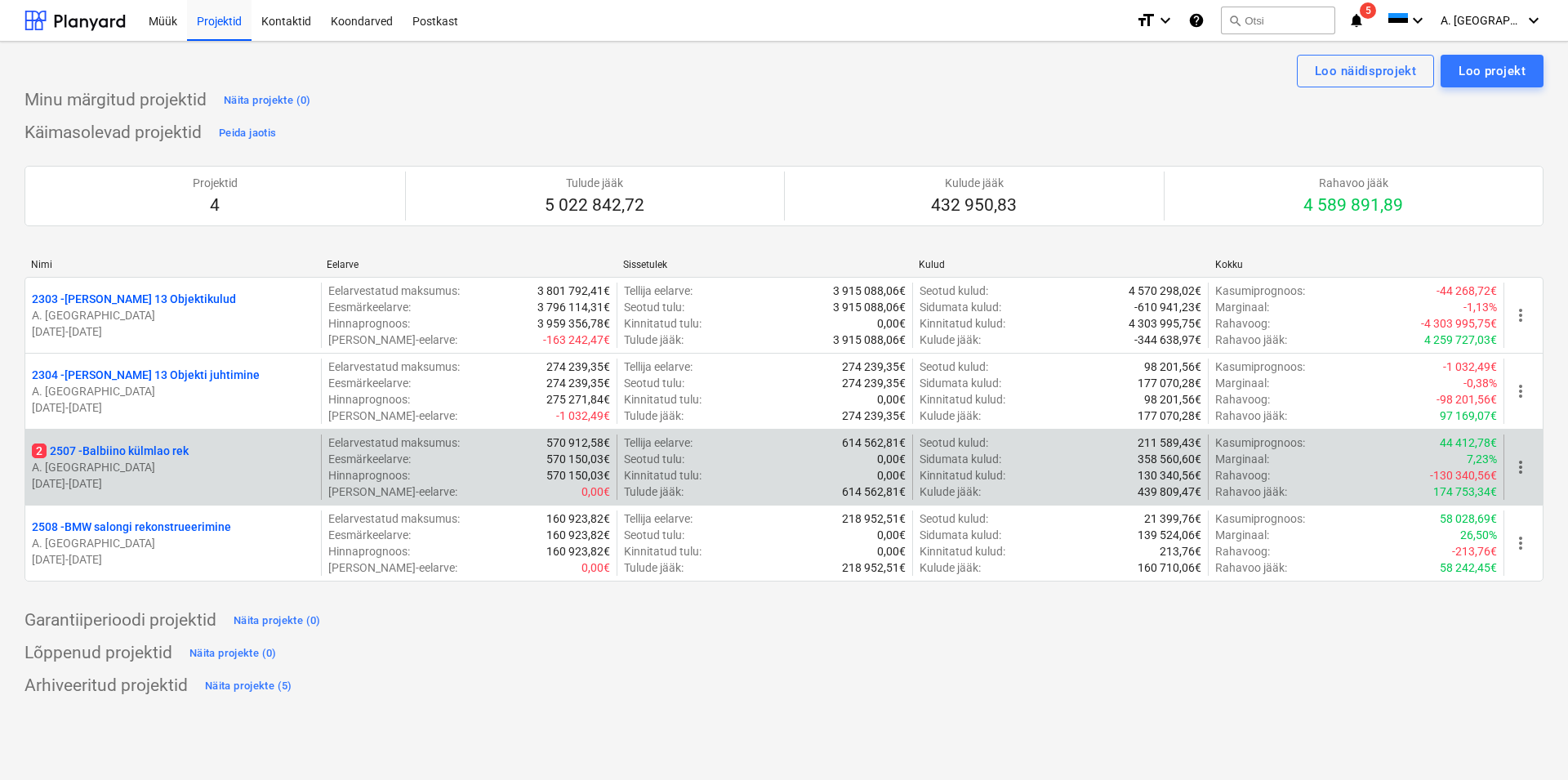
click at [117, 452] on p "2 2507 - Balbiino külmlao rek" at bounding box center [110, 451] width 157 height 17
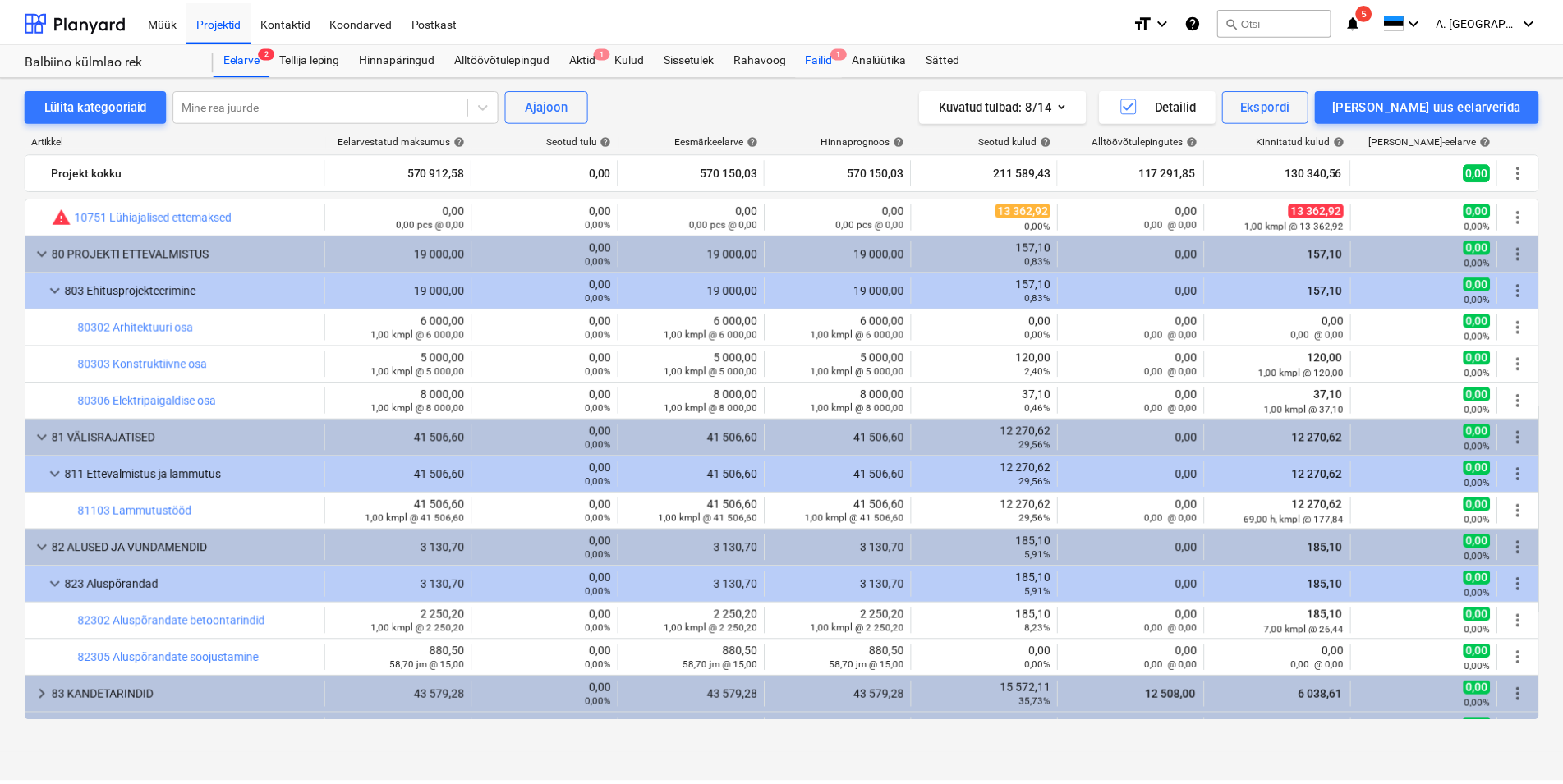
scroll to position [562, 0]
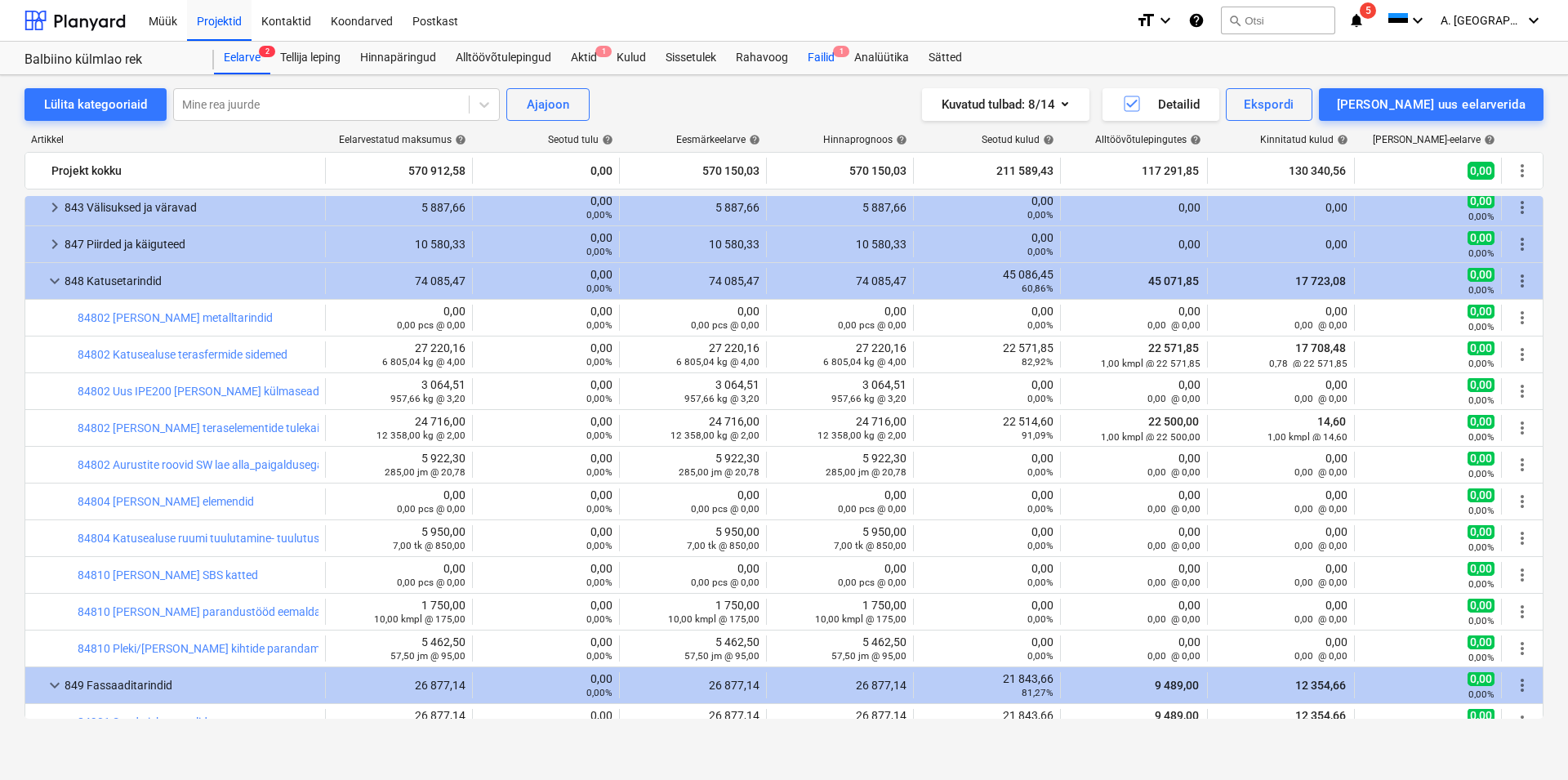
click at [830, 54] on div "Failid 1" at bounding box center [821, 57] width 47 height 33
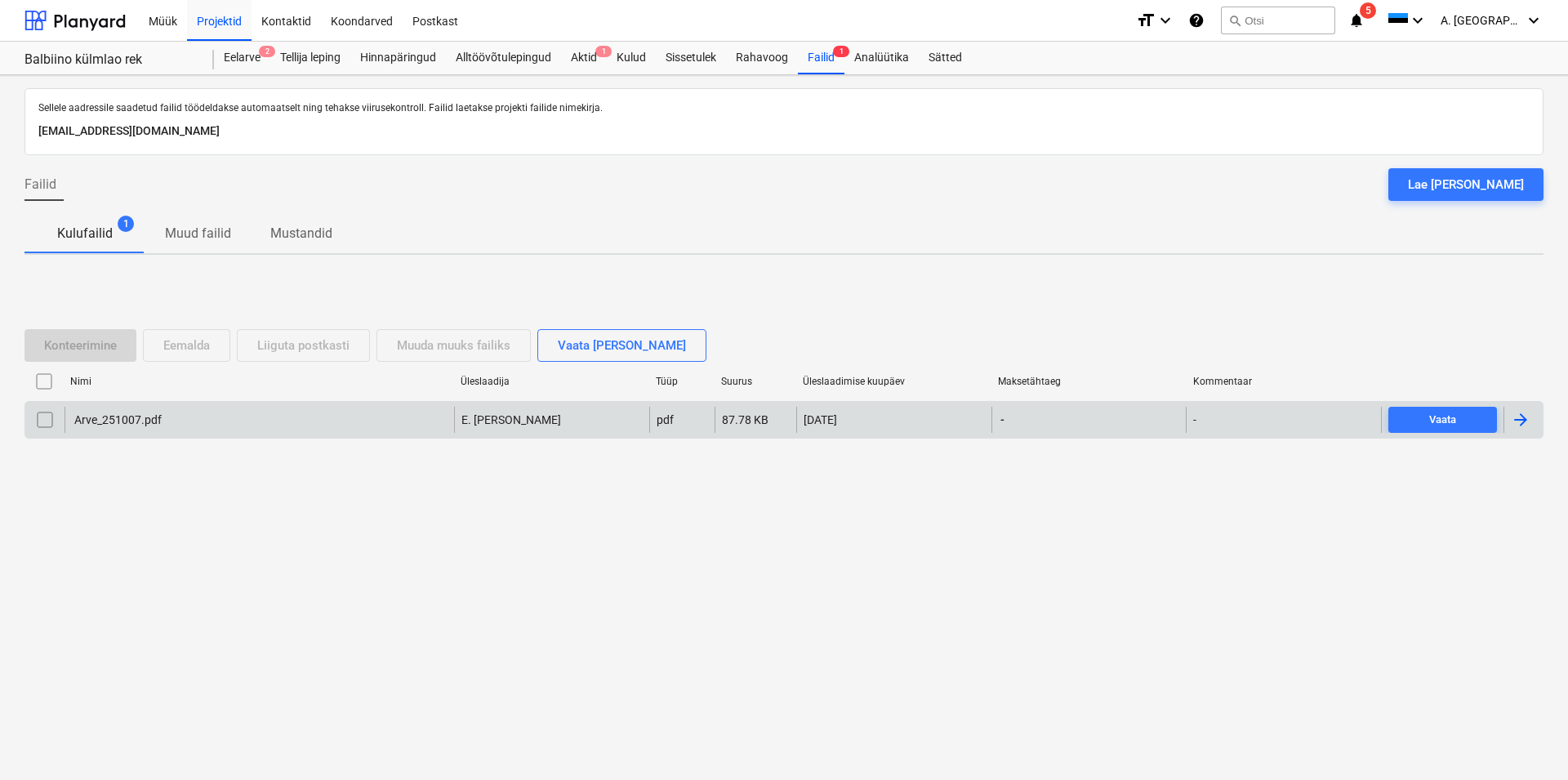
click at [127, 423] on div "Arve_251007.pdf" at bounding box center [117, 420] width 90 height 13
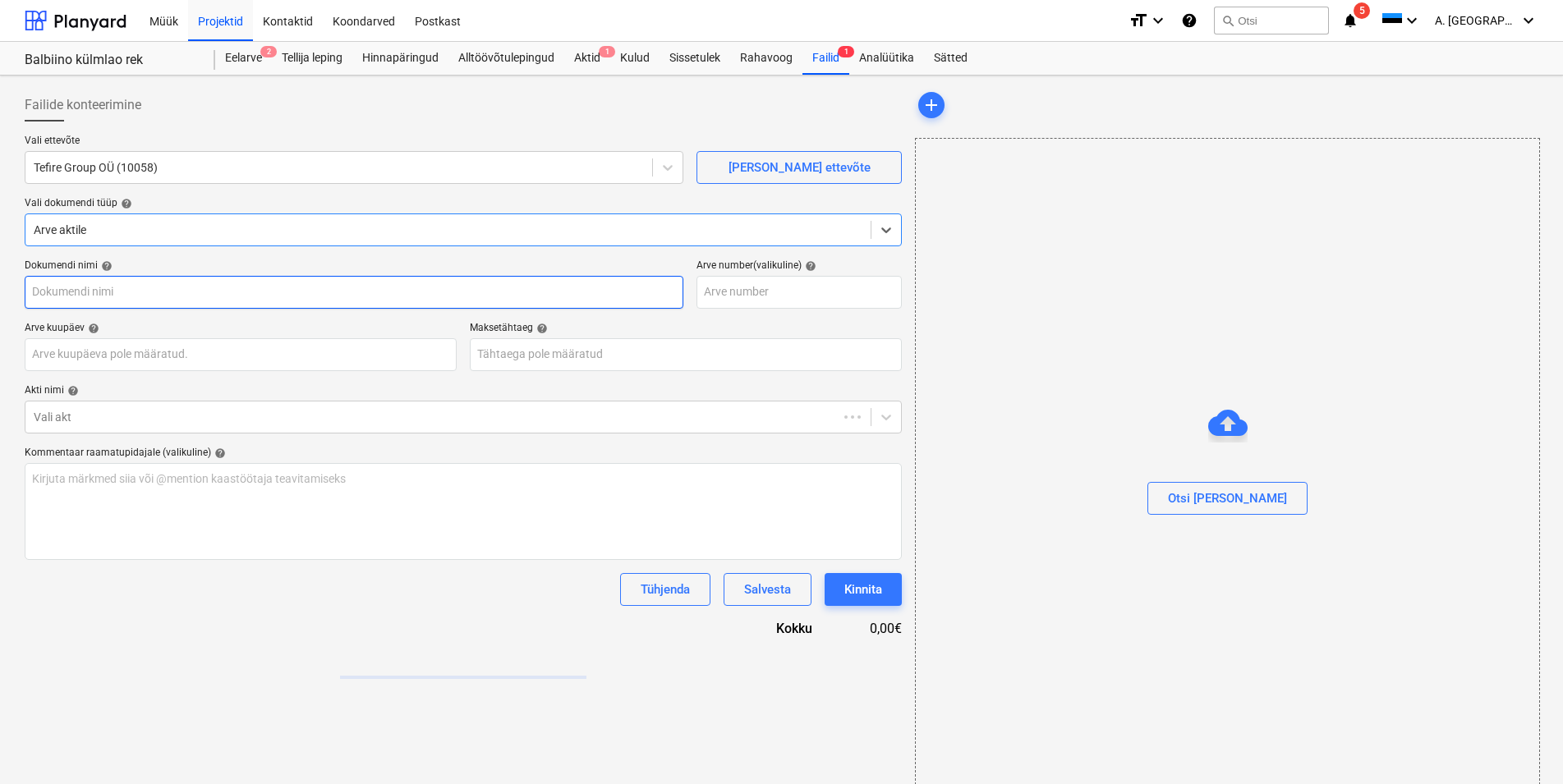
type input "Arve_251007.pdf"
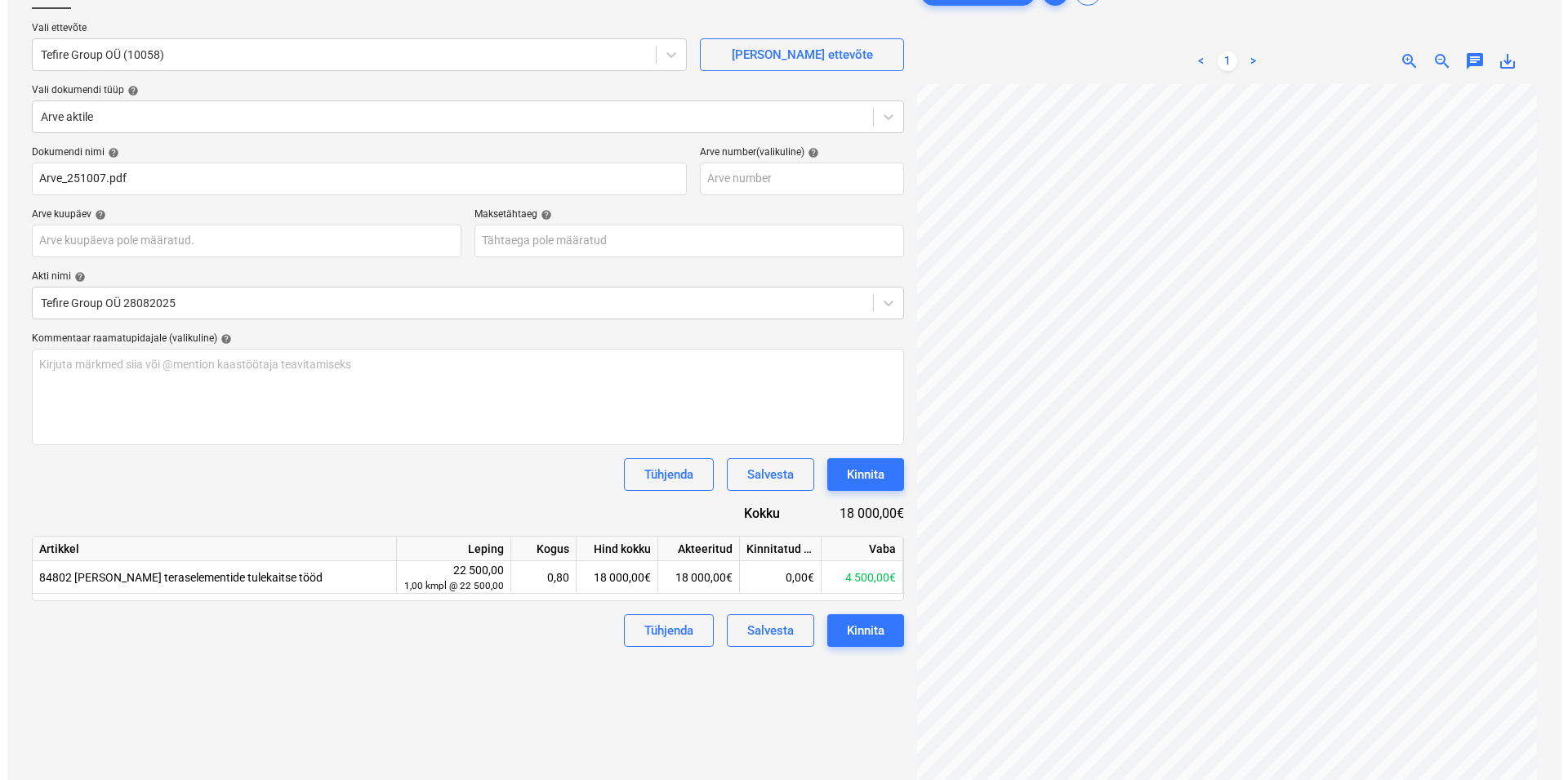
scroll to position [164, 0]
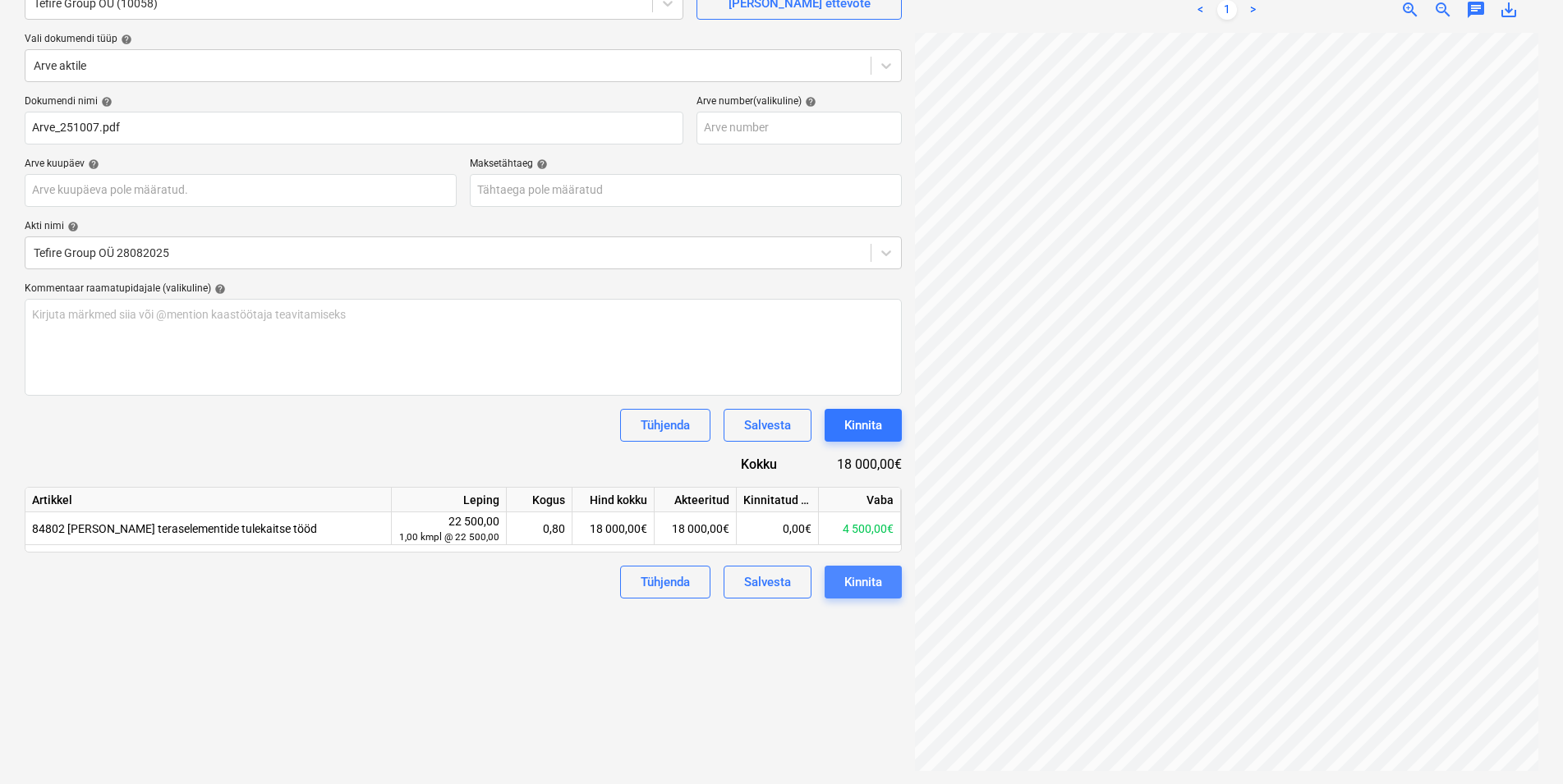
click at [871, 584] on div "Kinnita" at bounding box center [863, 582] width 38 height 21
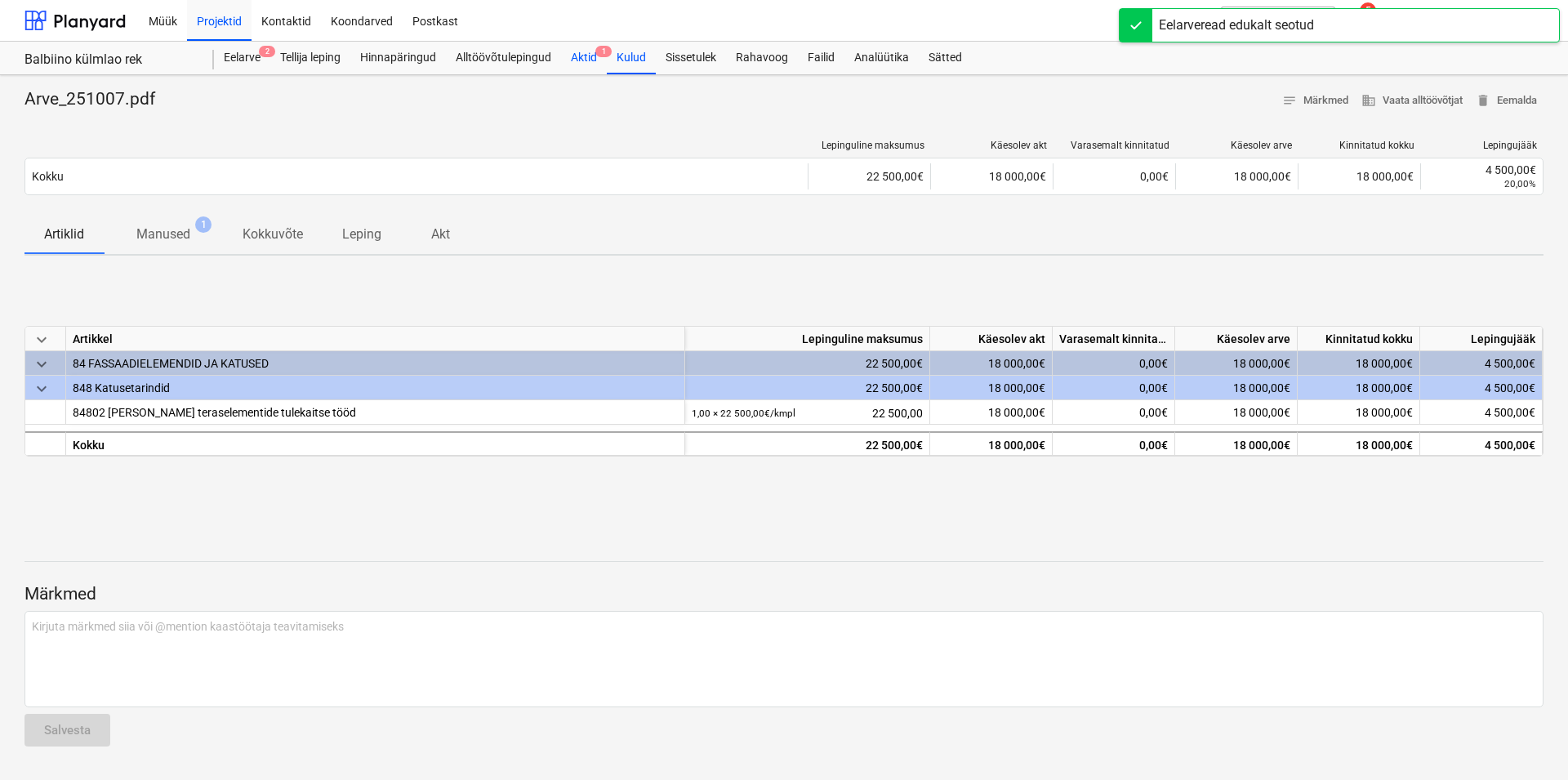
click at [594, 55] on div "Aktid 1" at bounding box center [584, 57] width 46 height 33
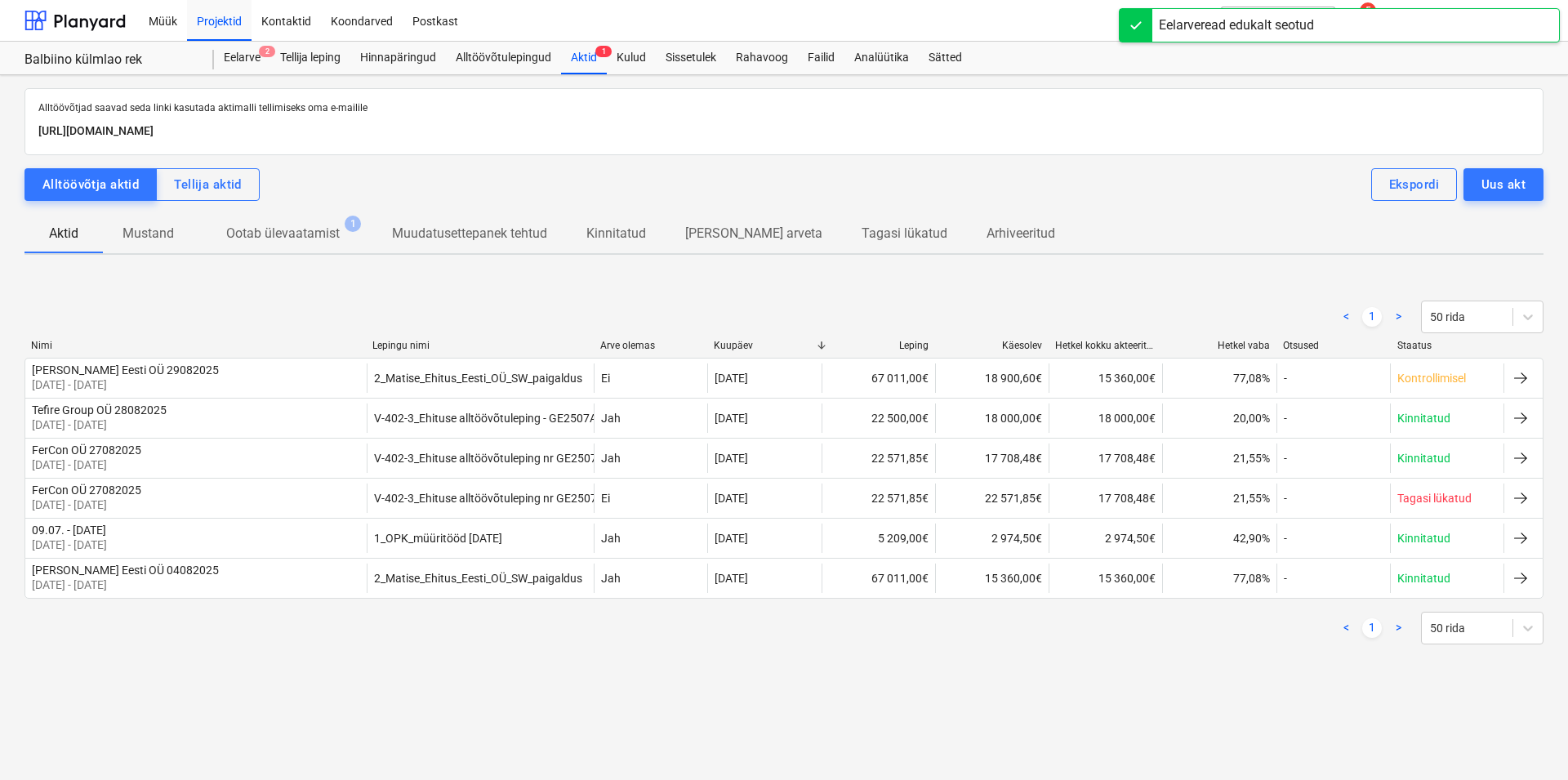
click at [295, 233] on p "Ootab ülevaatamist" at bounding box center [282, 233] width 114 height 19
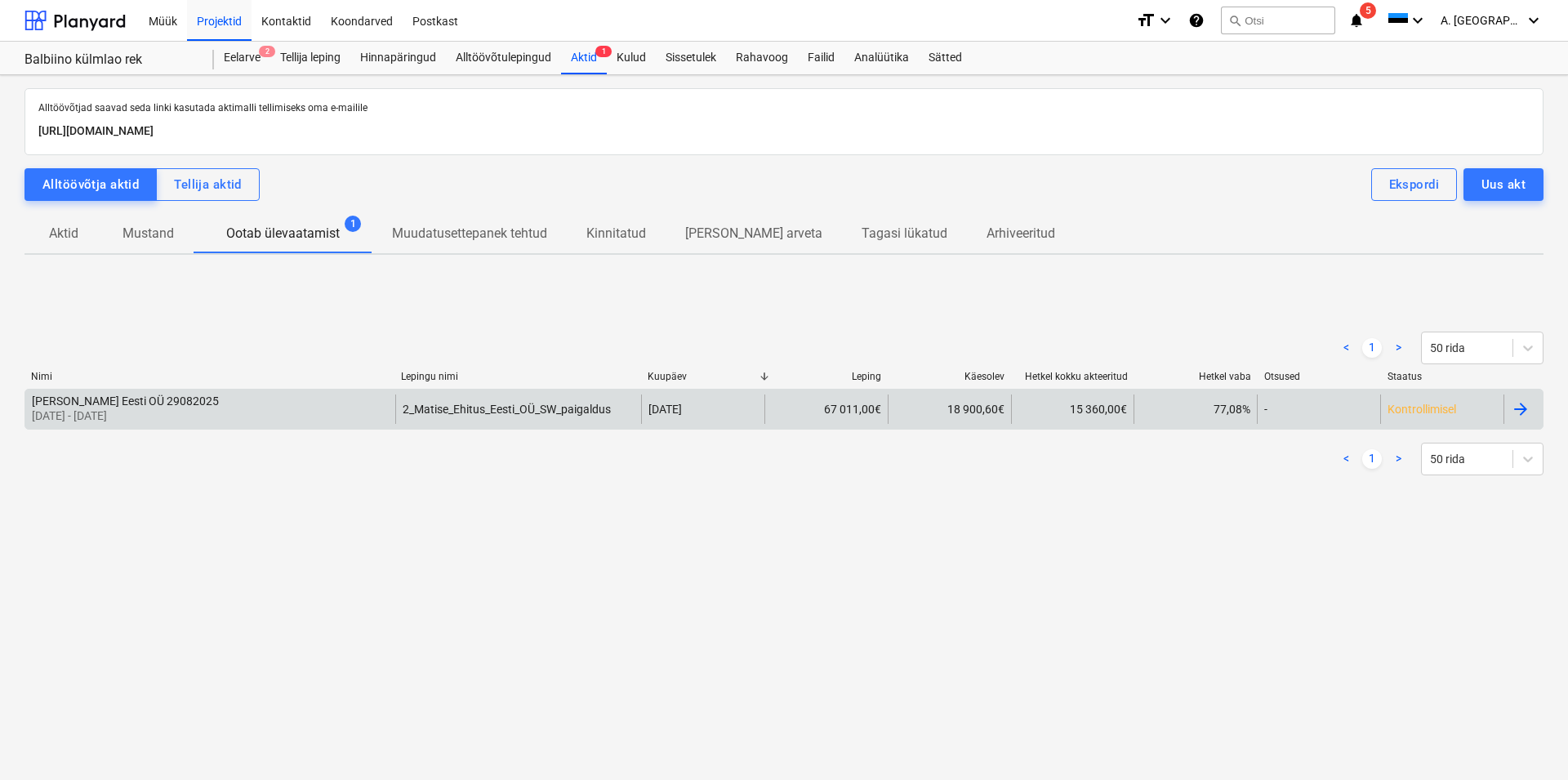
click at [143, 394] on div "[PERSON_NAME] Eesti OÜ 29082025" at bounding box center [125, 401] width 187 height 13
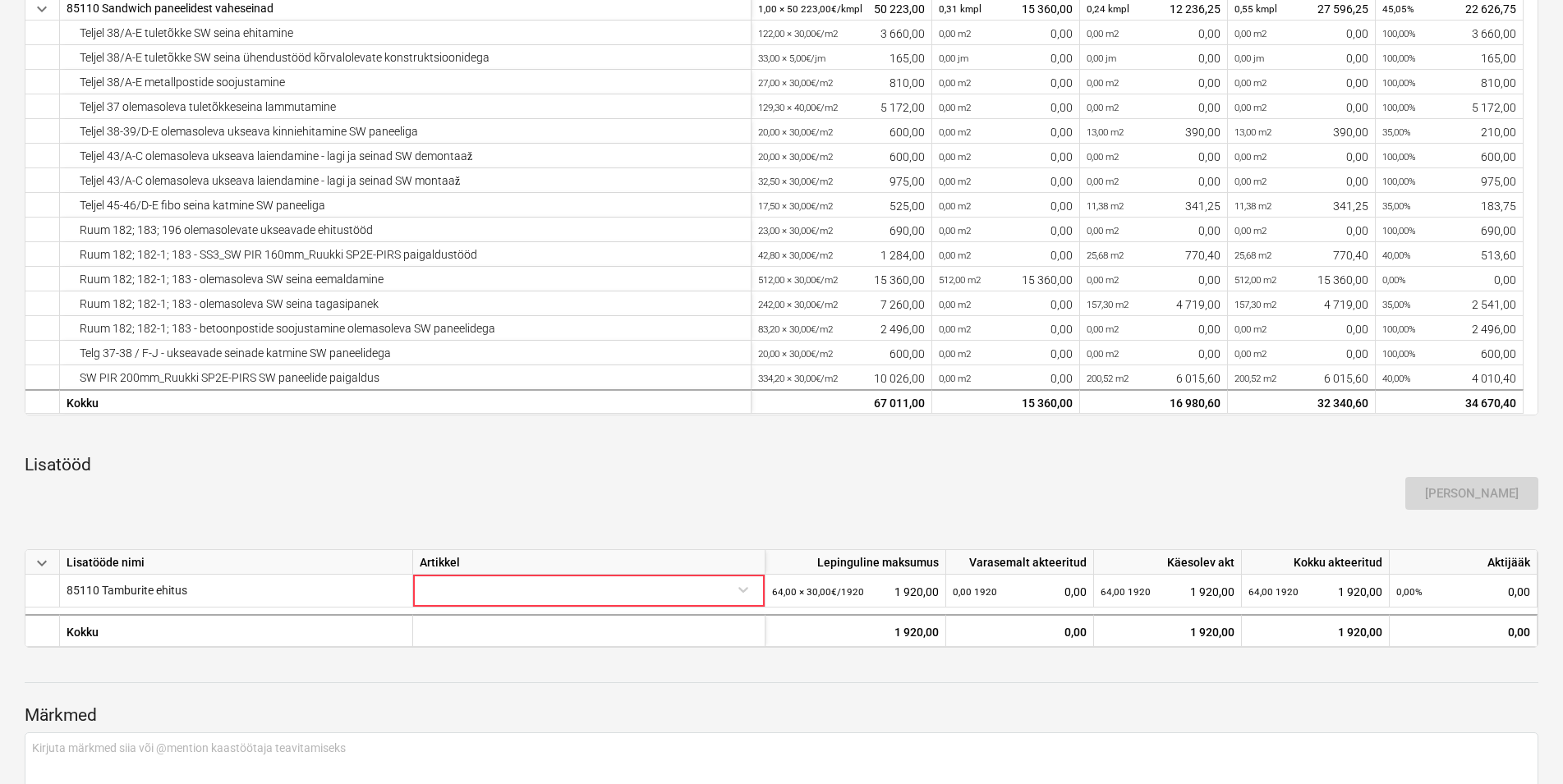
scroll to position [503, 0]
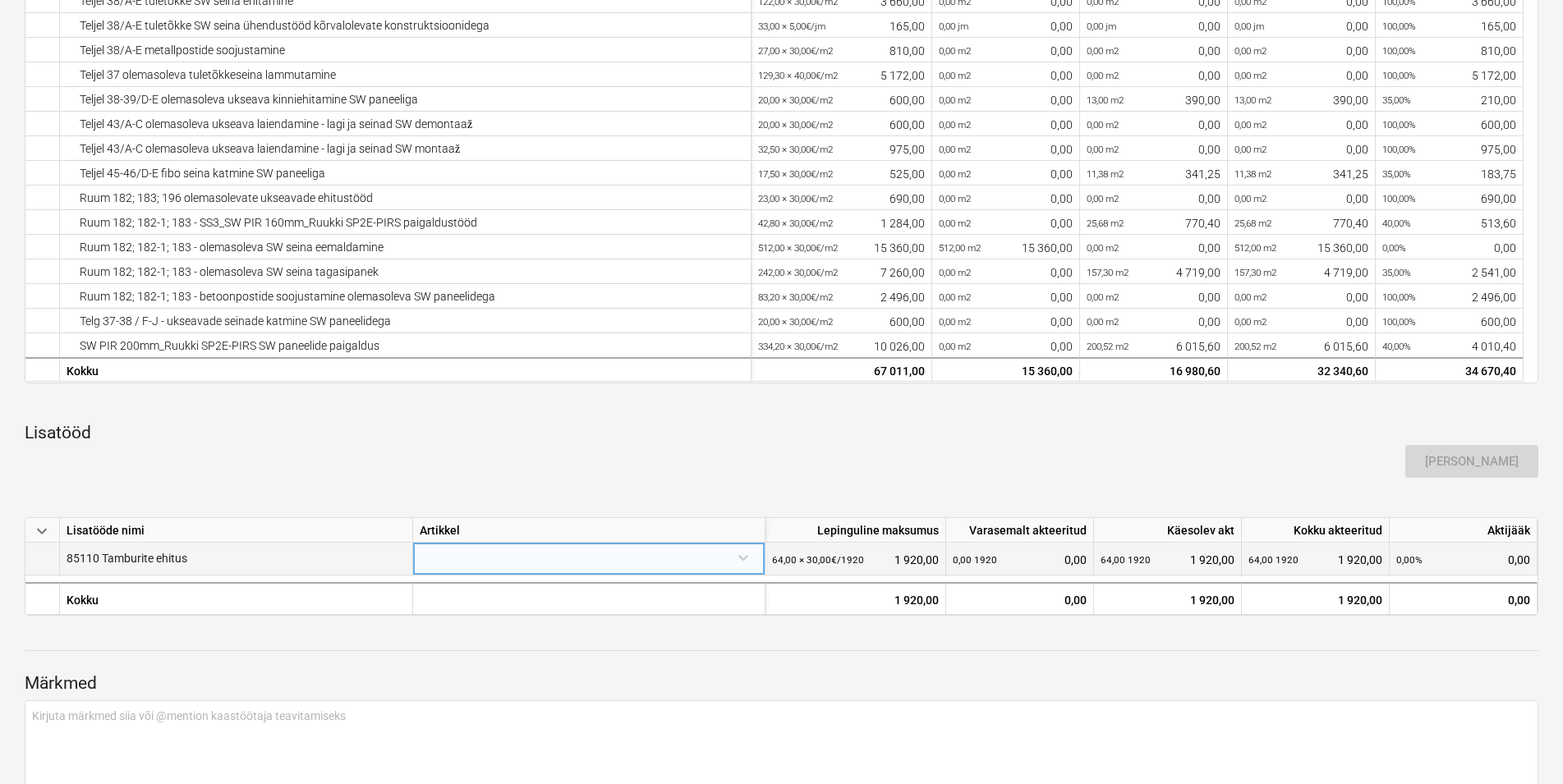
click at [500, 560] on div at bounding box center [589, 557] width 338 height 28
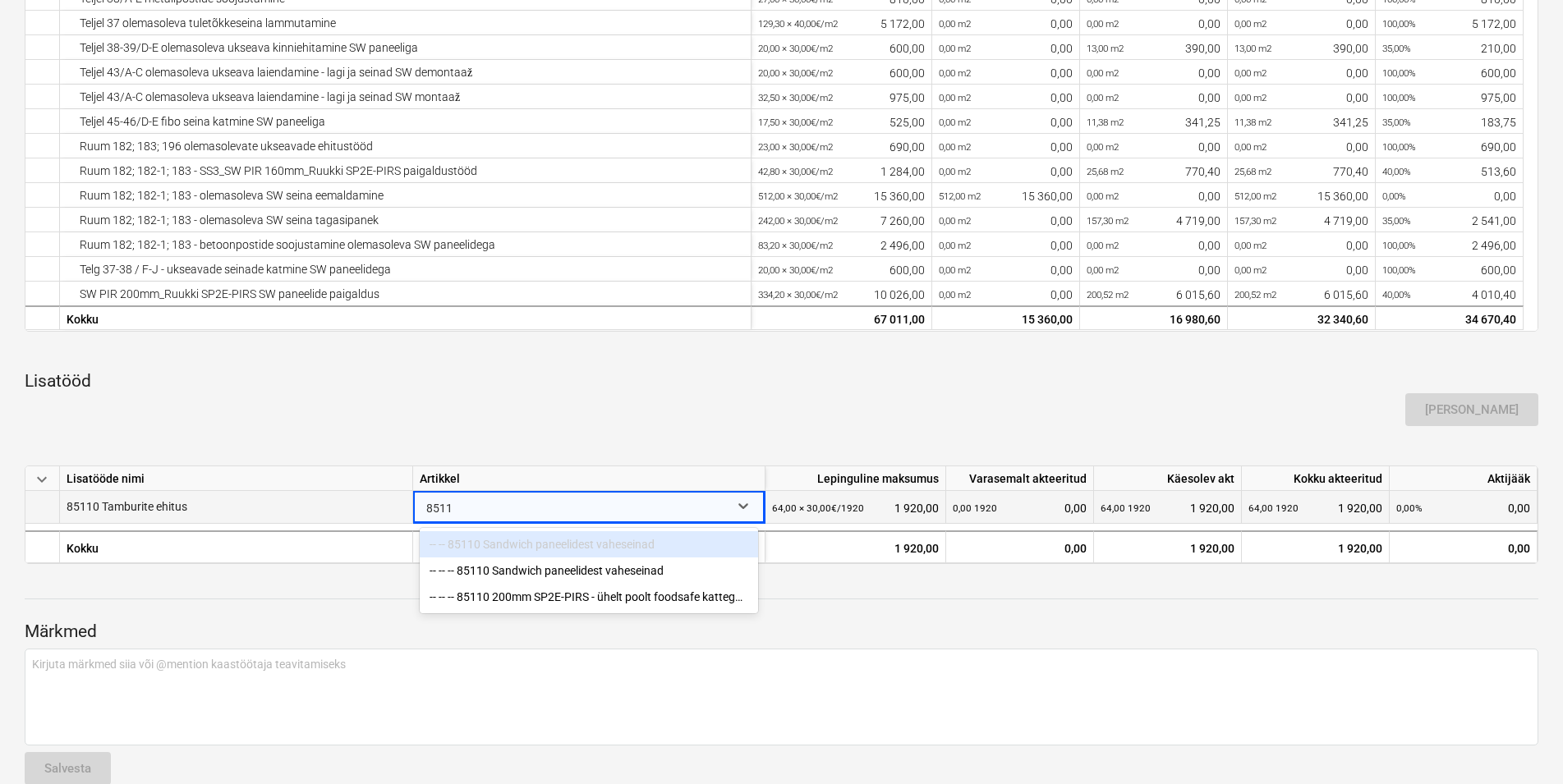
type input "85110"
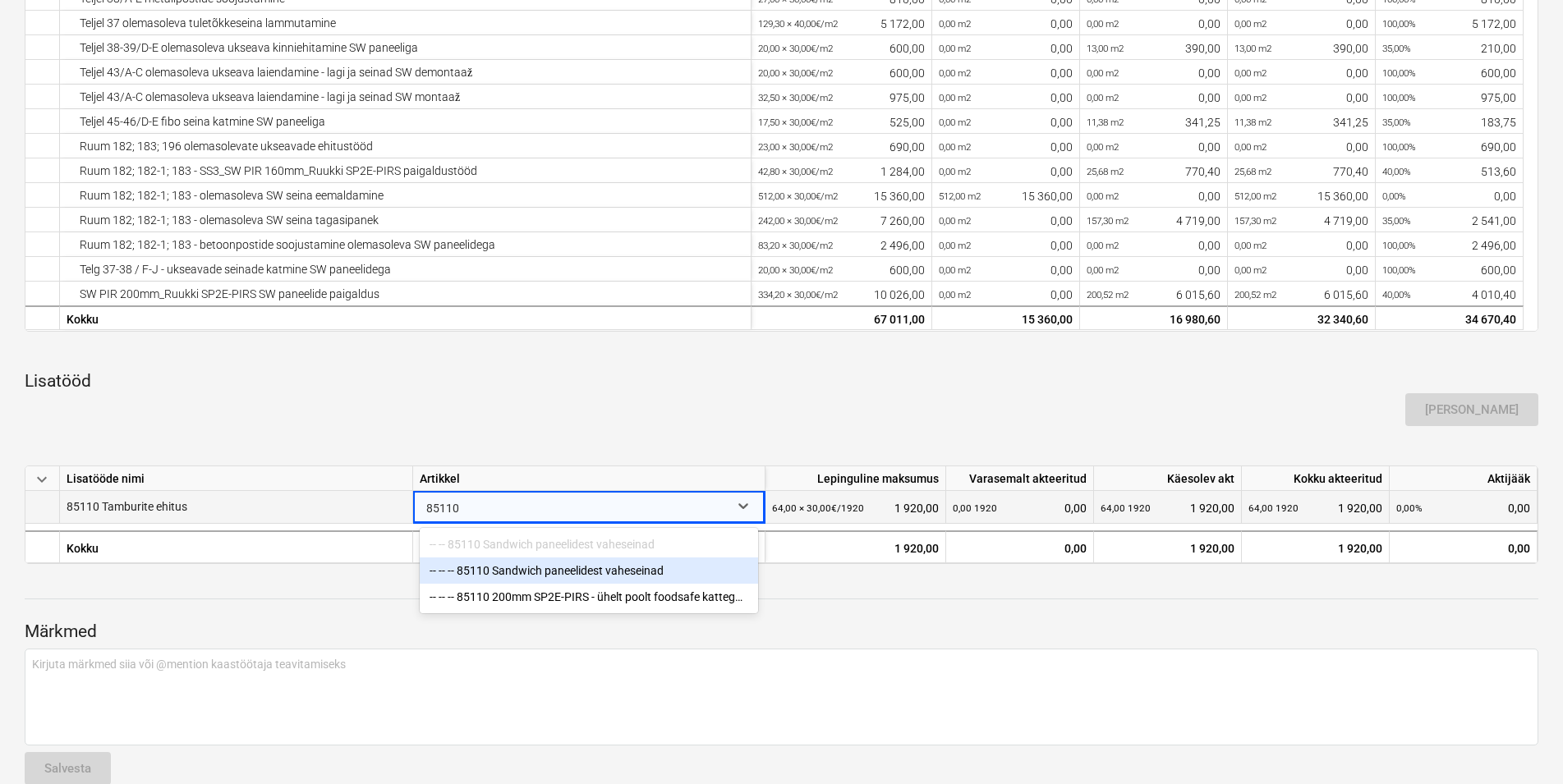
click at [581, 573] on div "-- -- -- 85110 Sandwich paneelidest vaheseinad" at bounding box center [589, 571] width 338 height 27
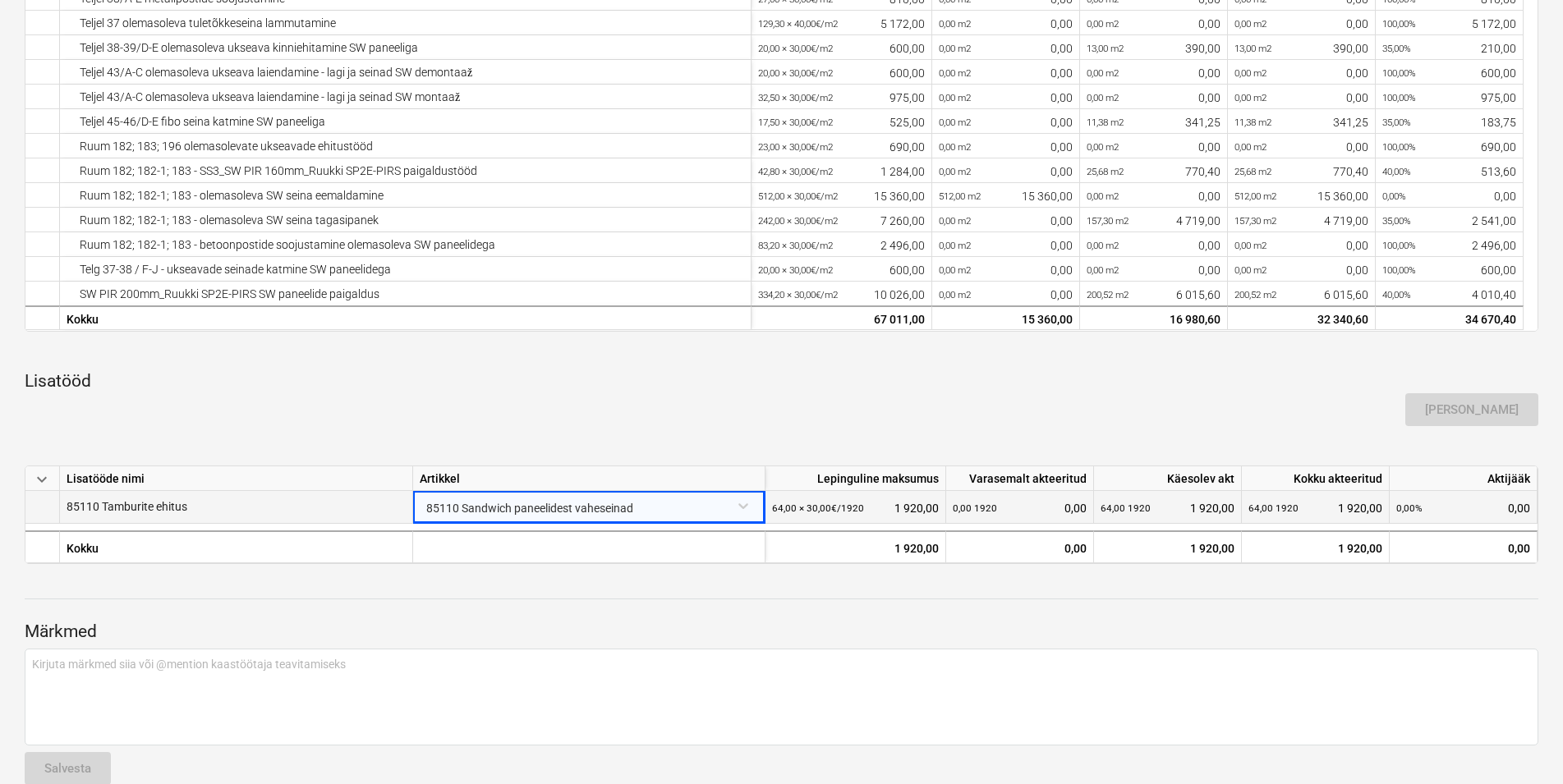
click at [547, 410] on div "[PERSON_NAME]" at bounding box center [782, 410] width 1528 height 46
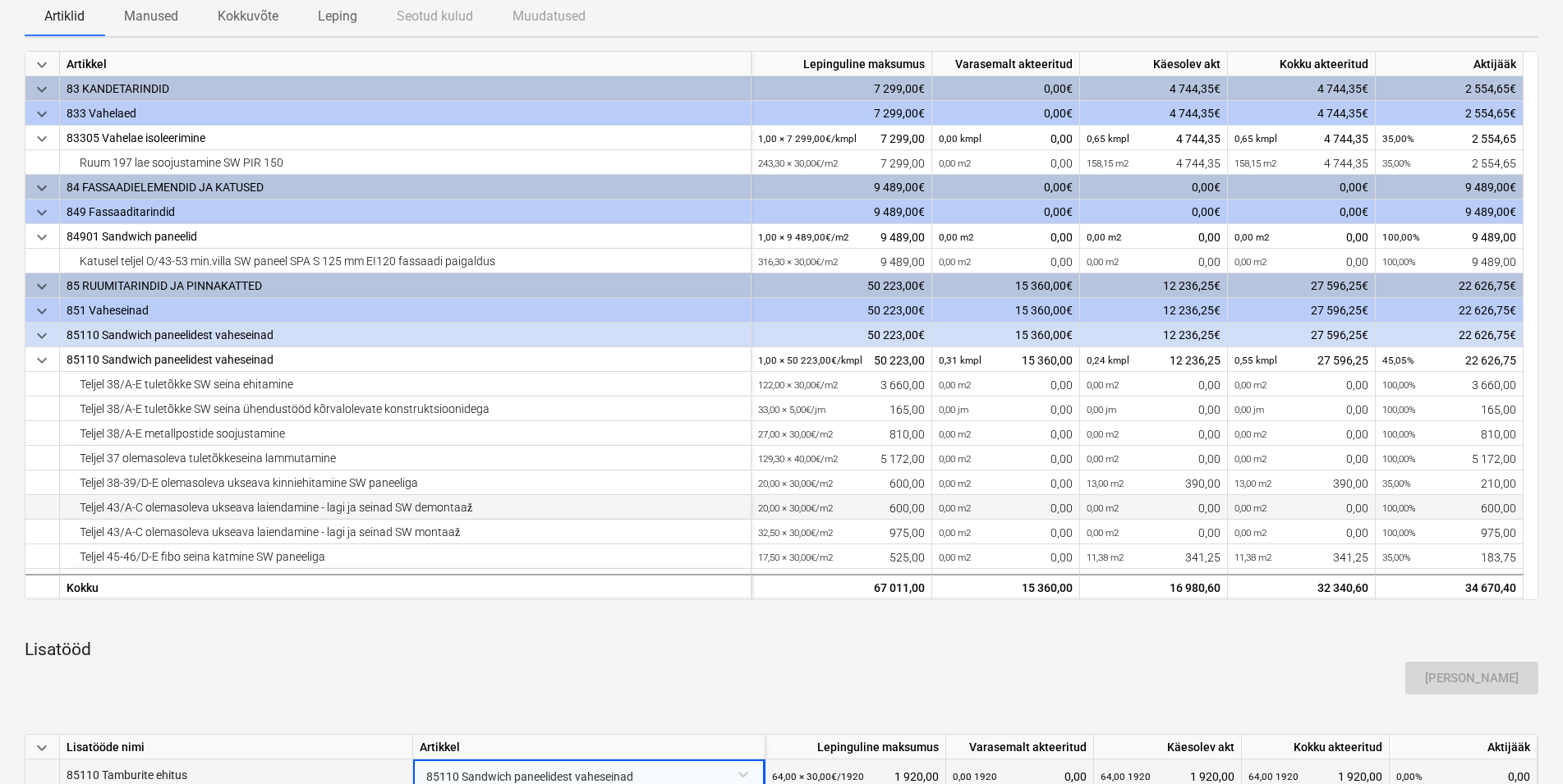
scroll to position [51, 0]
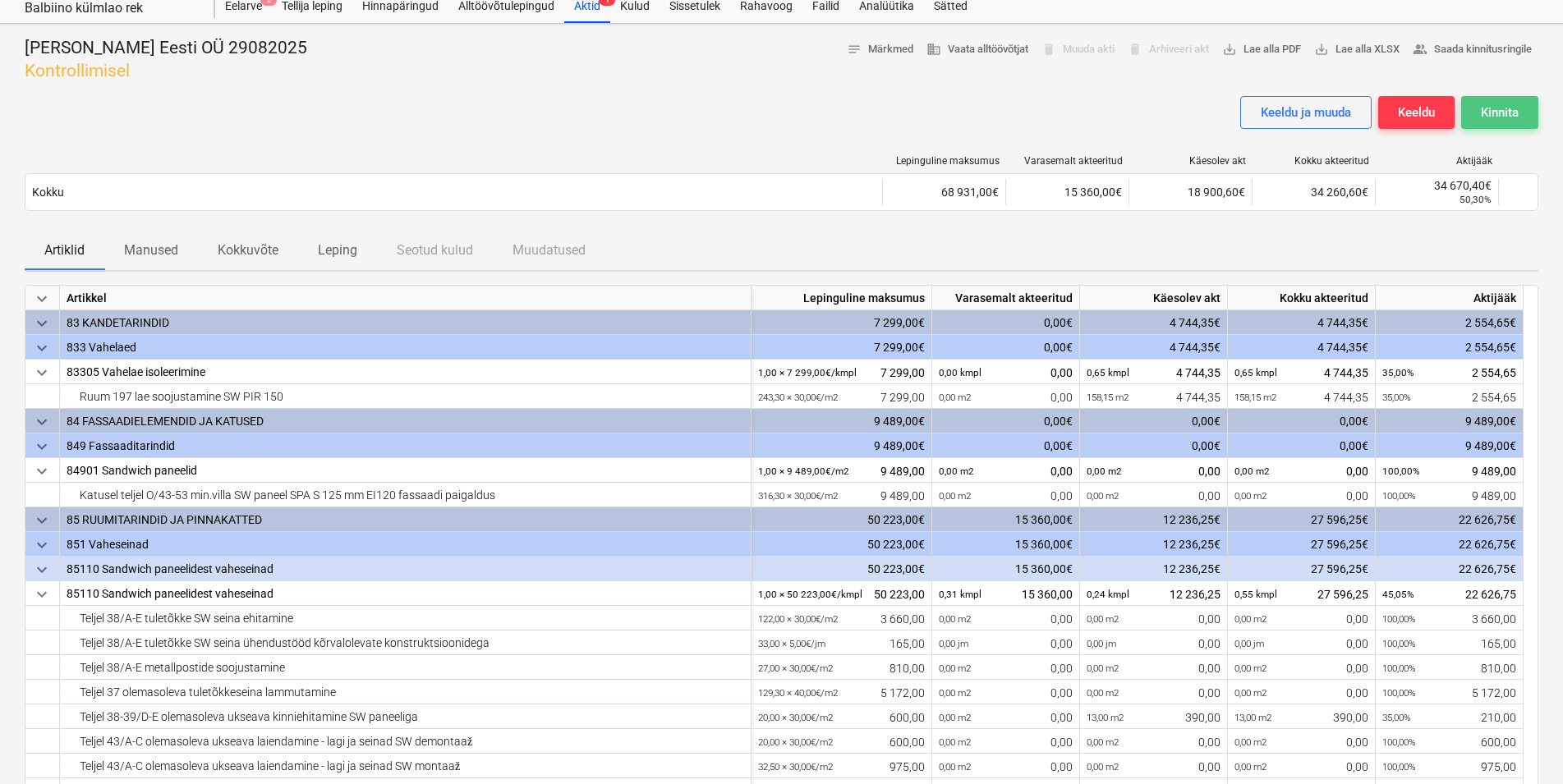
click at [1499, 113] on div "Kinnita" at bounding box center [1500, 112] width 38 height 21
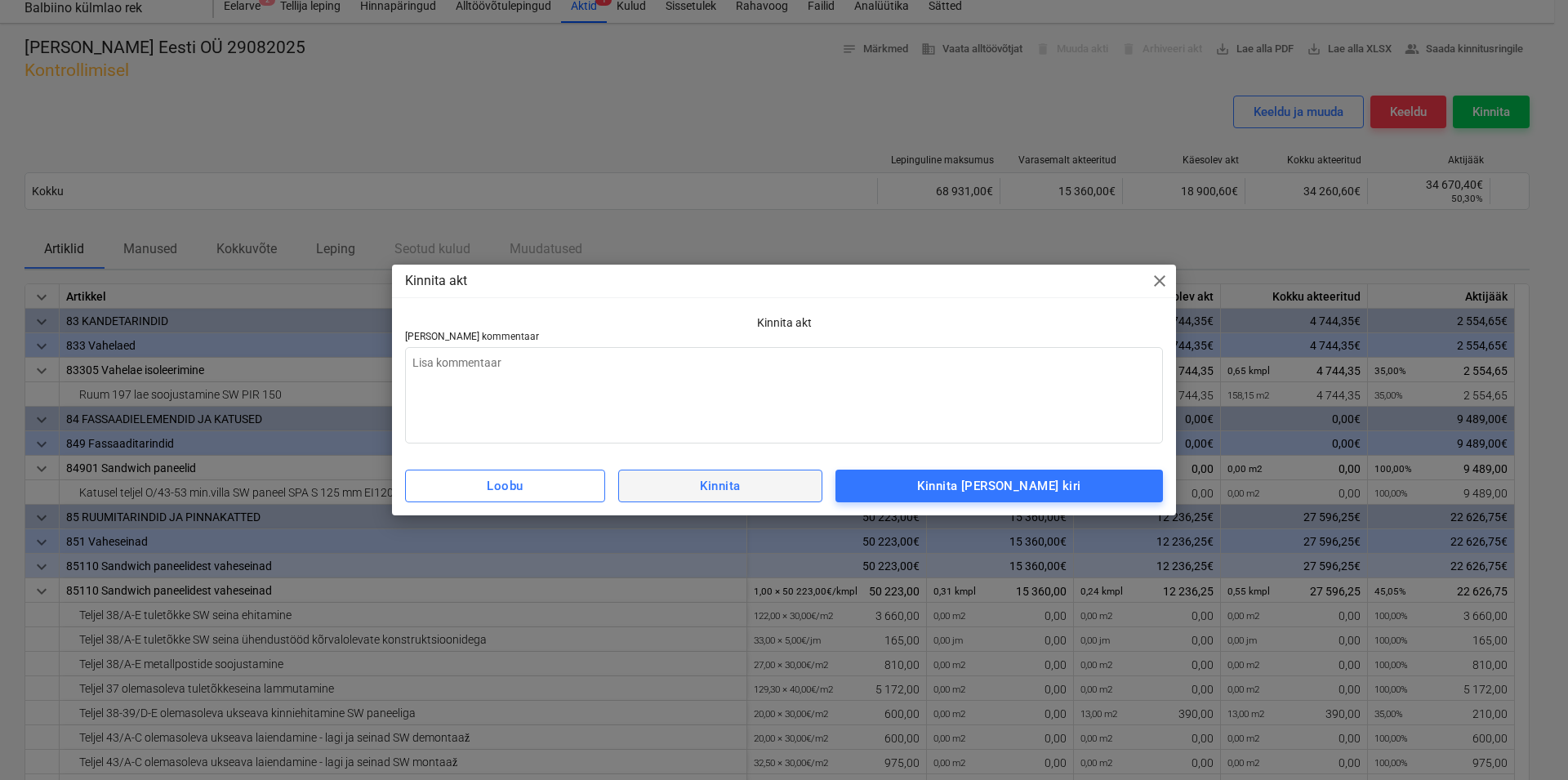
click at [780, 486] on span "Kinnita" at bounding box center [720, 486] width 168 height 21
type textarea "x"
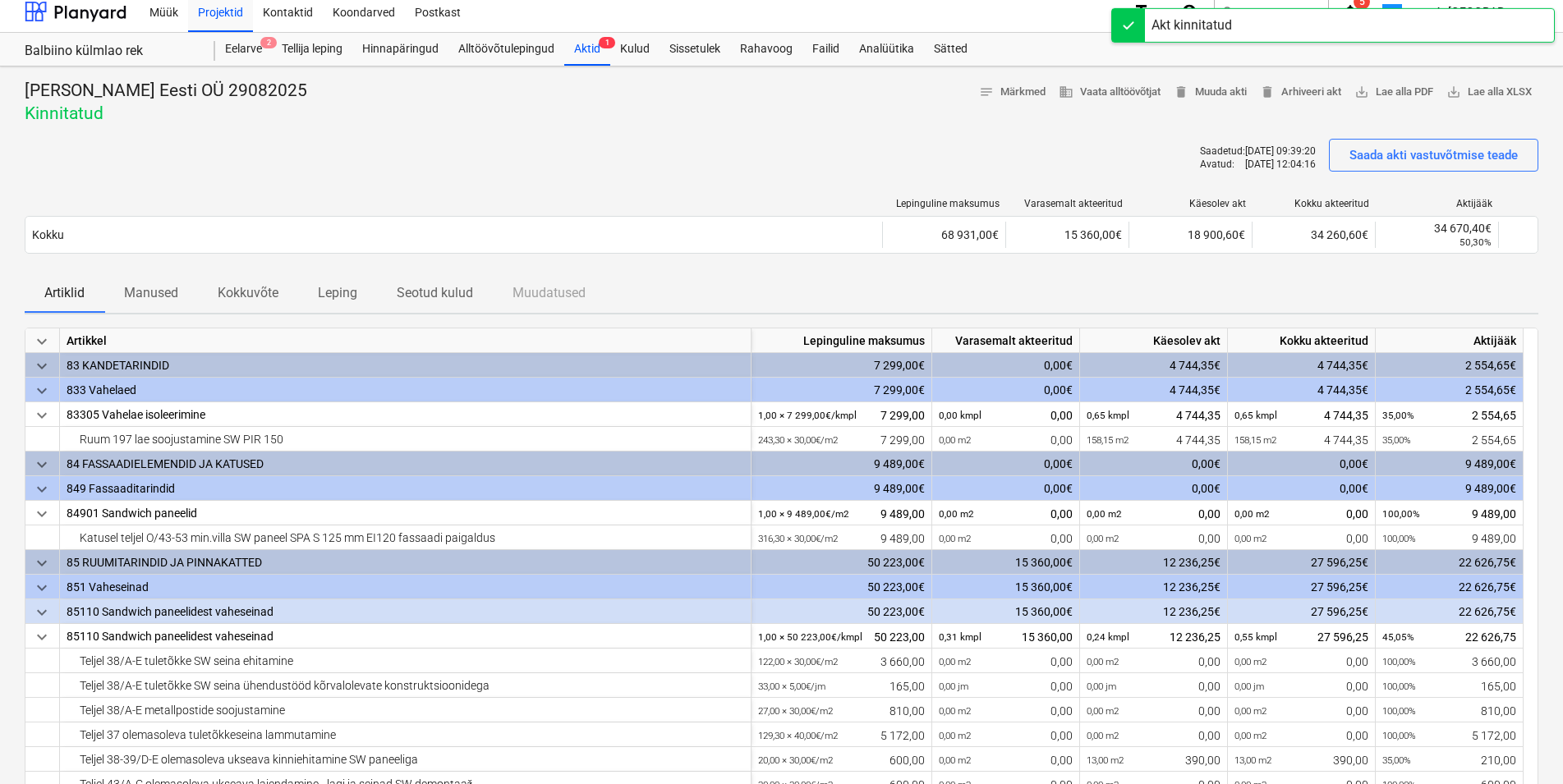
scroll to position [0, 0]
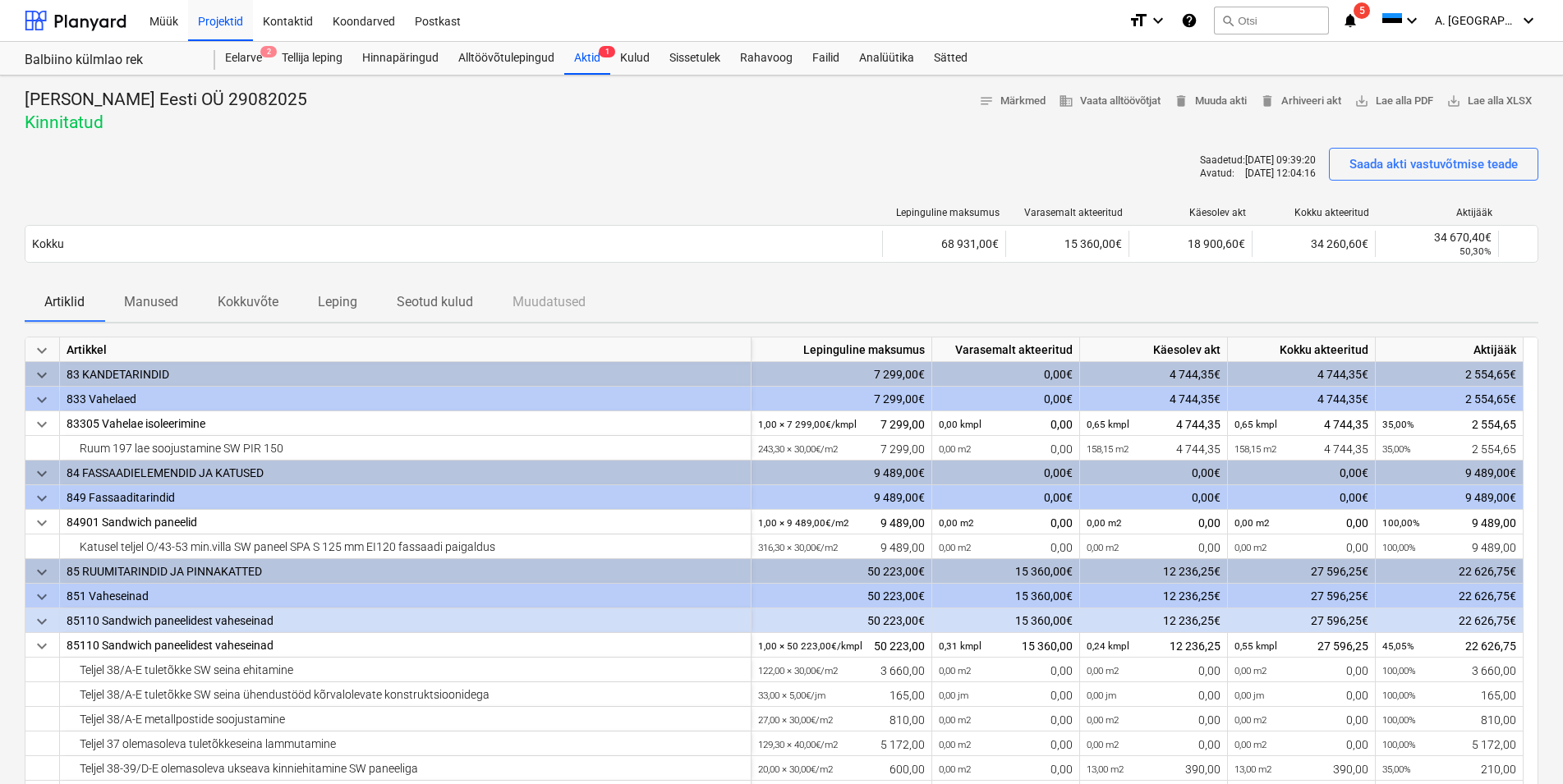
click at [1359, 17] on icon "notifications" at bounding box center [1351, 20] width 17 height 19
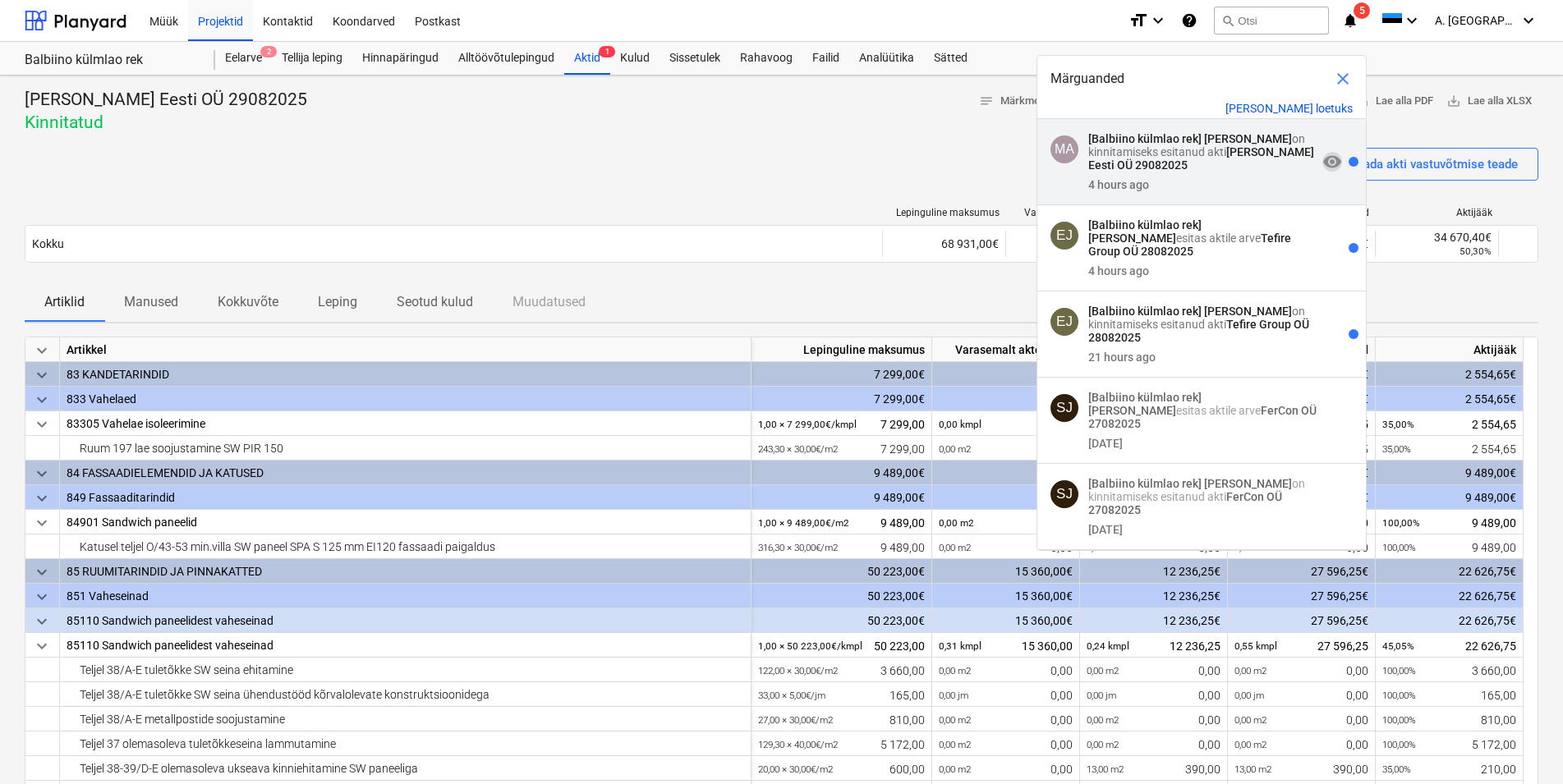
click at [1322, 162] on span "visibility" at bounding box center [1332, 162] width 19 height 19
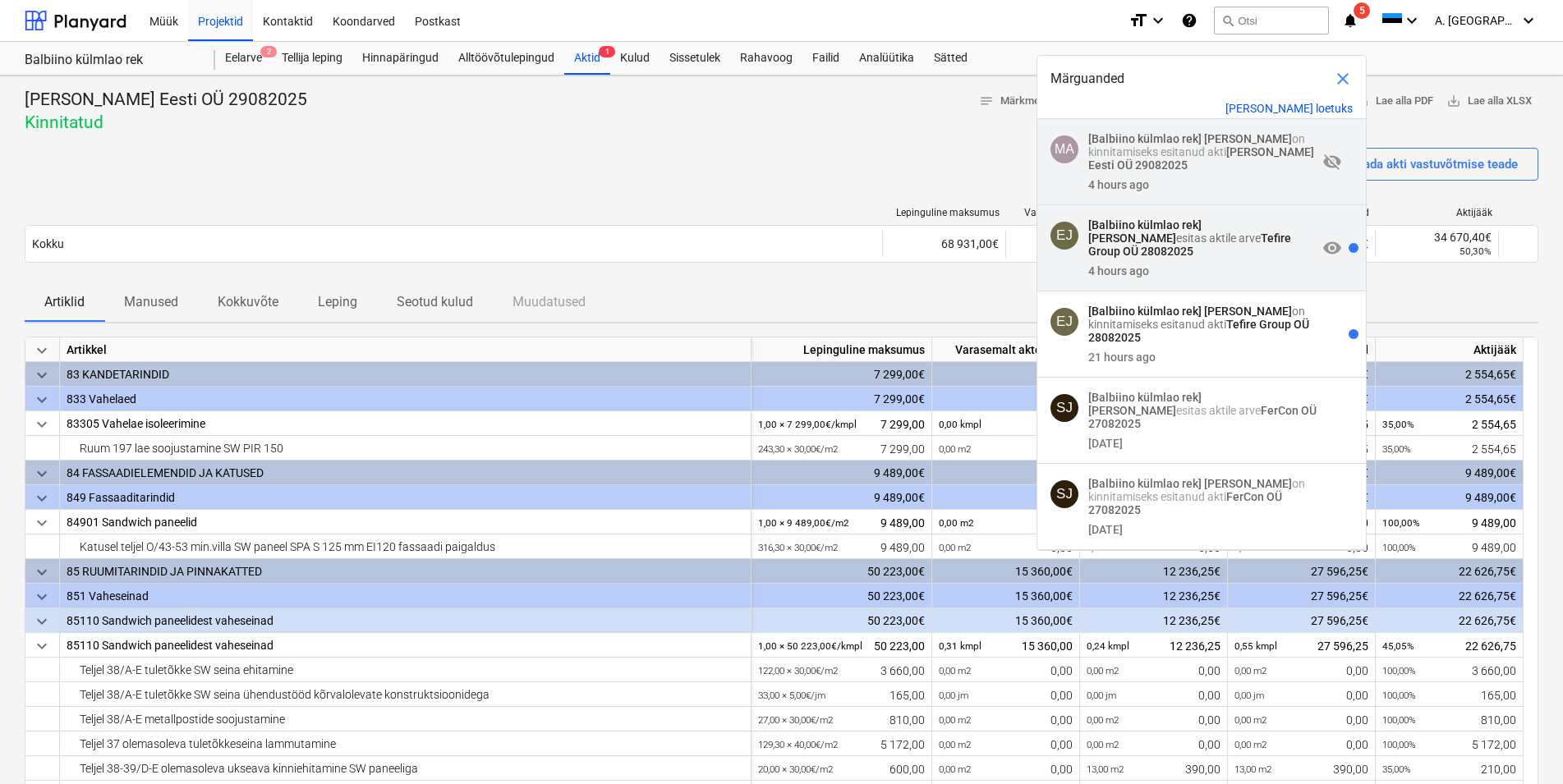
click at [1322, 244] on span "visibility" at bounding box center [1332, 248] width 19 height 19
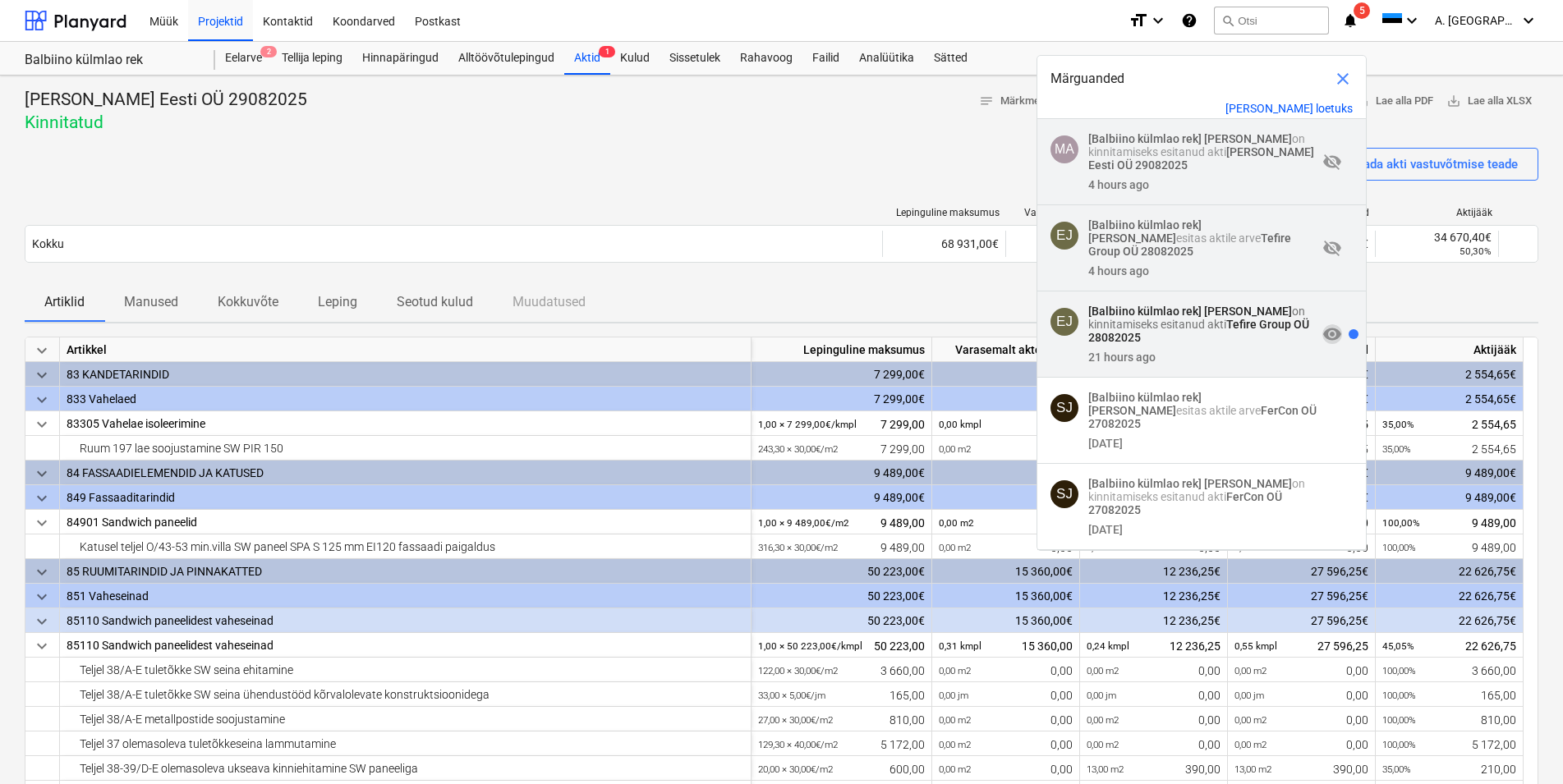
click at [1328, 326] on span "visibility" at bounding box center [1332, 334] width 19 height 19
